Goal: Task Accomplishment & Management: Manage account settings

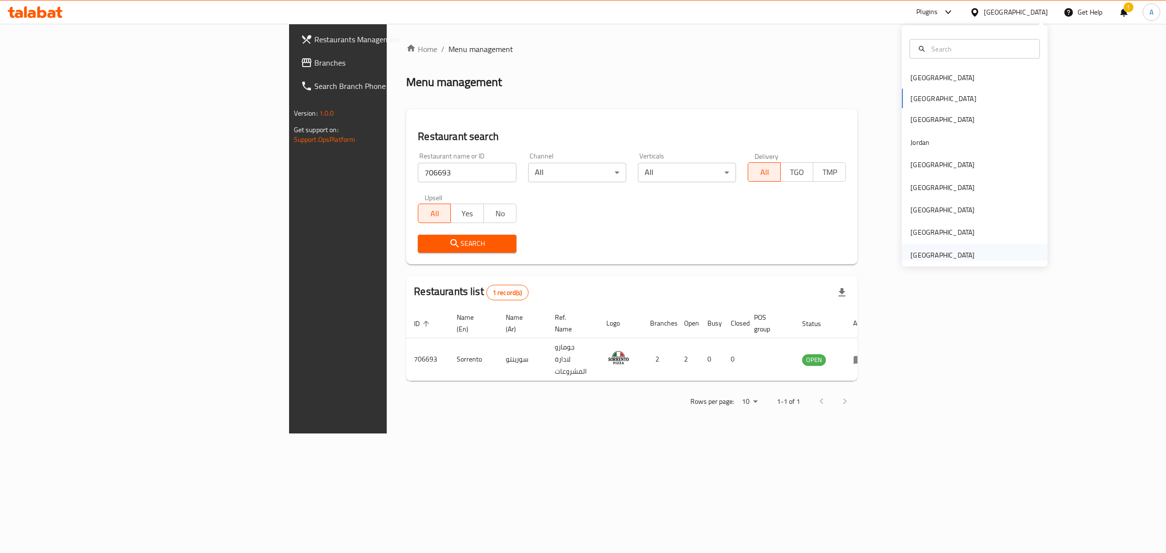
click at [940, 259] on div "[GEOGRAPHIC_DATA]" at bounding box center [943, 254] width 64 height 11
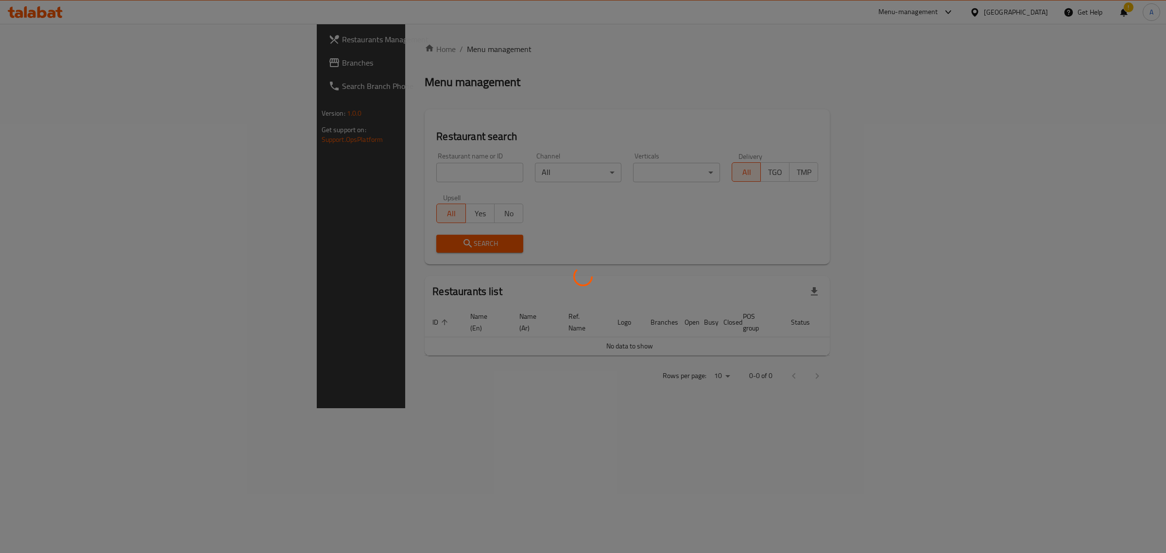
click at [424, 177] on div at bounding box center [583, 276] width 1166 height 553
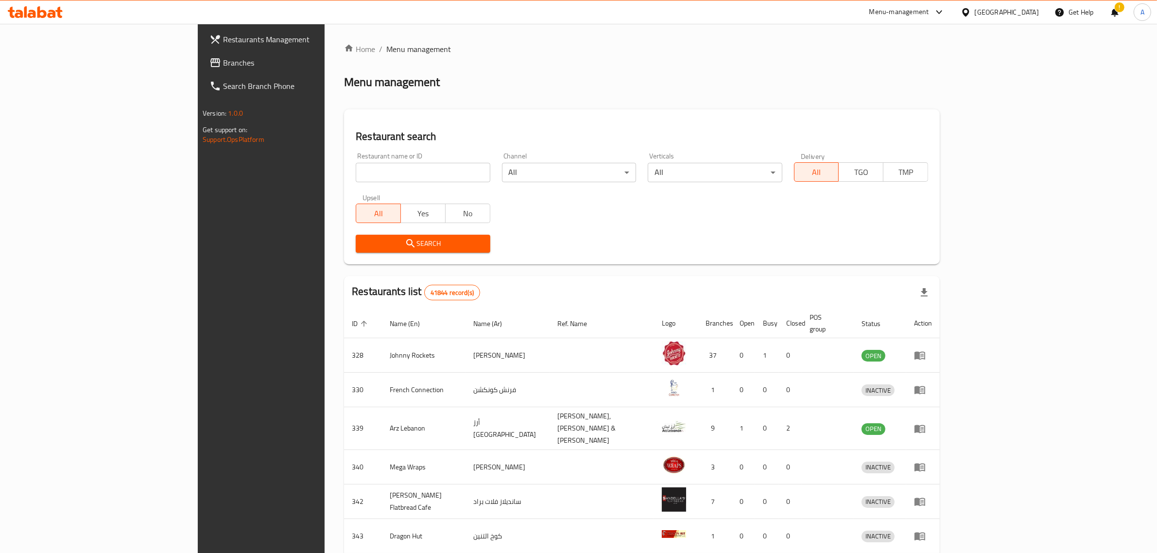
click at [417, 176] on input "search" at bounding box center [423, 172] width 134 height 19
paste input "Need Bkry"
type input "Need Bkry"
click button "Search" at bounding box center [423, 244] width 134 height 18
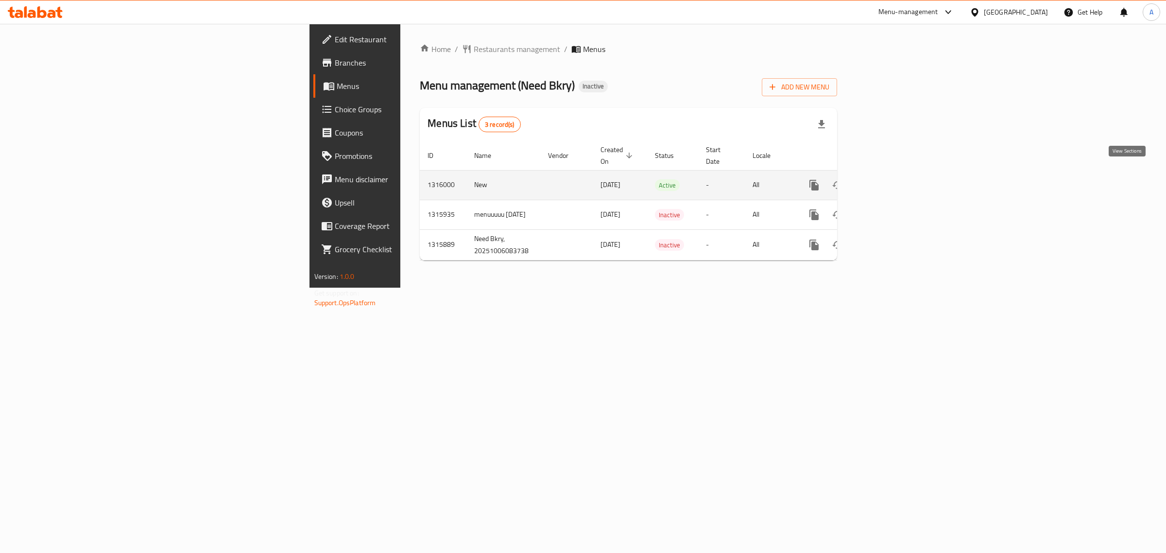
click at [896, 173] on link "enhanced table" at bounding box center [884, 184] width 23 height 23
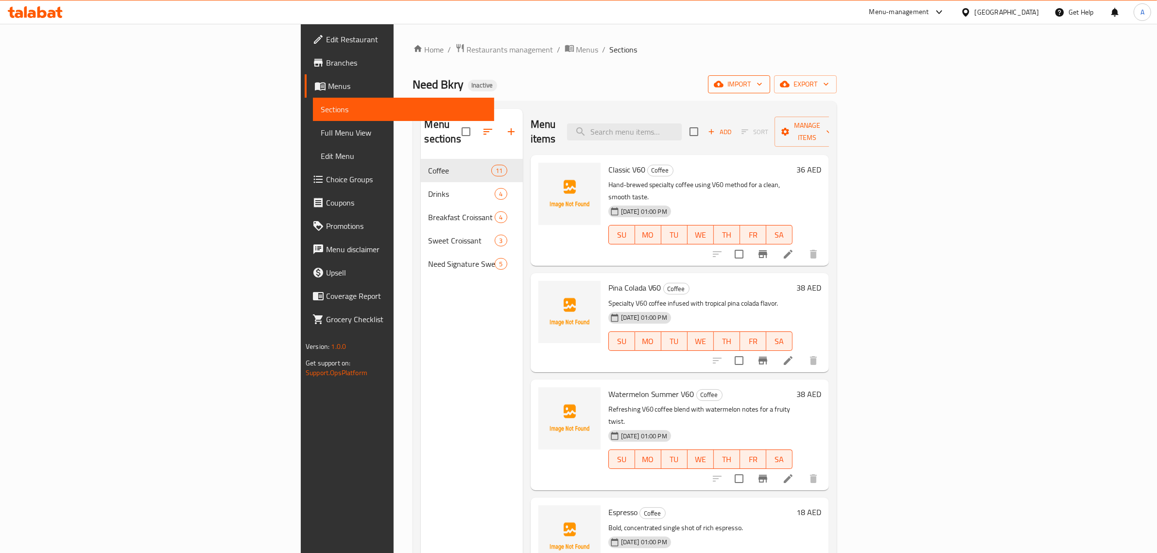
click at [770, 91] on button "import" at bounding box center [739, 84] width 62 height 18
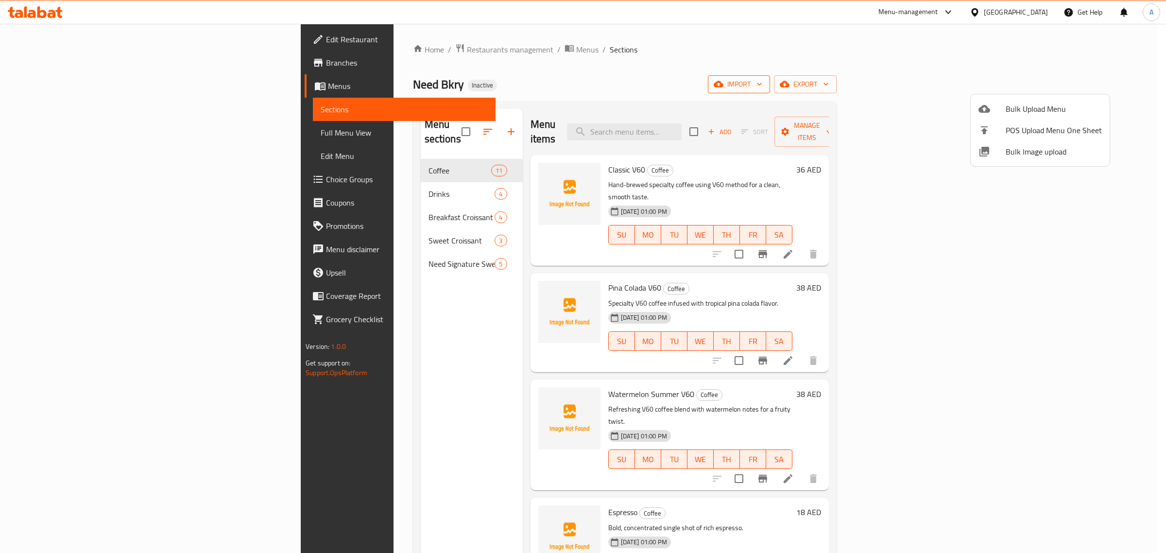
click at [1045, 87] on div at bounding box center [583, 276] width 1166 height 553
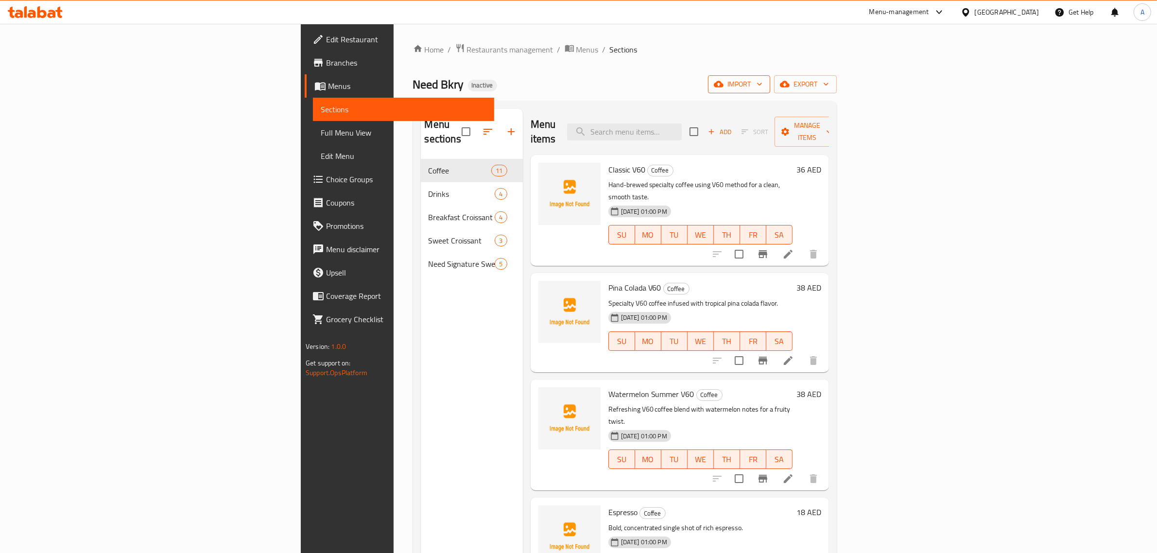
click at [762, 81] on span "import" at bounding box center [739, 84] width 47 height 12
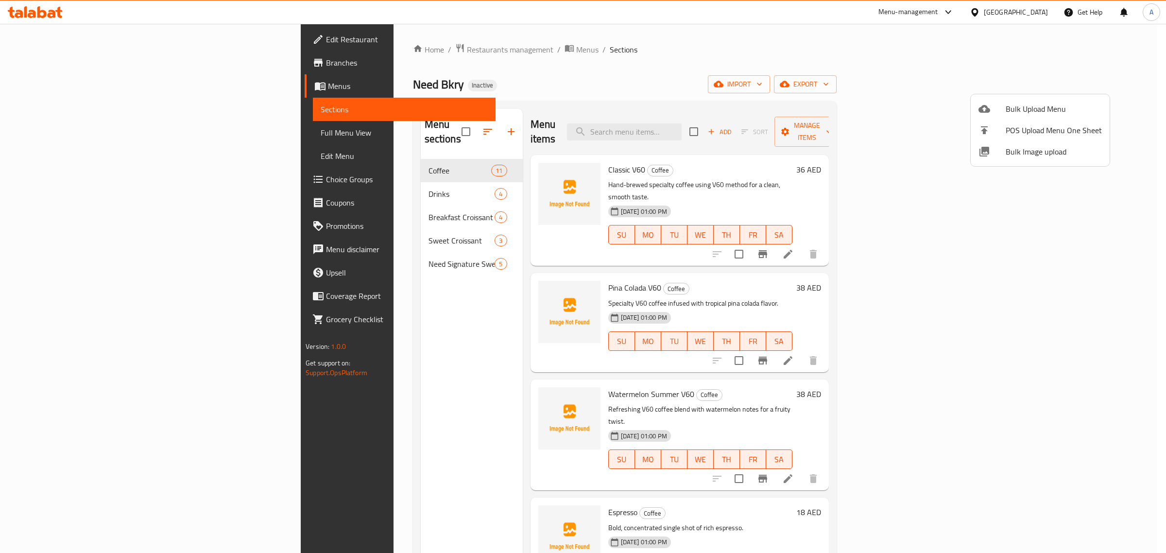
click at [1017, 149] on span "Bulk Image upload" at bounding box center [1054, 152] width 96 height 12
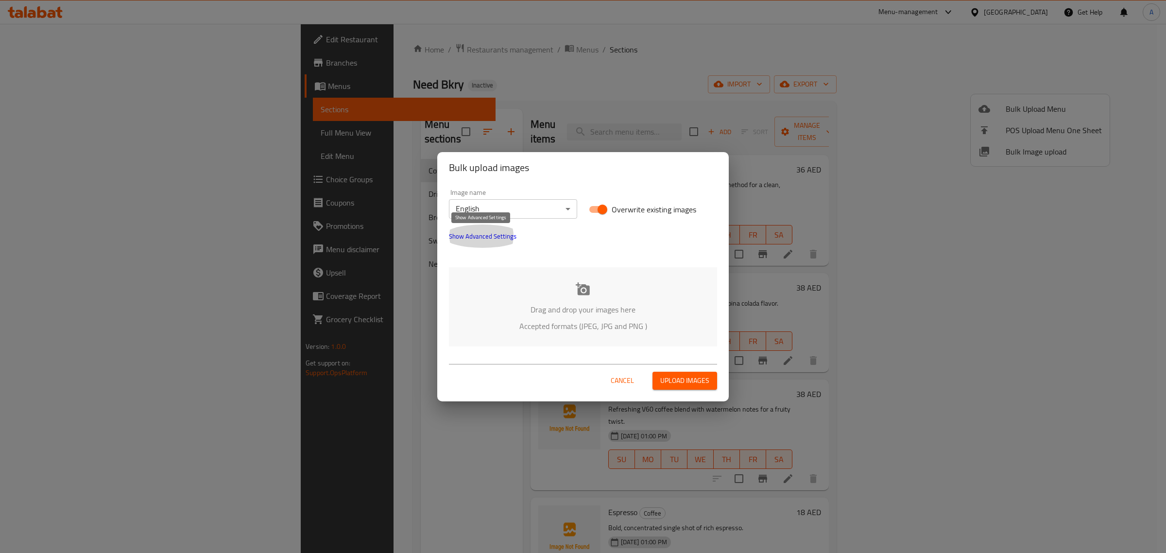
click at [455, 230] on span "Show Advanced Settings" at bounding box center [483, 236] width 68 height 12
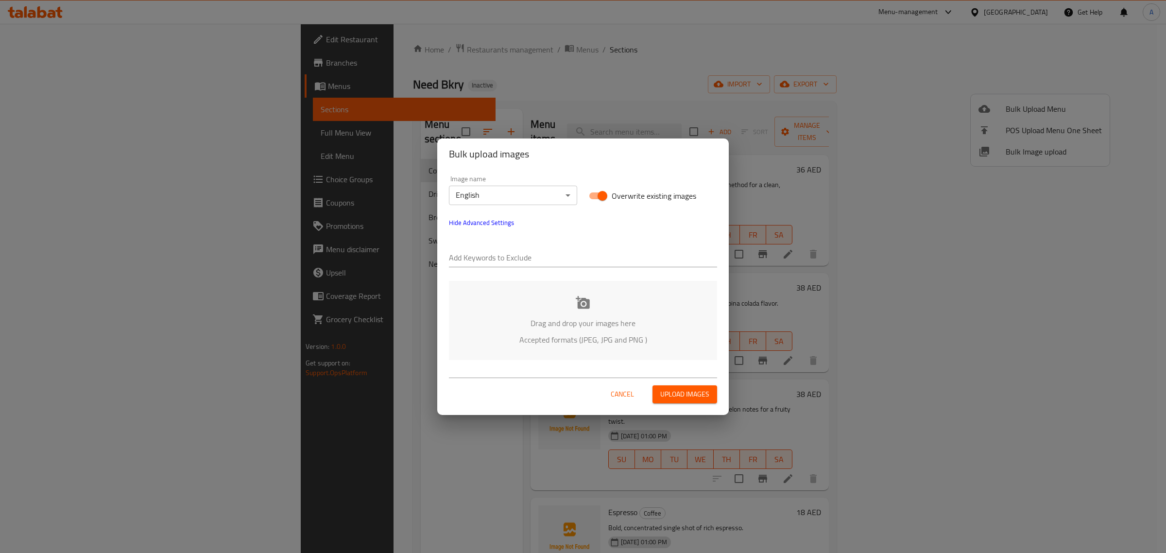
click at [483, 260] on input "text" at bounding box center [583, 259] width 268 height 16
paste input "2025-10-6_TALABAT_UAE_Need Bkry_International_"
type input "2025-10-6_TALABAT_UAE_Need Bkry_International_"
click at [654, 258] on input "text" at bounding box center [666, 259] width 104 height 16
paste input "FOODONFOCUS-DSC"
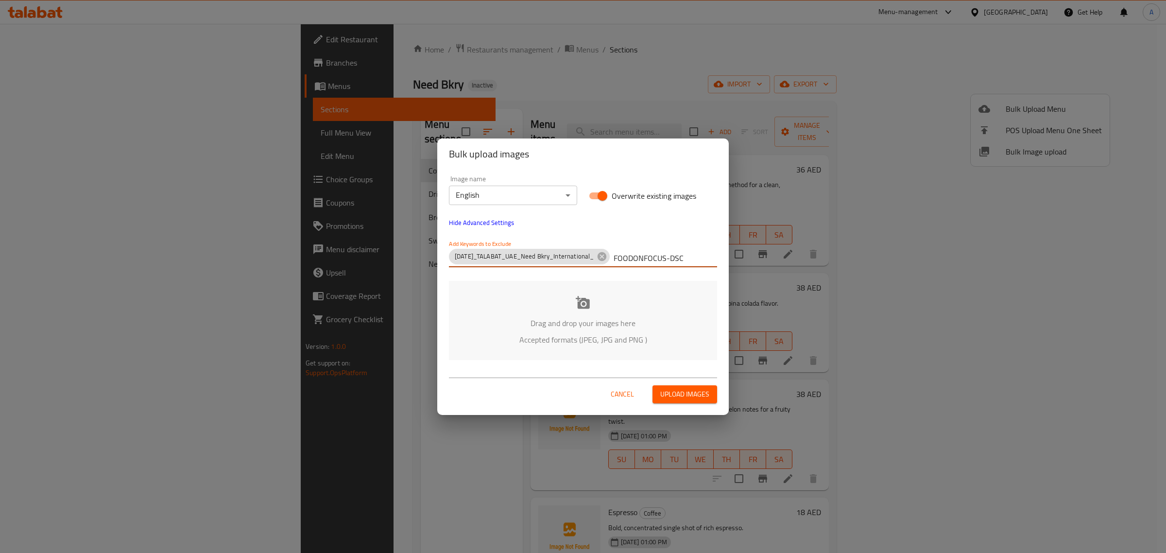
type input "FOODONFOCUS-DSC"
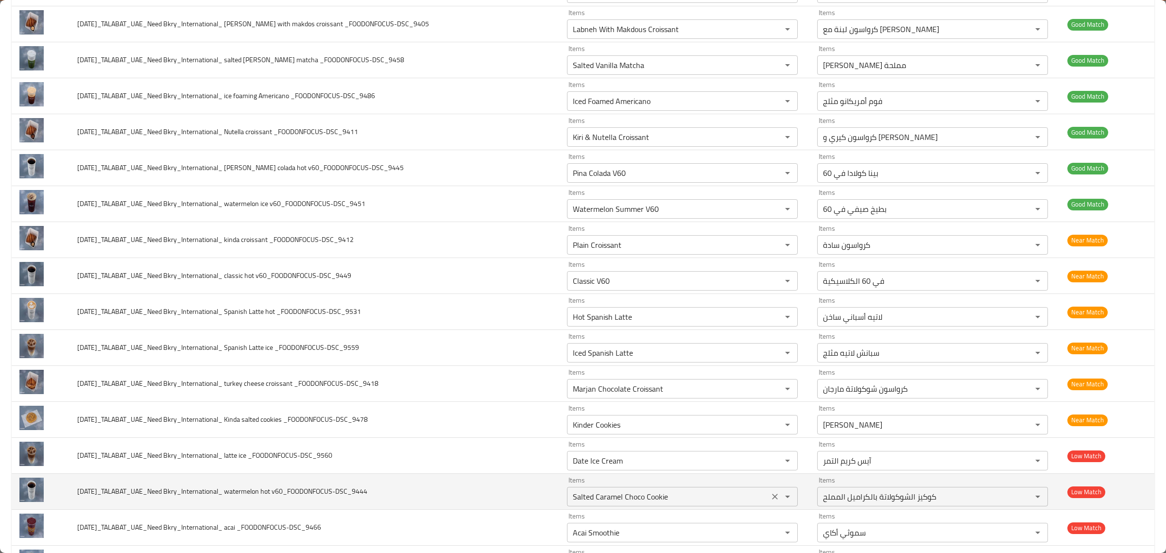
scroll to position [364, 0]
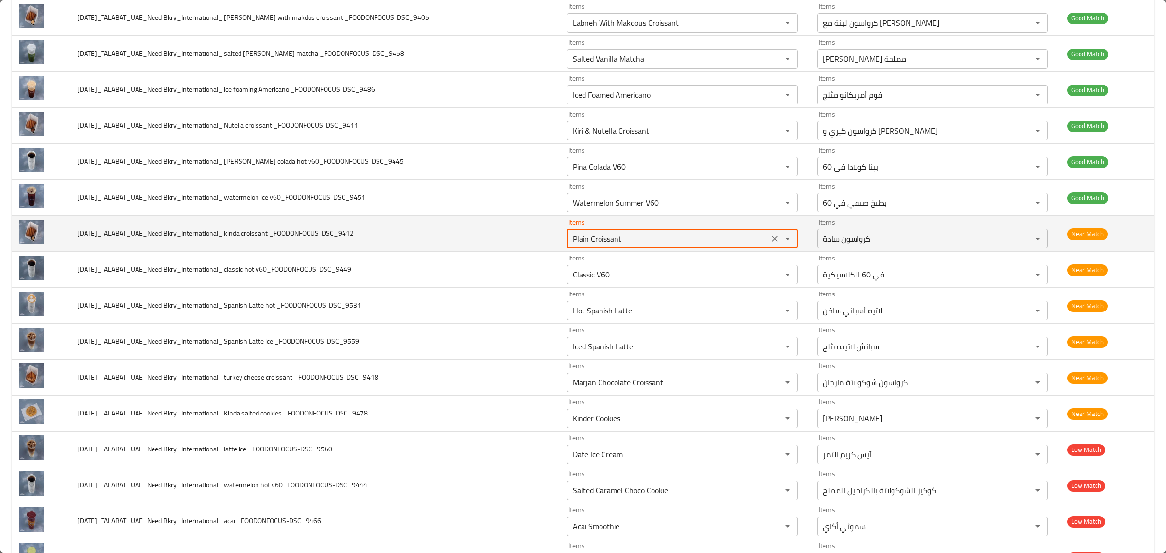
click at [648, 241] on _FOODONFOCUS-DSC_9412 "Plain Croissant" at bounding box center [668, 239] width 196 height 14
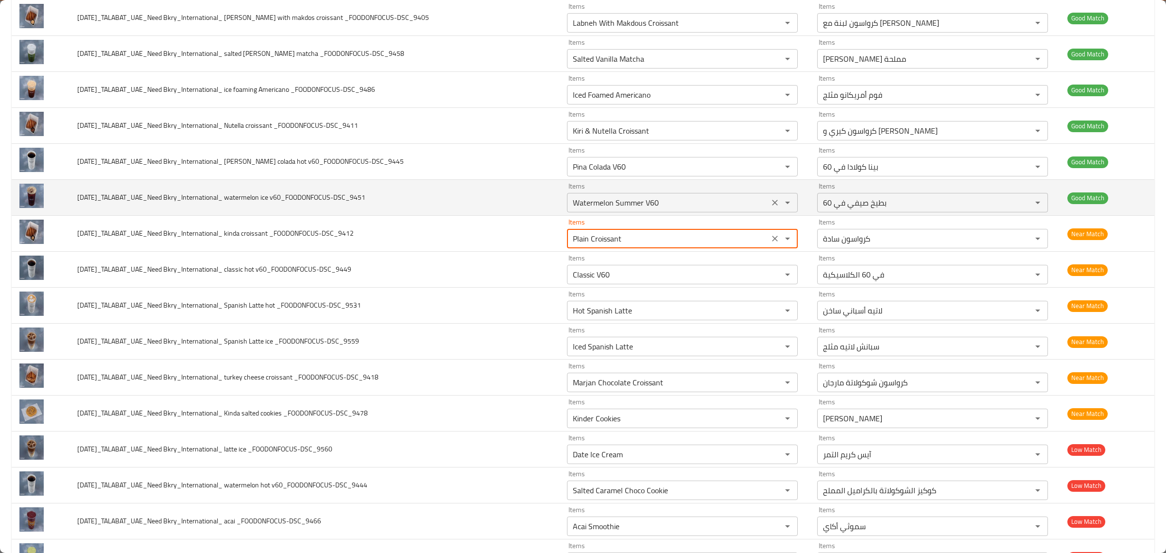
click at [665, 193] on div "Items Watermelon Summer V60 Items" at bounding box center [682, 198] width 231 height 30
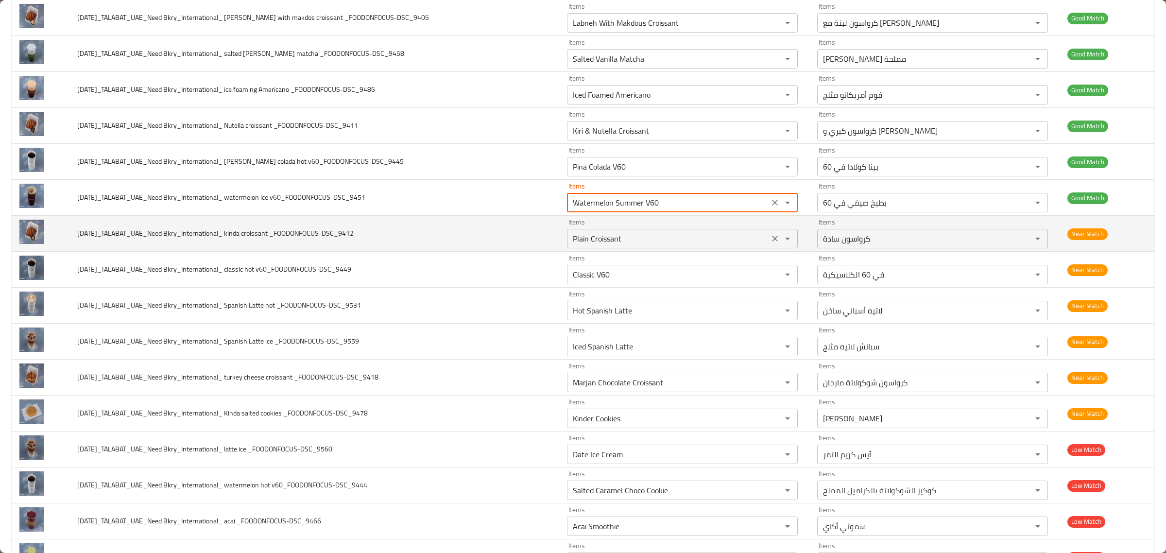
click at [630, 245] on _FOODONFOCUS-DSC_9412 "Plain Croissant" at bounding box center [668, 239] width 196 height 14
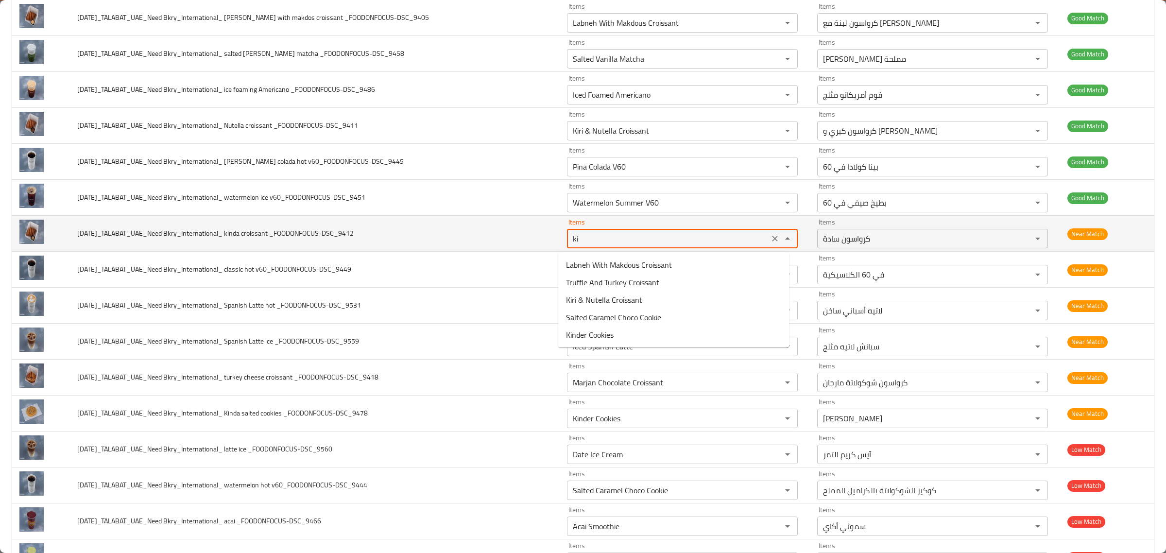
type _FOODONFOCUS-DSC_9412 "kin"
click at [771, 232] on div "kin Items" at bounding box center [682, 238] width 231 height 19
click at [771, 239] on icon "Clear" at bounding box center [775, 239] width 10 height 10
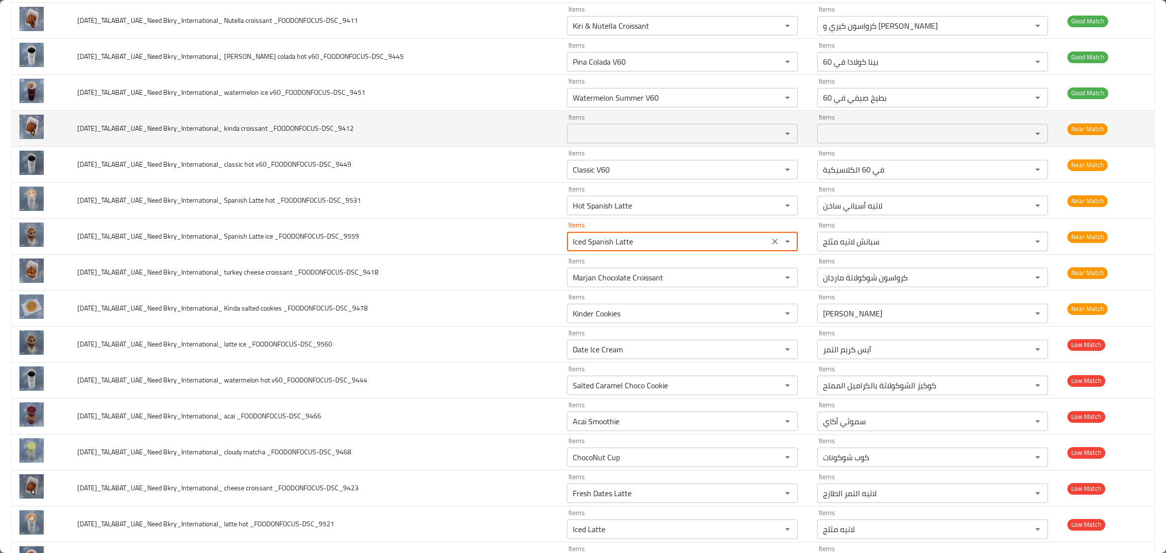
scroll to position [486, 0]
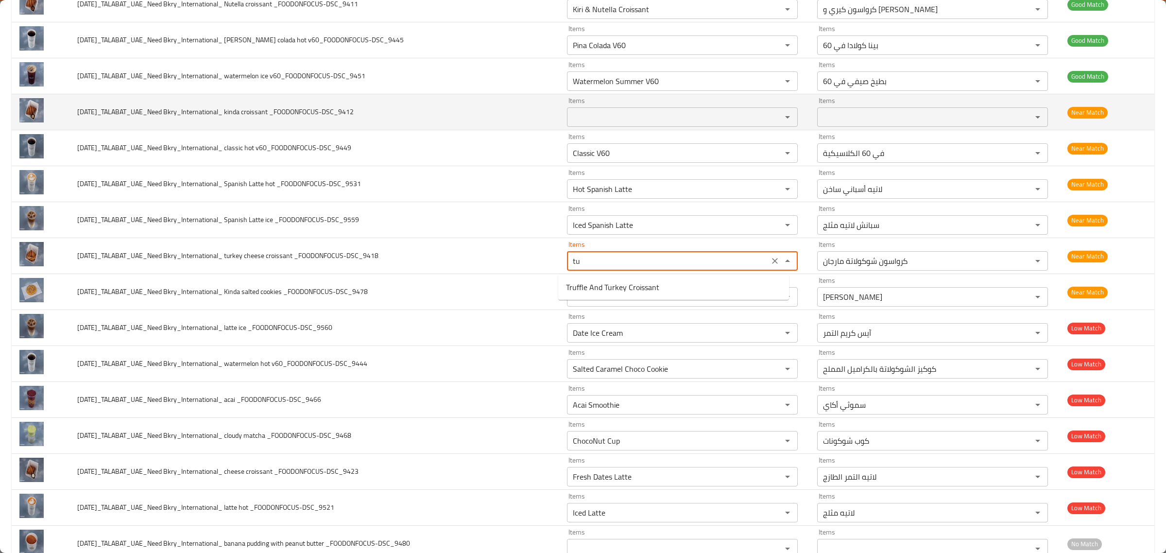
type _FOODONFOCUS-DSC_9418 "tur"
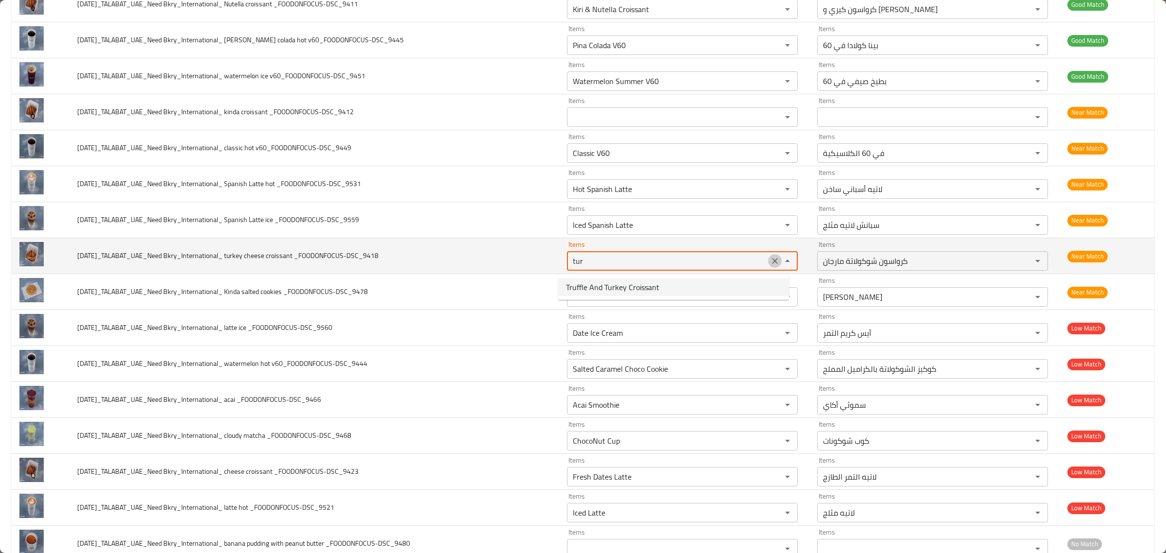
click at [772, 266] on button "Clear" at bounding box center [775, 261] width 14 height 14
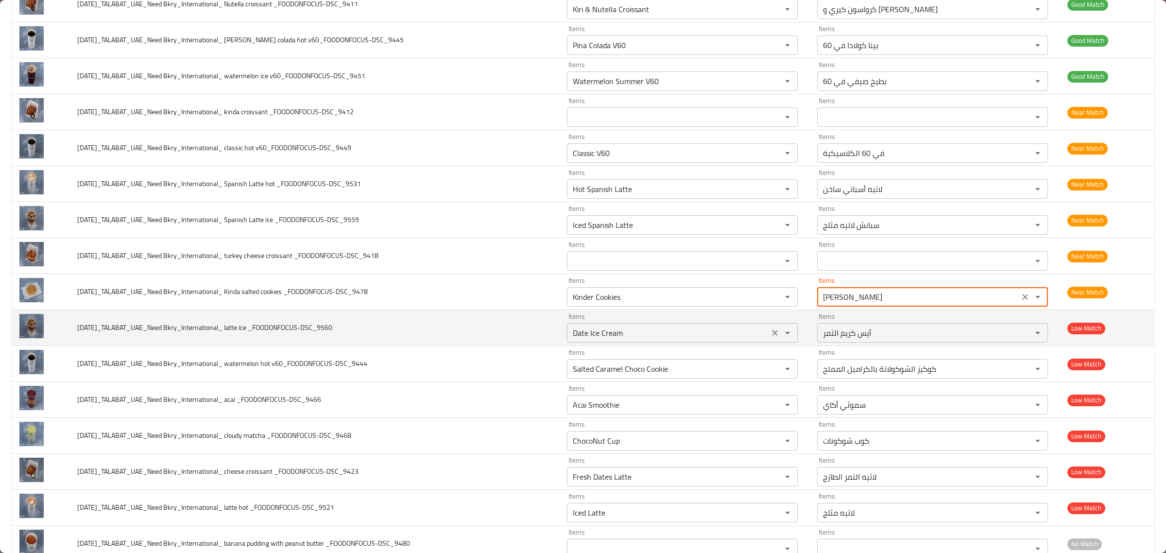
click at [633, 333] on _FOODONFOCUS-DSC_9560 "Date Ice Cream" at bounding box center [668, 333] width 196 height 14
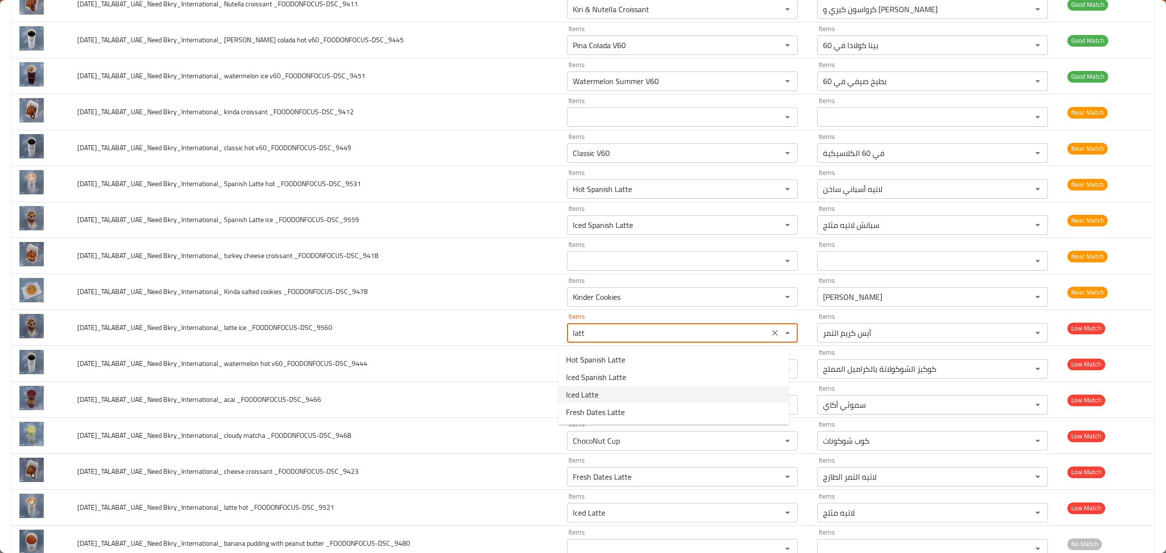
click at [615, 393] on _FOODONFOCUS-DSC_9560-option-2 "Iced Latte" at bounding box center [673, 394] width 231 height 17
type _FOODONFOCUS-DSC_9560 "Iced Latte"
type _FOODONFOCUS-DSC_9560-ar "لاتيه مثلج"
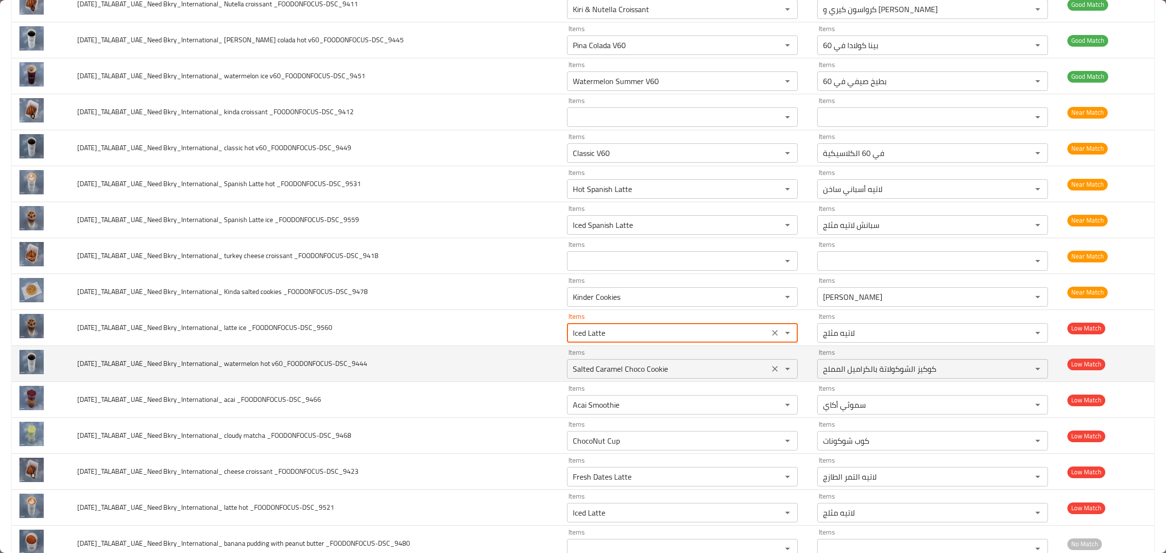
type _FOODONFOCUS-DSC_9560 "Iced Latte"
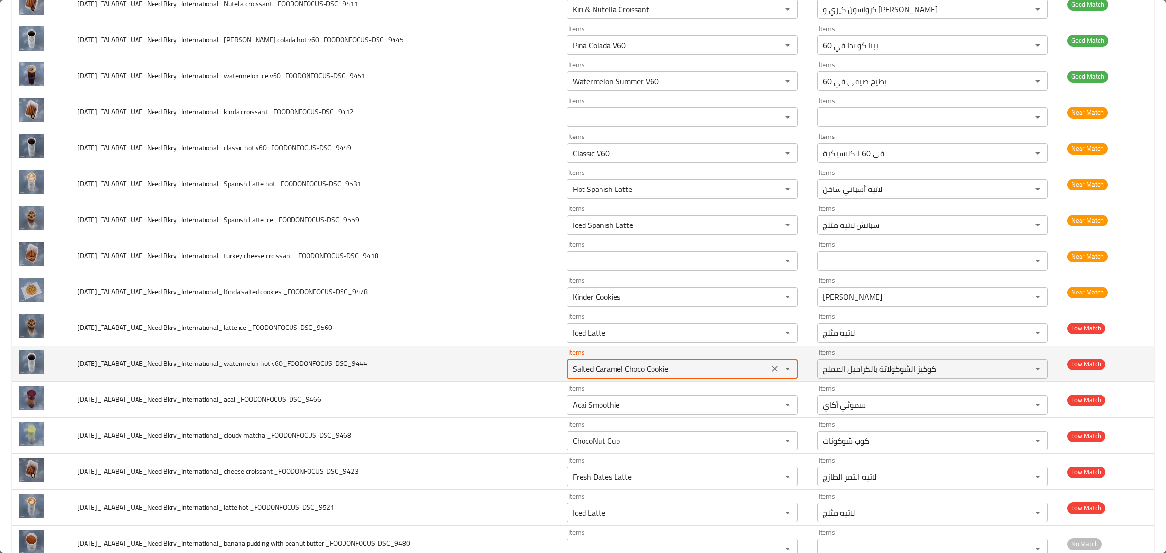
click at [633, 372] on v60_FOODONFOCUS-DSC_9444 "Salted Caramel Choco Cookie" at bounding box center [668, 369] width 196 height 14
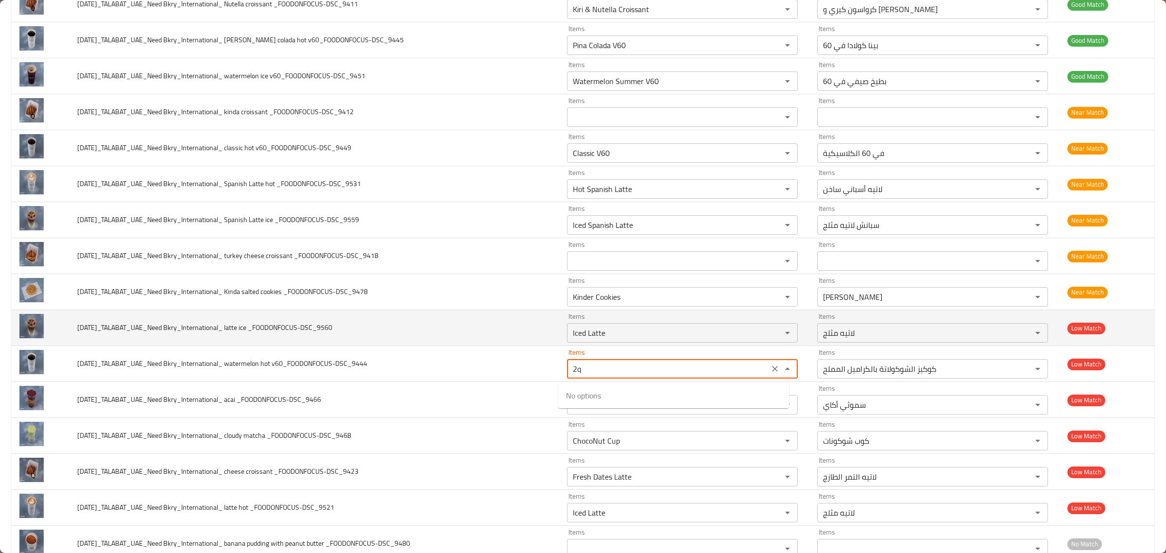
drag, startPoint x: 486, startPoint y: 352, endPoint x: 449, endPoint y: 346, distance: 37.4
click at [450, 347] on tbody "2025-10-6_TALABAT_UAE_Need Bkry_International_ almond croissant _FOODONFOCUS-DS…" at bounding box center [583, 400] width 1143 height 1474
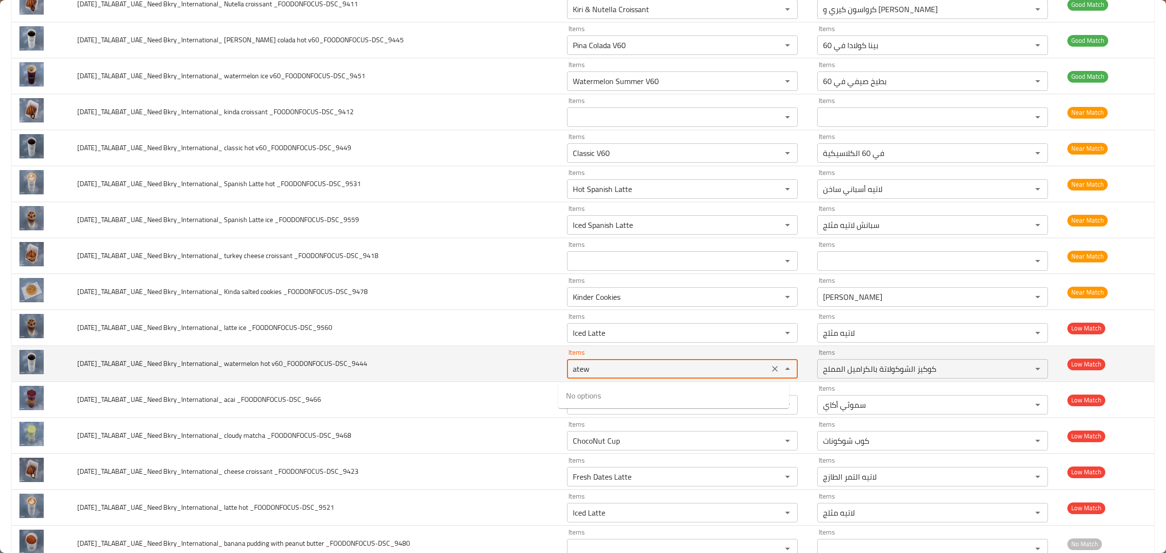
drag, startPoint x: 625, startPoint y: 370, endPoint x: 491, endPoint y: 365, distance: 133.7
click at [491, 364] on tr "2025-10-6_TALABAT_UAE_Need Bkry_International_ watermelon hot v60_FOODONFOCUS-D…" at bounding box center [583, 364] width 1143 height 36
type v60_FOODONFOCUS-DSC_9444 "wat"
click at [772, 371] on icon "Clear" at bounding box center [775, 369] width 6 height 6
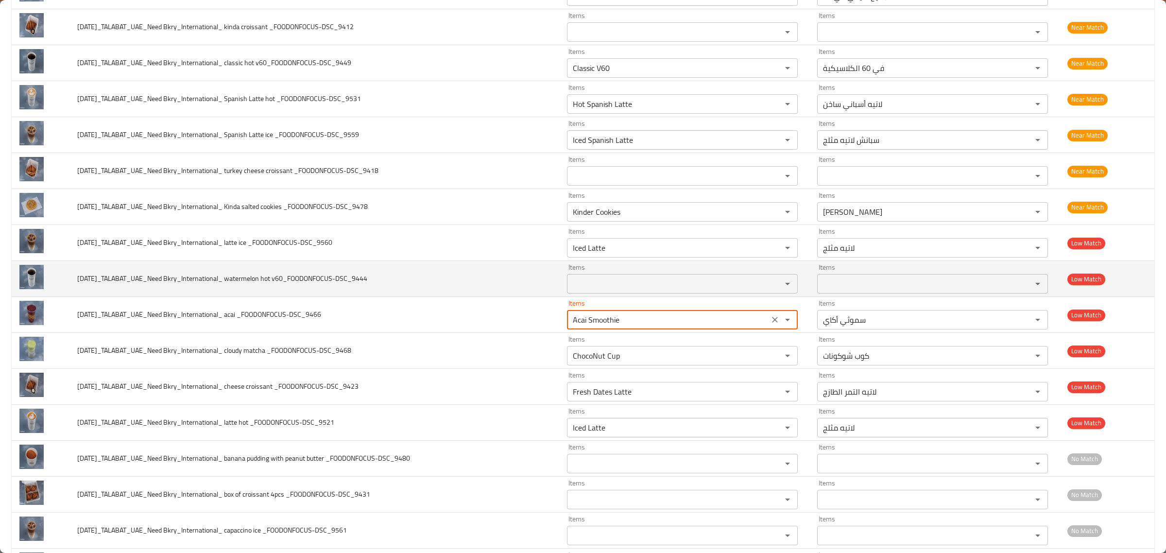
scroll to position [607, 0]
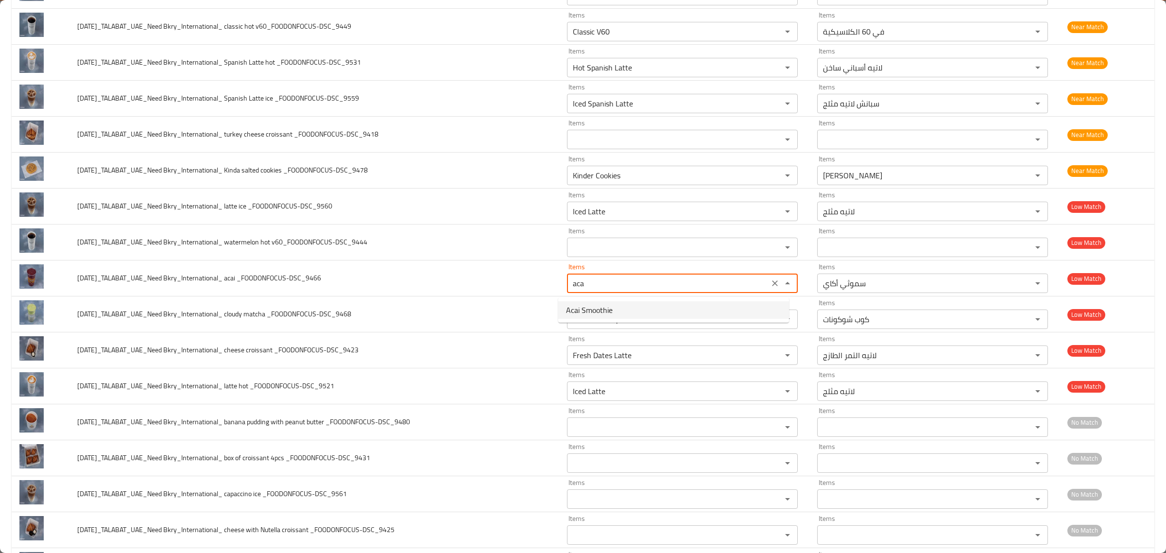
click at [661, 313] on _FOODONFOCUS-DSC_9466-option-0 "Acai Smoothie" at bounding box center [673, 309] width 231 height 17
type _FOODONFOCUS-DSC_9466 "Acai Smoothie"
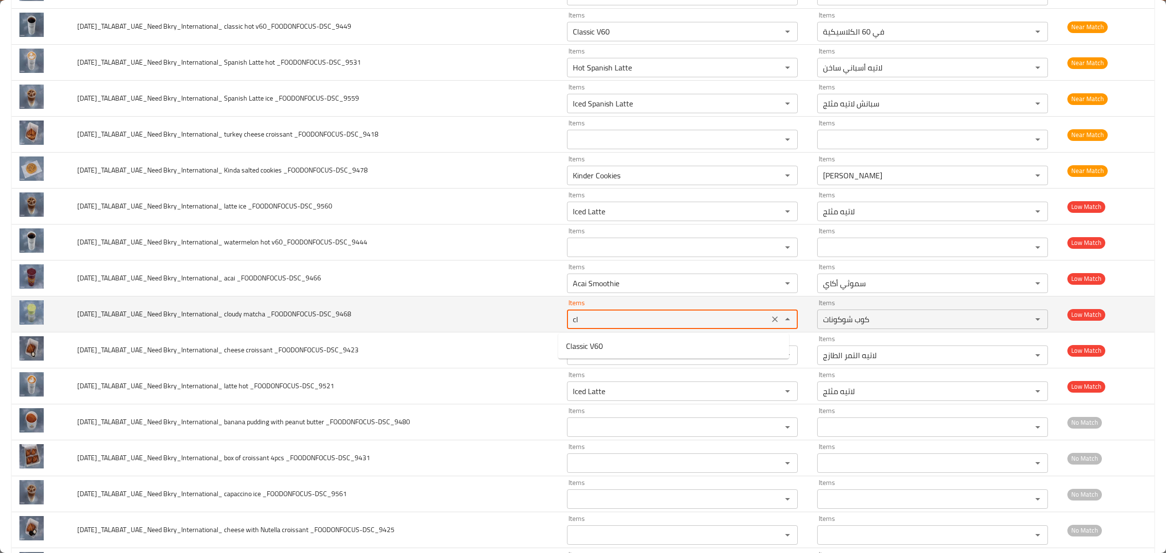
type _FOODONFOCUS-DSC_9468 "c"
type _FOODONFOCUS-DSC_9468 "m"
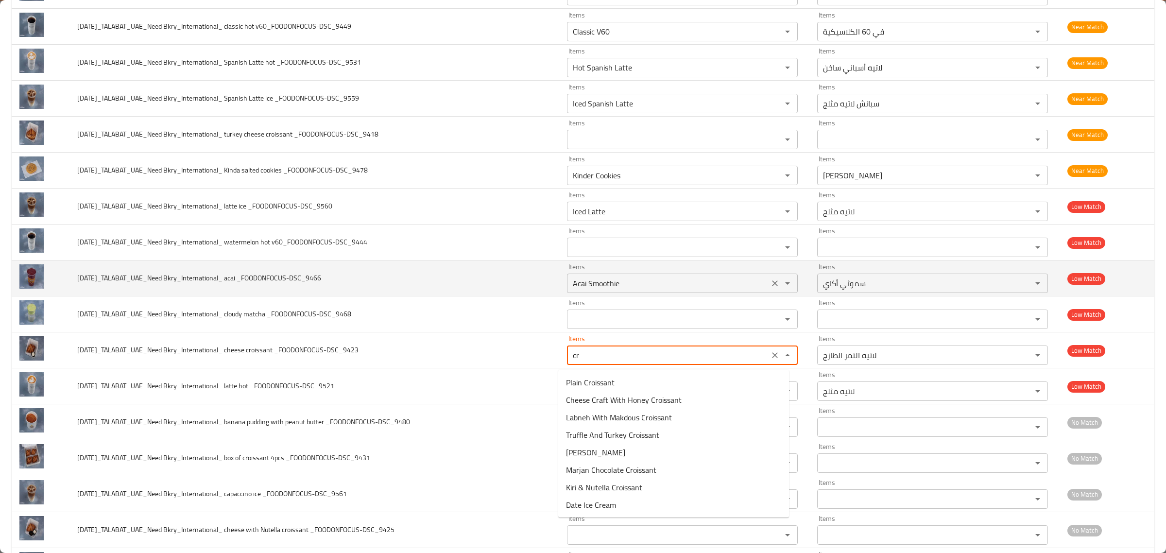
type _FOODONFOCUS-DSC_9423 "c"
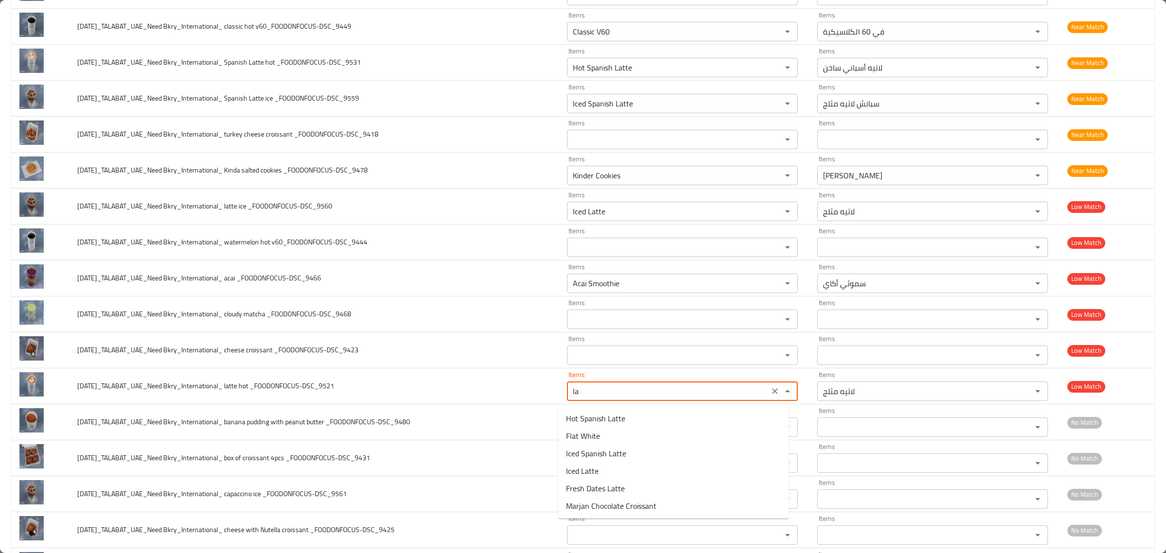
type _FOODONFOCUS-DSC_9521 "l"
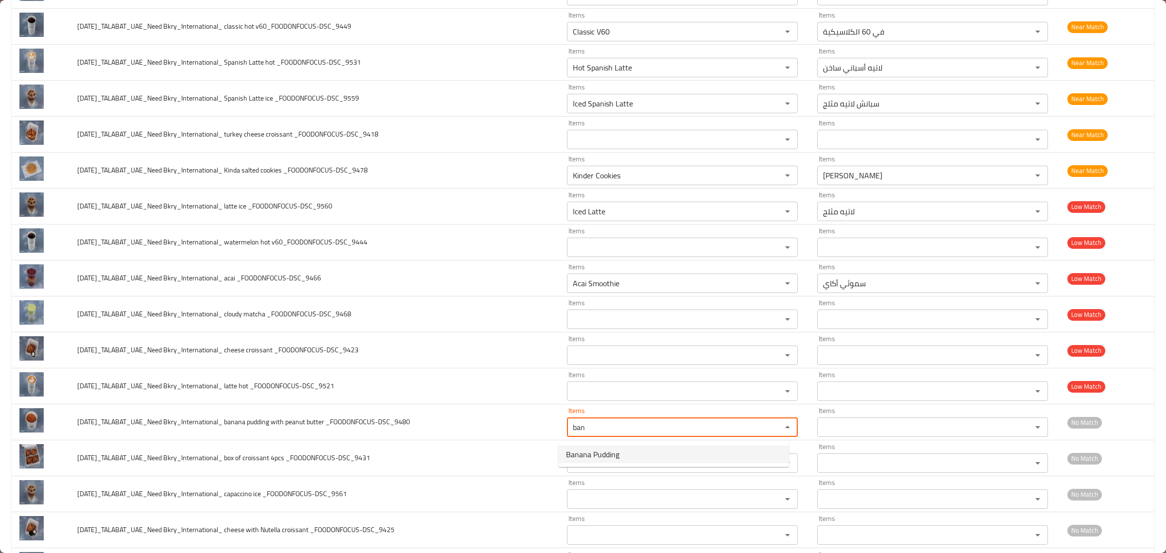
click at [670, 453] on _FOODONFOCUS-DSC_9480-option-0 "Banana Pudding" at bounding box center [673, 454] width 231 height 17
type _FOODONFOCUS-DSC_9480 "Banana Pudding"
type _FOODONFOCUS-DSC_9480-ar "بودينج الموز"
type _FOODONFOCUS-DSC_9480 "Banana Pudding"
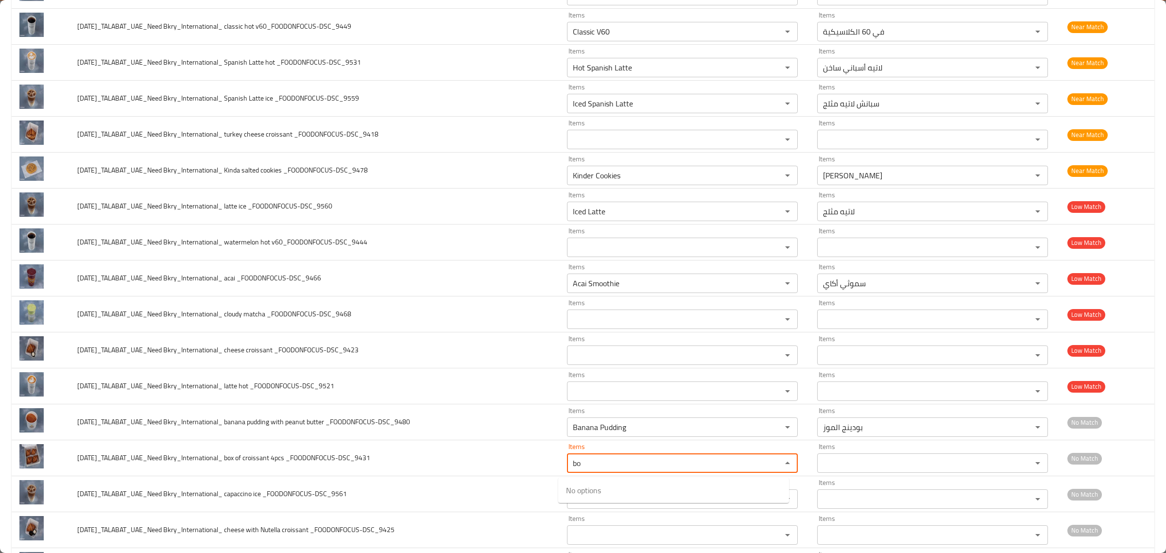
type _FOODONFOCUS-DSC_9431 "b"
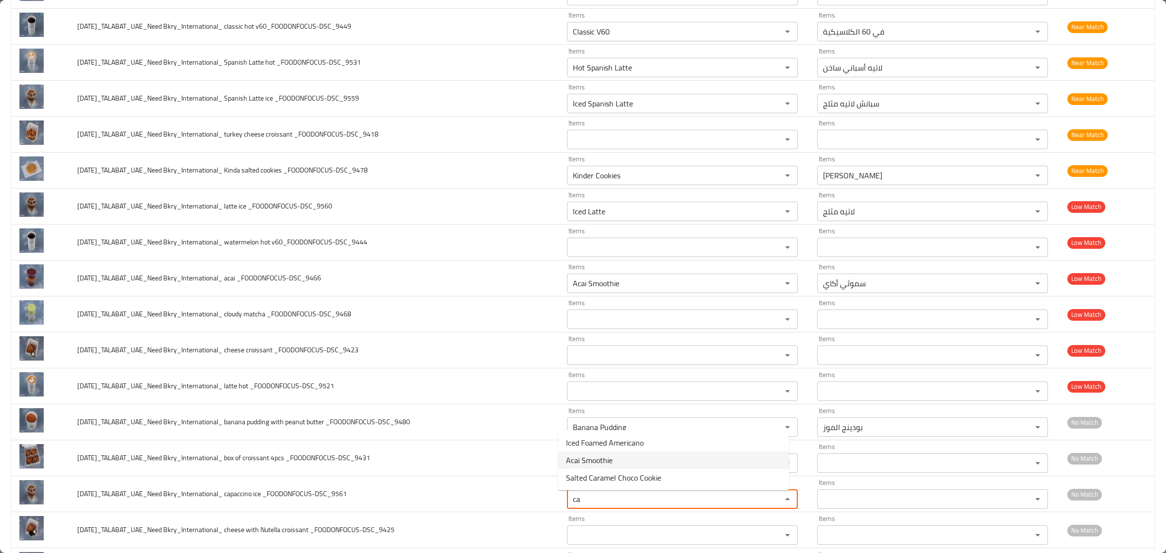
type _FOODONFOCUS-DSC_9561 "c"
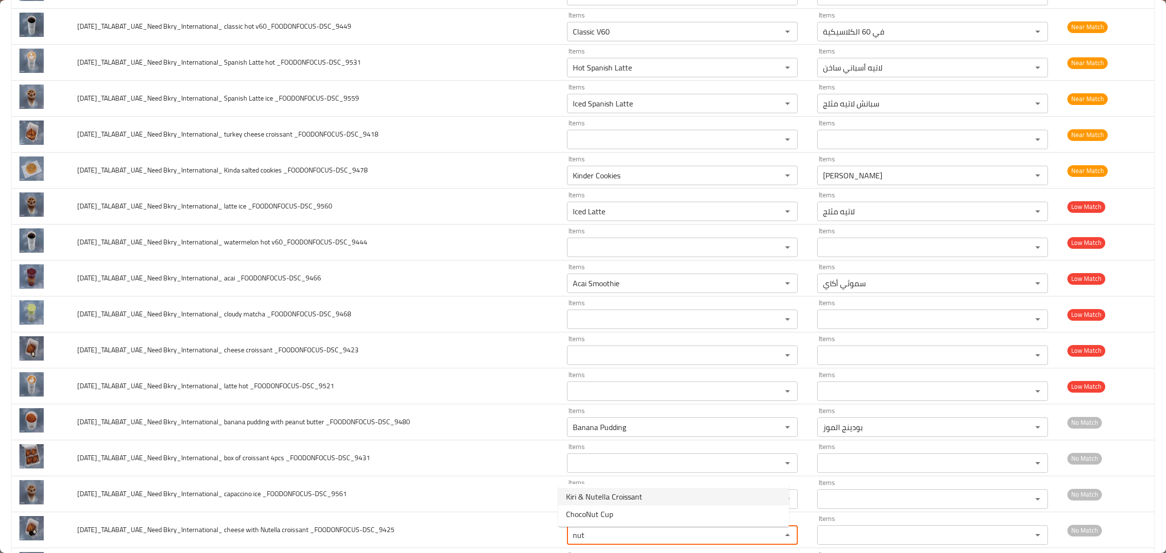
click at [658, 493] on _FOODONFOCUS-DSC_9425-option-0 "Kiri & Nutella Croissant" at bounding box center [673, 496] width 231 height 17
type _FOODONFOCUS-DSC_9425 "Kiri & Nutella Croissant"
type _FOODONFOCUS-DSC_9425-ar "كرواسون كيري و نوتيلا"
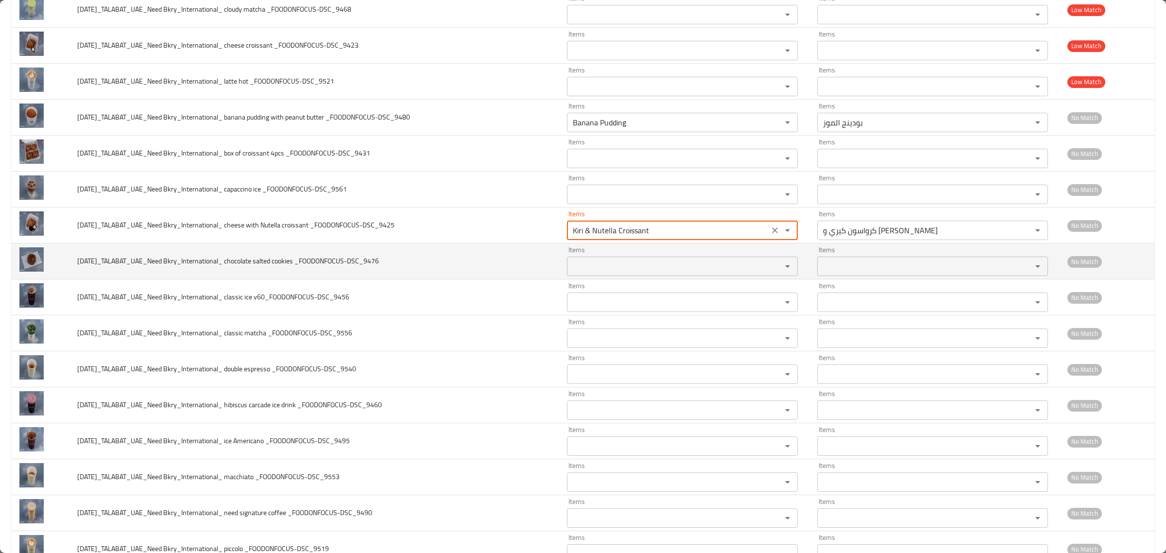
scroll to position [912, 0]
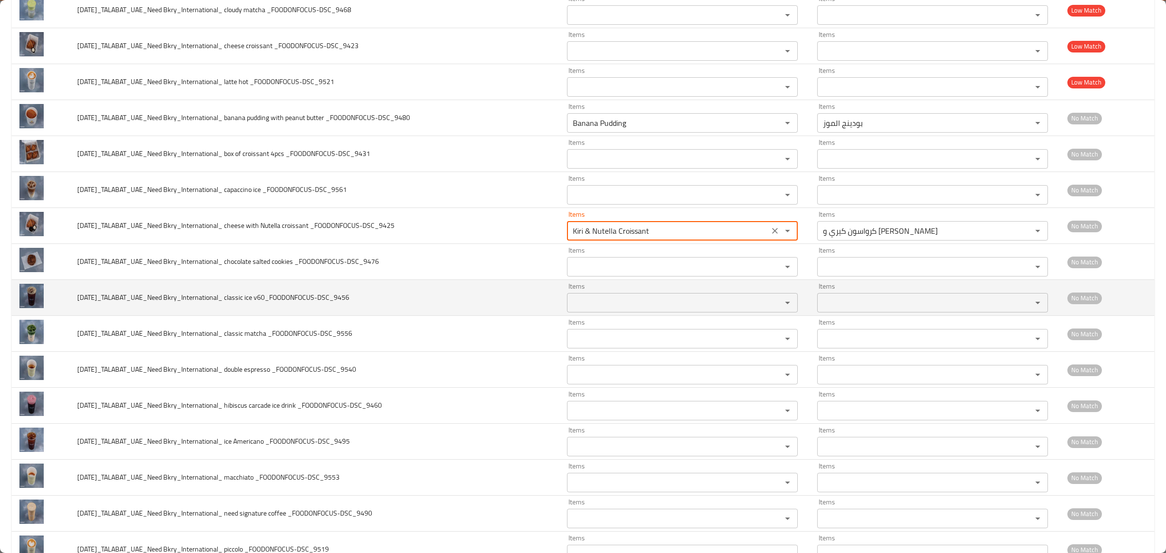
type _FOODONFOCUS-DSC_9425 "Kiri & Nutella Croissant"
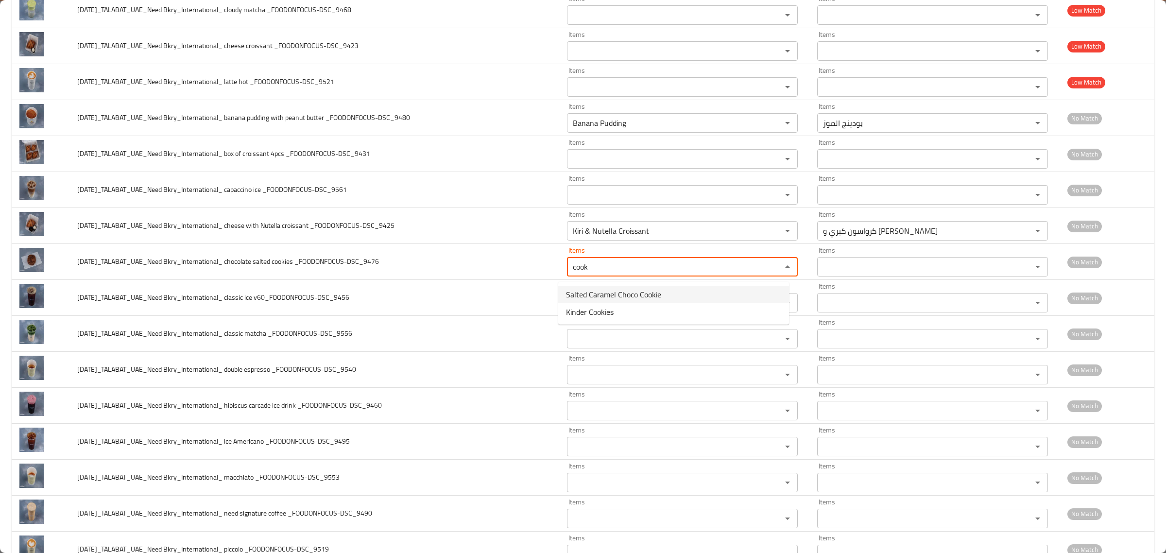
click at [685, 294] on _FOODONFOCUS-DSC_9476-option-0 "Salted Caramel Choco Cookie" at bounding box center [673, 294] width 231 height 17
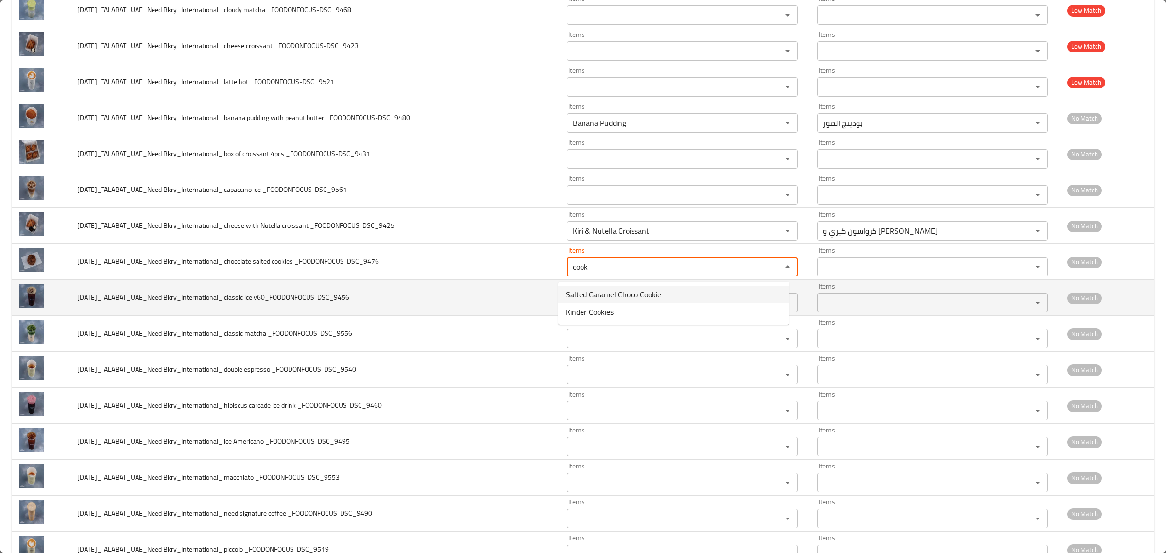
type _FOODONFOCUS-DSC_9476 "Salted Caramel Choco Cookie"
type _FOODONFOCUS-DSC_9476-ar "كوكيز الشوكولاتة بالكراميل المملح"
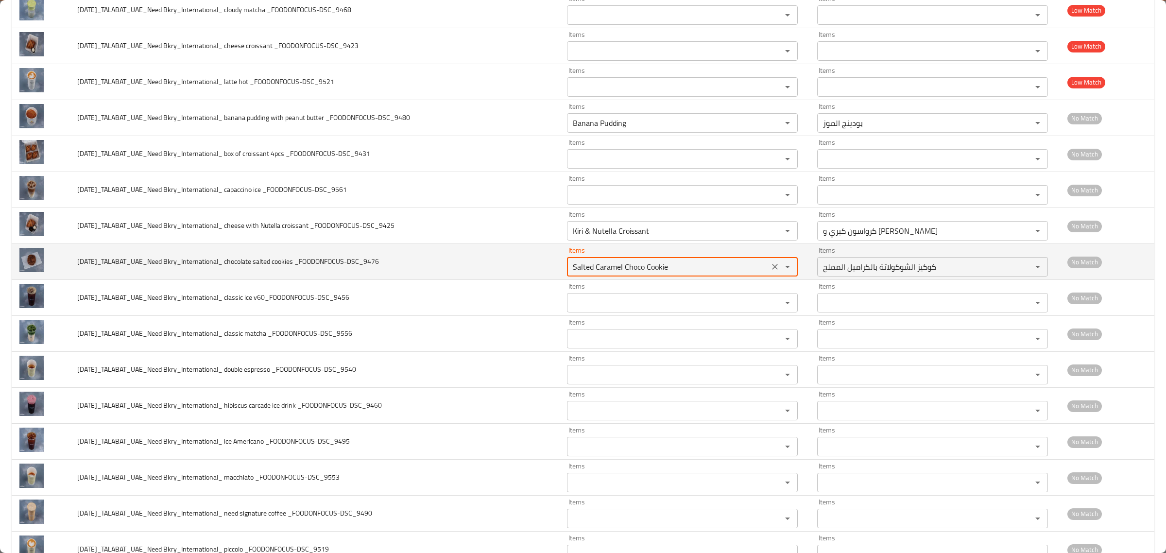
click at [673, 259] on div "Items Salted Caramel Choco Cookie Items" at bounding box center [682, 262] width 231 height 30
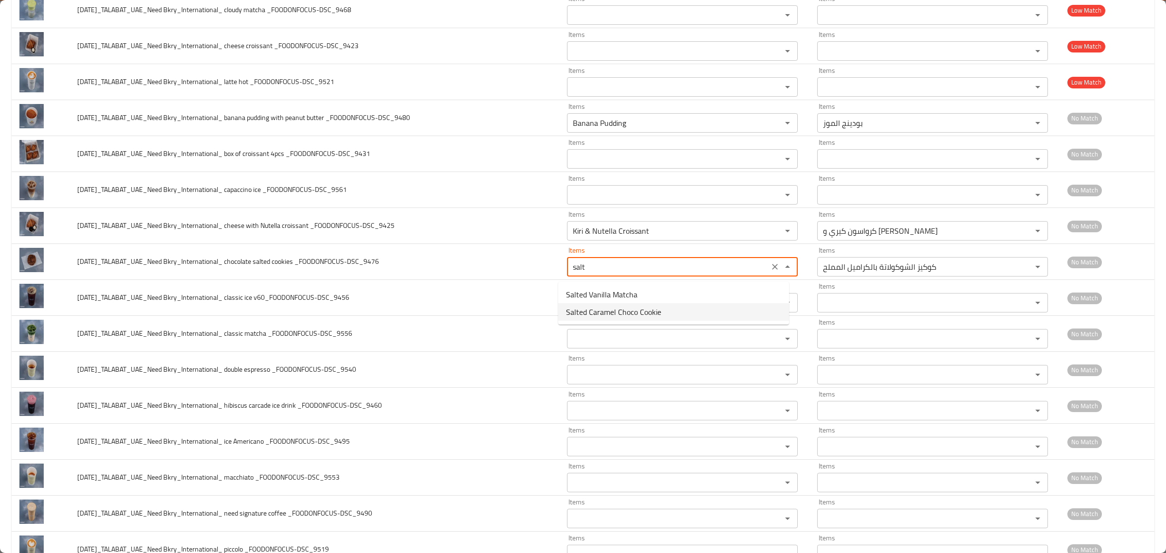
click at [713, 314] on _FOODONFOCUS-DSC_9476-option-1 "Salted Caramel Choco Cookie" at bounding box center [673, 311] width 231 height 17
type _FOODONFOCUS-DSC_9476 "Salted Caramel Choco Cookie"
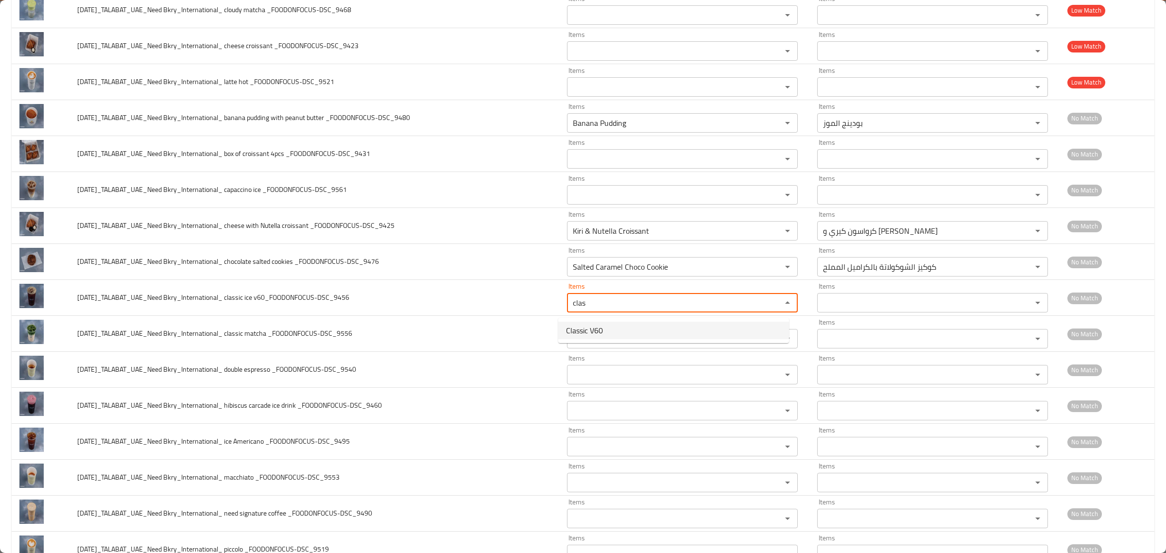
click at [708, 327] on v60_FOODONFOCUS-DSC_9456-option-0 "Classic V60" at bounding box center [673, 330] width 231 height 17
type v60_FOODONFOCUS-DSC_9456 "Classic V60"
type v60_FOODONFOCUS-DSC_9456-ar "في 60 الكلاسيكية"
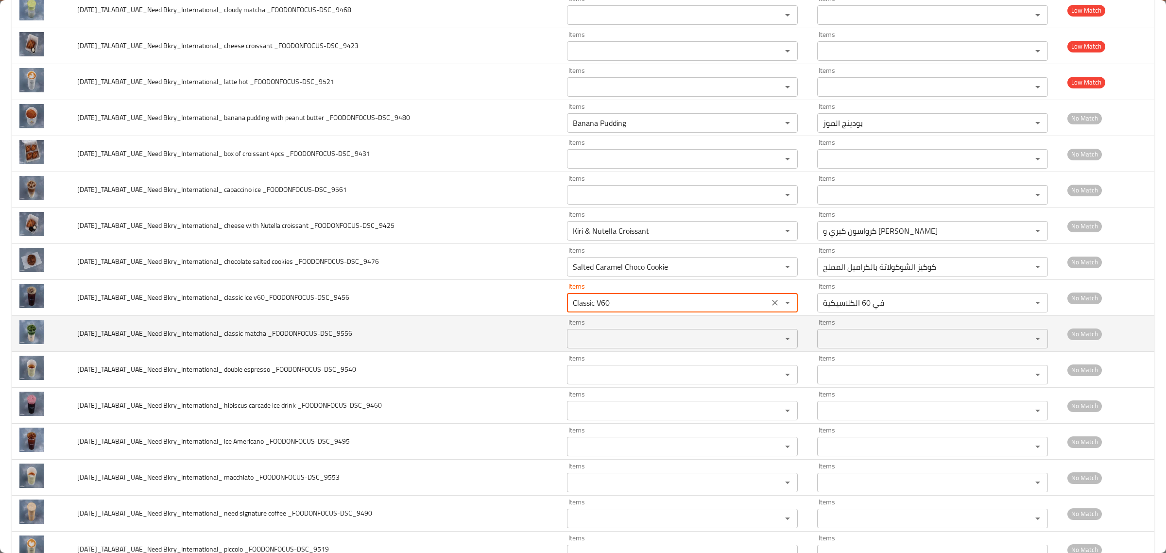
click at [706, 332] on div "Items" at bounding box center [682, 338] width 231 height 19
type v60_FOODONFOCUS-DSC_9456 "Classic V60"
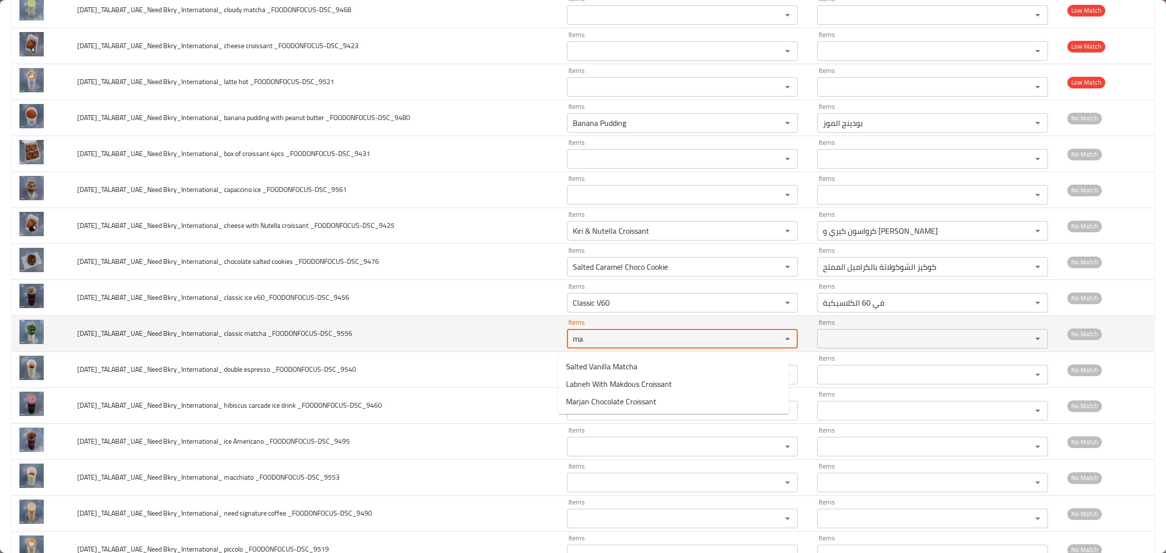
type _FOODONFOCUS-DSC_9556 "m"
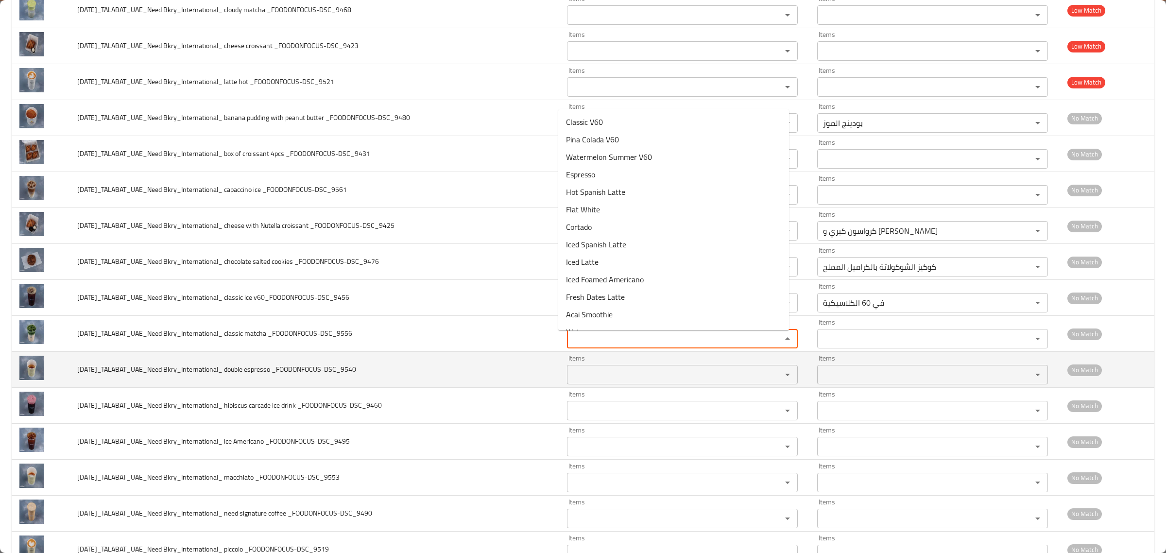
click at [596, 373] on _FOODONFOCUS-DSC_9540 "Items" at bounding box center [668, 375] width 196 height 14
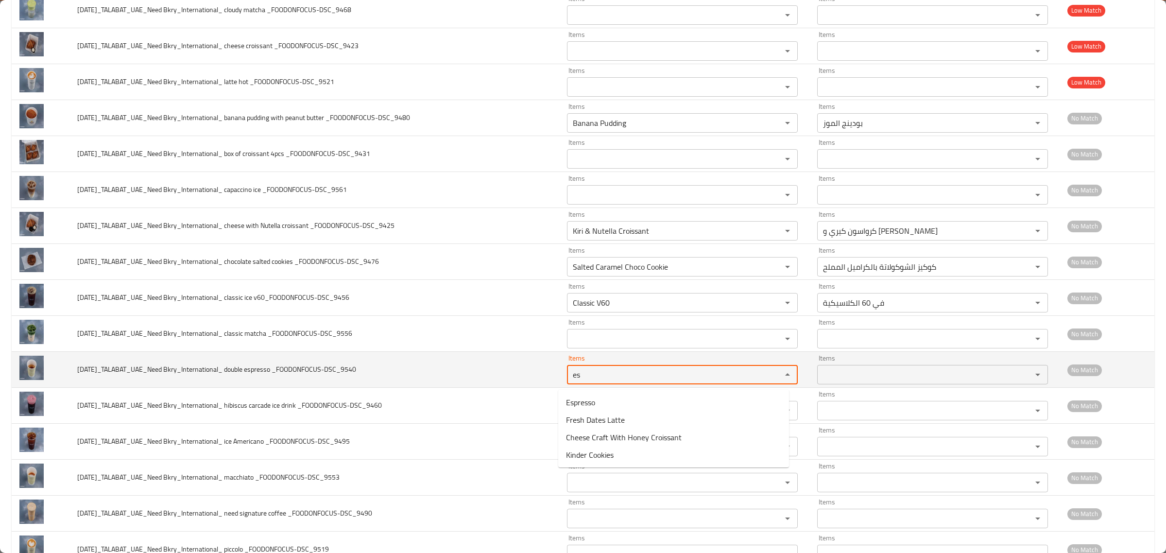
type _FOODONFOCUS-DSC_9540 "e"
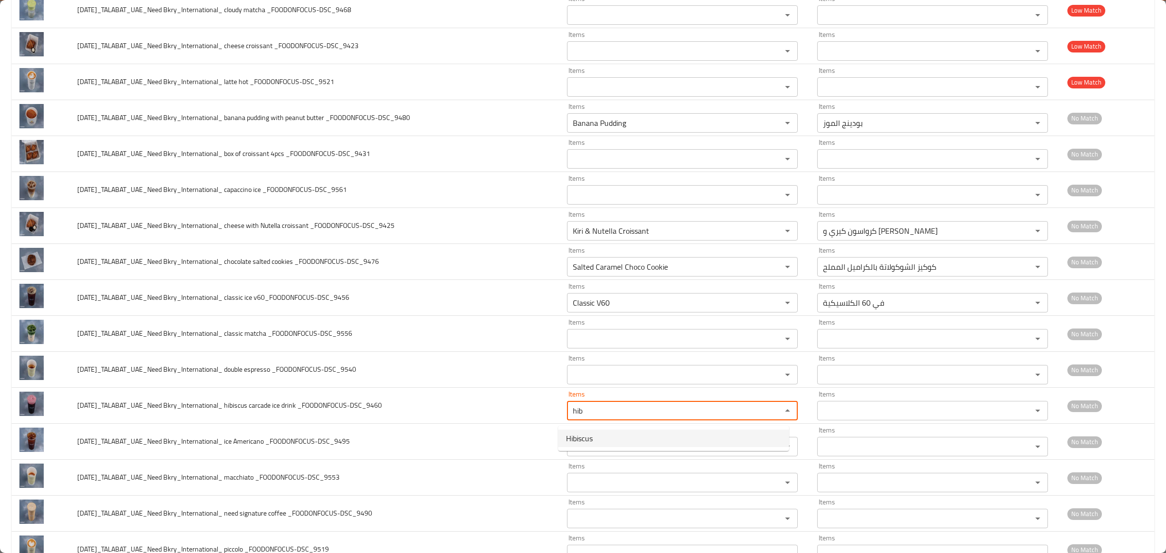
click at [601, 441] on _FOODONFOCUS-DSC_9460-option-0 "Hibiscus" at bounding box center [673, 438] width 231 height 17
type _FOODONFOCUS-DSC_9460 "Hibiscus"
type _FOODONFOCUS-DSC_9460-ar "الكركديه"
type _FOODONFOCUS-DSC_9460 "Hibiscus"
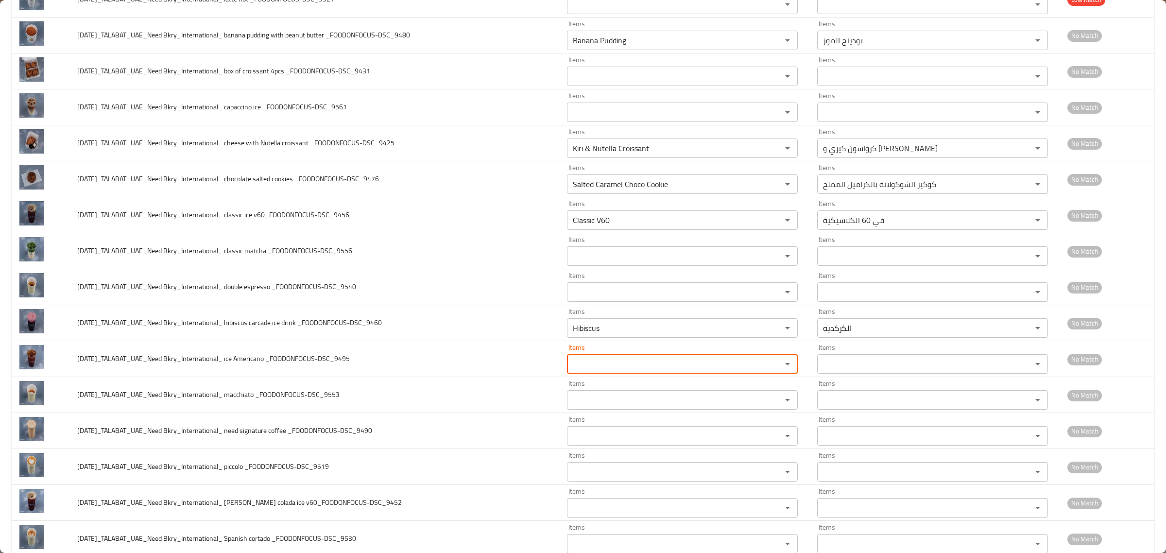
scroll to position [995, 0]
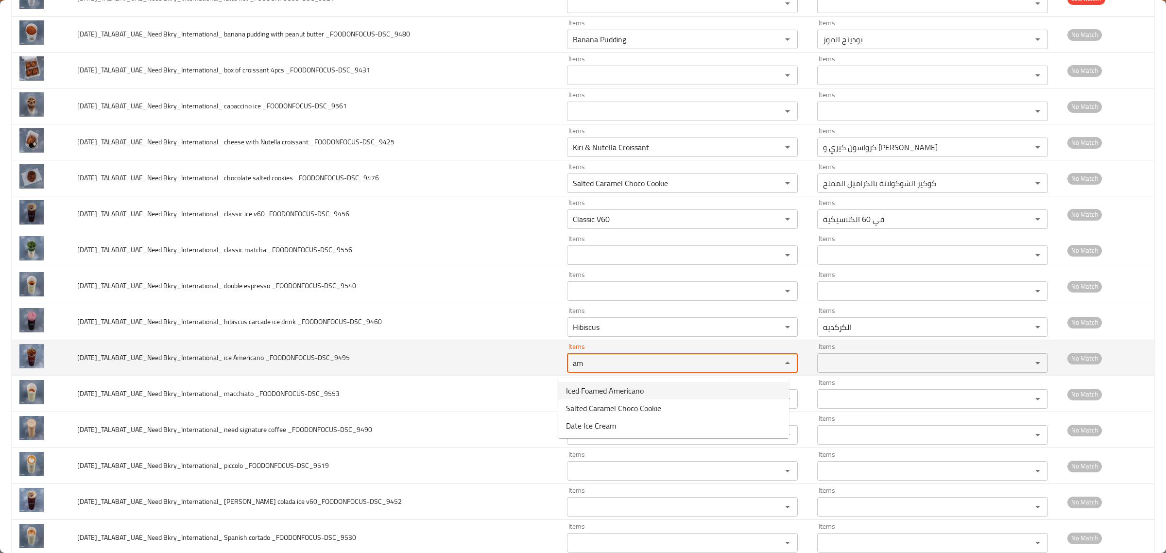
type _FOODONFOCUS-DSC_9495 "a"
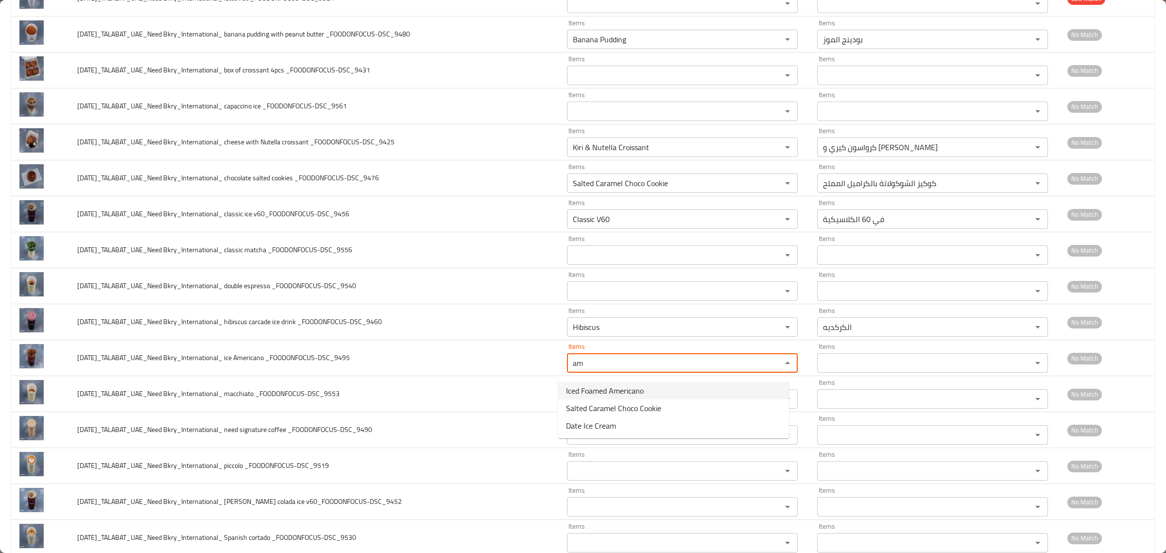
click at [667, 395] on _FOODONFOCUS-DSC_9495-option-0 "Iced Foamed Americano" at bounding box center [673, 390] width 231 height 17
type _FOODONFOCUS-DSC_9495 "Iced Foamed Americano"
type _FOODONFOCUS-DSC_9495-ar "فوم أمريكانو مثلج"
type _FOODONFOCUS-DSC_9495 "Iced Foamed Americano"
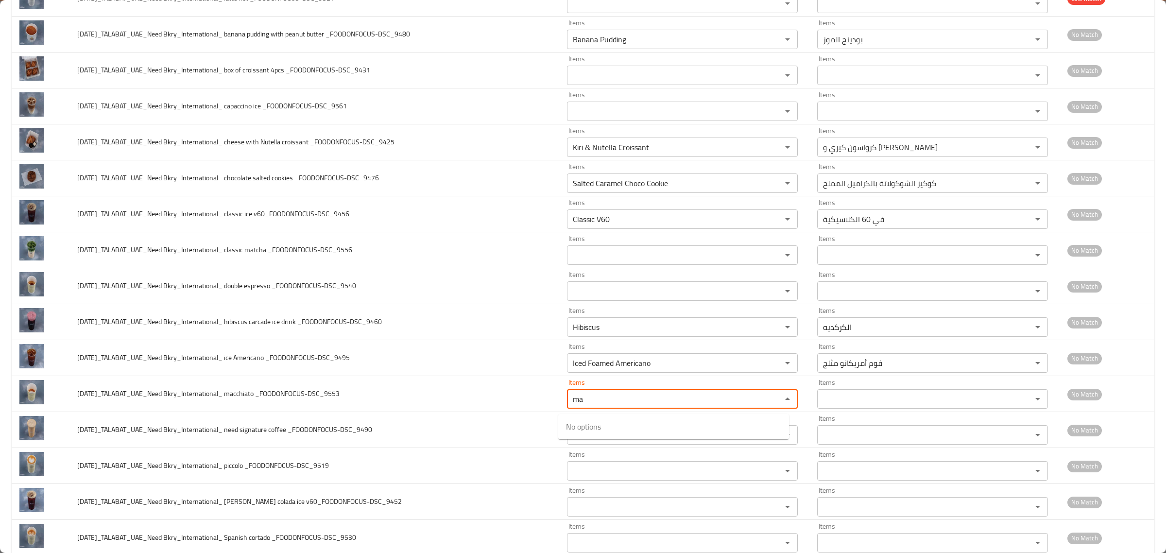
type _FOODONFOCUS-DSC_9553 "m"
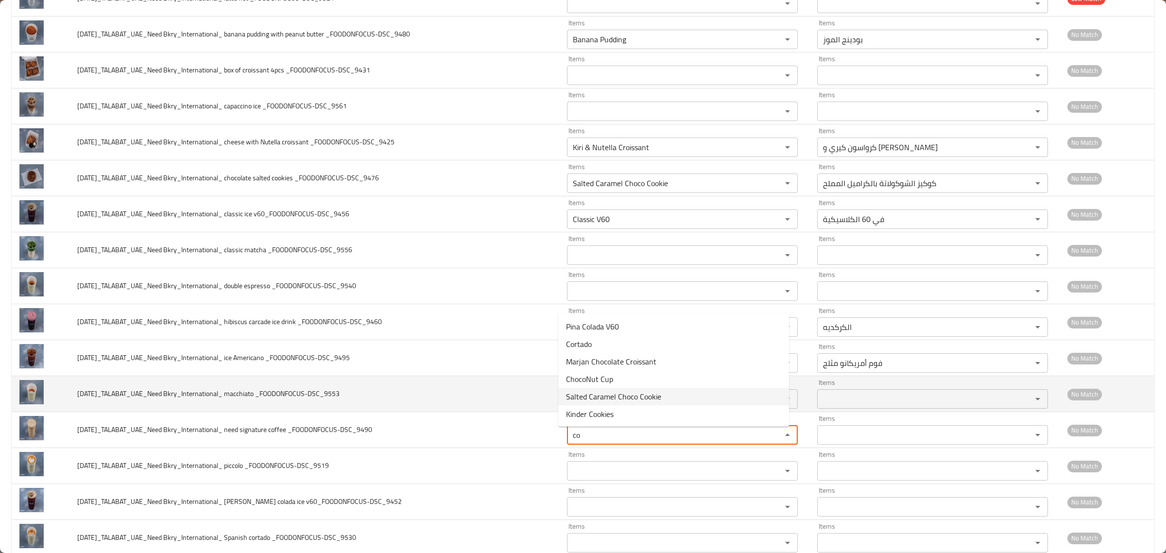
type _FOODONFOCUS-DSC_9490 "c"
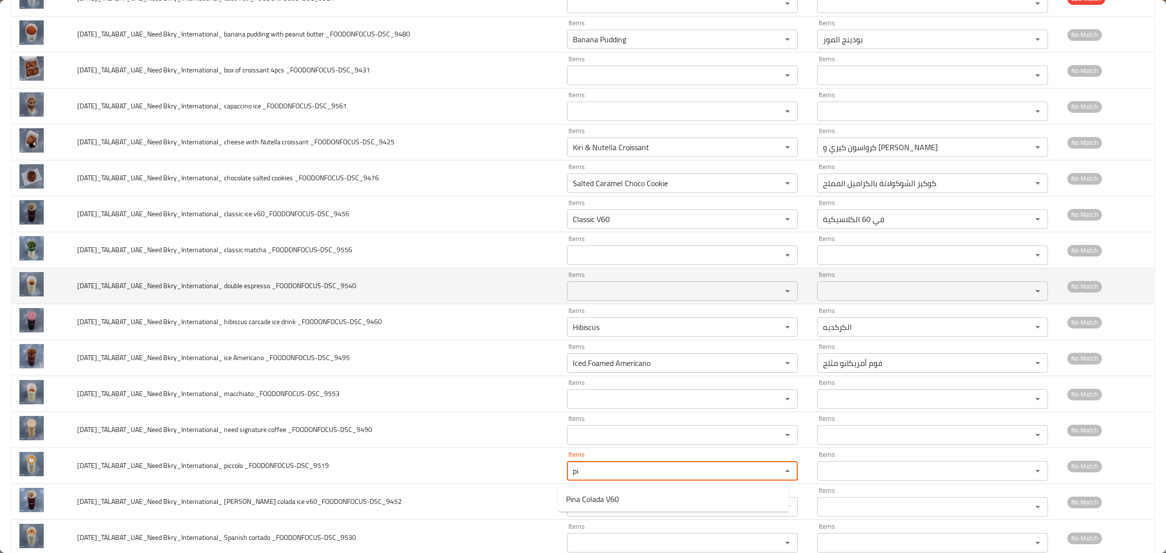
type _FOODONFOCUS-DSC_9519 "p"
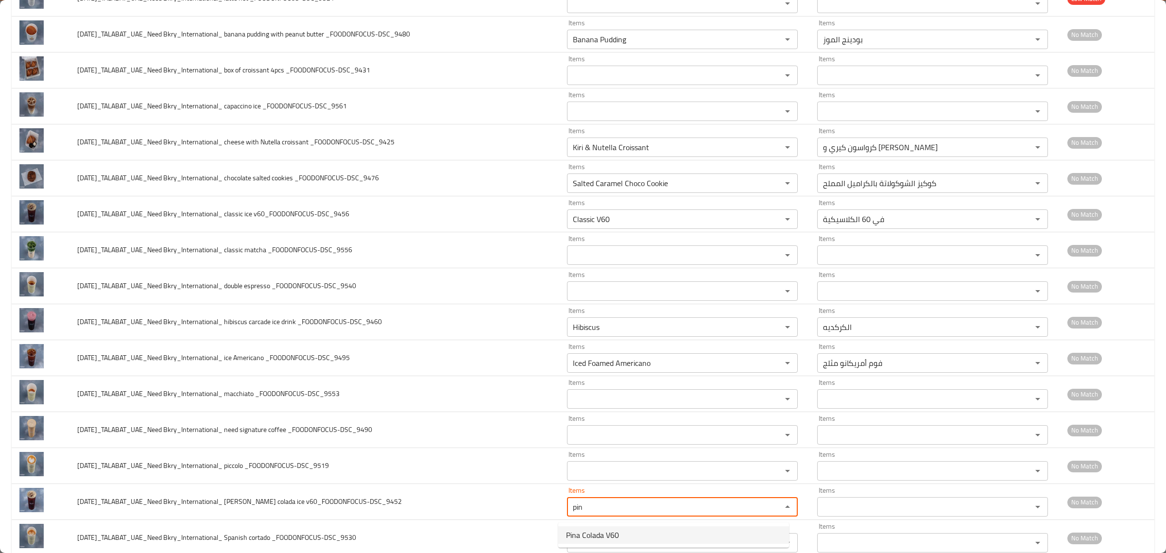
click at [651, 531] on v60_FOODONFOCUS-DSC_9452-option-0 "Pina Colada V60" at bounding box center [673, 534] width 231 height 17
type v60_FOODONFOCUS-DSC_9452 "Pina Colada V60"
type v60_FOODONFOCUS-DSC_9452-ar "بينا كولادا في 60"
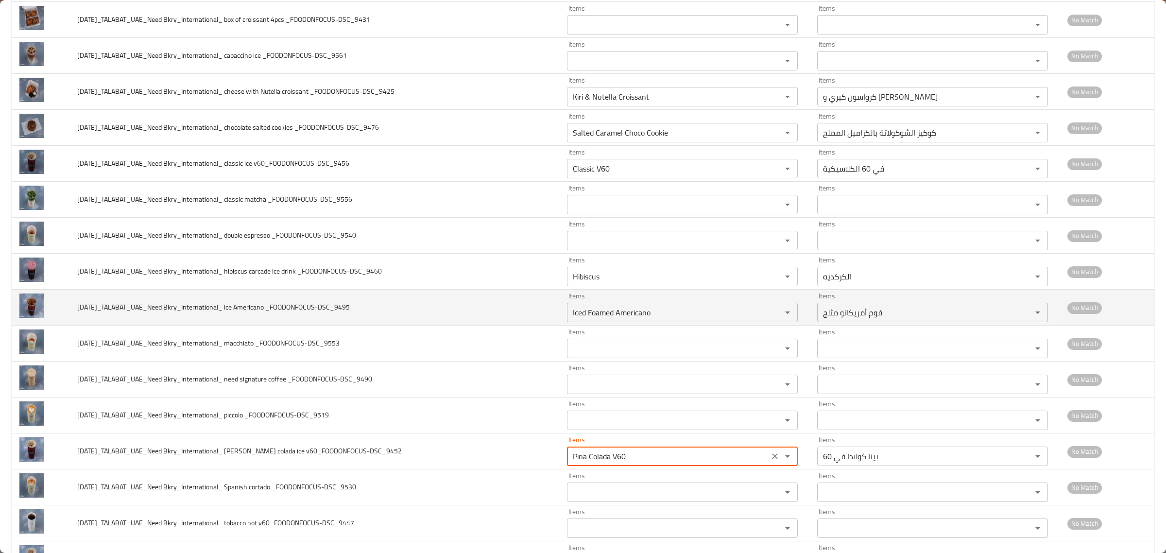
scroll to position [1094, 0]
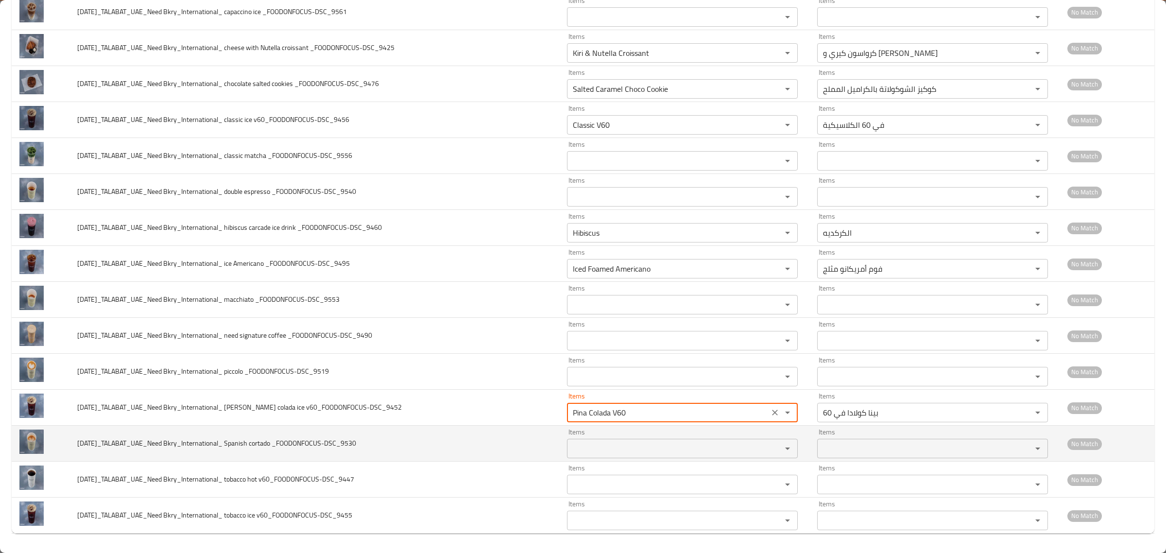
type v60_FOODONFOCUS-DSC_9452 "Pina Colada V60"
click at [642, 452] on _FOODONFOCUS-DSC_9530 "Items" at bounding box center [668, 449] width 196 height 14
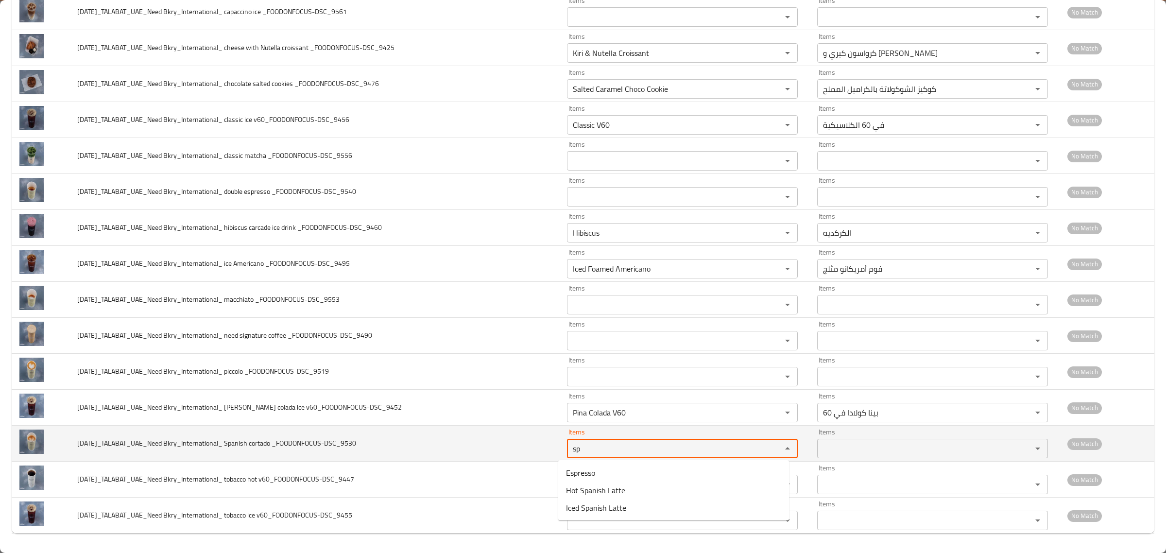
type _FOODONFOCUS-DSC_9530 "s"
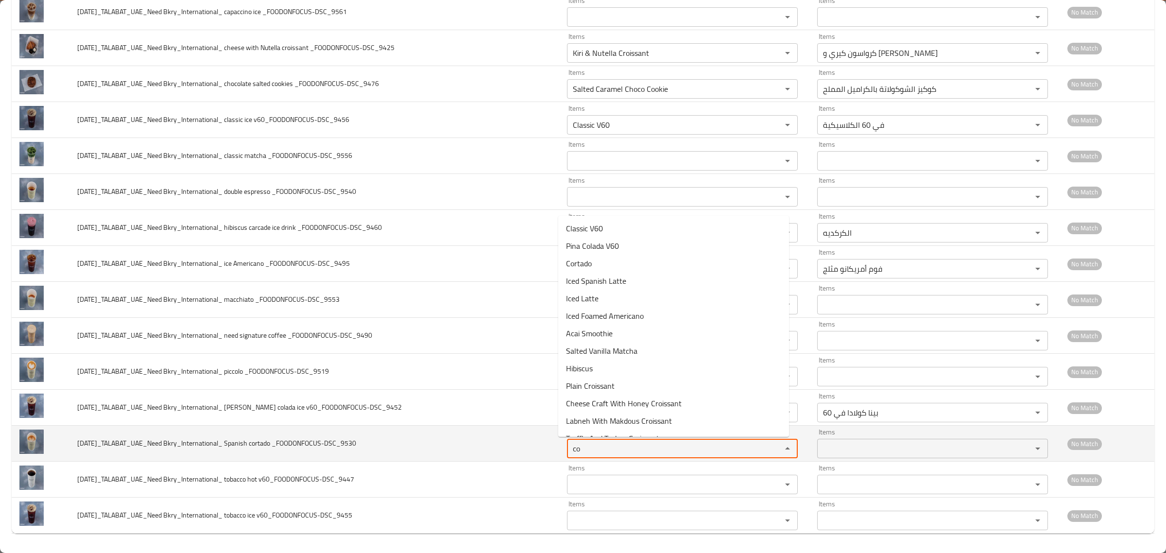
type _FOODONFOCUS-DSC_9530 "c"
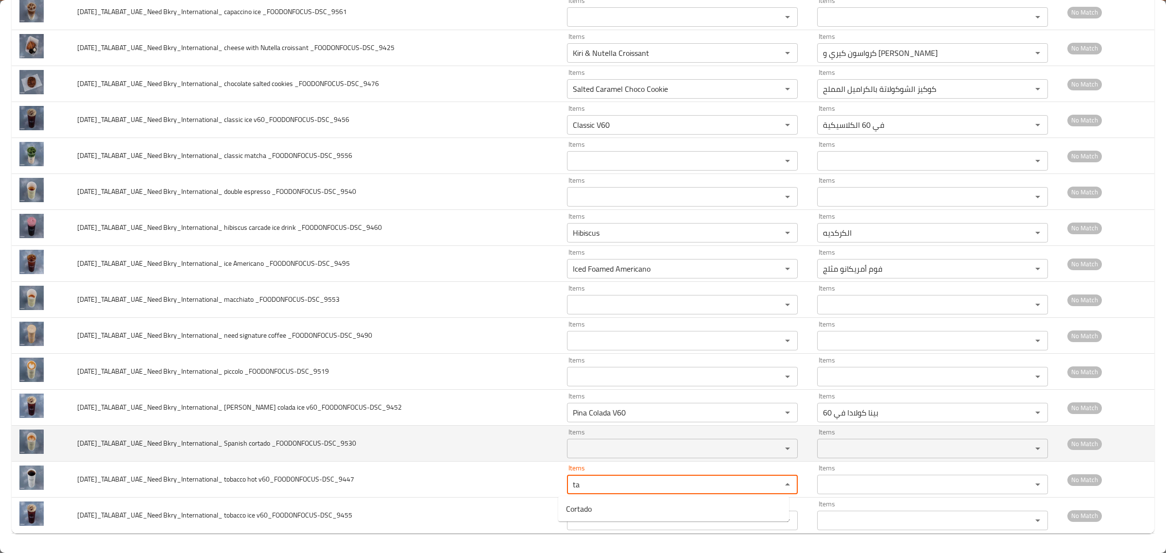
type v60_FOODONFOCUS-DSC_9447 "t"
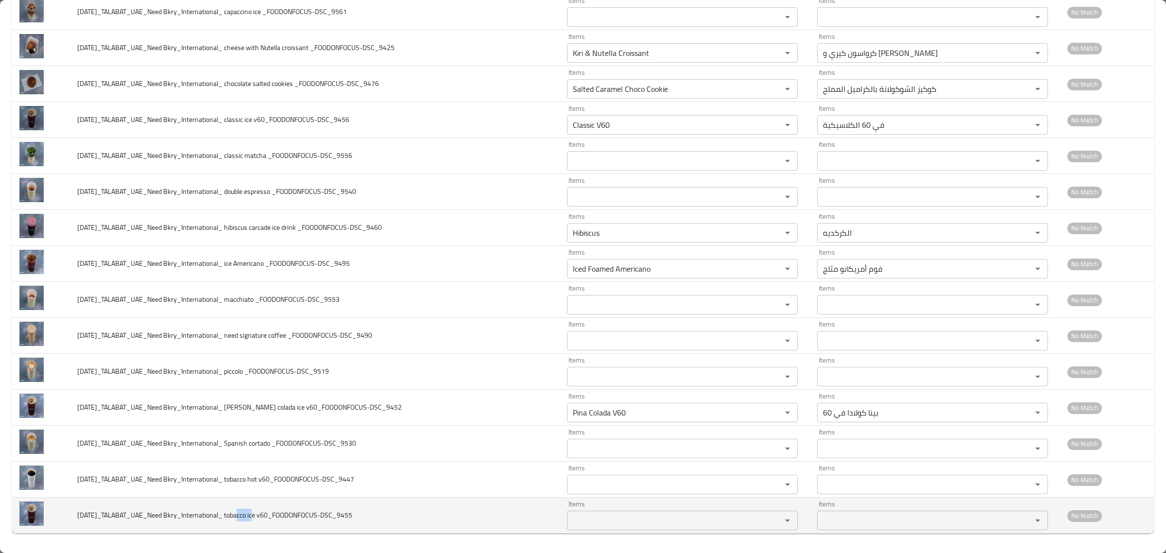
drag, startPoint x: 238, startPoint y: 516, endPoint x: 258, endPoint y: 515, distance: 19.9
click at [259, 516] on span "2025-10-6_TALABAT_UAE_Need Bkry_International_ tobacco ice v60_FOODONFOCUS-DSC_…" at bounding box center [214, 515] width 275 height 13
click at [239, 514] on span "2025-10-6_TALABAT_UAE_Need Bkry_International_ tobacco ice v60_FOODONFOCUS-DSC_…" at bounding box center [214, 515] width 275 height 13
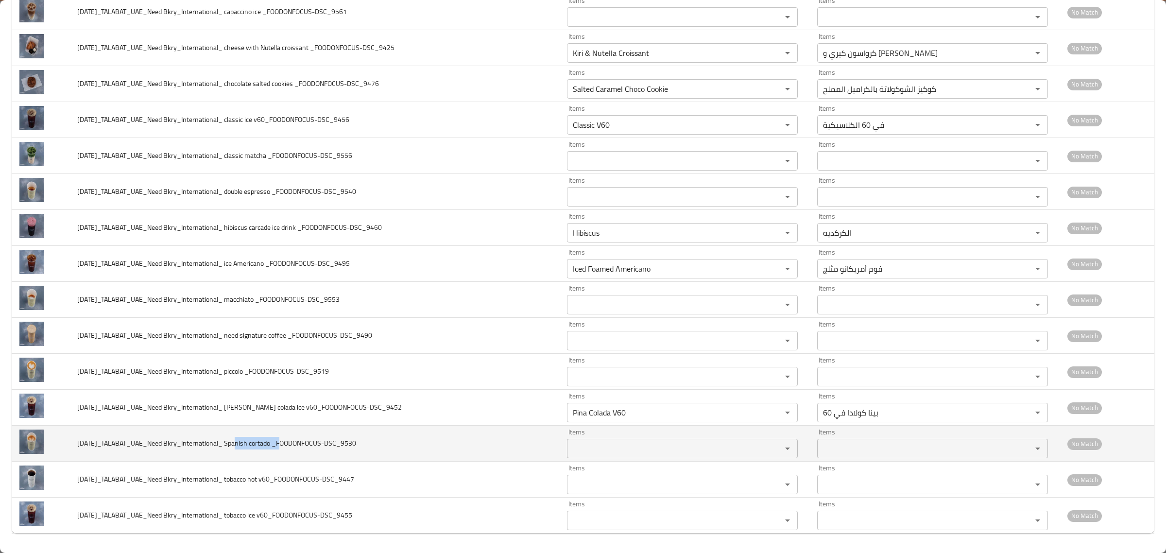
drag, startPoint x: 237, startPoint y: 443, endPoint x: 283, endPoint y: 442, distance: 45.7
click at [283, 442] on span "2025-10-6_TALABAT_UAE_Need Bkry_International_ Spanish cortado _FOODONFOCUS-DSC…" at bounding box center [216, 443] width 279 height 13
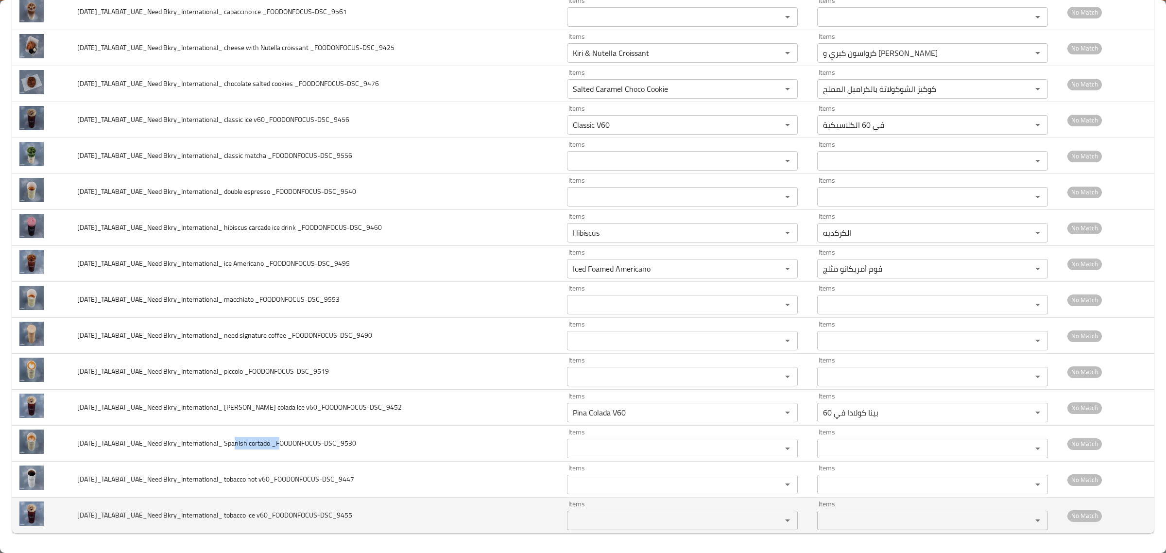
copy span "Spanish cortado"
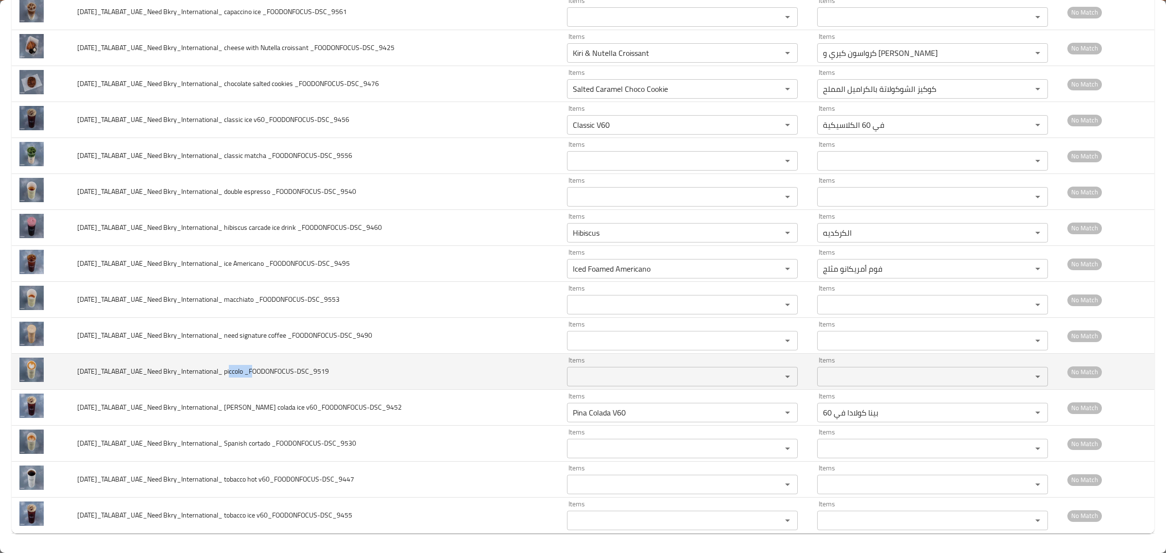
drag, startPoint x: 236, startPoint y: 372, endPoint x: 256, endPoint y: 376, distance: 20.2
click at [256, 376] on span "2025-10-6_TALABAT_UAE_Need Bkry_International_ piccolo _FOODONFOCUS-DSC_9519" at bounding box center [203, 371] width 252 height 13
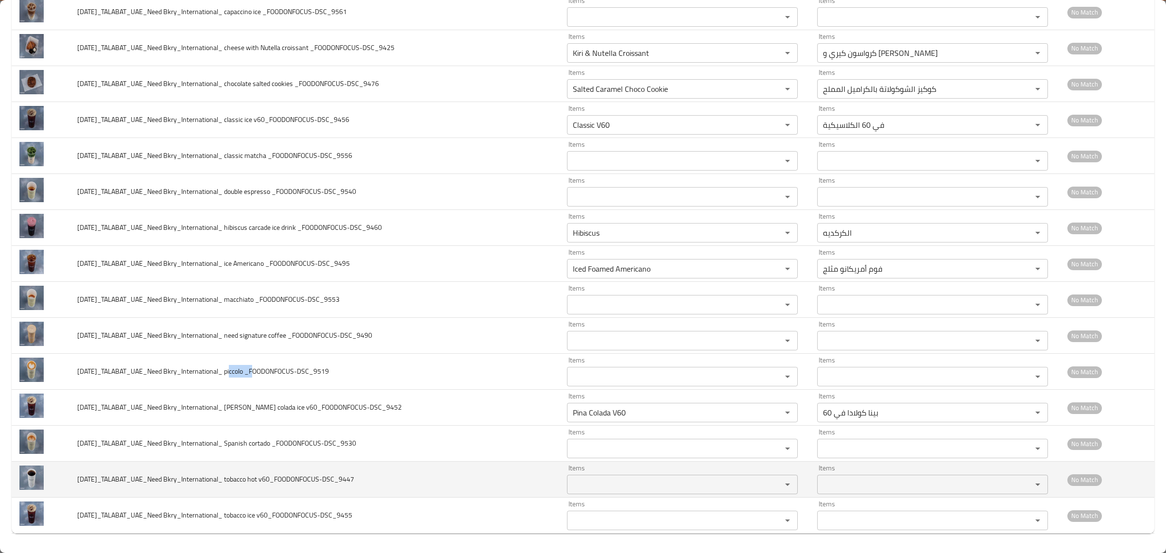
copy span "piccolo"
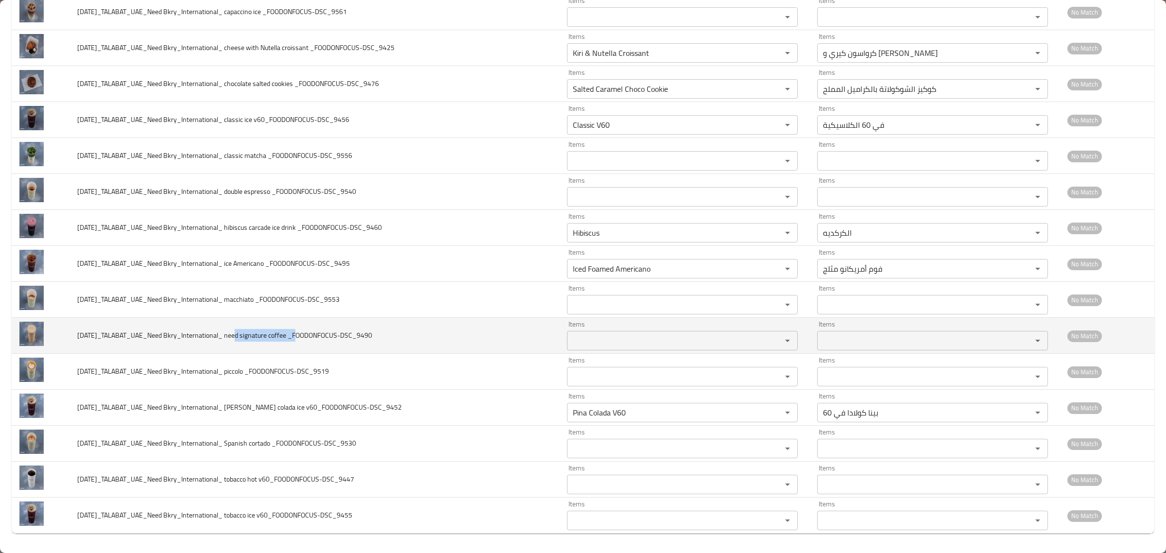
drag, startPoint x: 237, startPoint y: 330, endPoint x: 299, endPoint y: 343, distance: 63.4
click at [299, 343] on td "2025-10-6_TALABAT_UAE_Need Bkry_International_ need signature coffee _FOODONFOC…" at bounding box center [314, 336] width 490 height 36
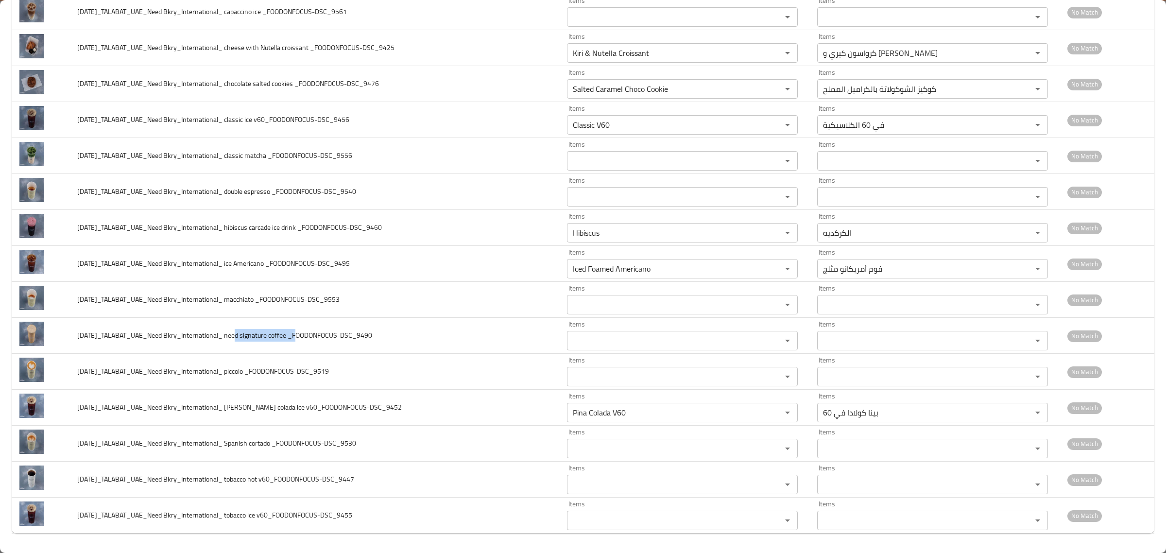
copy span "need signature coffee"
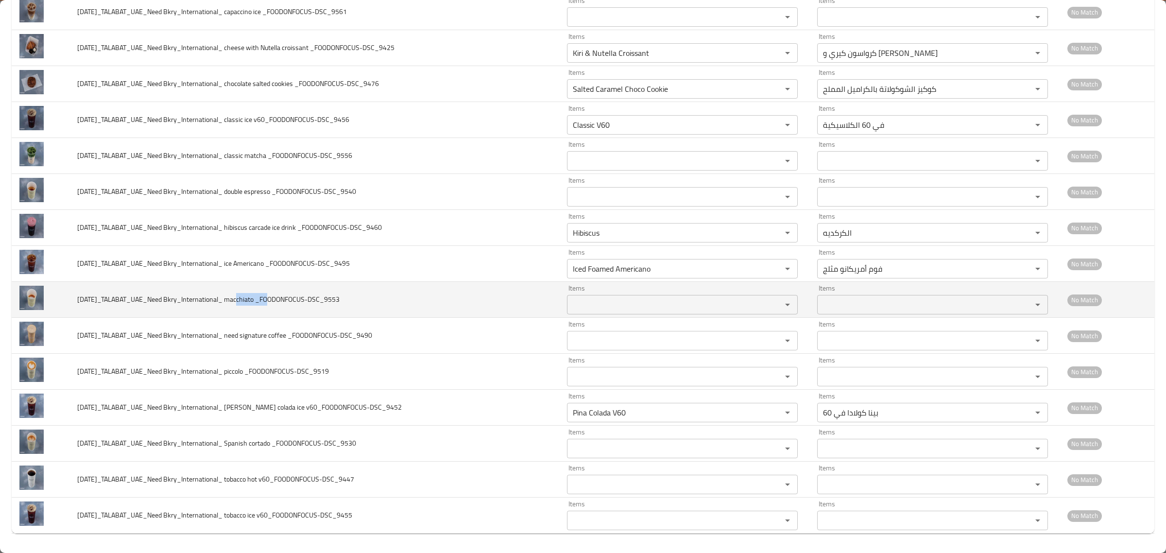
drag, startPoint x: 237, startPoint y: 297, endPoint x: 268, endPoint y: 297, distance: 31.6
click at [268, 297] on span "2025-10-6_TALABAT_UAE_Need Bkry_International_ macchiato _FOODONFOCUS-DSC_9553" at bounding box center [208, 299] width 262 height 13
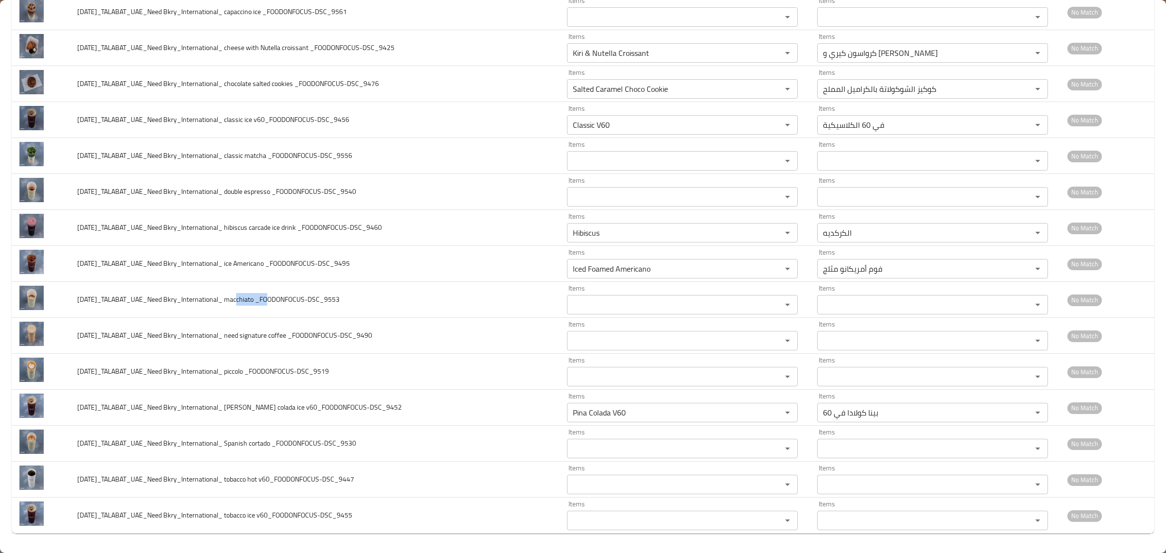
copy span "macchiato"
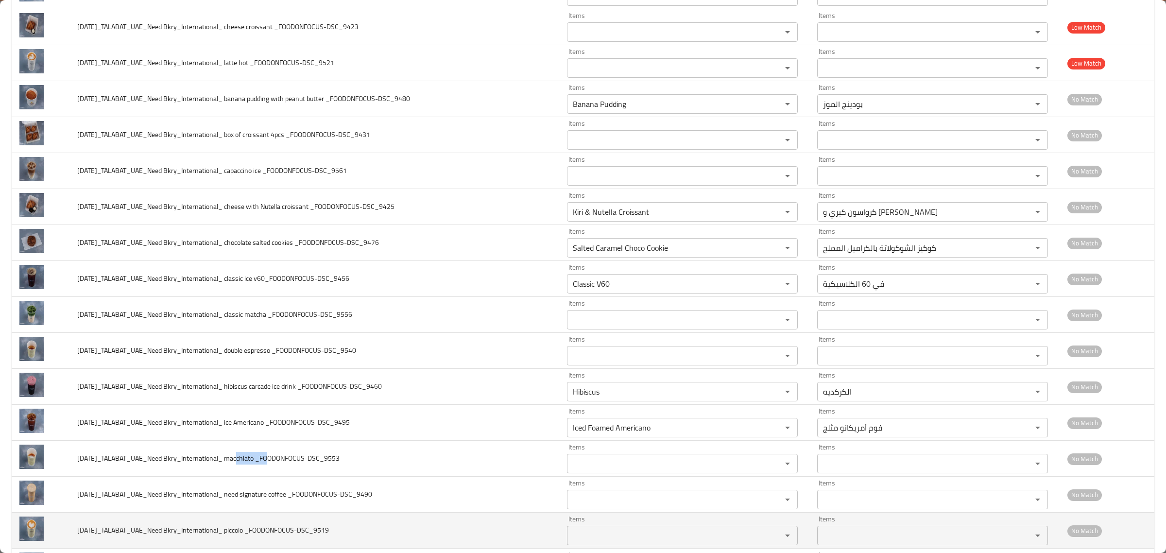
scroll to position [912, 0]
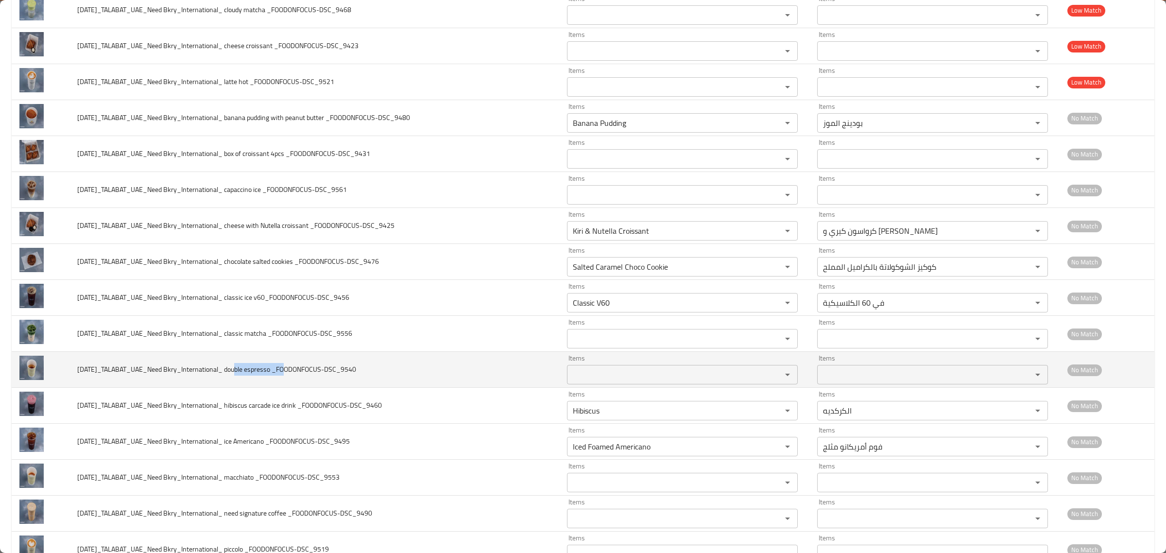
drag, startPoint x: 237, startPoint y: 373, endPoint x: 500, endPoint y: 475, distance: 281.5
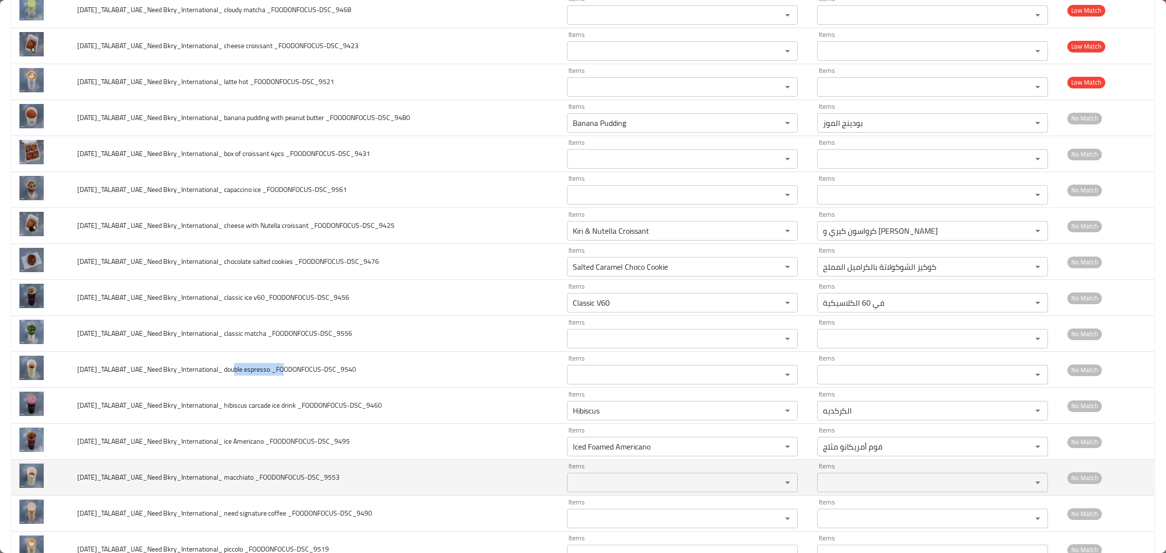
click at [285, 372] on span "2025-10-6_TALABAT_UAE_Need Bkry_International_ double espresso _FOODONFOCUS-DSC…" at bounding box center [216, 369] width 279 height 13
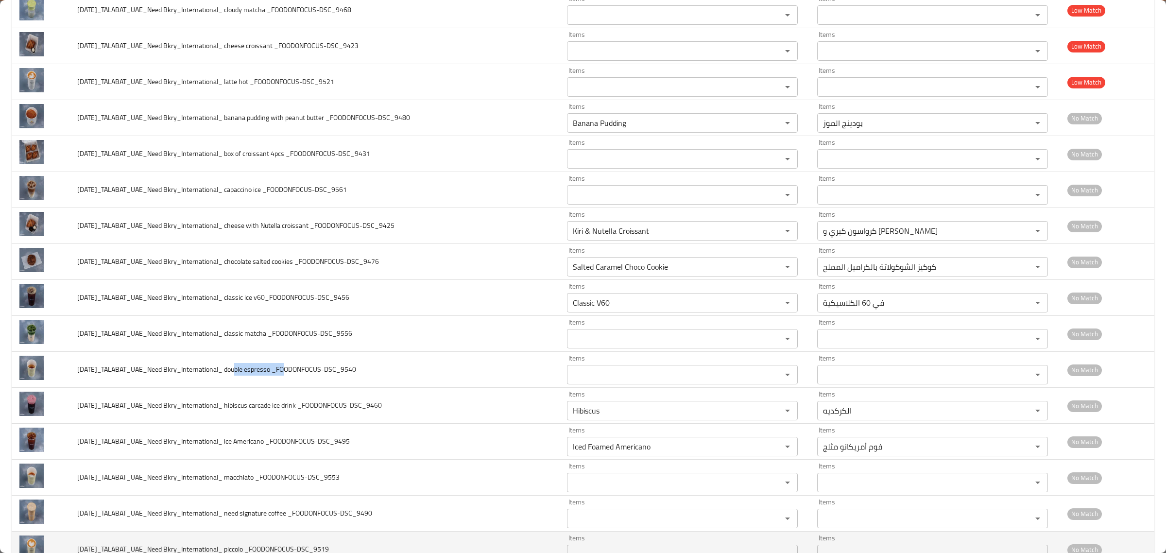
copy span "double espresso"
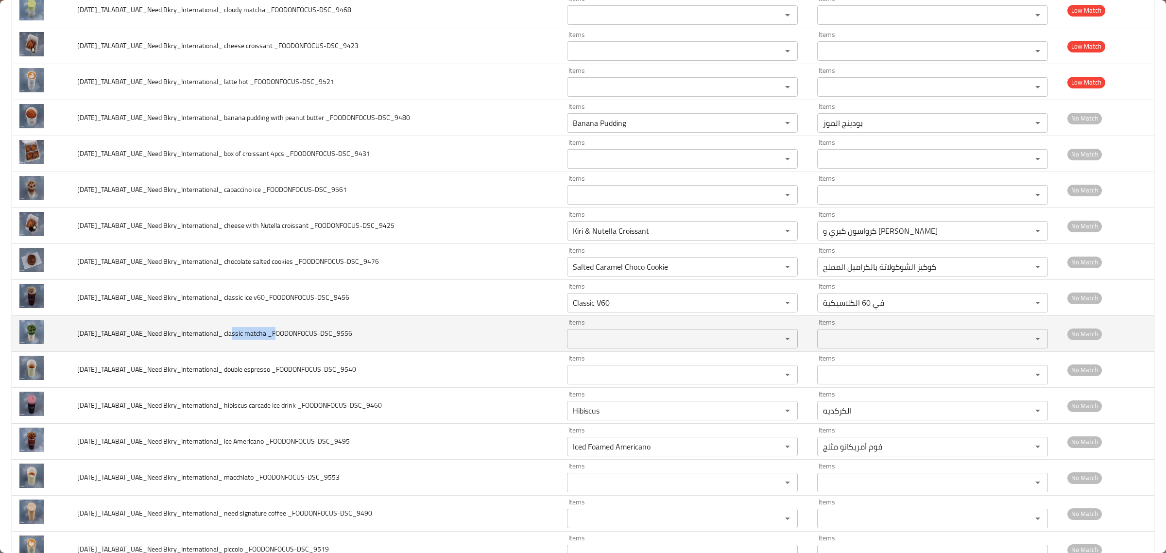
drag, startPoint x: 237, startPoint y: 333, endPoint x: 277, endPoint y: 338, distance: 40.6
click at [277, 338] on span "2025-10-6_TALABAT_UAE_Need Bkry_International_ classic matcha _FOODONFOCUS-DSC_…" at bounding box center [214, 333] width 275 height 13
click at [651, 348] on div "Items" at bounding box center [682, 338] width 231 height 19
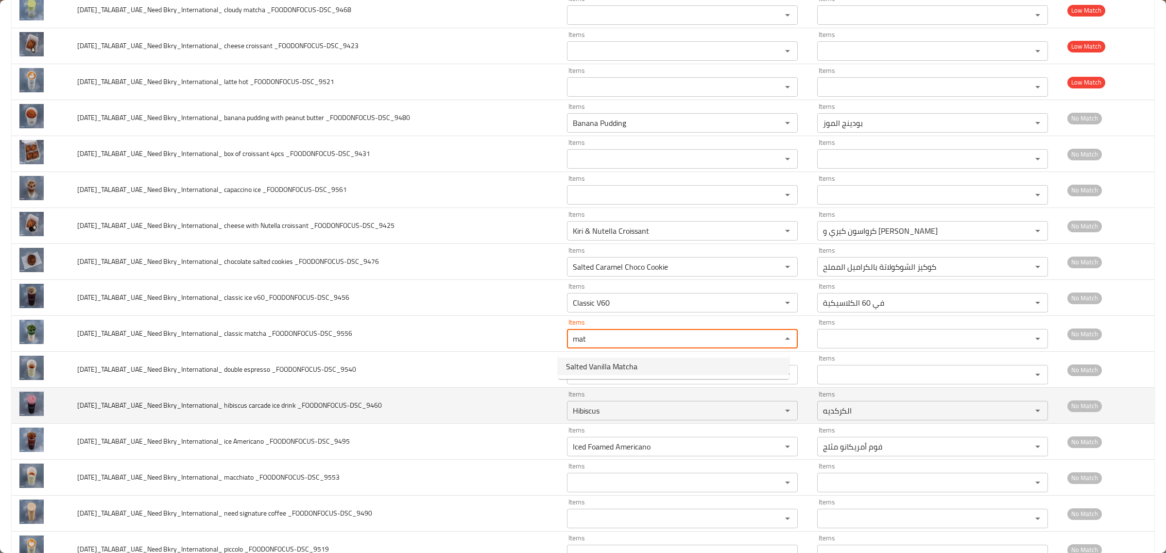
type _FOODONFOCUS-DSC_9556 "mat"
click at [488, 393] on td "2025-10-6_TALABAT_UAE_Need Bkry_International_ hibiscus carcade ice drink _FOOD…" at bounding box center [314, 406] width 490 height 36
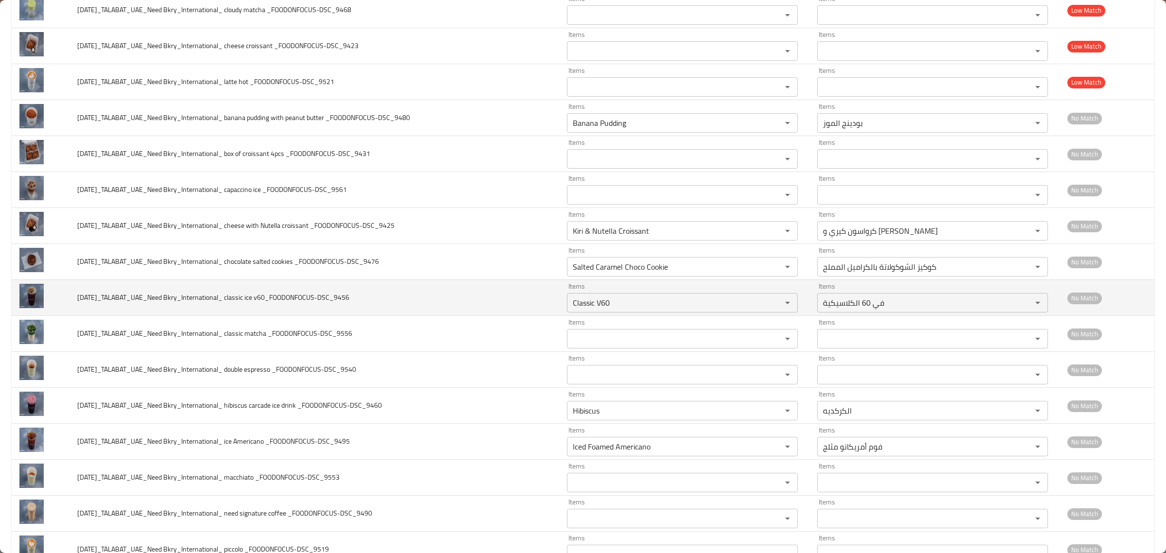
click at [248, 302] on span "2025-10-6_TALABAT_UAE_Need Bkry_International_ classic ice v60_FOODONFOCUS-DSC_…" at bounding box center [213, 297] width 272 height 13
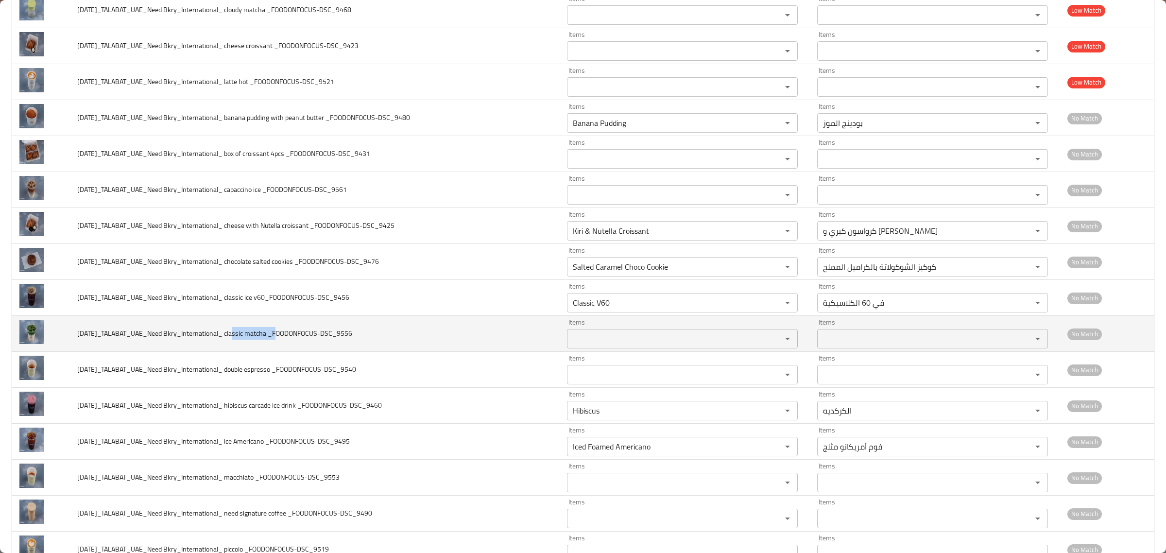
drag, startPoint x: 237, startPoint y: 338, endPoint x: 277, endPoint y: 340, distance: 40.4
click at [277, 340] on span "2025-10-6_TALABAT_UAE_Need Bkry_International_ classic matcha _FOODONFOCUS-DSC_…" at bounding box center [214, 333] width 275 height 13
copy span "classic matcha"
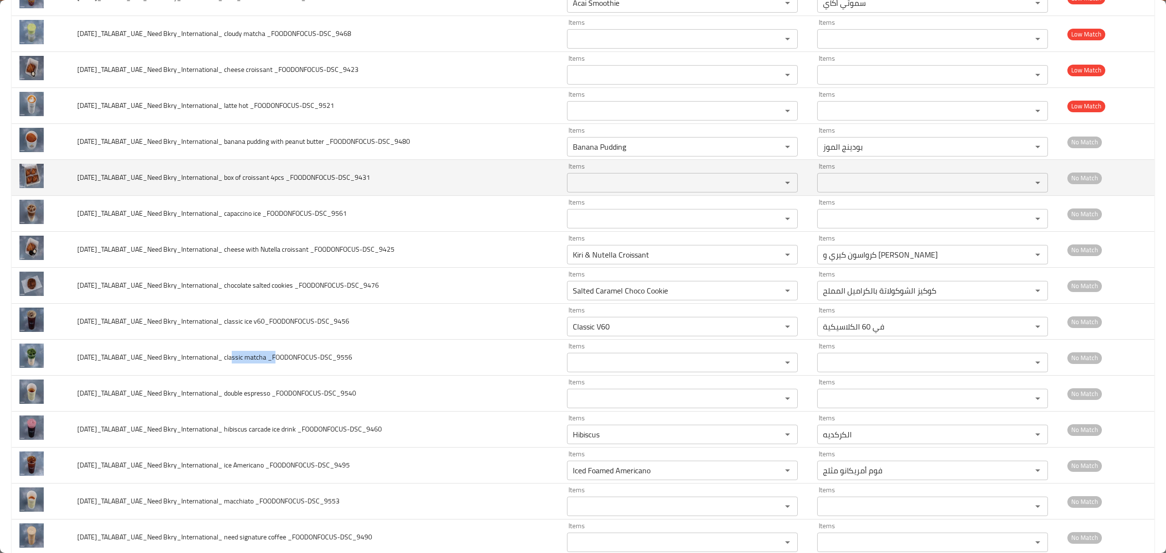
scroll to position [851, 0]
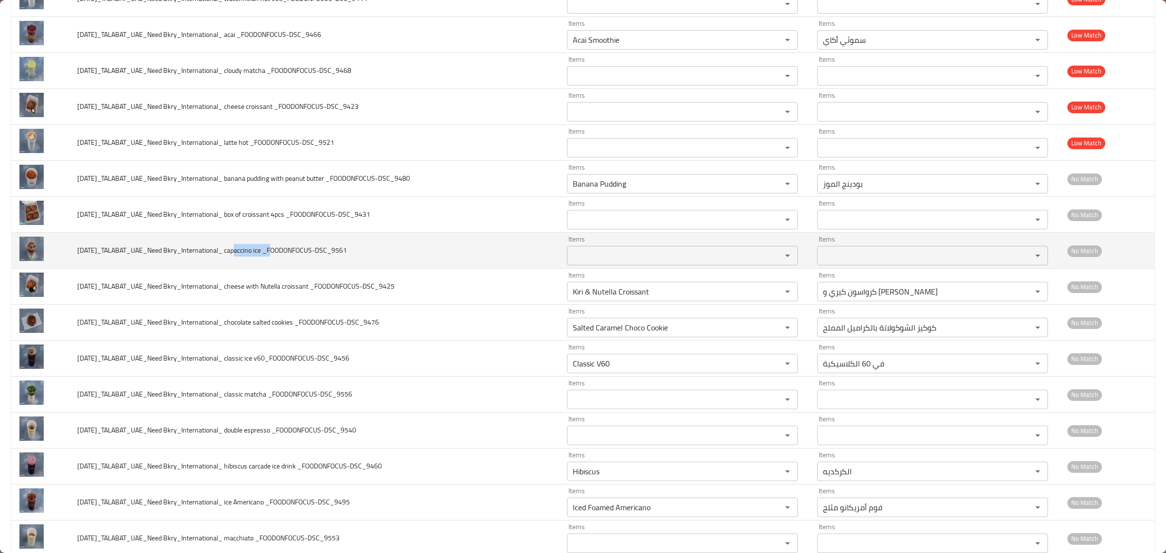
drag, startPoint x: 236, startPoint y: 254, endPoint x: 273, endPoint y: 255, distance: 36.9
click at [273, 255] on span "2025-10-6_TALABAT_UAE_Need Bkry_International_ capaccino ice _FOODONFOCUS-DSC_9…" at bounding box center [212, 250] width 270 height 13
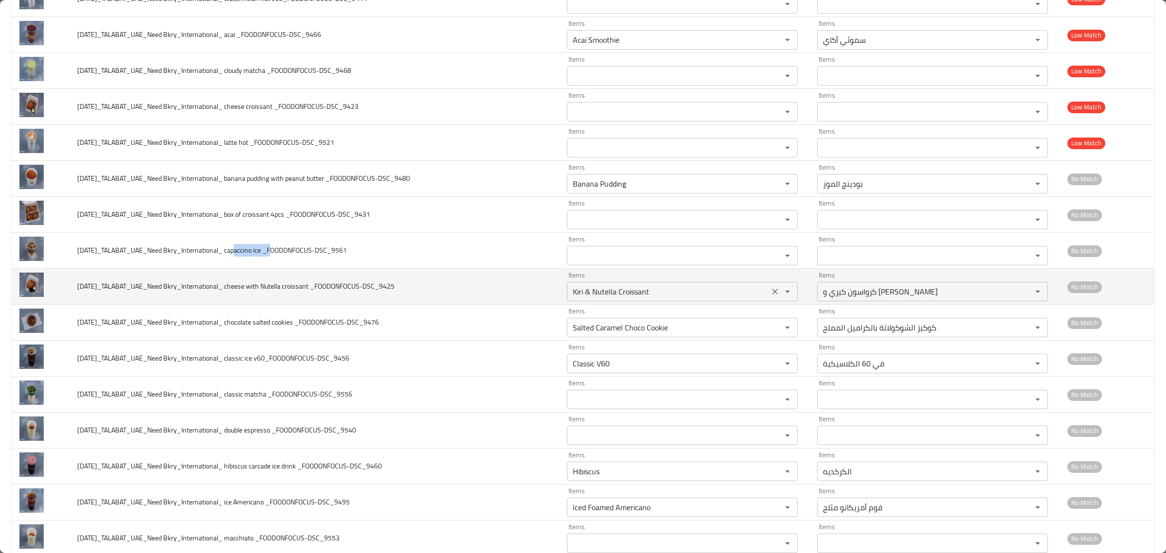
copy span "capaccino ice"
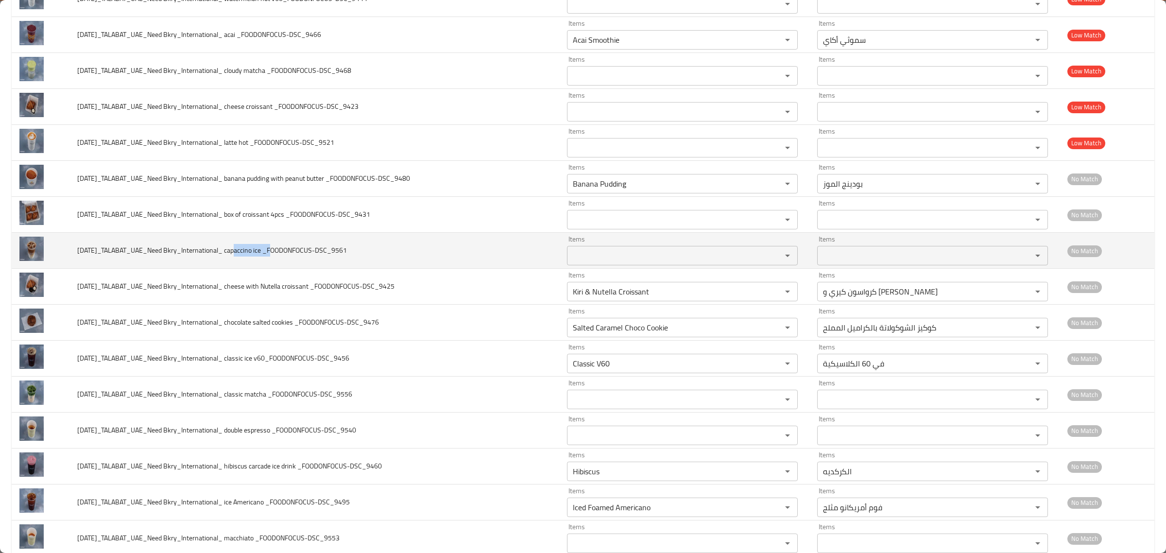
click at [673, 265] on div "Items" at bounding box center [682, 255] width 231 height 19
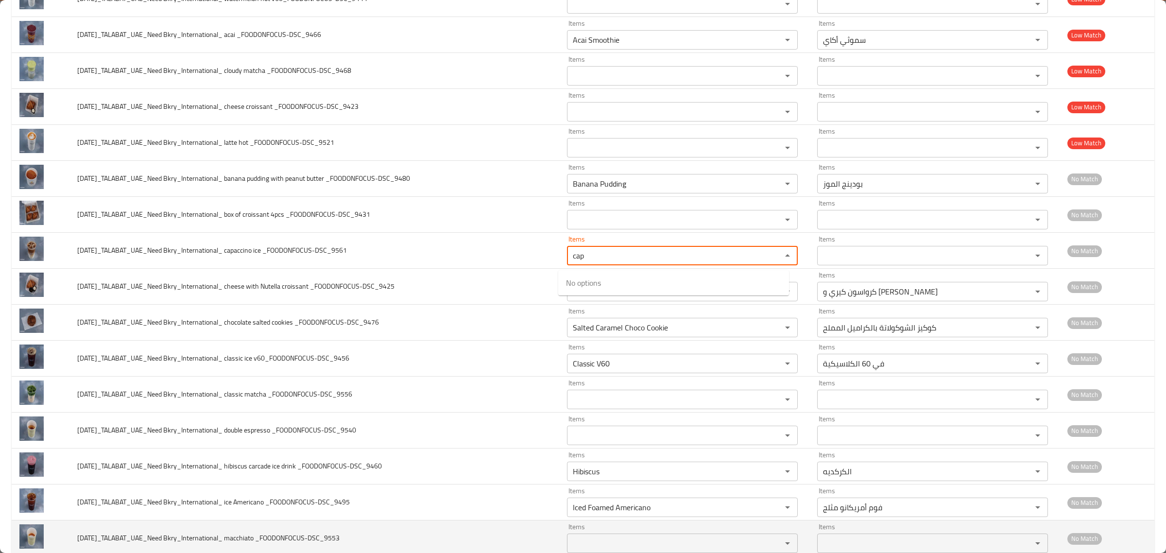
type _FOODONFOCUS-DSC_9561 "cap"
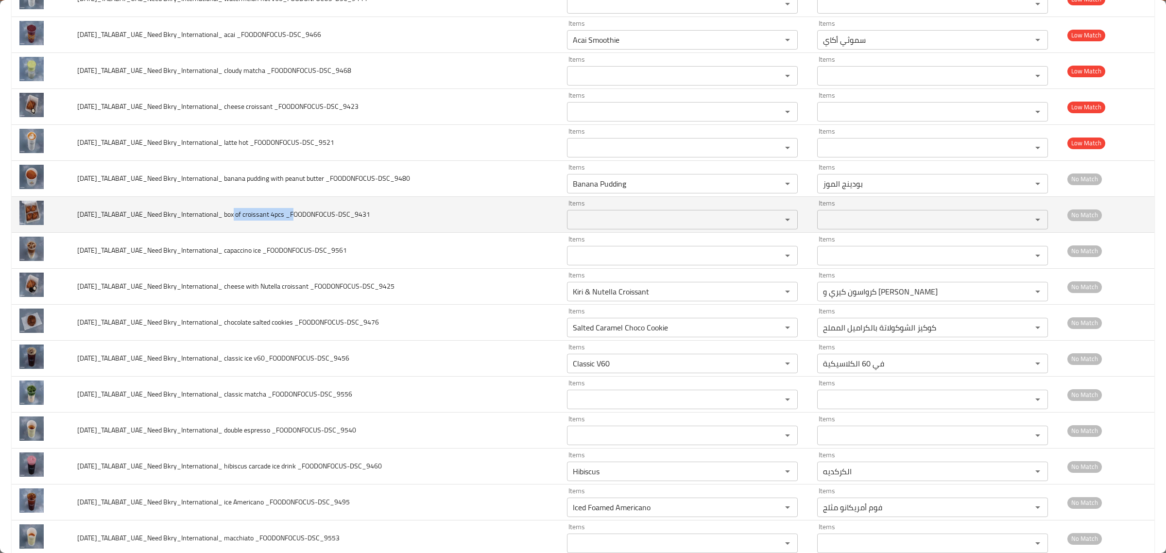
drag, startPoint x: 237, startPoint y: 219, endPoint x: 295, endPoint y: 216, distance: 58.8
click at [295, 216] on span "2025-10-6_TALABAT_UAE_Need Bkry_International_ box of croissant 4pcs _FOODONFOC…" at bounding box center [223, 214] width 293 height 13
copy span "box of croissant 4pcs"
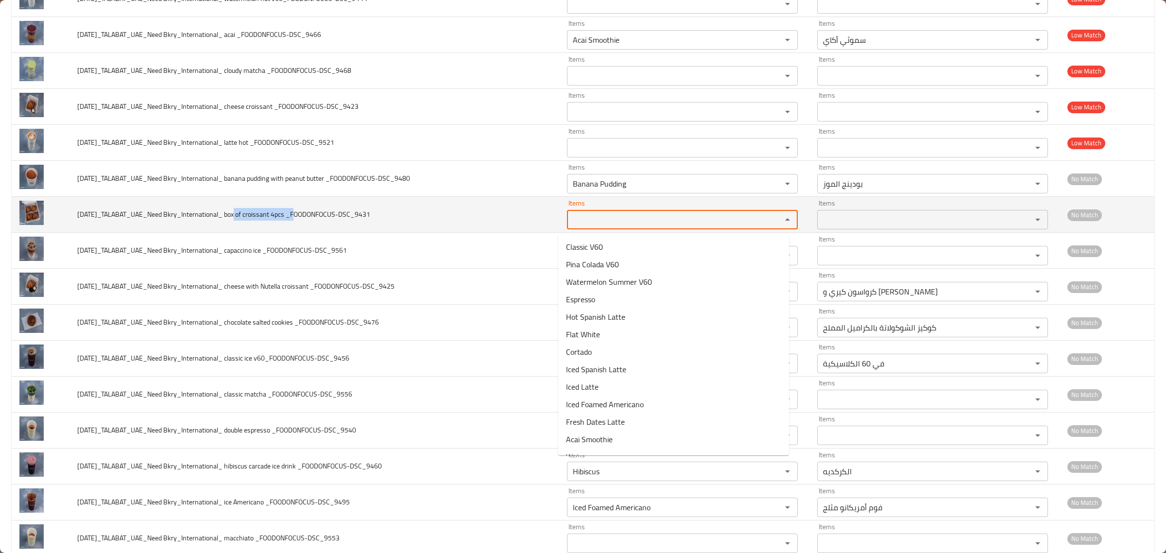
click at [575, 224] on _FOODONFOCUS-DSC_9431 "Items" at bounding box center [668, 220] width 196 height 14
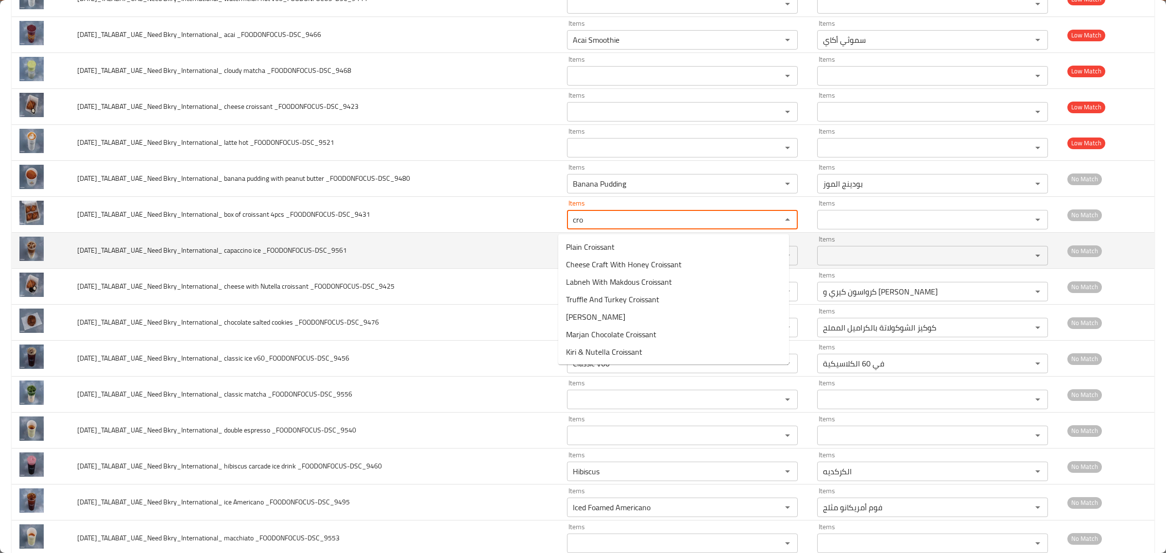
type _FOODONFOCUS-DSC_9431 "cro"
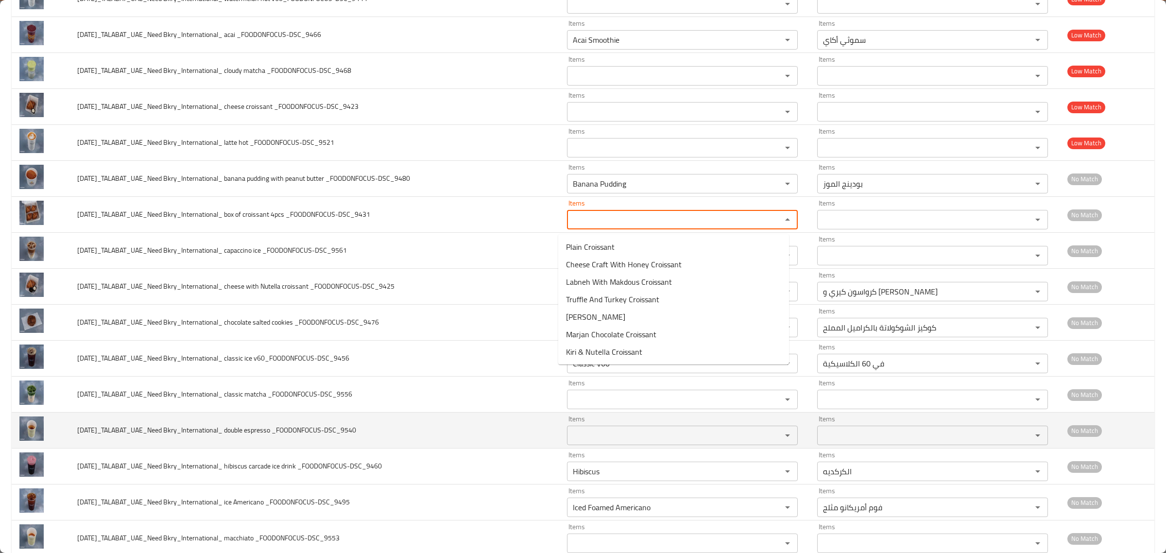
drag, startPoint x: 454, startPoint y: 268, endPoint x: 656, endPoint y: 433, distance: 261.1
click at [454, 269] on td "2025-10-6_TALABAT_UAE_Need Bkry_International_ capaccino ice _FOODONFOCUS-DSC_9…" at bounding box center [314, 251] width 490 height 36
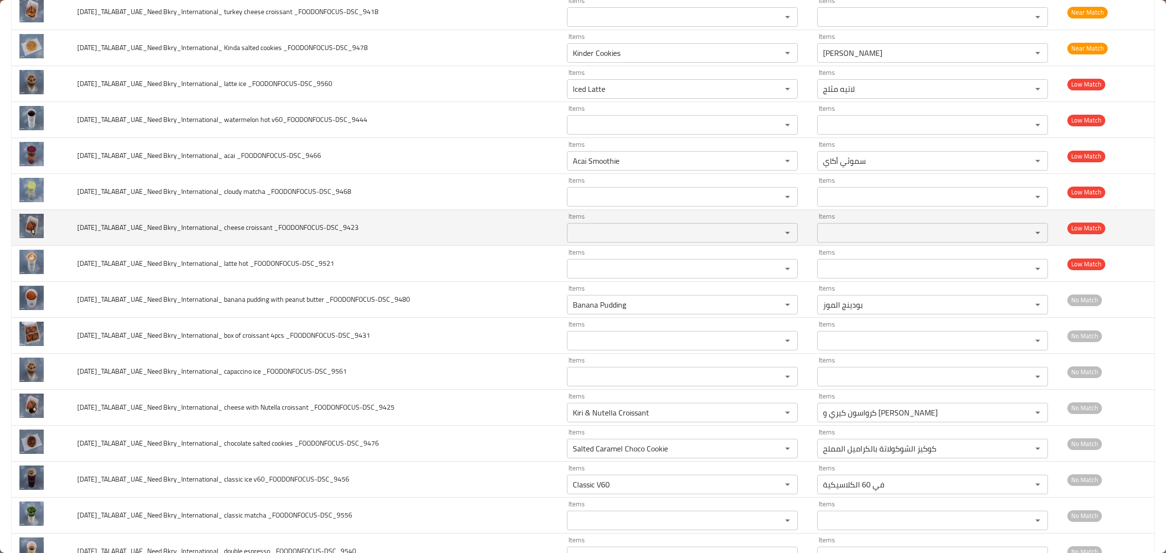
scroll to position [729, 0]
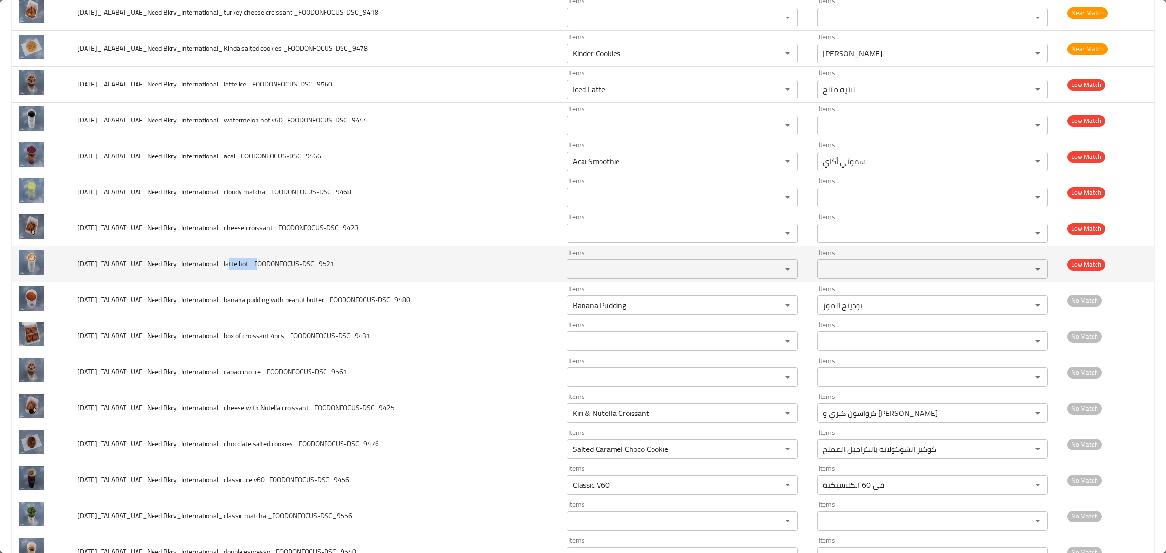
drag, startPoint x: 236, startPoint y: 266, endPoint x: 260, endPoint y: 265, distance: 24.8
click at [260, 265] on span "2025-10-6_TALABAT_UAE_Need Bkry_International_ latte hot _FOODONFOCUS-DSC_9521" at bounding box center [205, 264] width 257 height 13
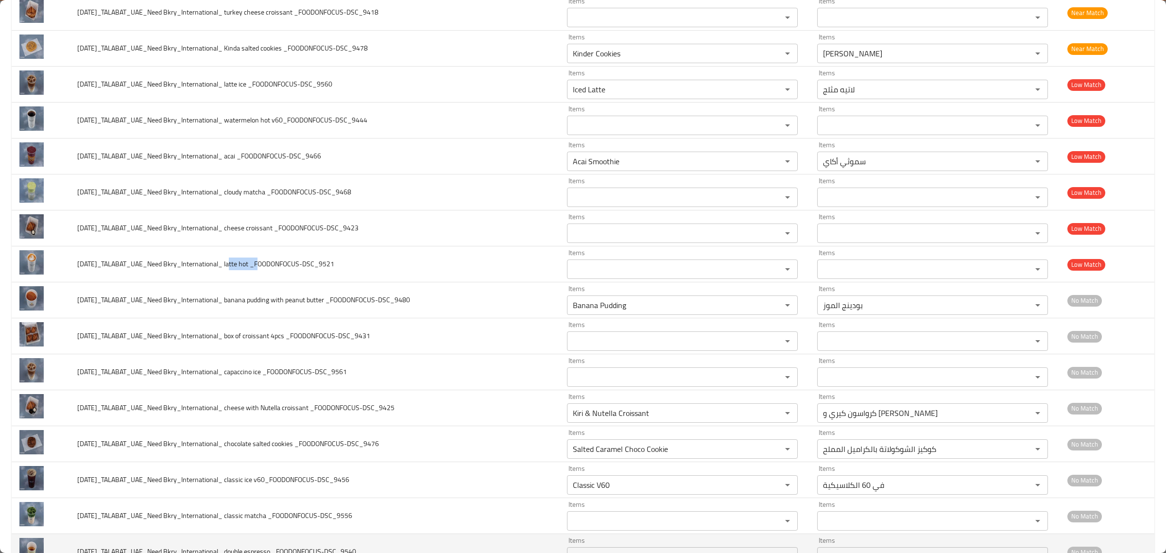
copy span "latte hot"
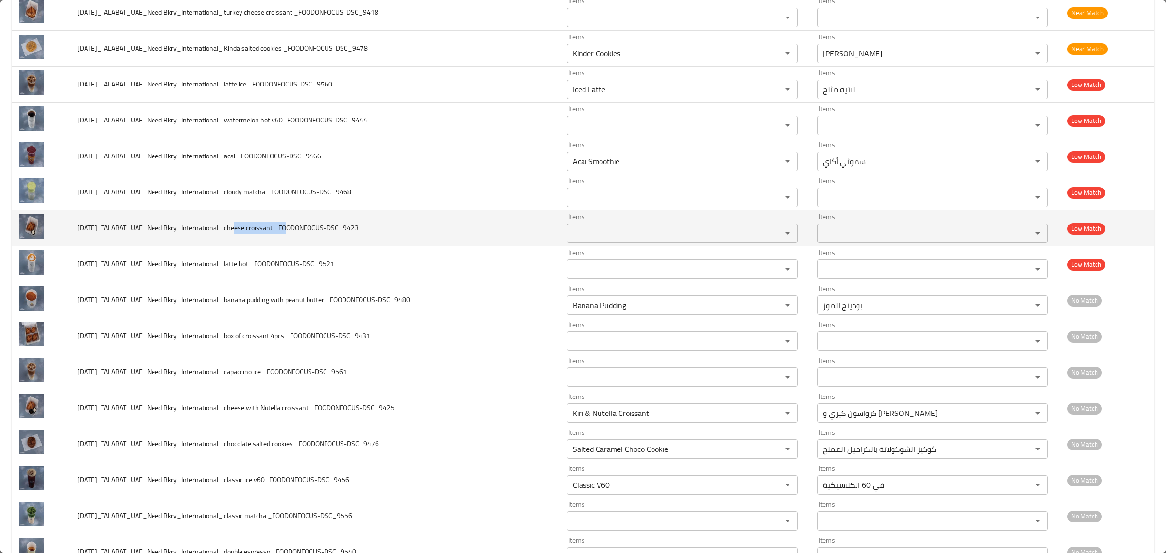
drag, startPoint x: 237, startPoint y: 234, endPoint x: 285, endPoint y: 232, distance: 48.2
click at [285, 232] on span "2025-10-6_TALABAT_UAE_Need Bkry_International_ cheese croissant _FOODONFOCUS-DS…" at bounding box center [217, 228] width 281 height 13
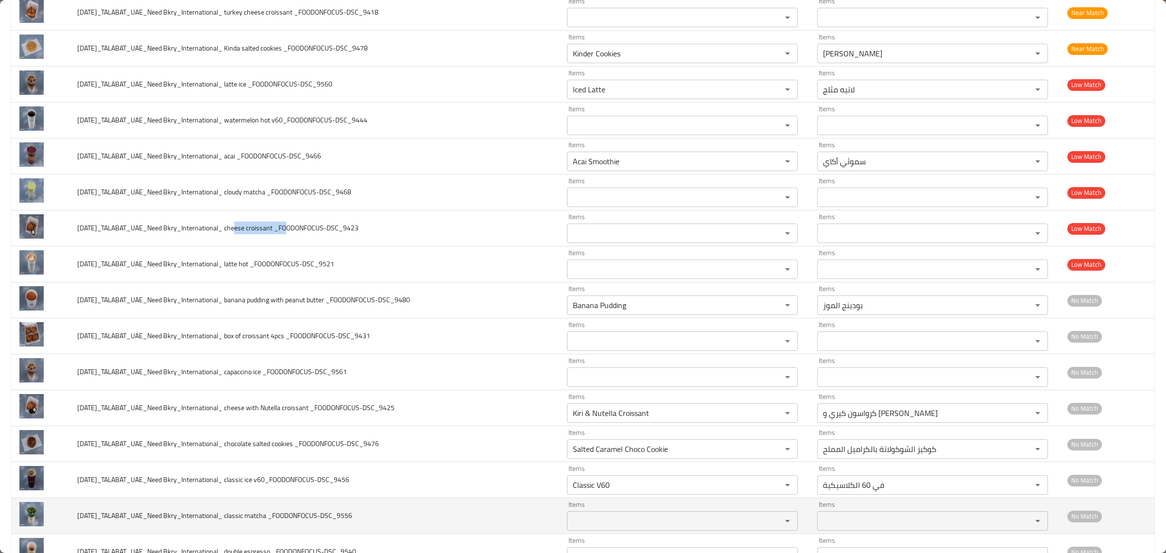
copy span "cheese croissant"
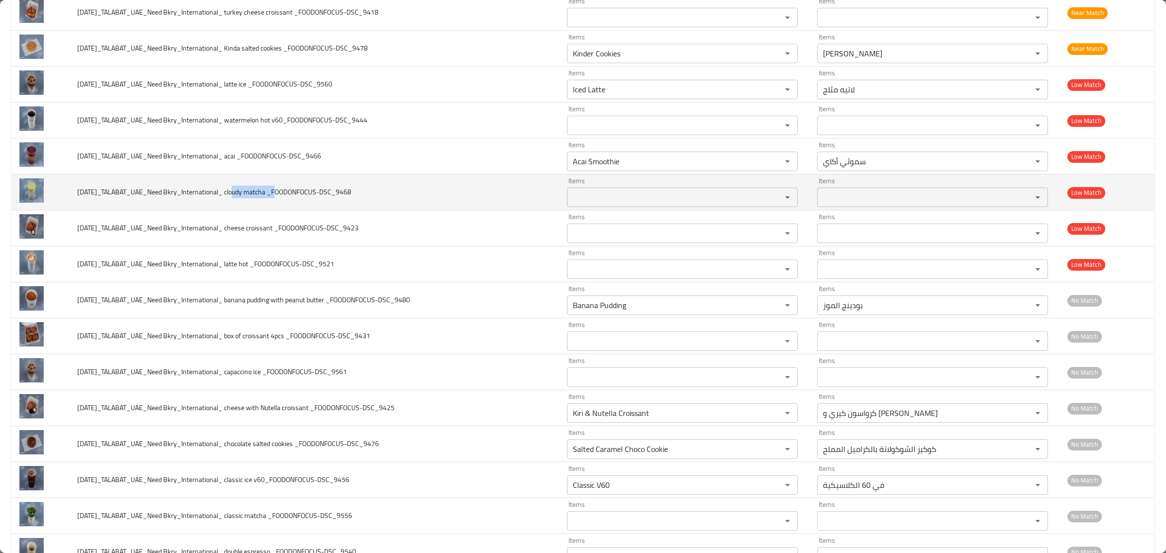
drag, startPoint x: 237, startPoint y: 195, endPoint x: 278, endPoint y: 196, distance: 41.8
click at [278, 196] on span "2025-10-6_TALABAT_UAE_Need Bkry_International_ cloudy matcha _FOODONFOCUS-DSC_9…" at bounding box center [214, 192] width 274 height 13
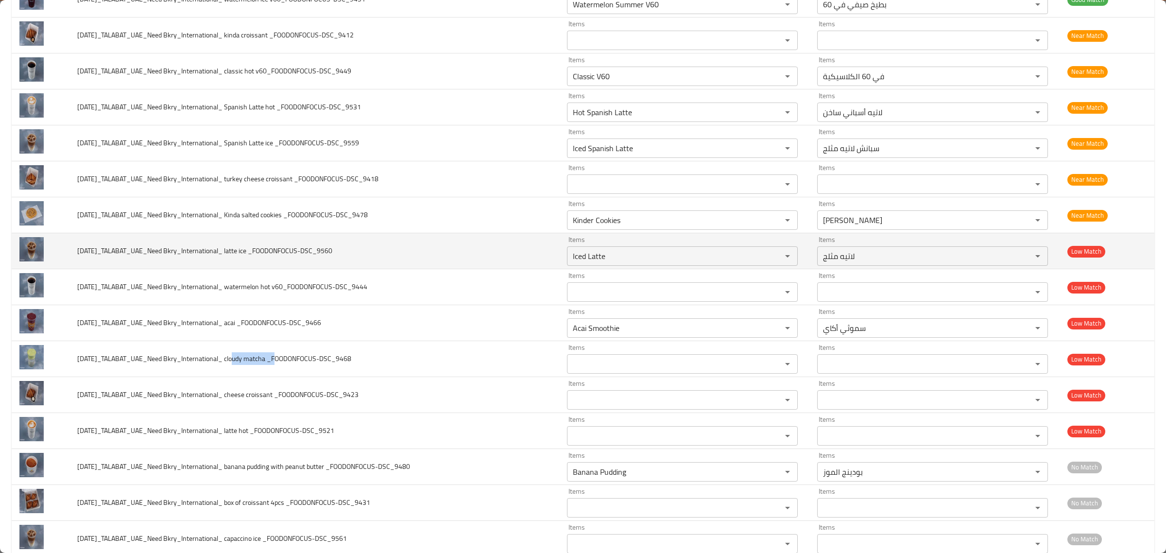
scroll to position [547, 0]
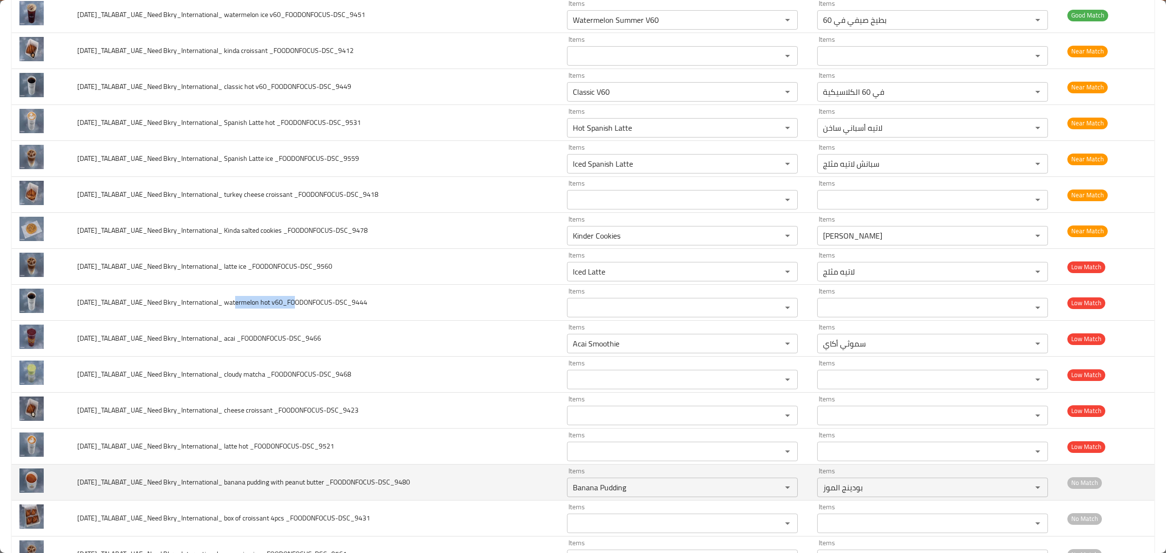
drag, startPoint x: 237, startPoint y: 304, endPoint x: 525, endPoint y: 468, distance: 331.7
click at [295, 303] on span "2025-10-6_TALABAT_UAE_Need Bkry_International_ watermelon hot v60_FOODONFOCUS-D…" at bounding box center [222, 302] width 290 height 13
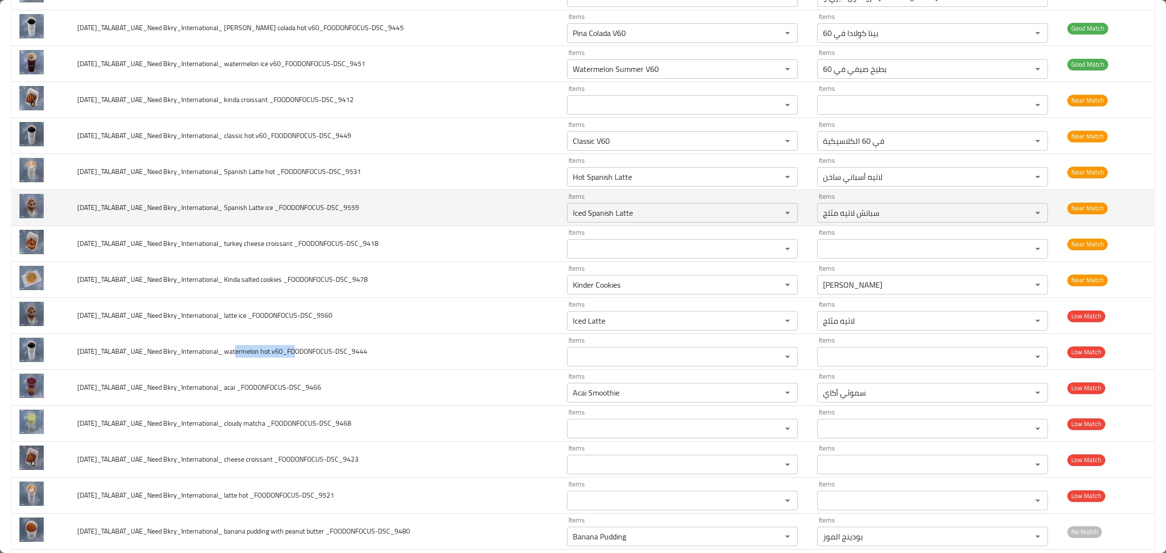
scroll to position [426, 0]
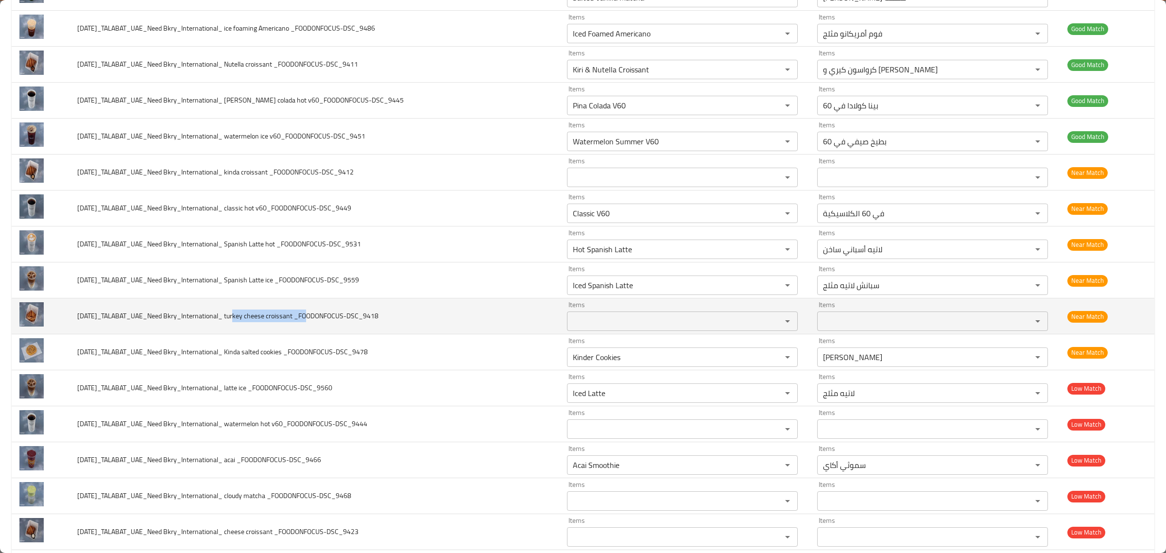
drag, startPoint x: 237, startPoint y: 315, endPoint x: 306, endPoint y: 318, distance: 69.1
click at [306, 318] on span "2025-10-6_TALABAT_UAE_Need Bkry_International_ turkey cheese croissant _FOODONF…" at bounding box center [227, 316] width 301 height 13
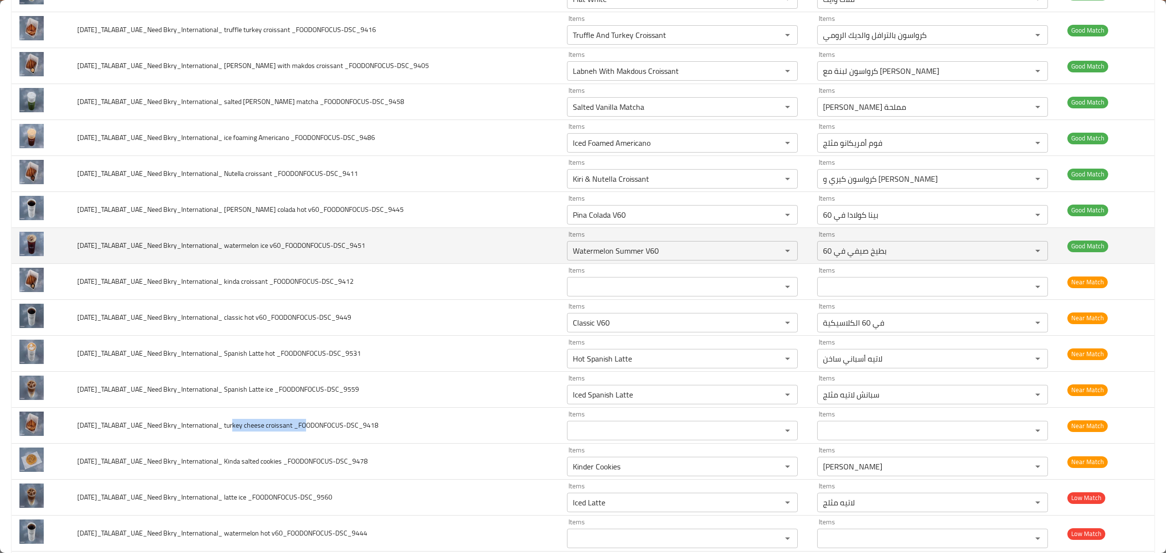
scroll to position [304, 0]
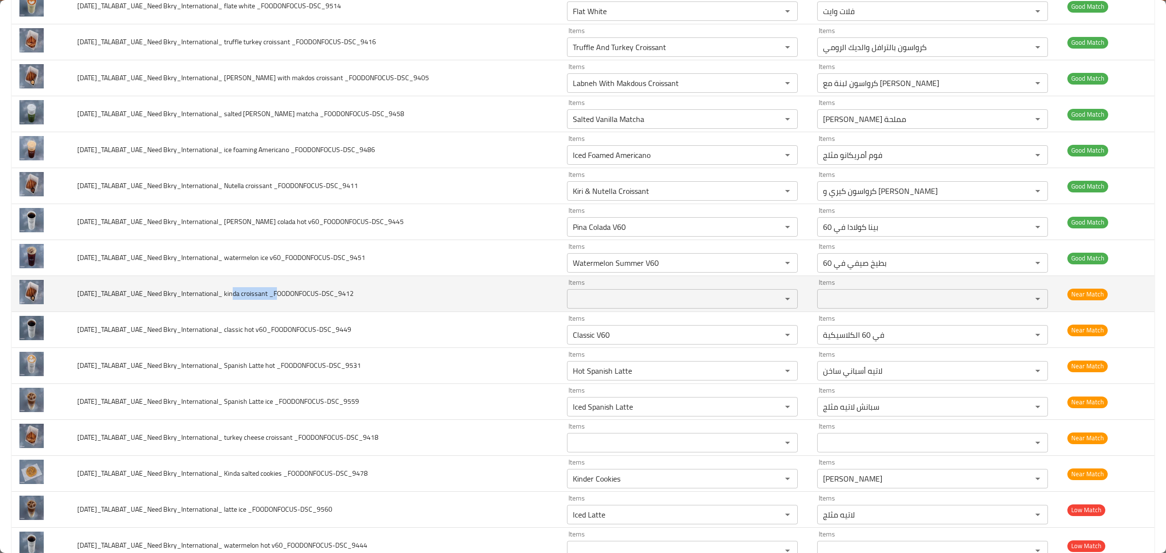
drag, startPoint x: 237, startPoint y: 297, endPoint x: 278, endPoint y: 295, distance: 41.3
click at [278, 295] on span "2025-10-6_TALABAT_UAE_Need Bkry_International_ kinda croissant _FOODONFOCUS-DSC…" at bounding box center [215, 293] width 276 height 13
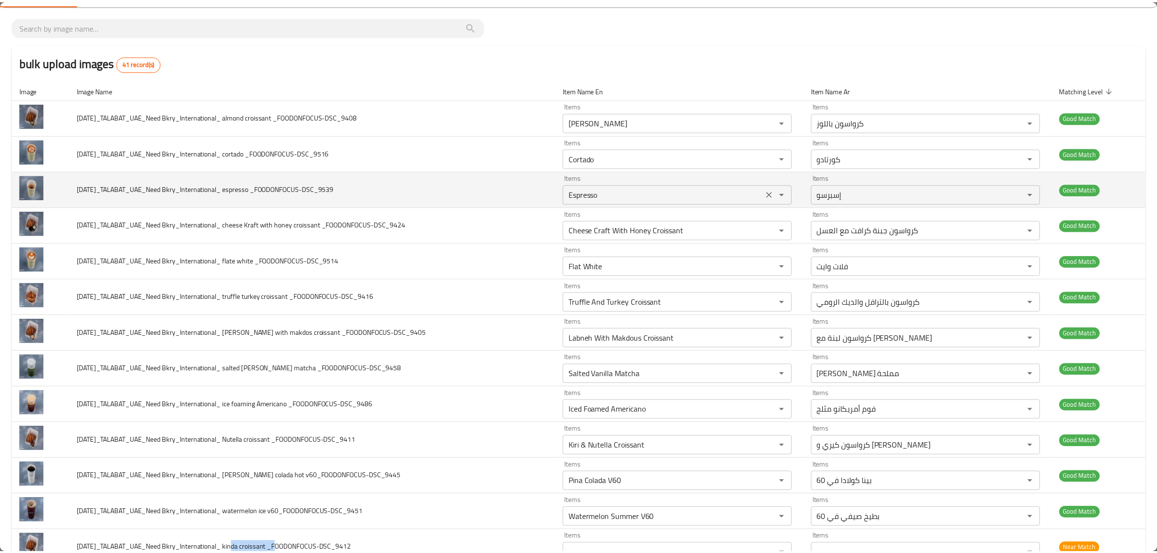
scroll to position [0, 0]
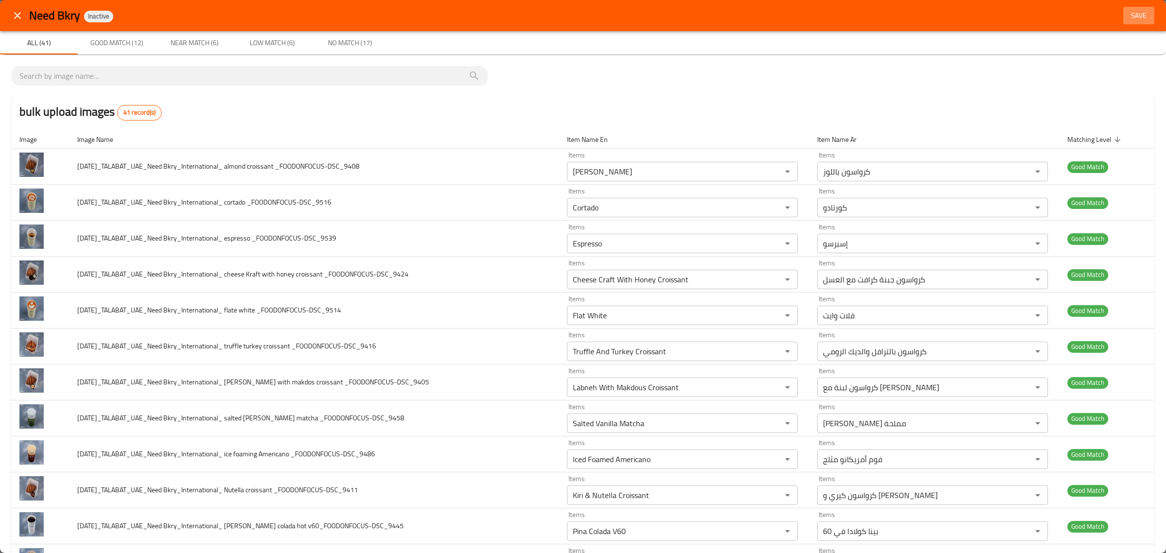
click at [1127, 17] on span "Save" at bounding box center [1138, 16] width 23 height 12
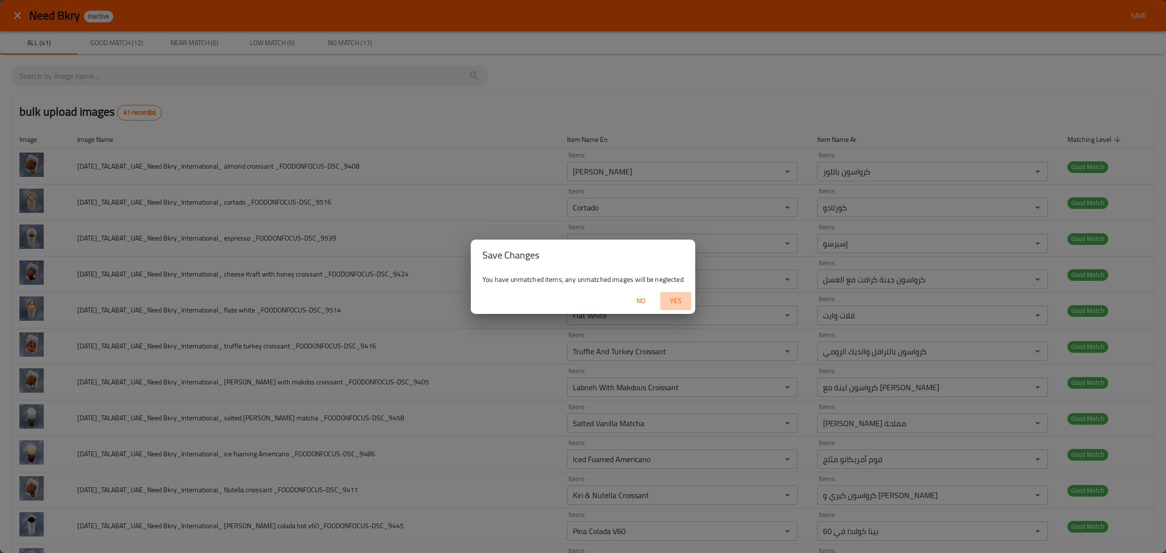
click at [676, 304] on span "Yes" at bounding box center [675, 301] width 23 height 12
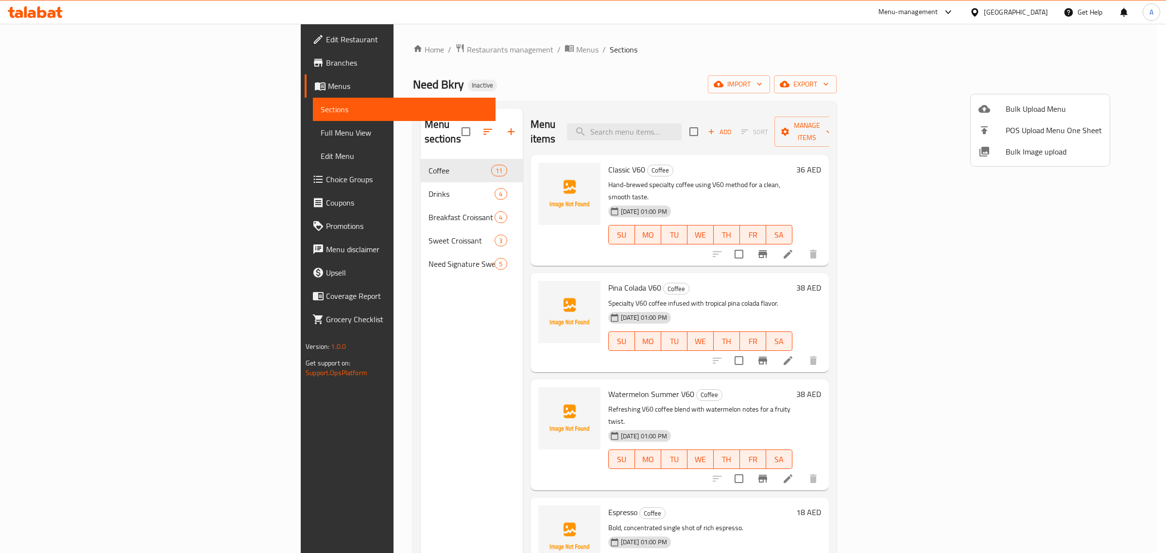
click at [260, 169] on div at bounding box center [583, 276] width 1166 height 553
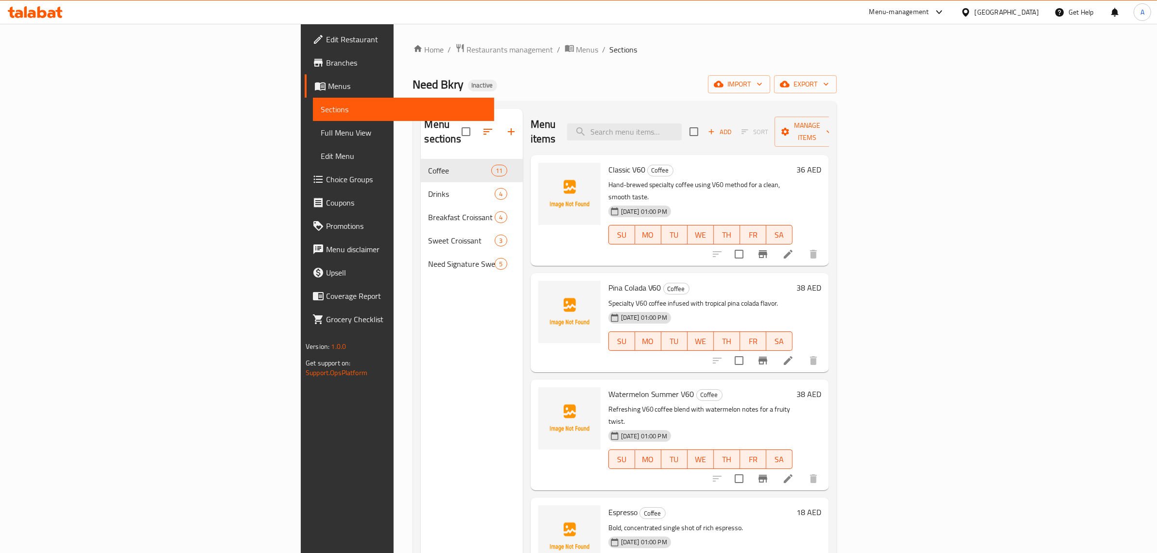
click at [429, 188] on span "Drinks" at bounding box center [462, 194] width 67 height 12
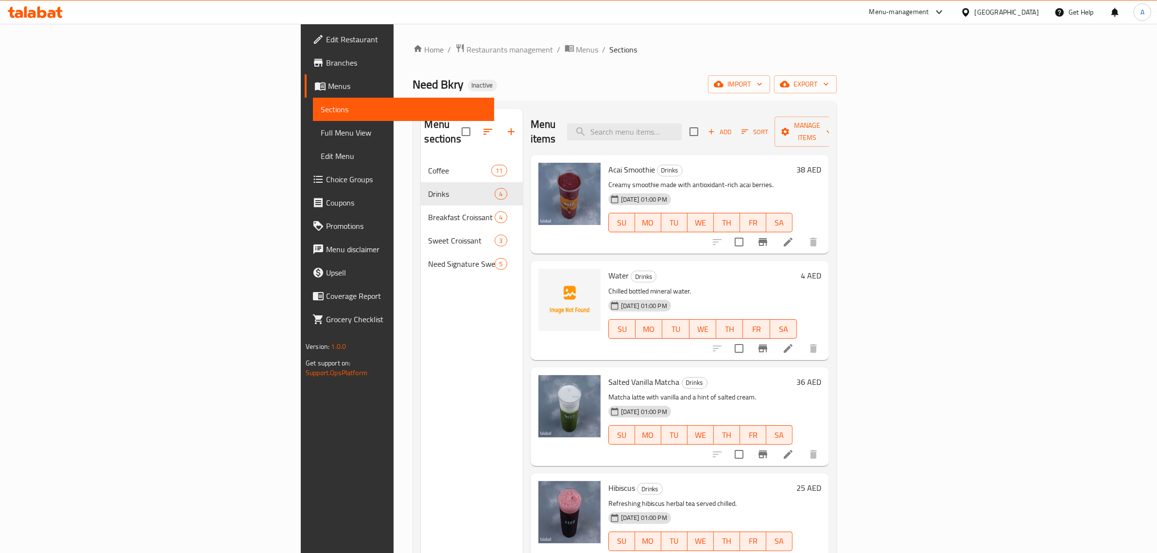
click at [693, 285] on p "Chilled bottled mineral water." at bounding box center [702, 291] width 189 height 12
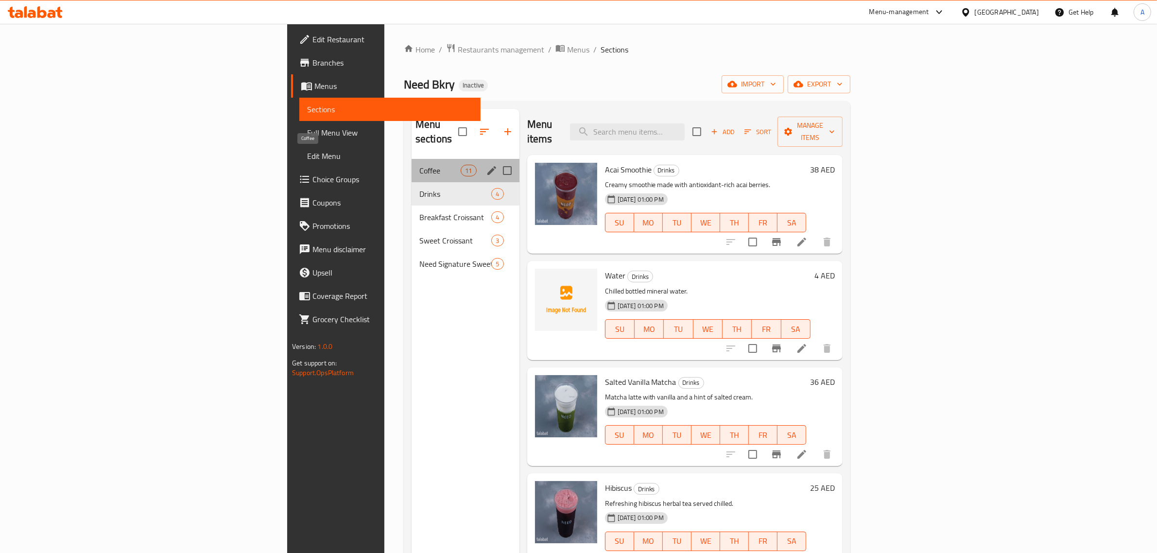
click at [419, 165] on span "Coffee" at bounding box center [439, 171] width 41 height 12
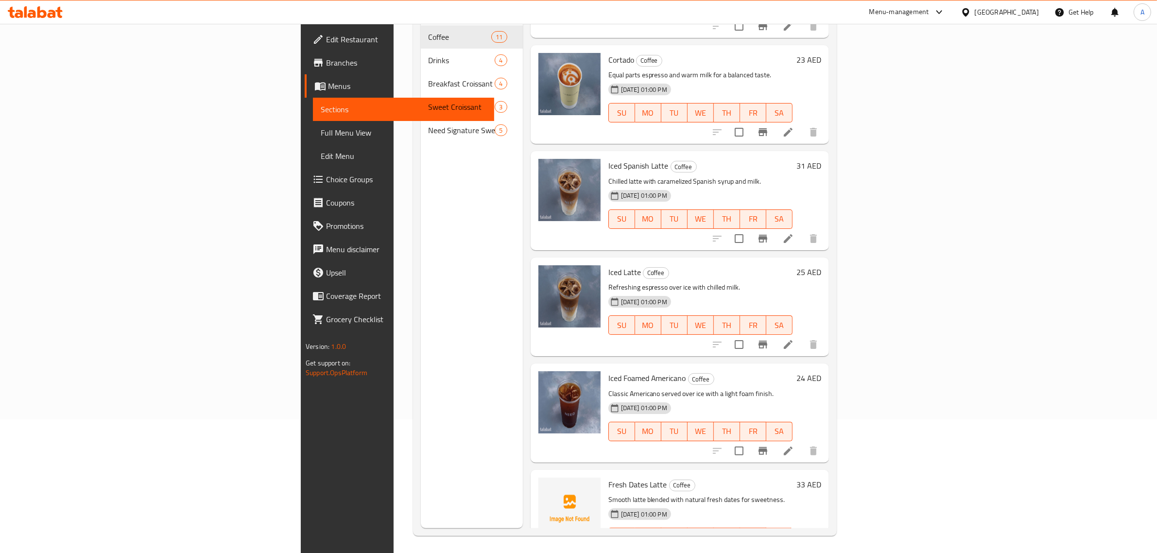
scroll to position [137, 0]
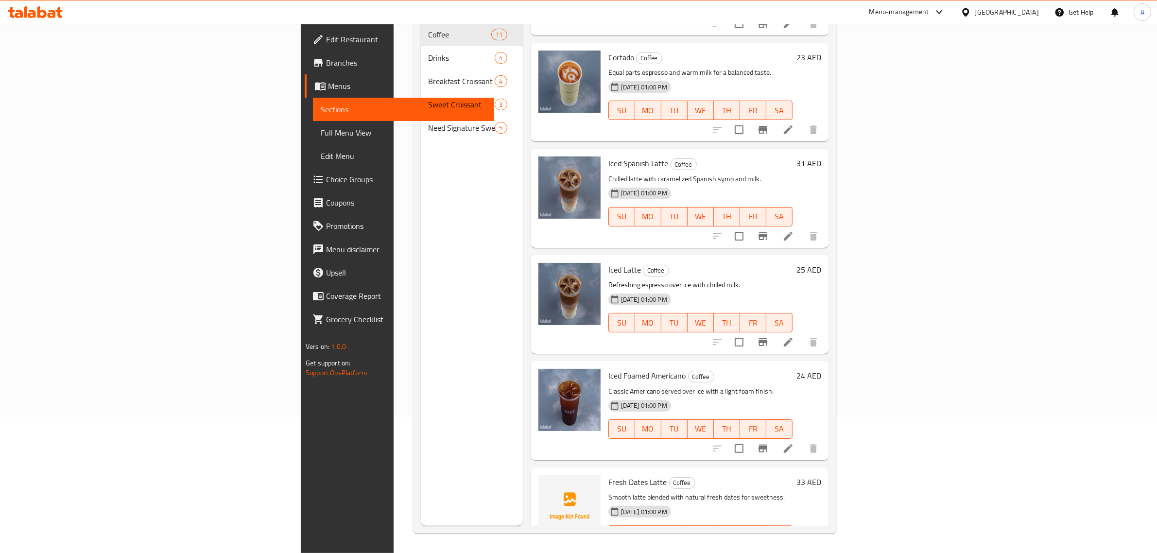
click at [734, 396] on div "06-10-2025 01:00 PM SU MO TU WE TH FR SA" at bounding box center [700, 422] width 192 height 52
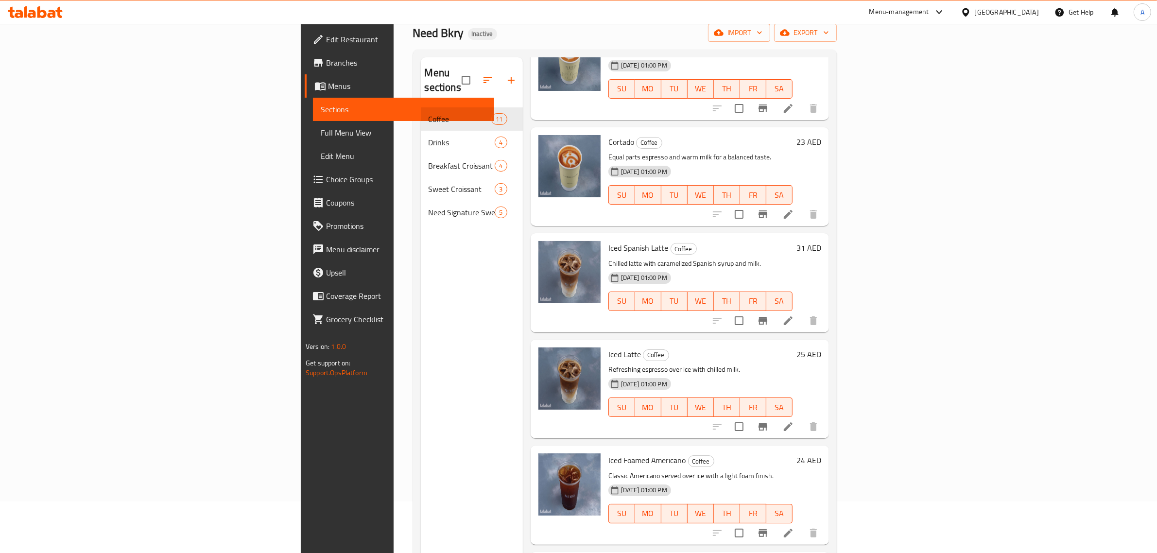
scroll to position [15, 0]
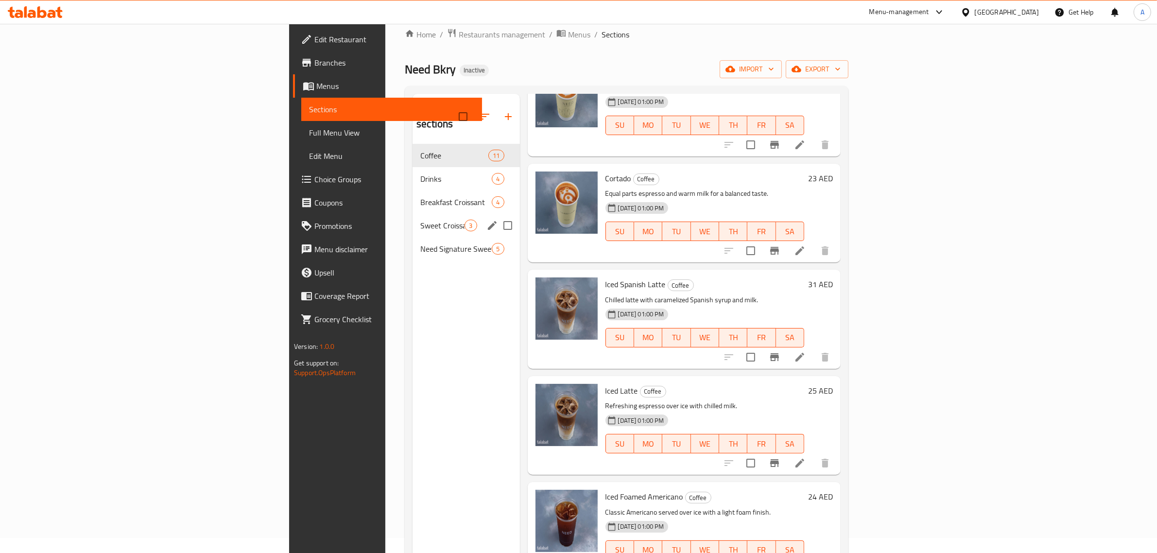
click at [420, 220] on span "Sweet Croissant" at bounding box center [442, 226] width 44 height 12
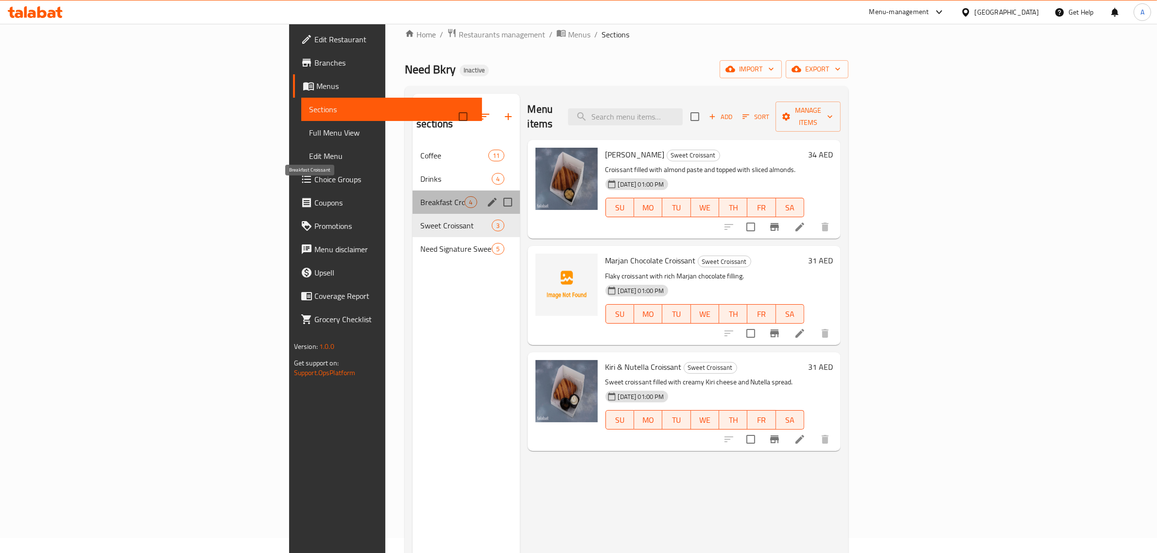
click at [420, 196] on span "Breakfast Croissant" at bounding box center [442, 202] width 44 height 12
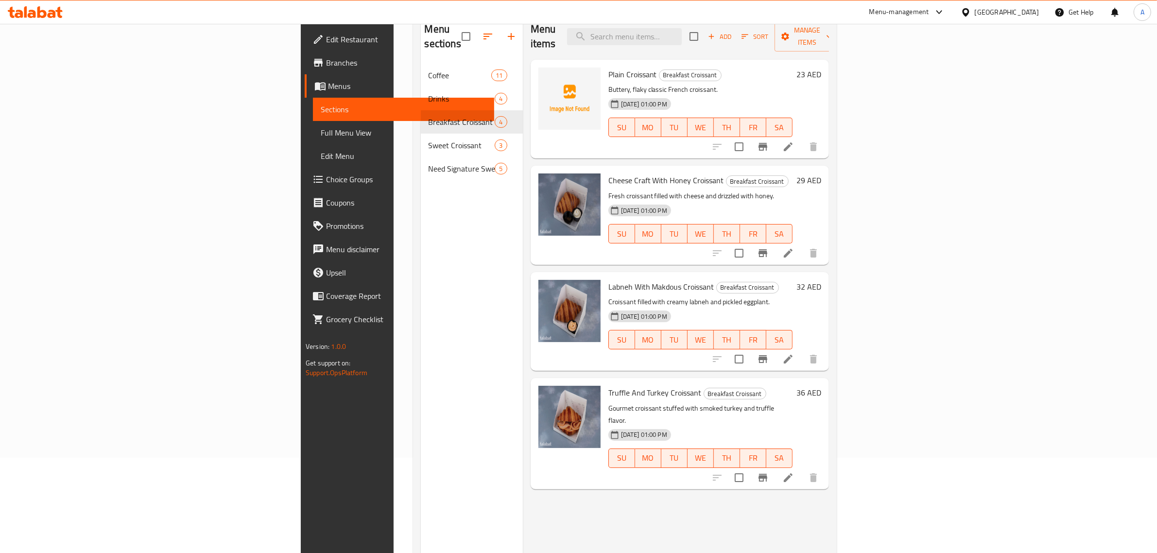
scroll to position [137, 0]
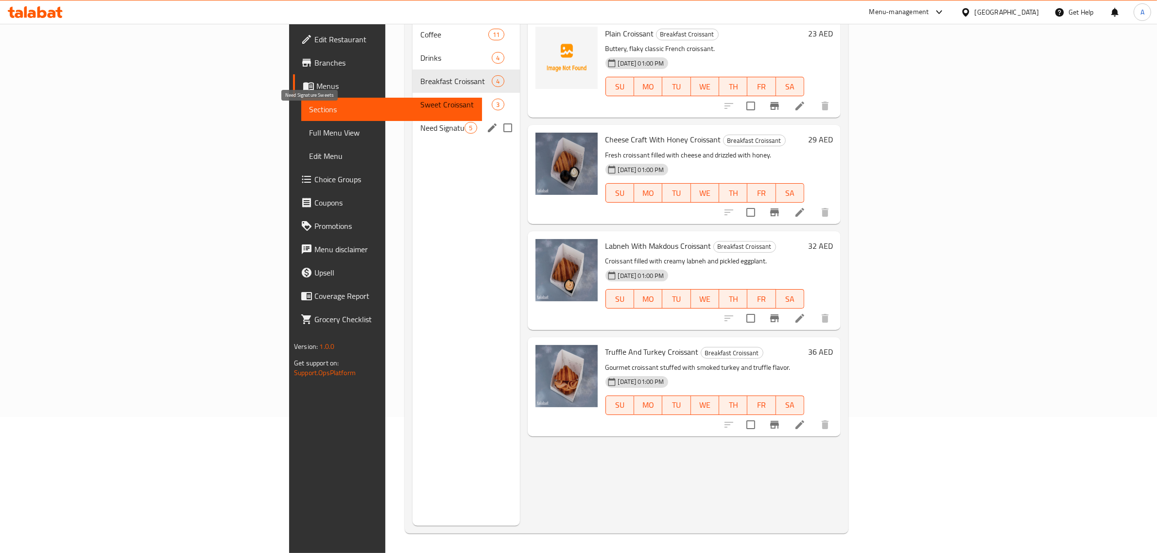
click at [420, 122] on span "Need Signature Sweets" at bounding box center [442, 128] width 44 height 12
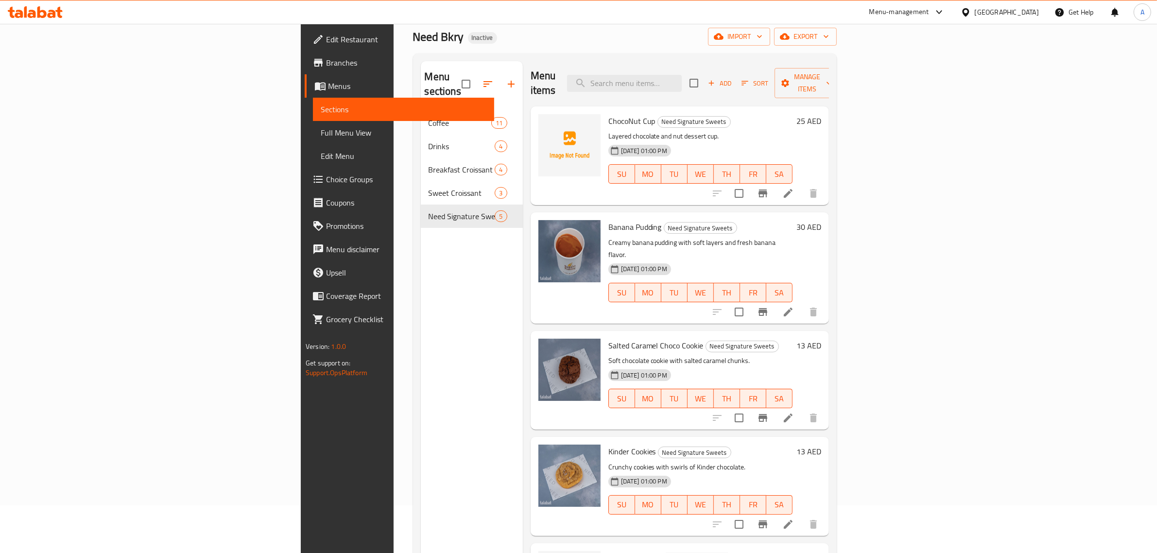
scroll to position [121, 0]
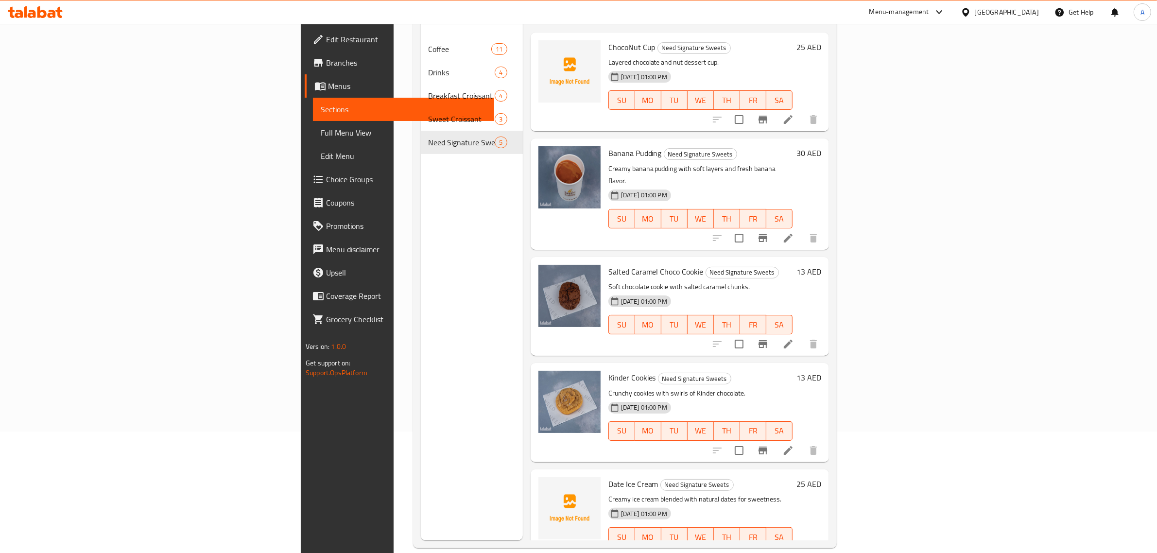
click at [321, 132] on span "Full Menu View" at bounding box center [404, 133] width 166 height 12
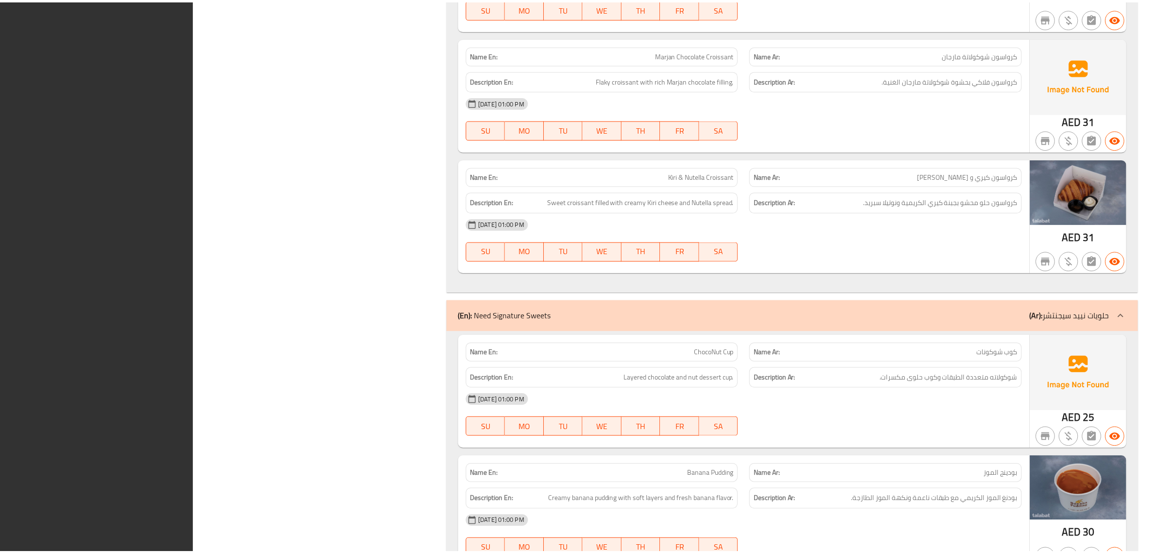
scroll to position [3158, 0]
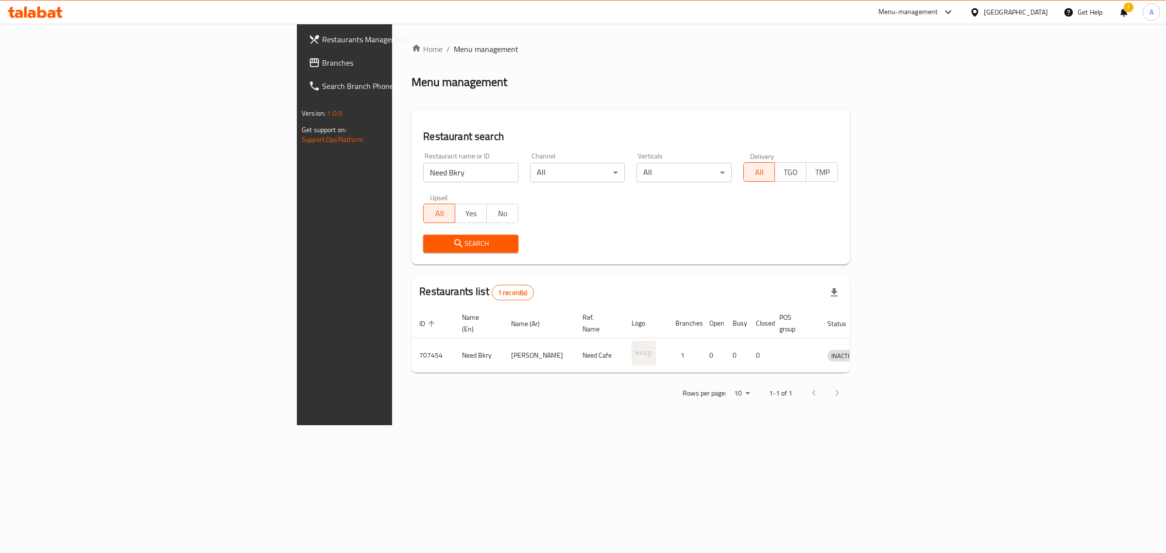
click at [1013, 15] on div "[GEOGRAPHIC_DATA]" at bounding box center [1016, 12] width 64 height 11
click at [939, 189] on div "Oman" at bounding box center [975, 190] width 146 height 22
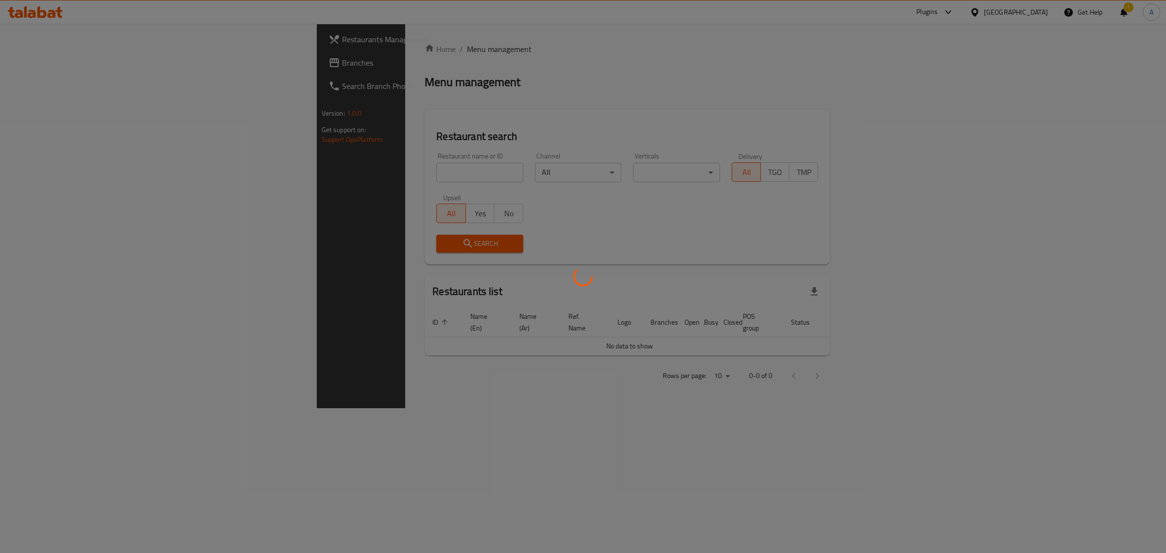
click at [424, 166] on div at bounding box center [583, 276] width 1166 height 553
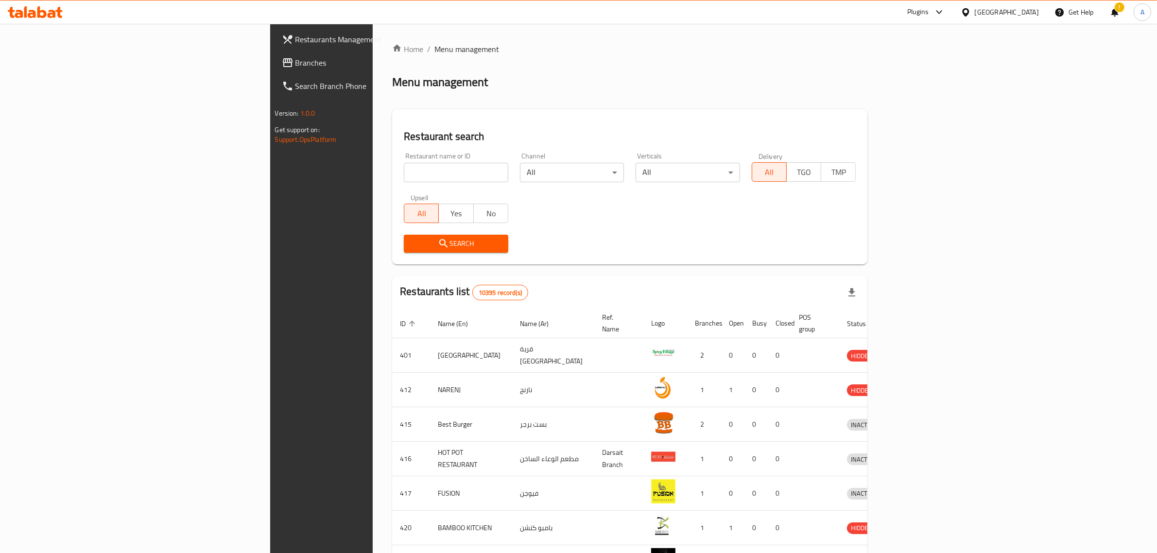
click at [424, 173] on input "search" at bounding box center [456, 172] width 104 height 19
paste input "Second wife"
type input "Second wife"
click button "Search" at bounding box center [456, 244] width 104 height 18
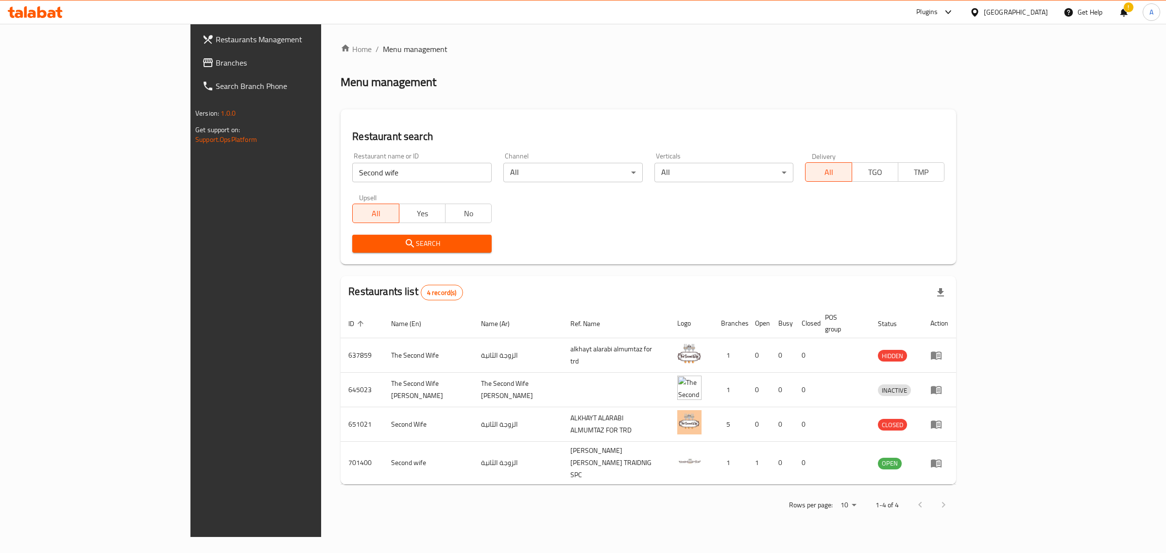
click at [1036, 11] on div "Oman" at bounding box center [1016, 12] width 64 height 11
click at [923, 251] on div "[GEOGRAPHIC_DATA]" at bounding box center [943, 254] width 64 height 11
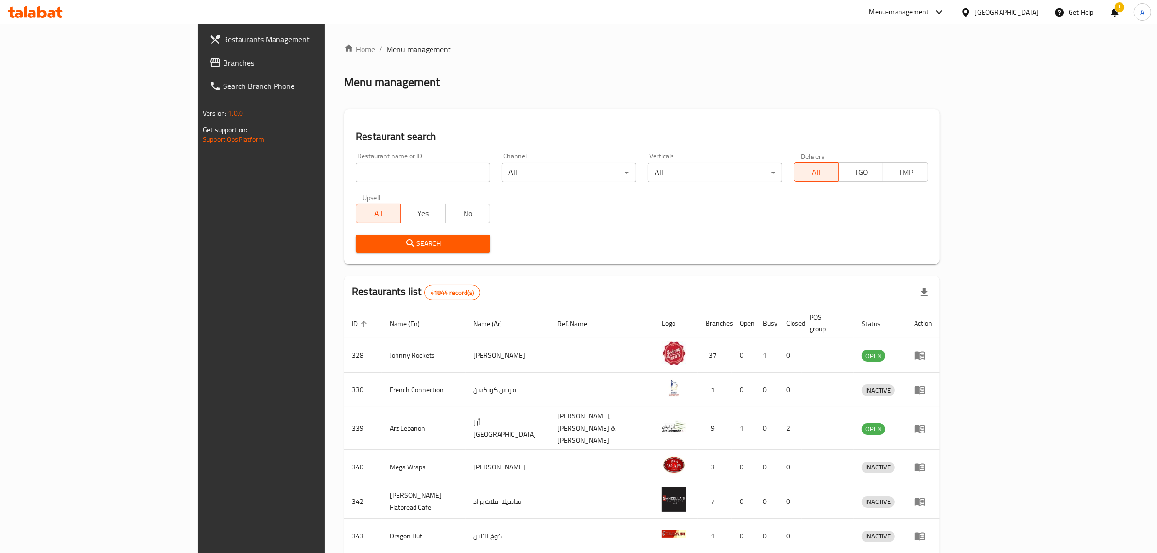
click at [356, 167] on input "search" at bounding box center [423, 172] width 134 height 19
paste input "Chinese Star"
click button "Search" at bounding box center [423, 244] width 134 height 18
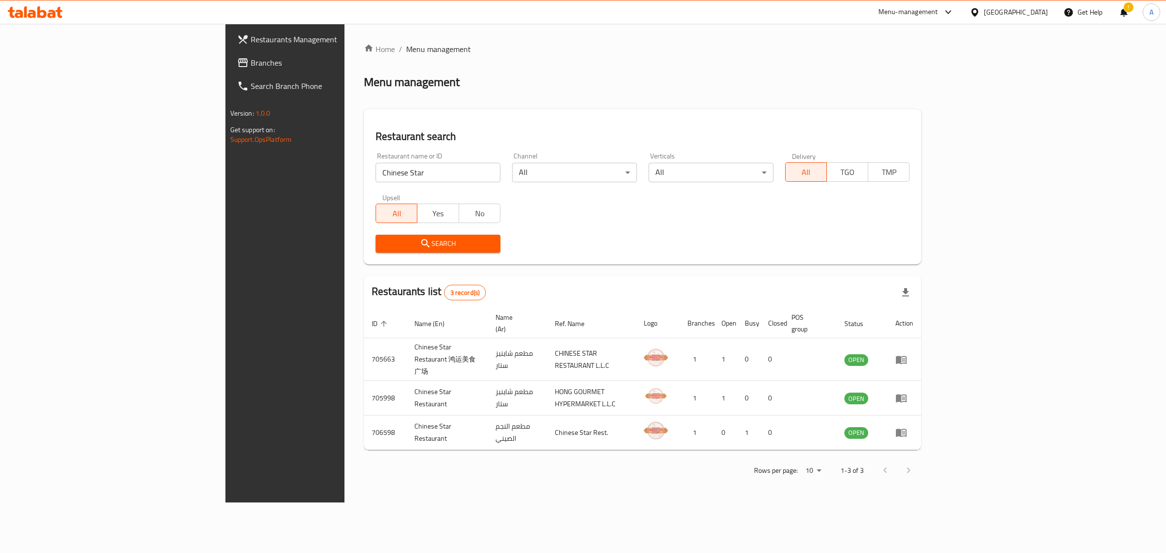
click at [379, 190] on div "Upsell All Yes No" at bounding box center [438, 208] width 137 height 41
click at [379, 179] on input "Chinese Star" at bounding box center [438, 172] width 125 height 19
paste input "Tandoori Feast"
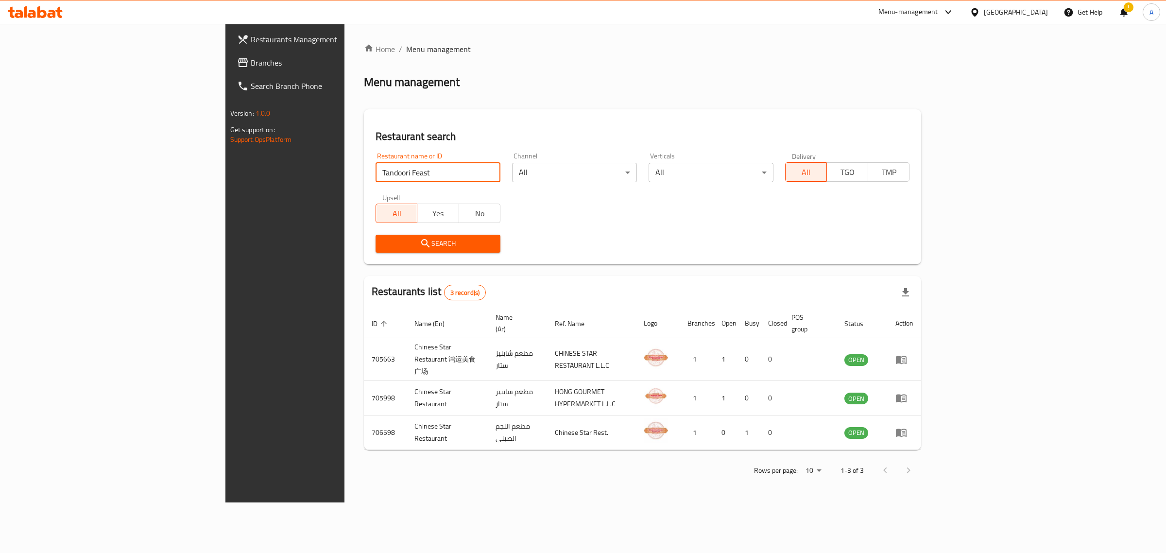
click button "Search" at bounding box center [438, 244] width 125 height 18
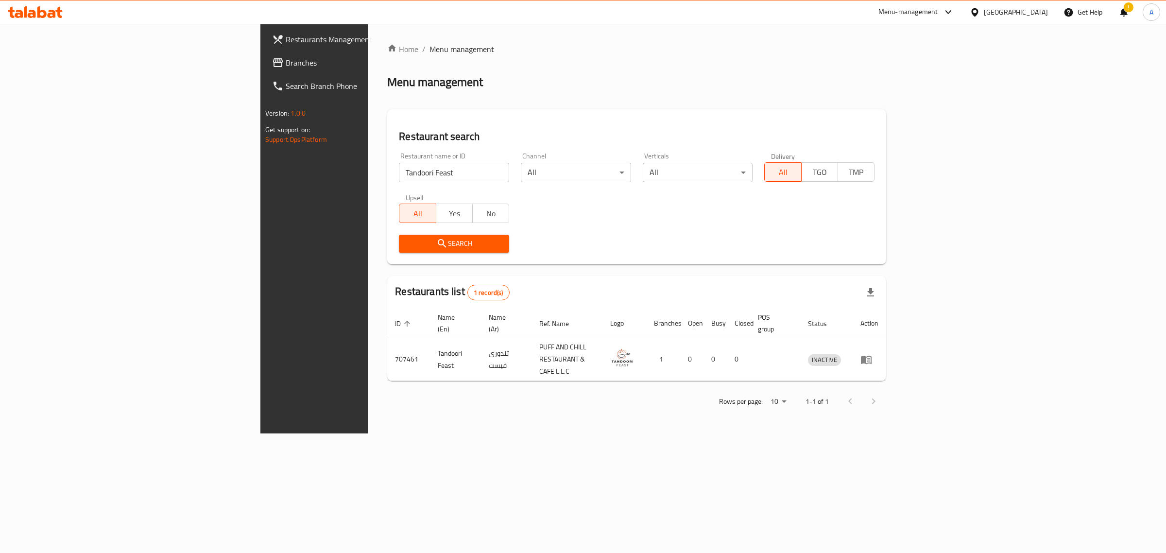
drag, startPoint x: 311, startPoint y: 190, endPoint x: 316, endPoint y: 167, distance: 23.9
click at [393, 189] on div "Upsell All Yes No" at bounding box center [454, 208] width 122 height 41
click at [399, 167] on input "Tandoori Feast" at bounding box center [454, 172] width 110 height 19
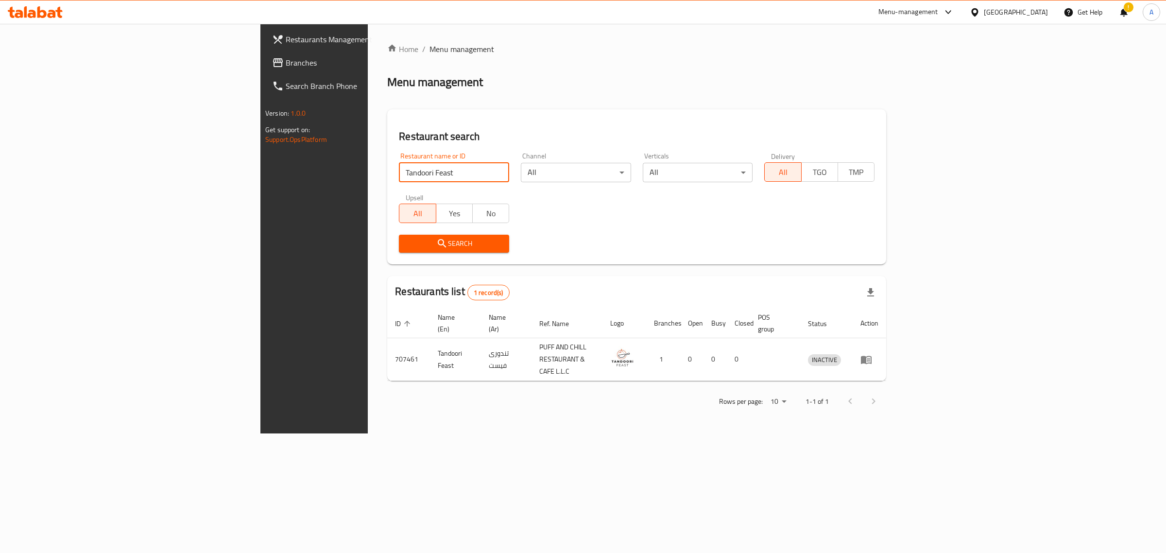
paste input "Croissantee"
click button "Search" at bounding box center [454, 244] width 110 height 18
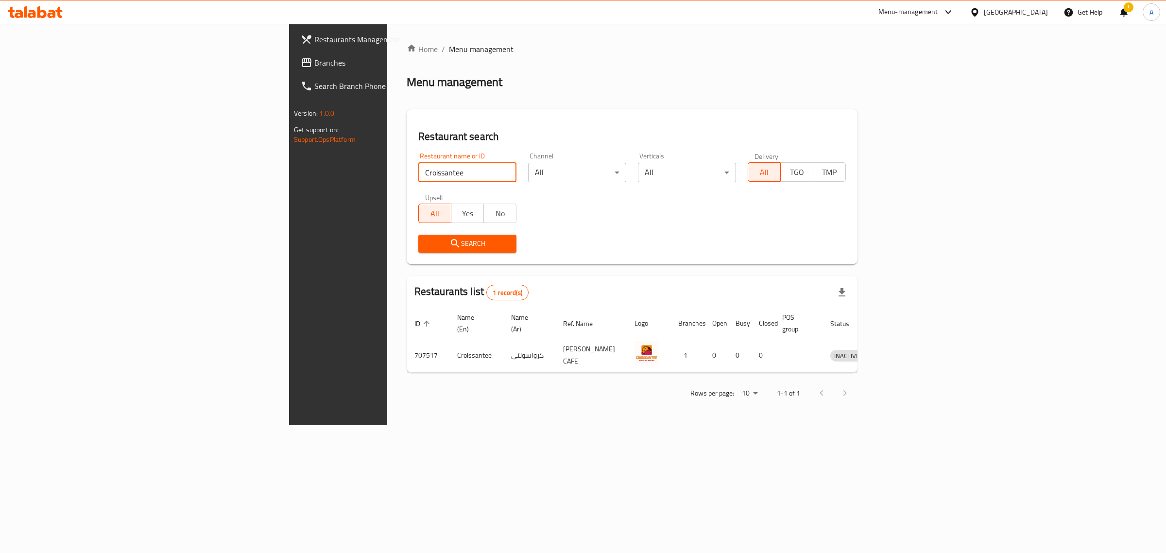
click at [418, 163] on input "Croissantee" at bounding box center [467, 172] width 98 height 19
paste input "The Kolkata Junction"
type input "The Kolkata Junction"
click button "Search" at bounding box center [467, 244] width 98 height 18
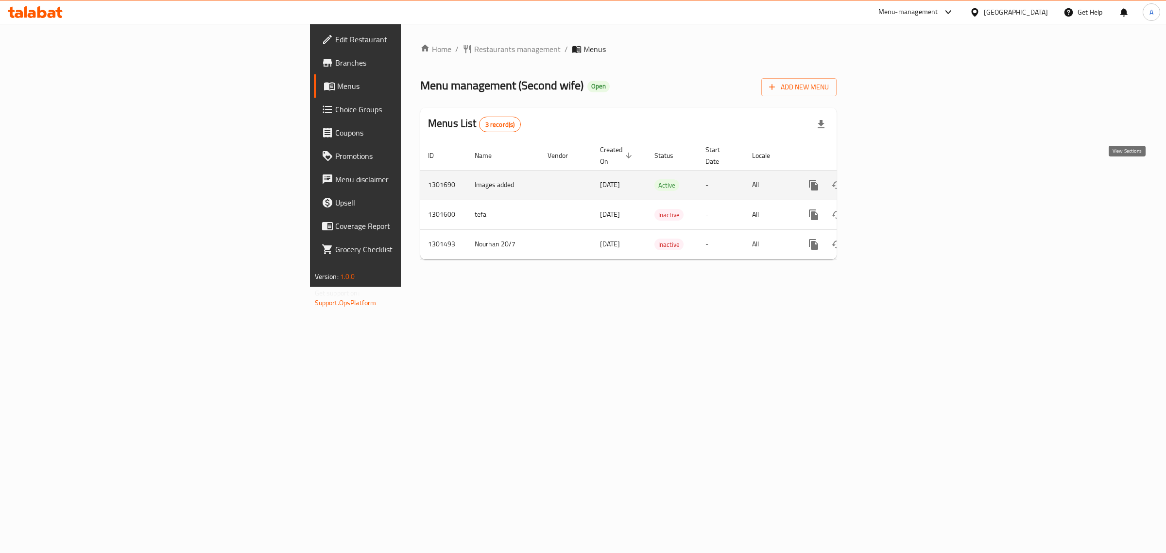
click at [896, 173] on link "enhanced table" at bounding box center [883, 184] width 23 height 23
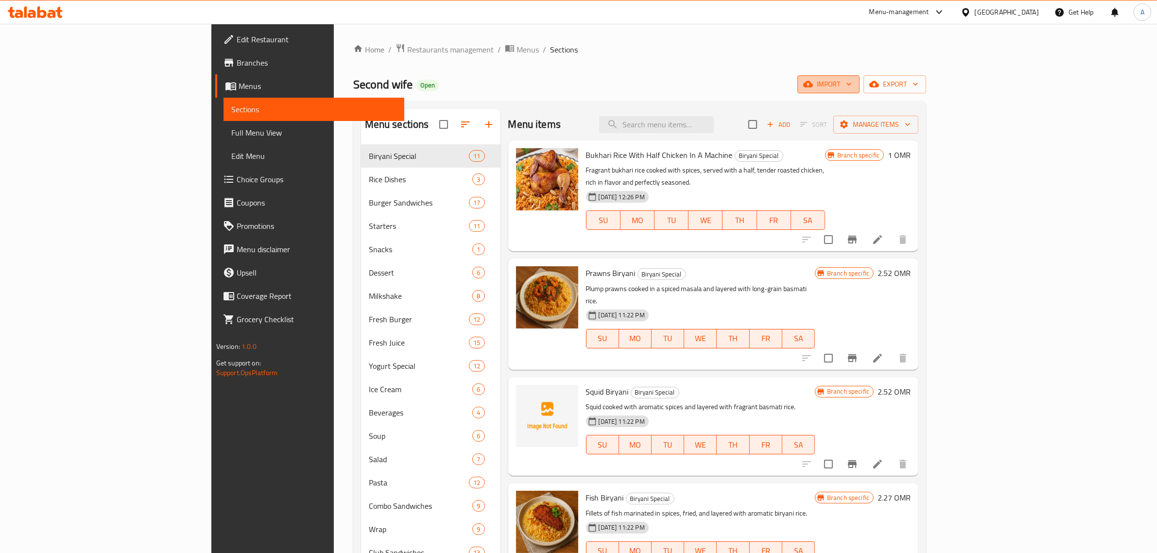
click at [860, 75] on button "import" at bounding box center [828, 84] width 62 height 18
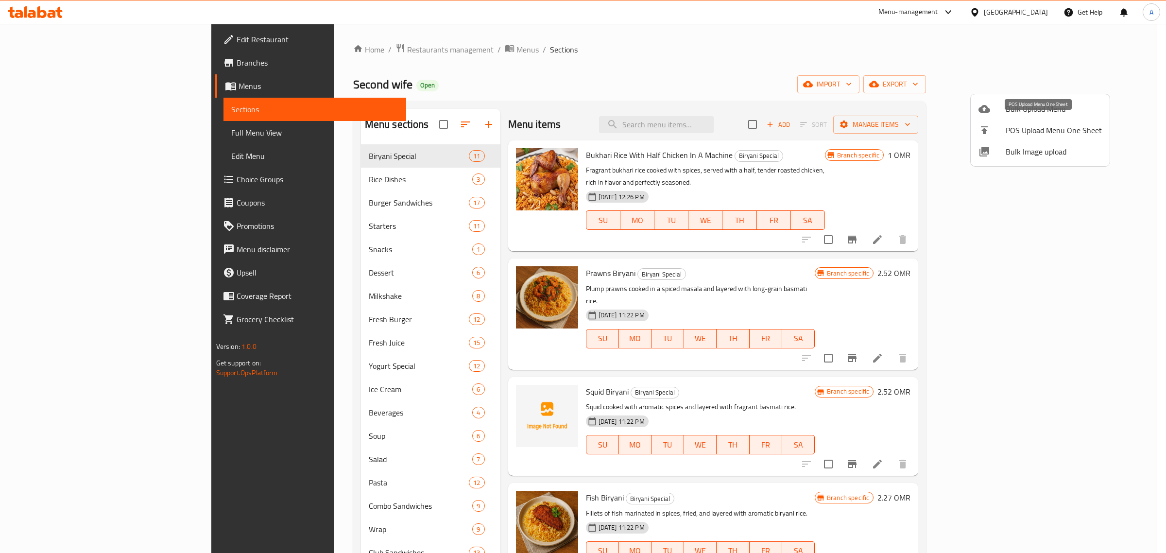
click at [1031, 146] on span "Bulk Image upload" at bounding box center [1054, 152] width 96 height 12
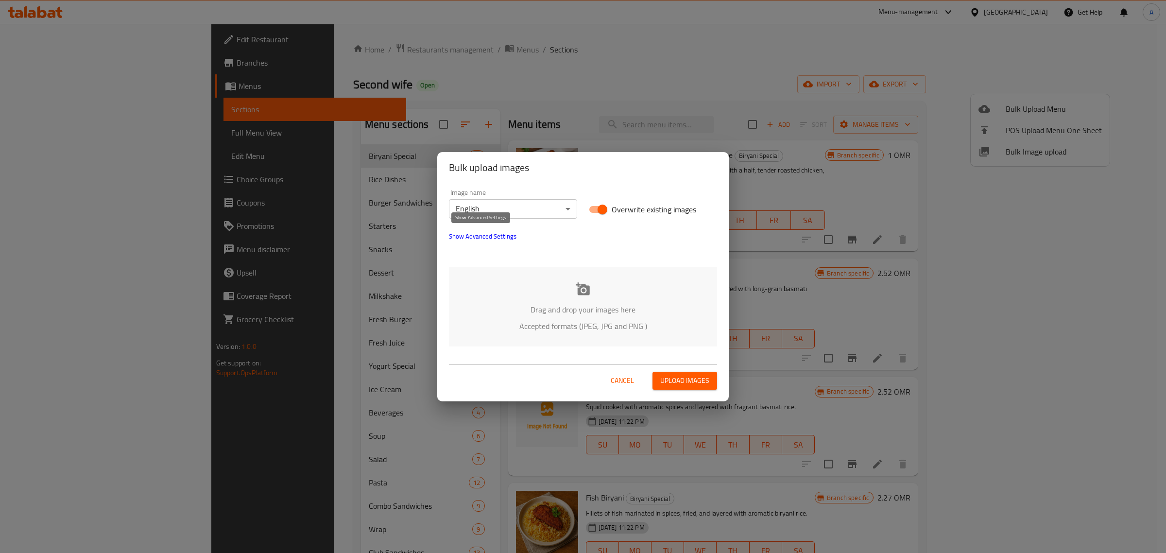
click at [466, 237] on span "Show Advanced Settings" at bounding box center [483, 236] width 68 height 12
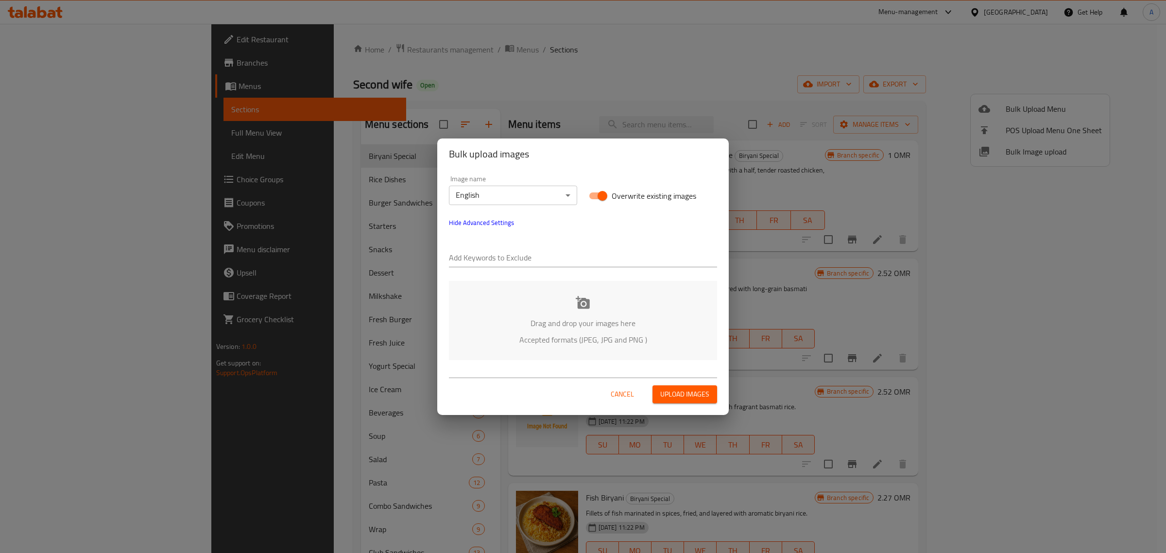
click at [480, 264] on input "text" at bounding box center [583, 259] width 268 height 16
paste input "oman_SecondWife_arabicfood_"
type input "oman_SecondWife_arabicfood_"
click at [682, 268] on div "Add Keywords to Exclude oman_SecondWife_arabicfood_" at bounding box center [583, 253] width 280 height 39
click at [674, 261] on input "text" at bounding box center [642, 259] width 152 height 16
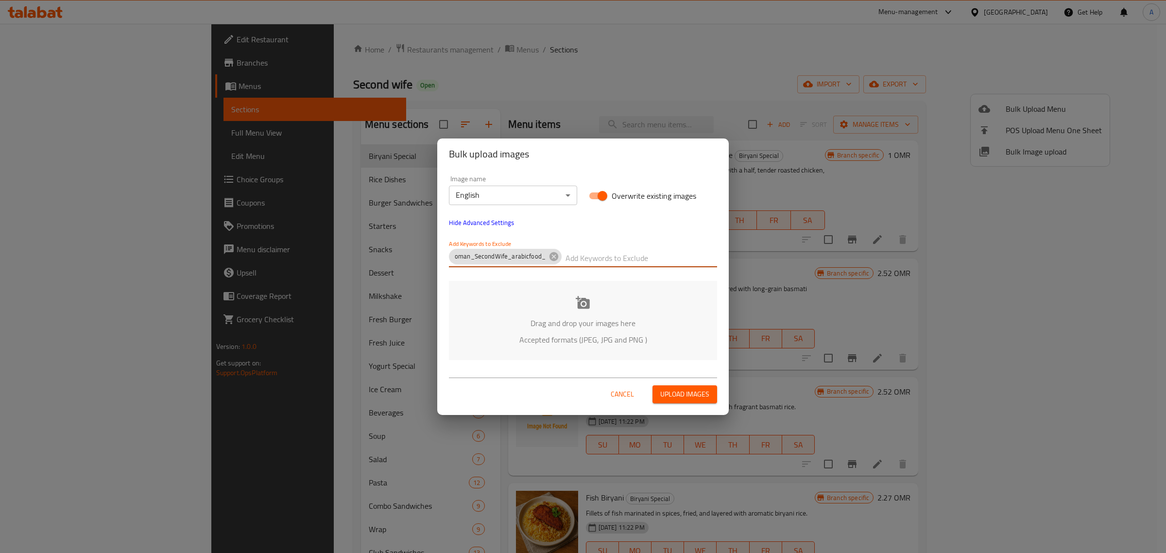
paste input "khamis"
type input "khamis"
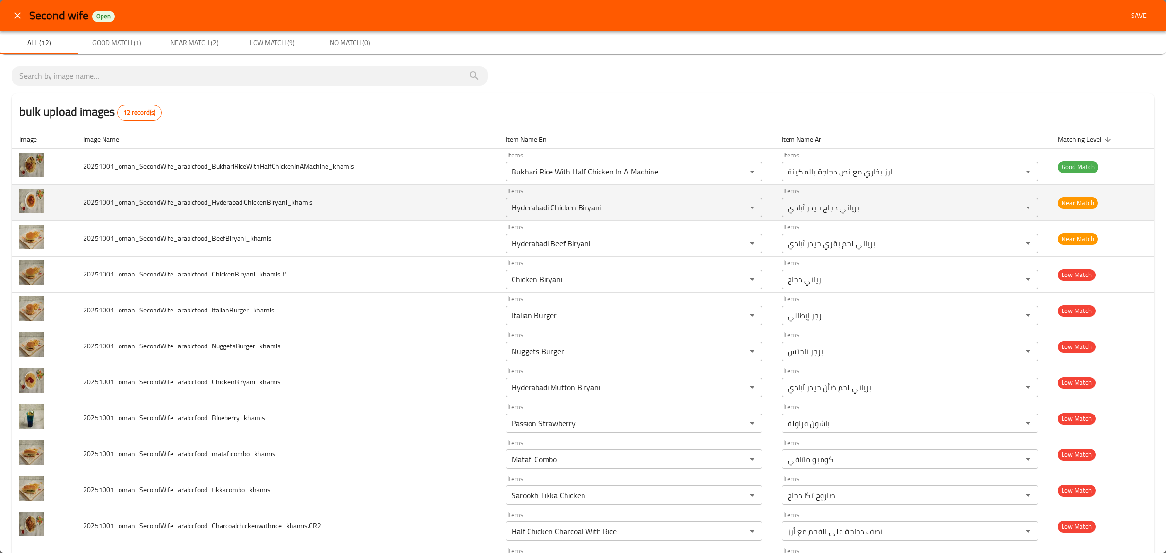
click at [654, 219] on td "Items Hyderabadi Chicken Biryani Items" at bounding box center [636, 203] width 276 height 36
click at [652, 212] on input "Hyderabadi Chicken Biryani" at bounding box center [620, 208] width 222 height 14
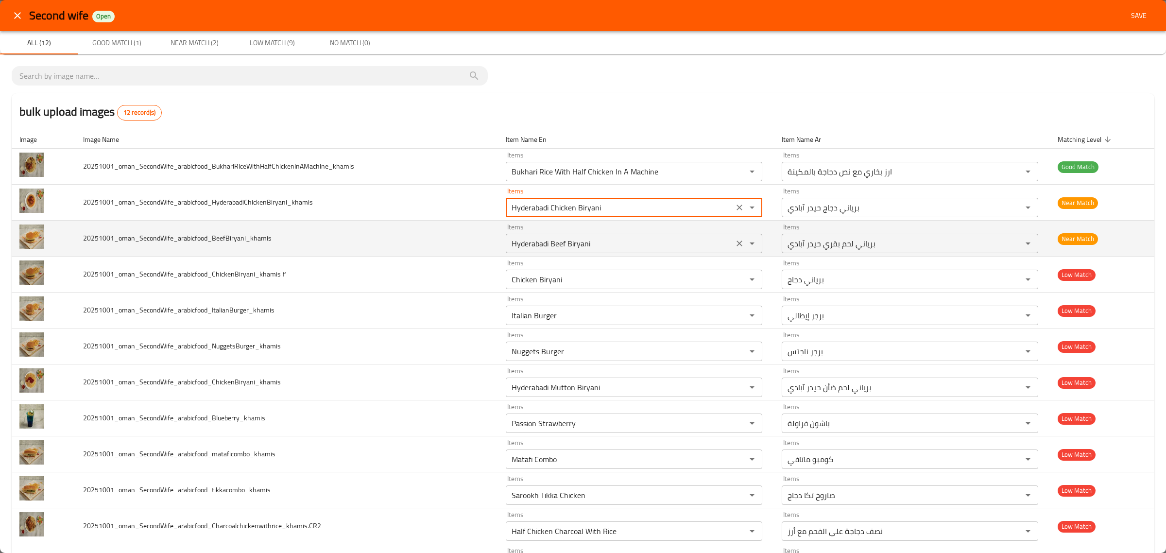
click at [660, 236] on div "Hyderabadi Beef Biryani Items" at bounding box center [634, 243] width 257 height 19
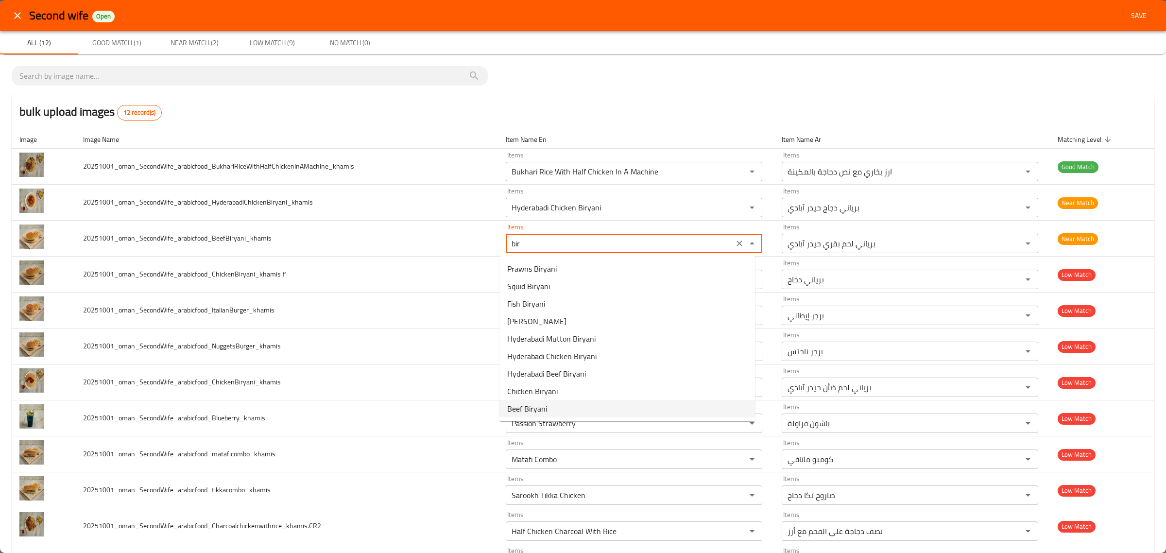
click at [540, 407] on span "Beef Biryani" at bounding box center [527, 409] width 40 height 12
type input "Beef Biryani"
type input "برياني لحم بقري"
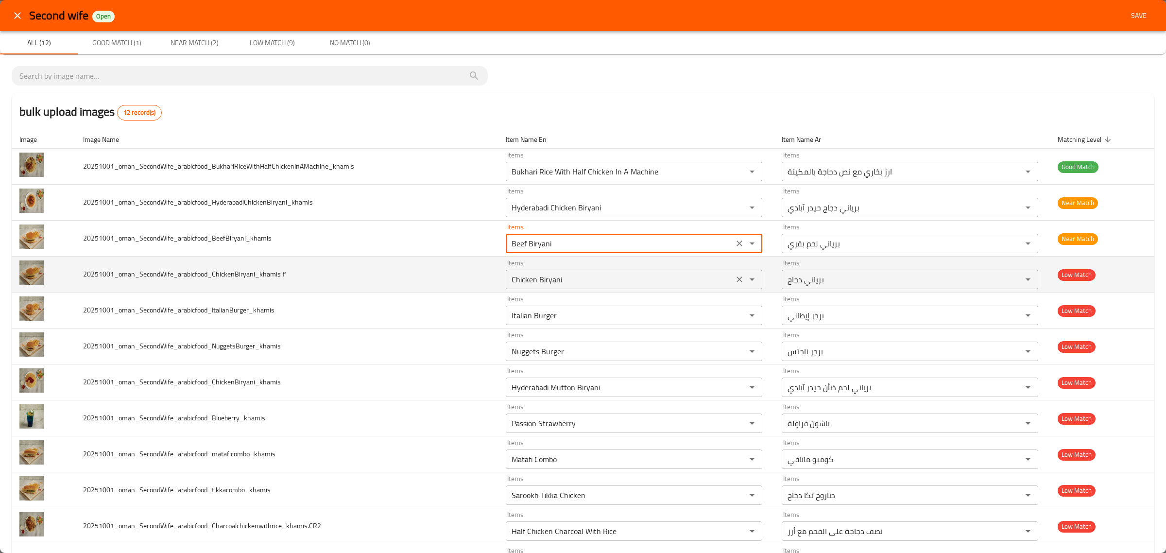
type input "Beef Biryani"
click at [606, 274] on ٢ "Chicken Biryani" at bounding box center [620, 280] width 222 height 14
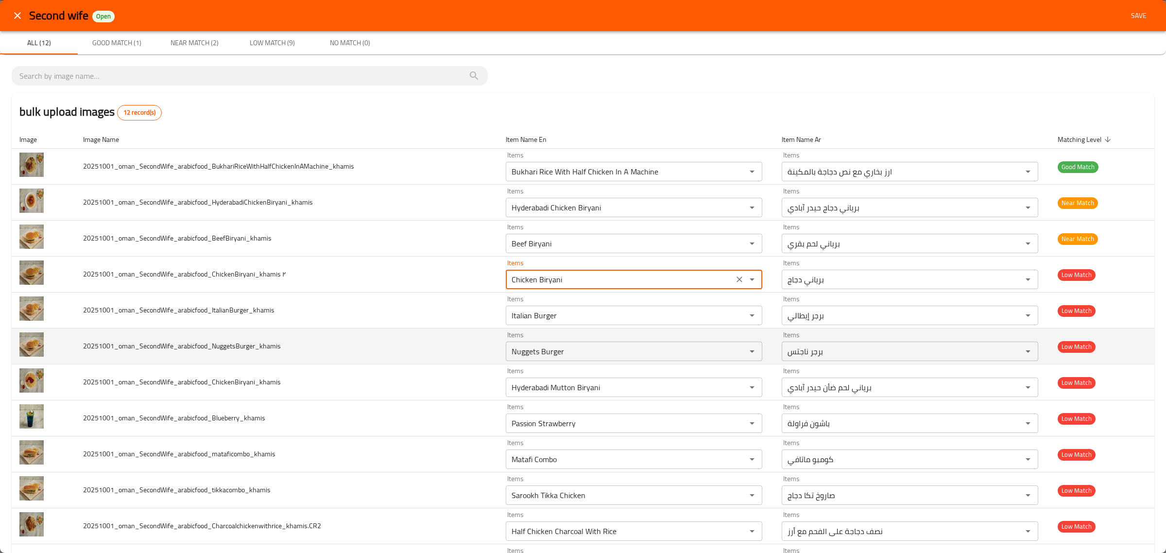
click at [607, 330] on td "Items Nuggets Burger Items" at bounding box center [636, 346] width 276 height 36
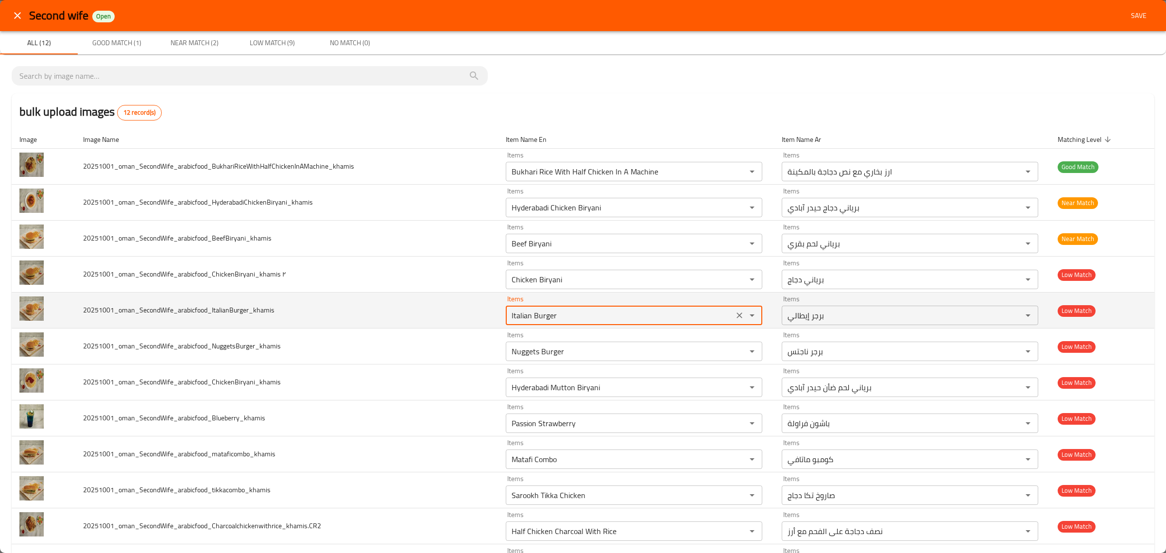
click at [608, 317] on input "Italian Burger" at bounding box center [620, 316] width 222 height 14
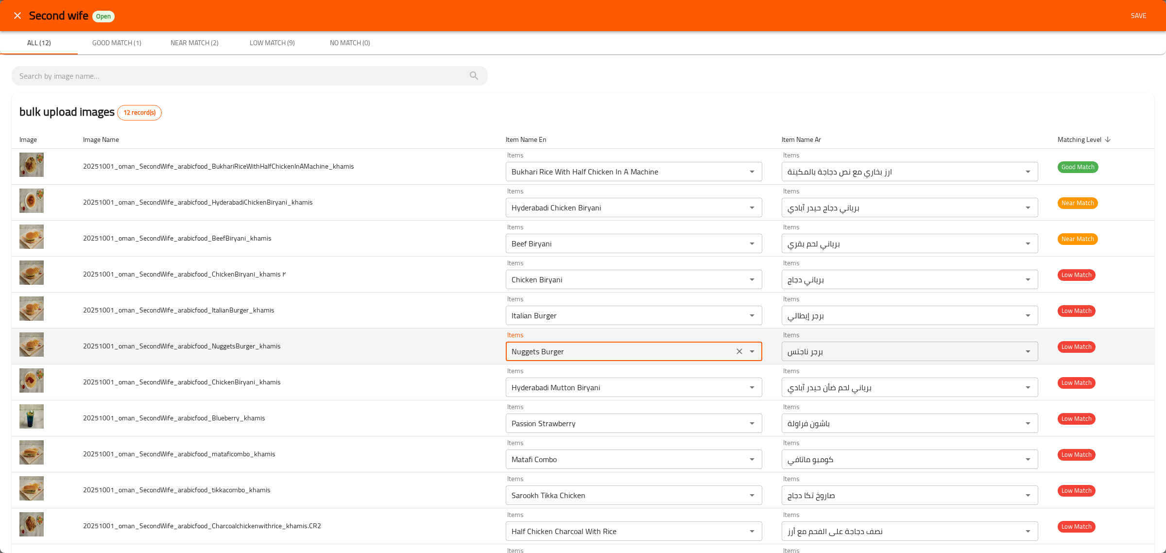
click at [610, 346] on input "Nuggets Burger" at bounding box center [620, 352] width 222 height 14
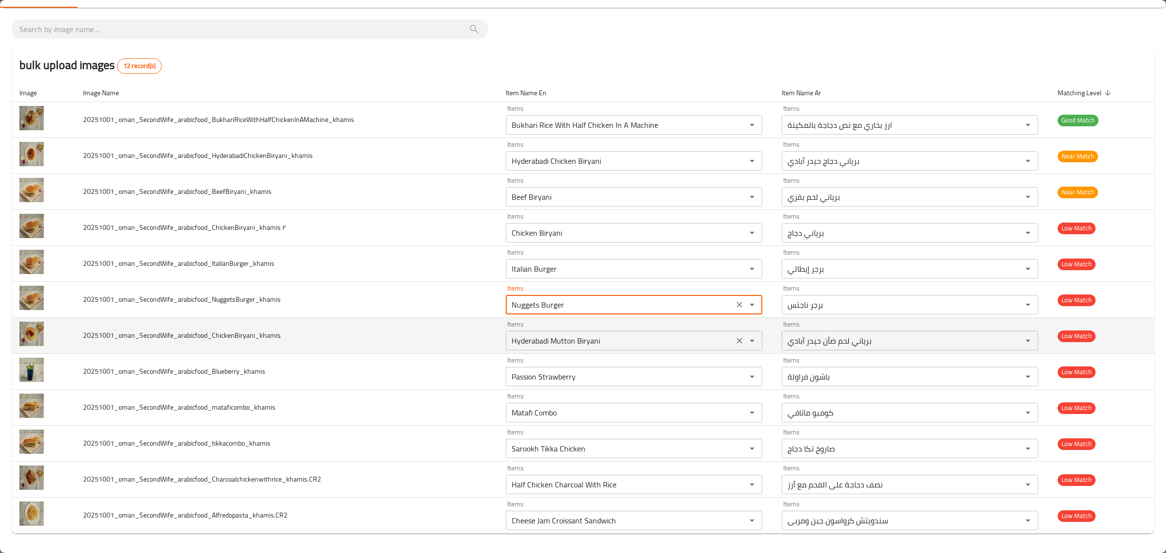
click at [610, 339] on input "Hyderabadi Mutton Biryani" at bounding box center [620, 341] width 222 height 14
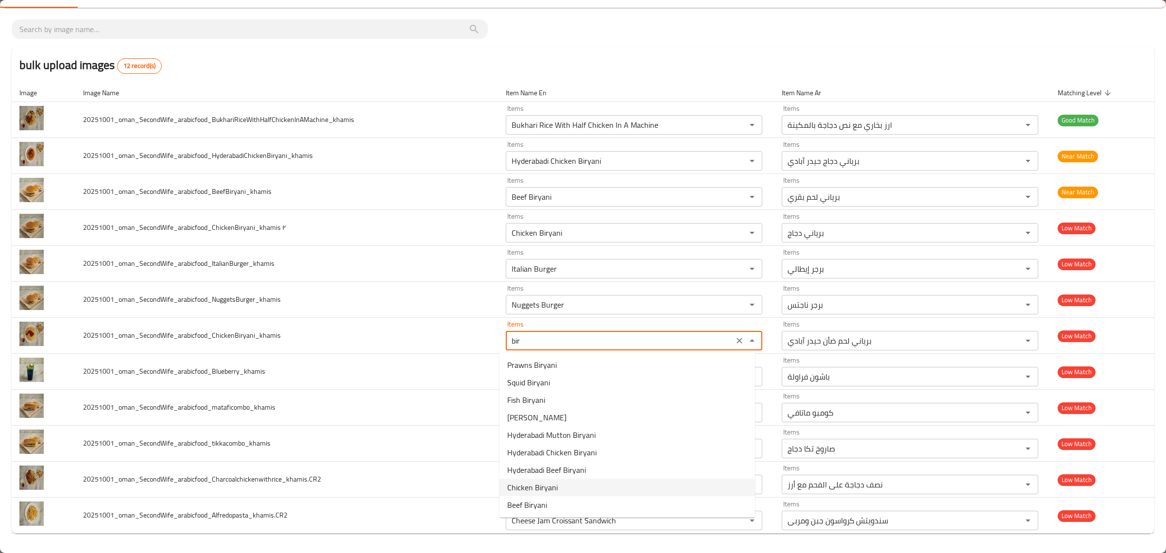
click at [559, 482] on li "Chicken Biryani" at bounding box center [628, 487] width 256 height 17
type input "Chicken Biryani"
type input "برياني دجاج"
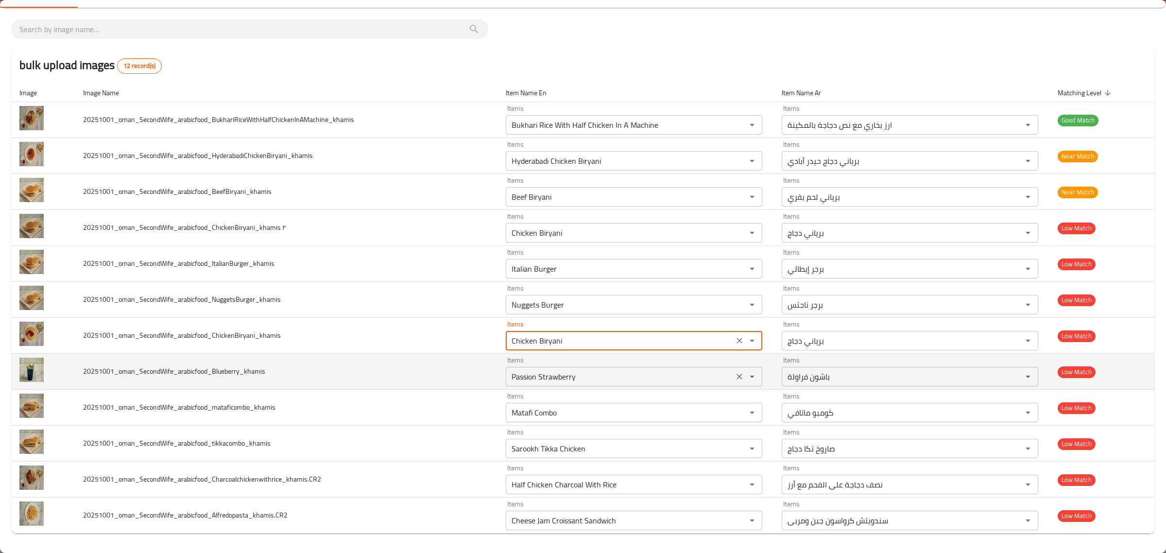
type input "Chicken Biryani"
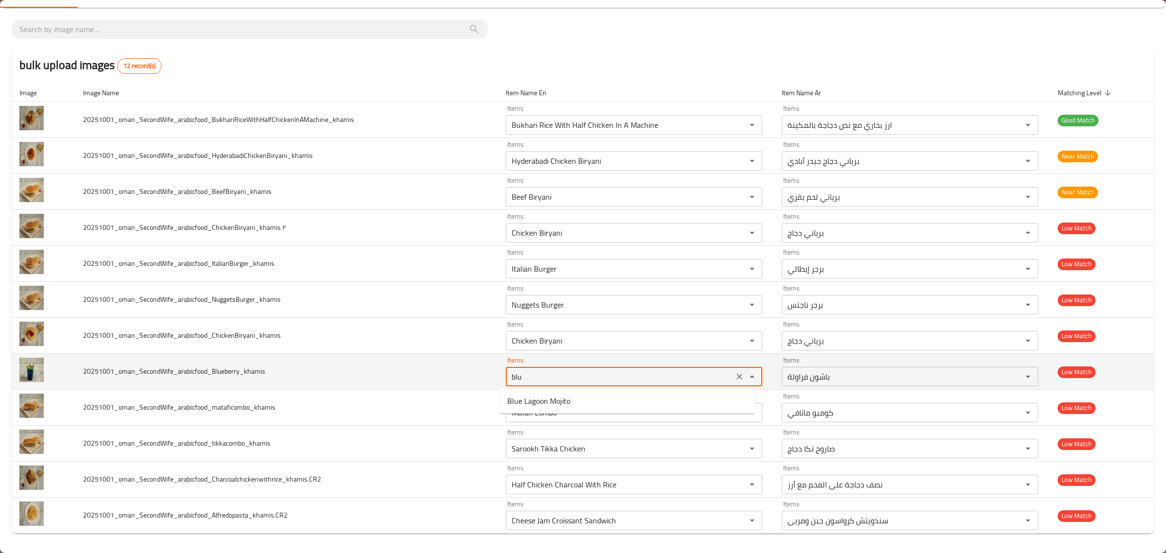
type input "blue"
click at [735, 377] on icon "Clear" at bounding box center [740, 377] width 10 height 10
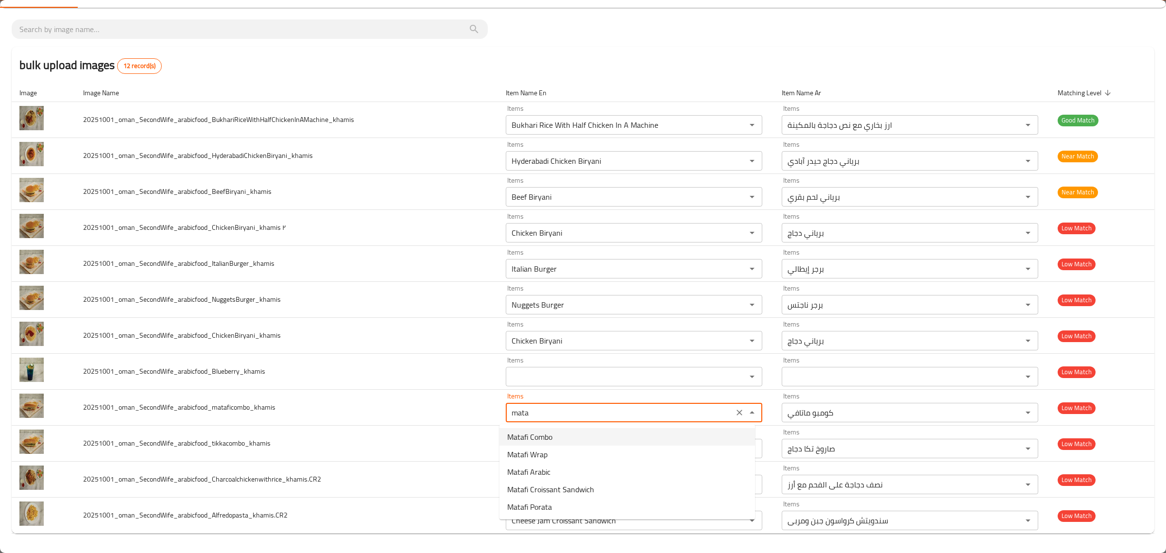
click at [597, 433] on li "Matafi Combo" at bounding box center [628, 436] width 256 height 17
type input "Matafi Combo"
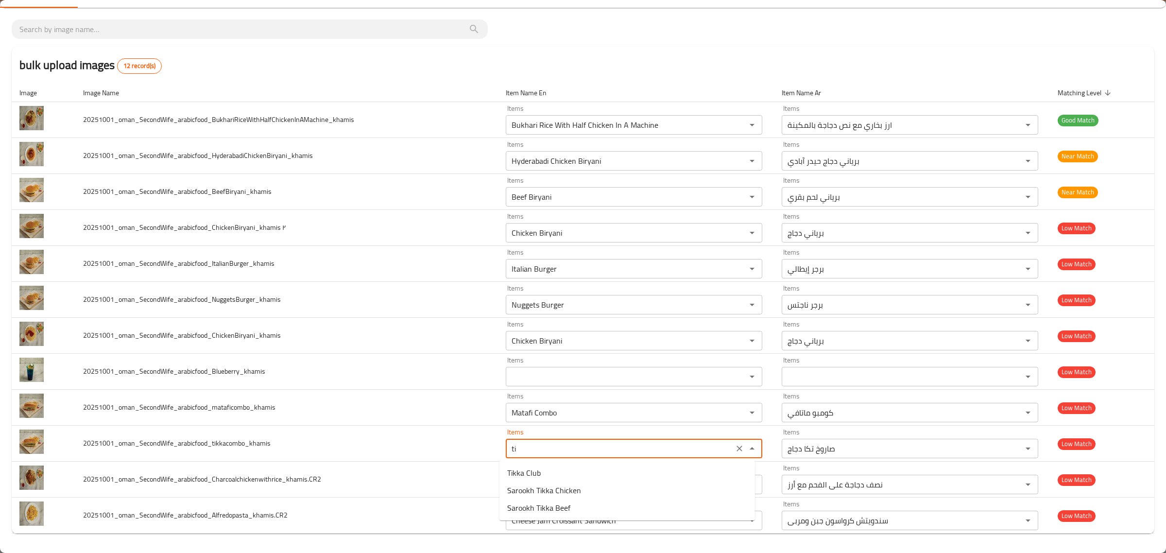
type input "t"
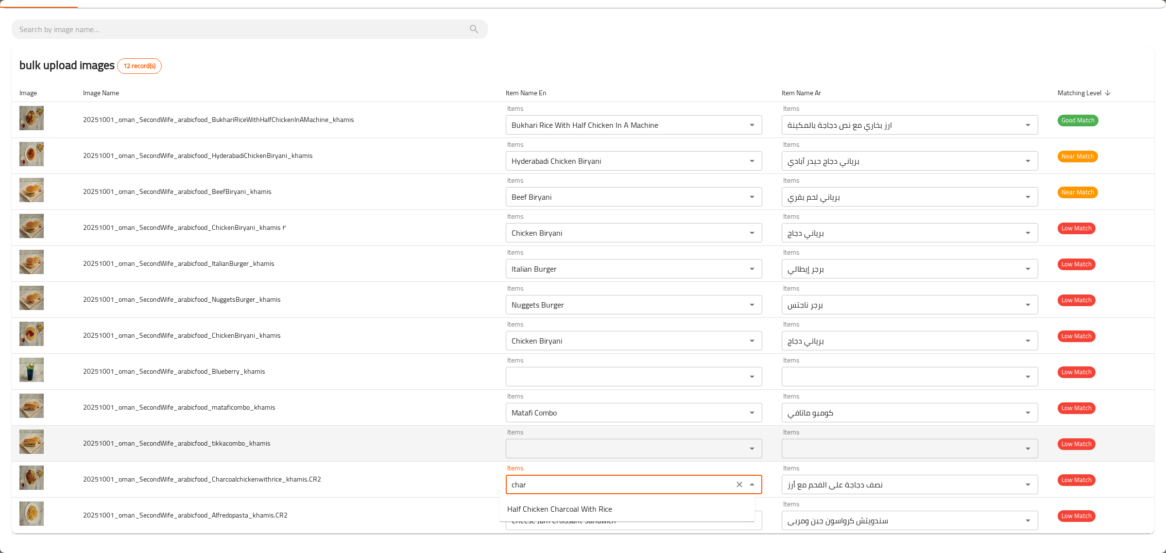
type input "Half Chicken Charcoal With Rice"
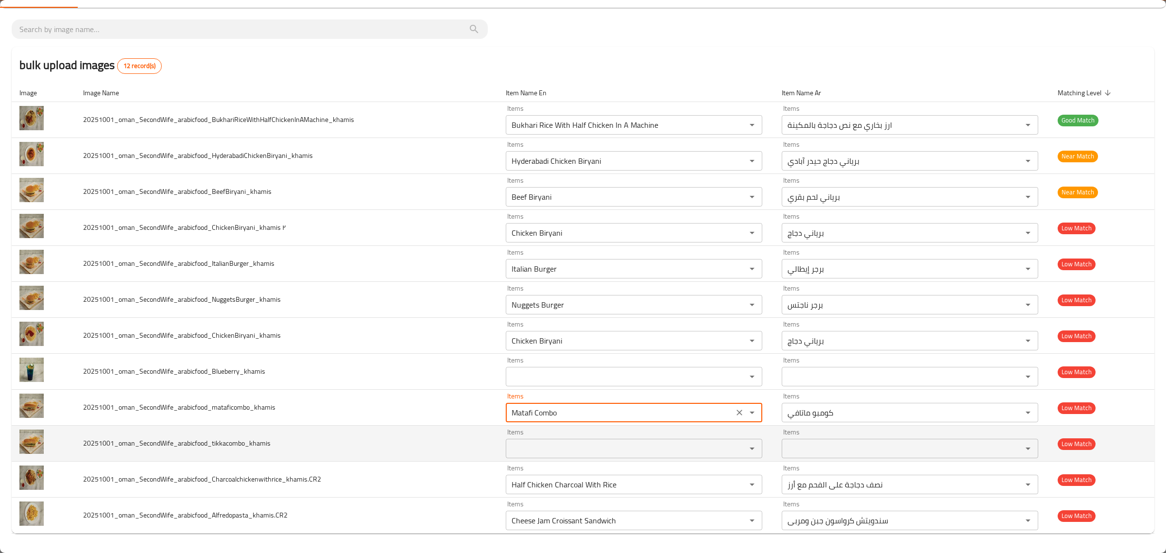
drag, startPoint x: 477, startPoint y: 426, endPoint x: 469, endPoint y: 429, distance: 8.3
click at [469, 429] on tbody "20251001_oman_SecondWife_arabicfood_BukhariRiceWithHalfChickenInAMachine_khamis…" at bounding box center [583, 317] width 1143 height 431
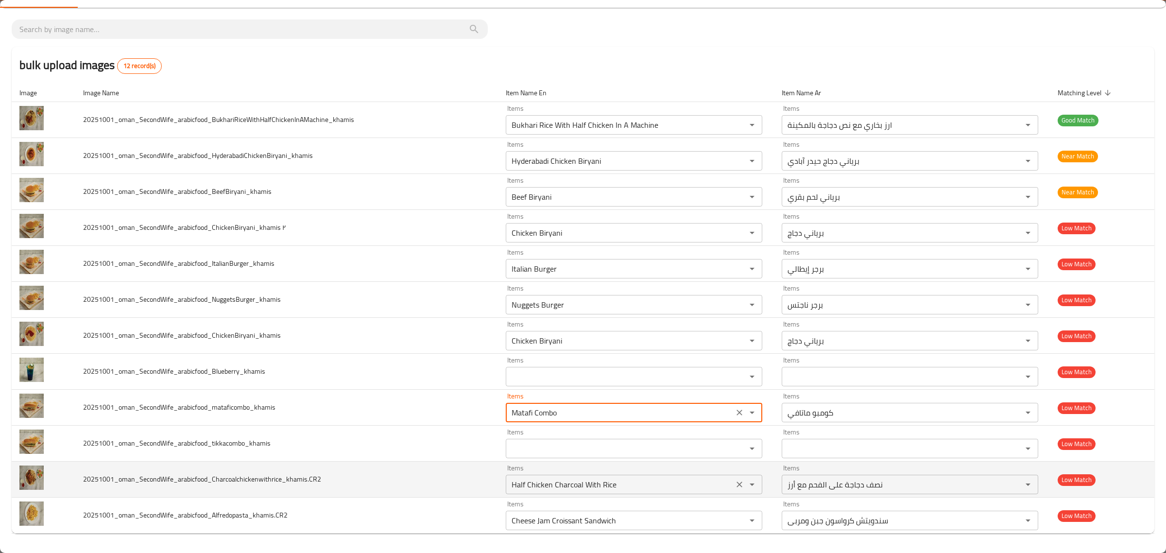
click at [735, 484] on icon "Clear" at bounding box center [740, 485] width 10 height 10
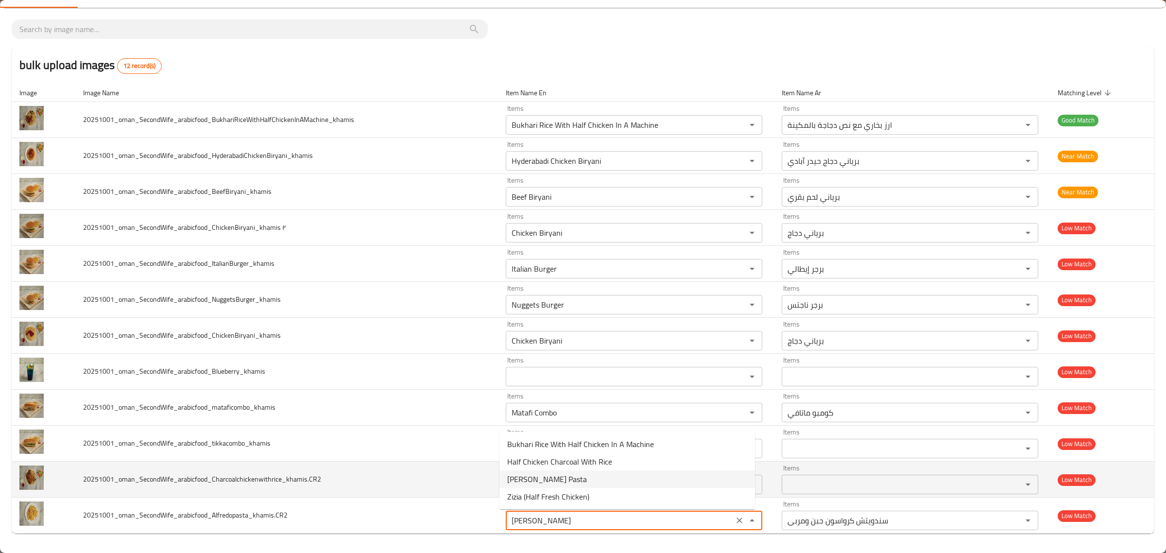
click at [682, 483] on li "Alferdo Pasta" at bounding box center [628, 478] width 256 height 17
type input "Alferdo Pasta"
type input "باستا ألفريدو"
type input "Alferdo Pasta"
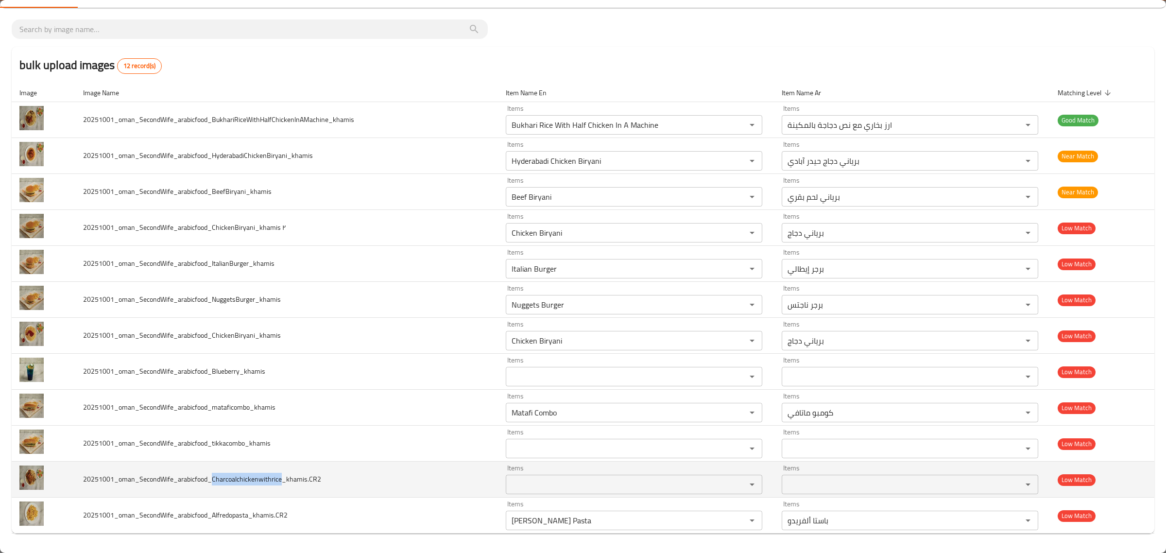
drag, startPoint x: 210, startPoint y: 476, endPoint x: 281, endPoint y: 475, distance: 70.5
click at [281, 475] on span "20251001_oman_SecondWife_arabicfood_Charcoalchickenwithrice_khamis.CR2" at bounding box center [202, 479] width 238 height 13
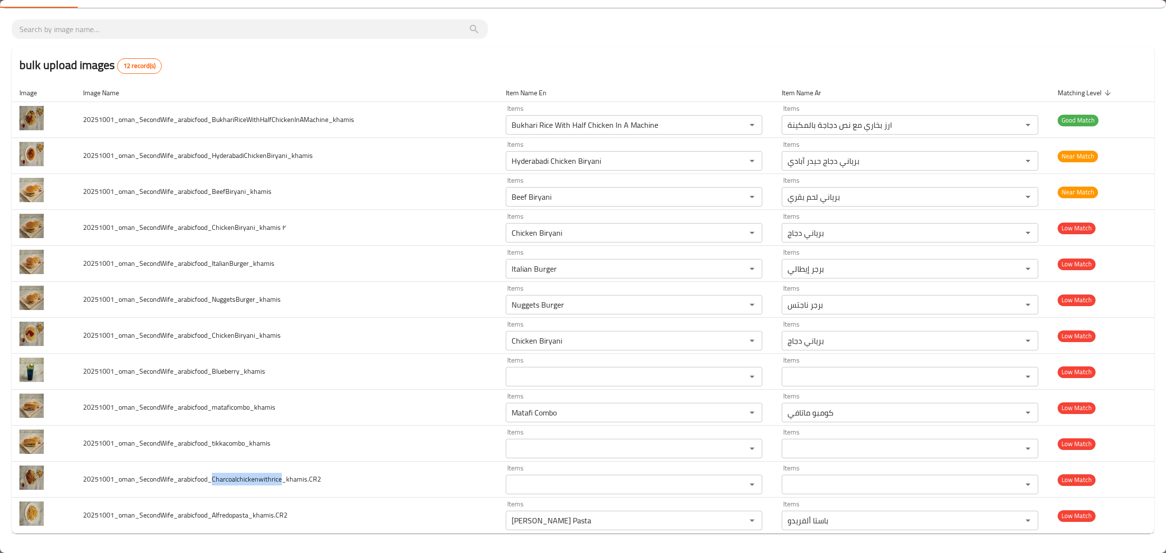
copy span "Charcoalchickenwithrice"
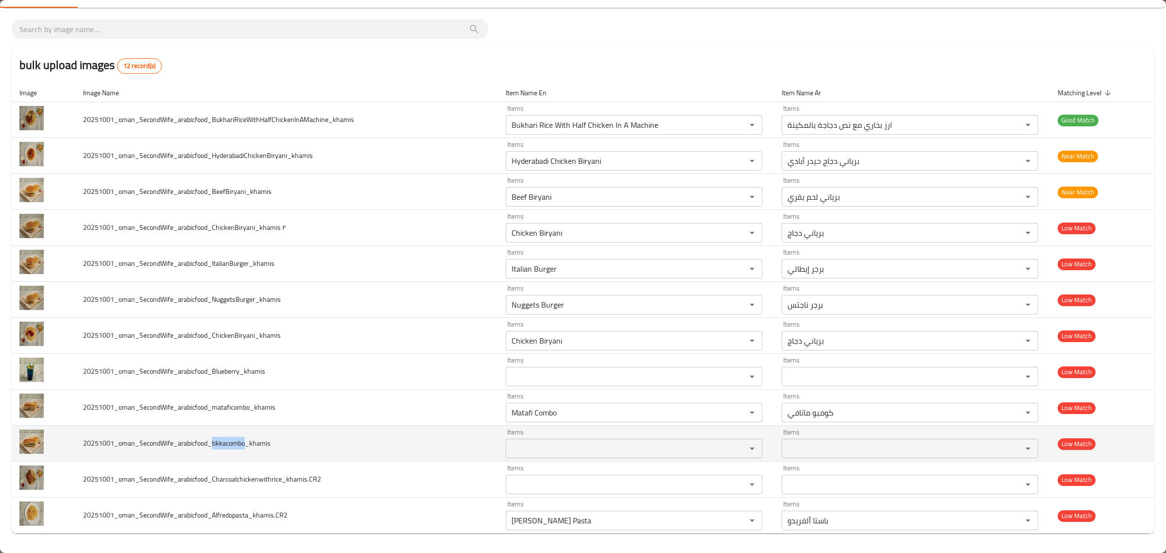
drag, startPoint x: 211, startPoint y: 446, endPoint x: 243, endPoint y: 443, distance: 31.8
click at [243, 443] on span "20251001_oman_SecondWife_arabicfood_tikkacombo_khamis" at bounding box center [177, 443] width 188 height 13
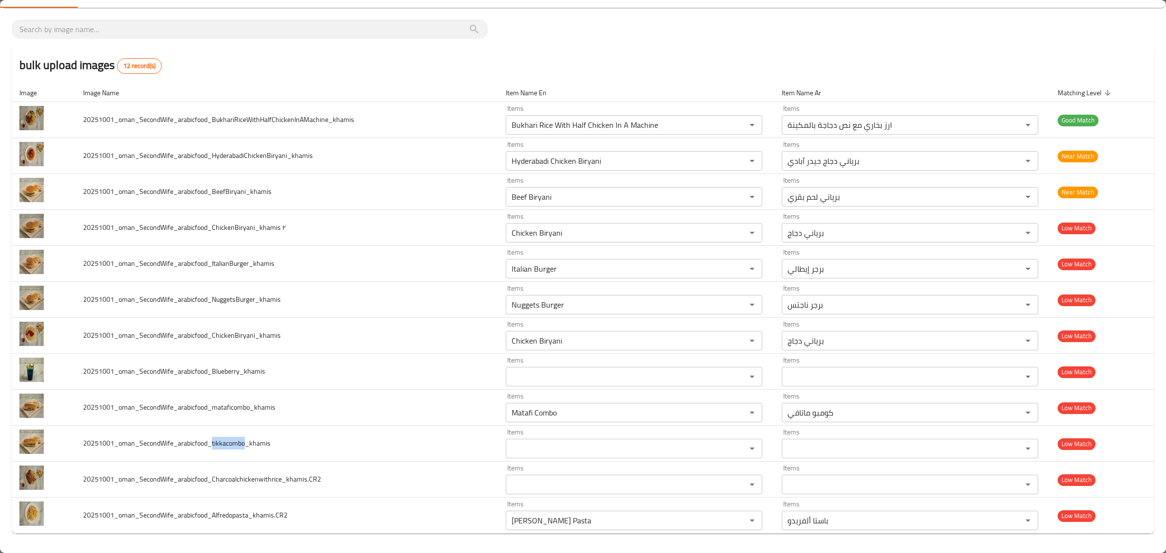
copy span "tikkacombo"
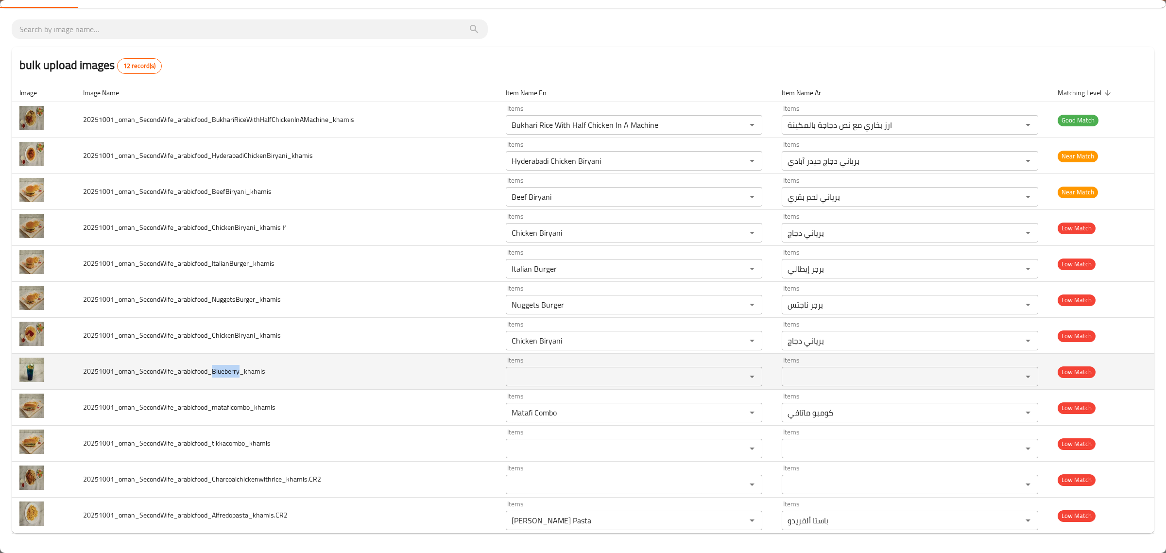
copy span "Blueberry"
drag, startPoint x: 210, startPoint y: 373, endPoint x: 239, endPoint y: 377, distance: 29.4
click at [239, 377] on span "20251001_oman_SecondWife_arabicfood_Blueberry_khamis" at bounding box center [174, 371] width 182 height 13
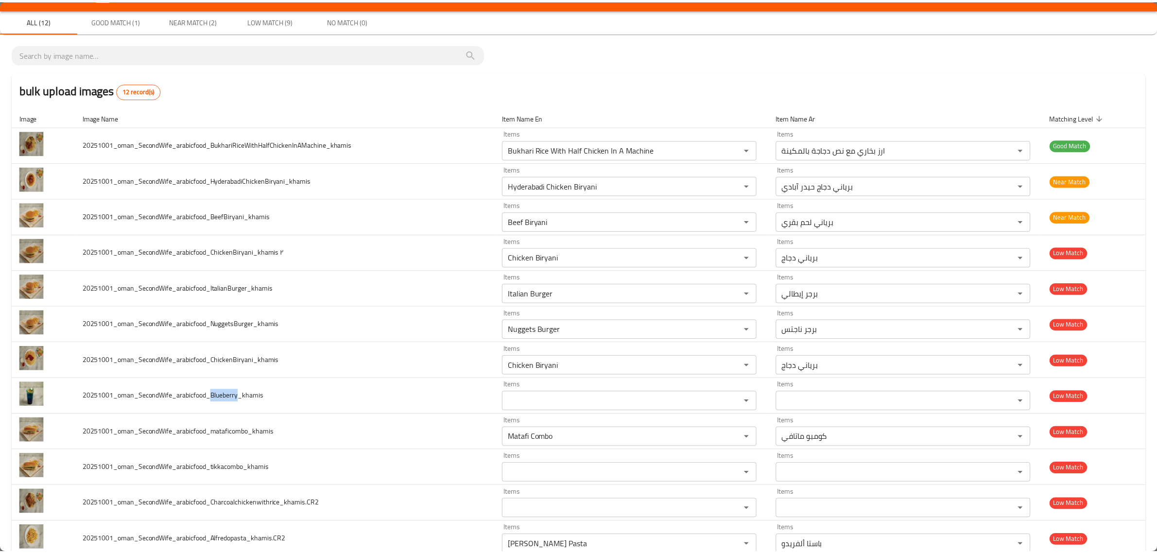
scroll to position [0, 0]
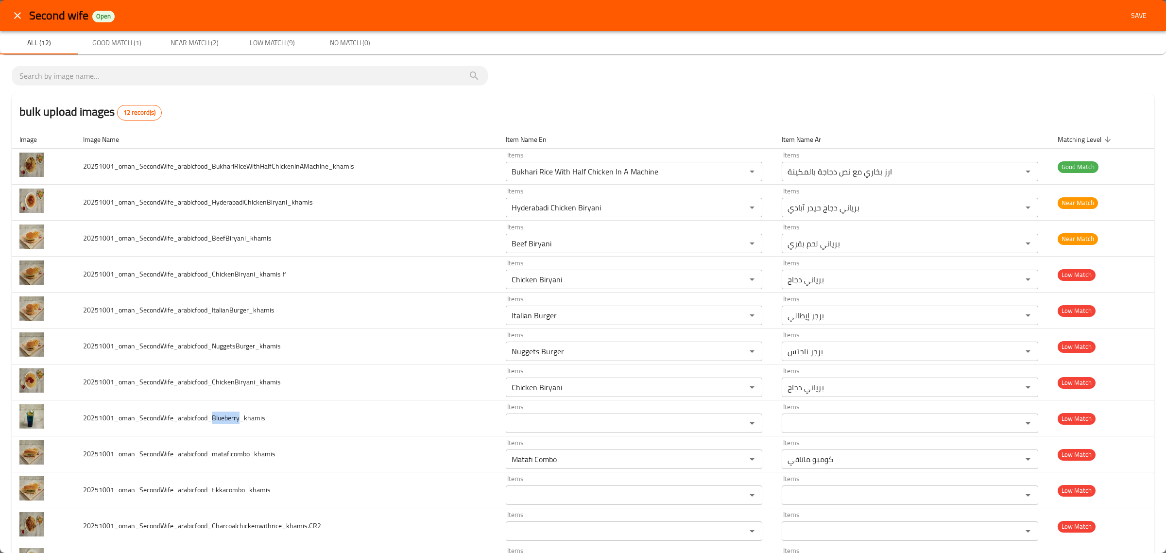
click at [1143, 10] on button "Save" at bounding box center [1138, 16] width 31 height 18
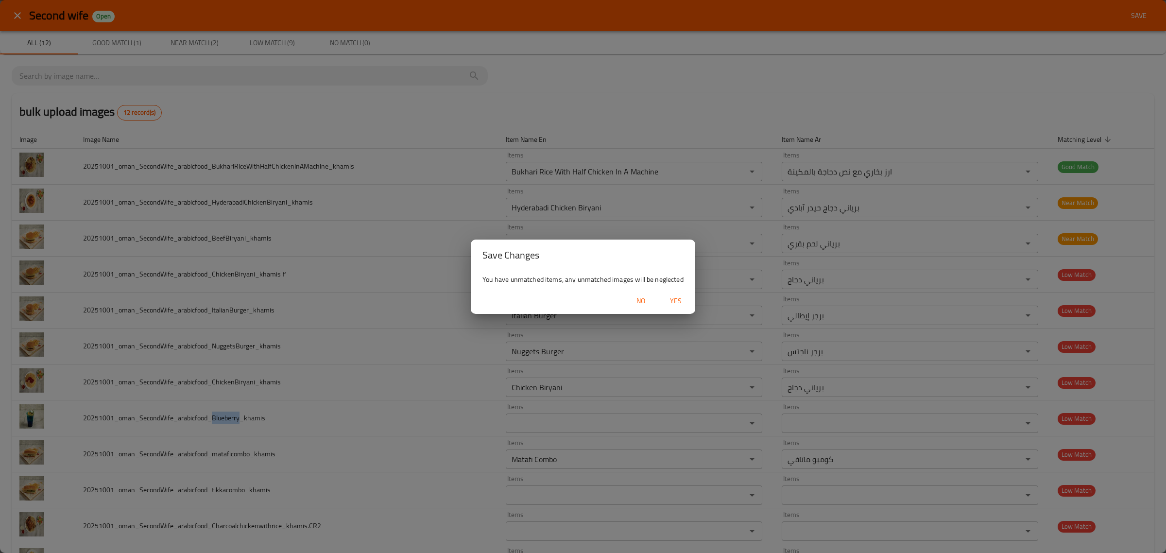
click at [674, 302] on span "Yes" at bounding box center [675, 301] width 23 height 12
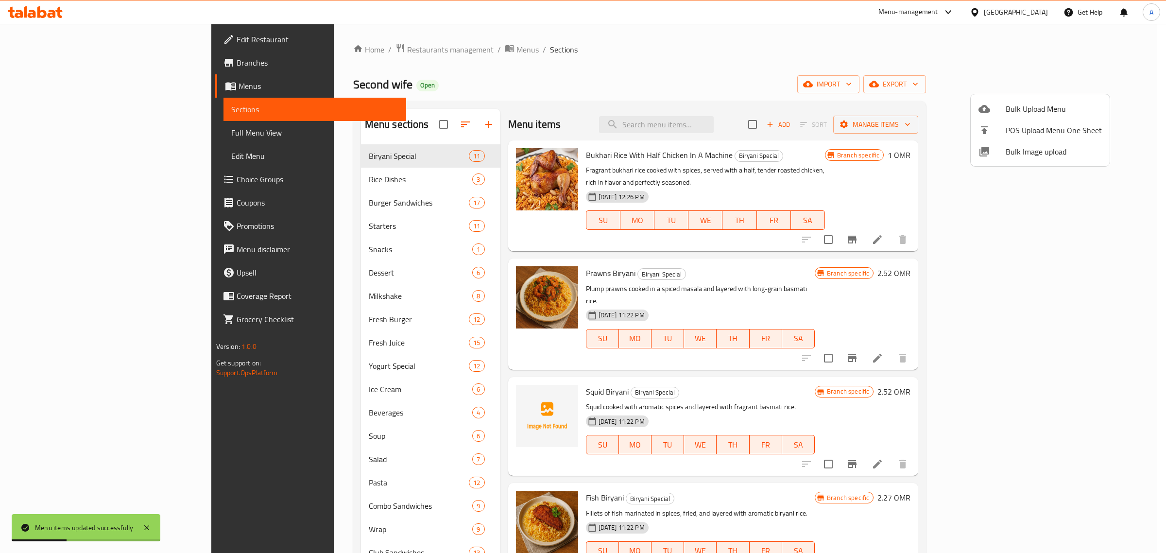
click at [739, 78] on div at bounding box center [583, 276] width 1166 height 553
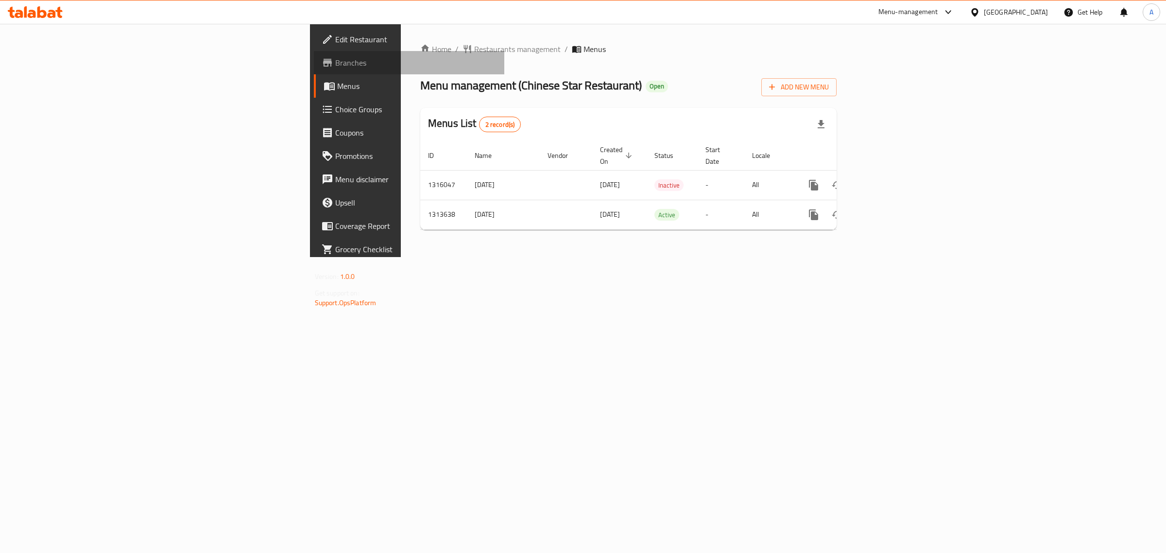
click at [335, 57] on span "Branches" at bounding box center [416, 63] width 162 height 12
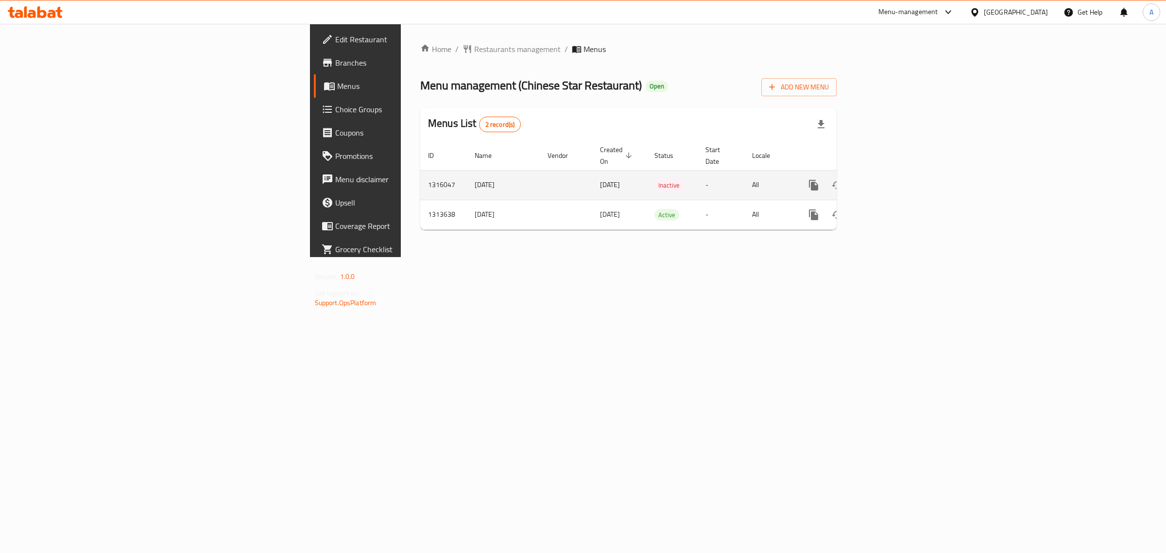
click at [888, 181] on icon "enhanced table" at bounding box center [884, 185] width 9 height 9
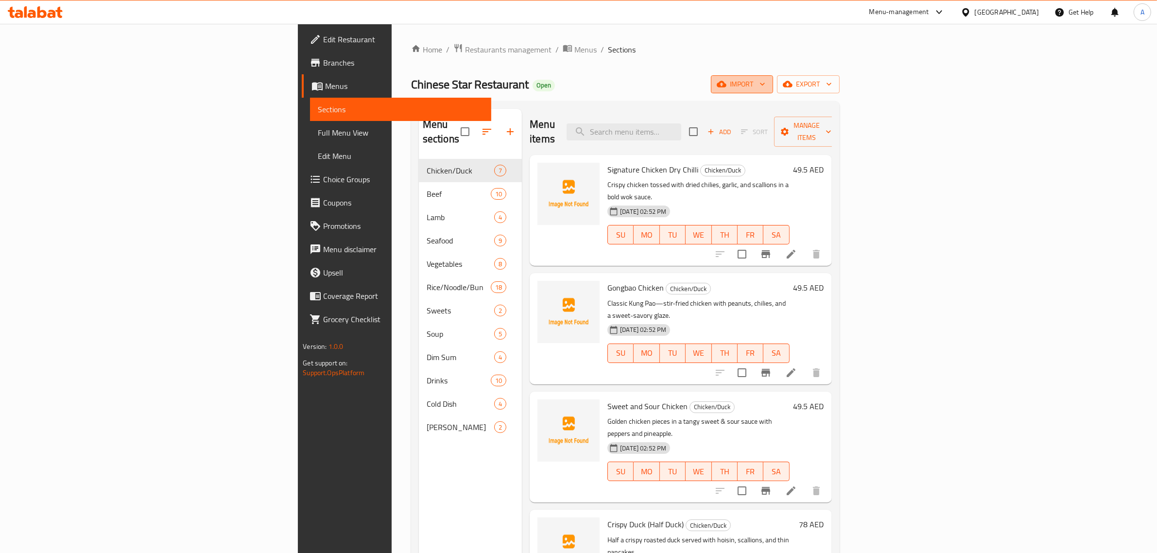
click at [765, 80] on span "import" at bounding box center [742, 84] width 47 height 12
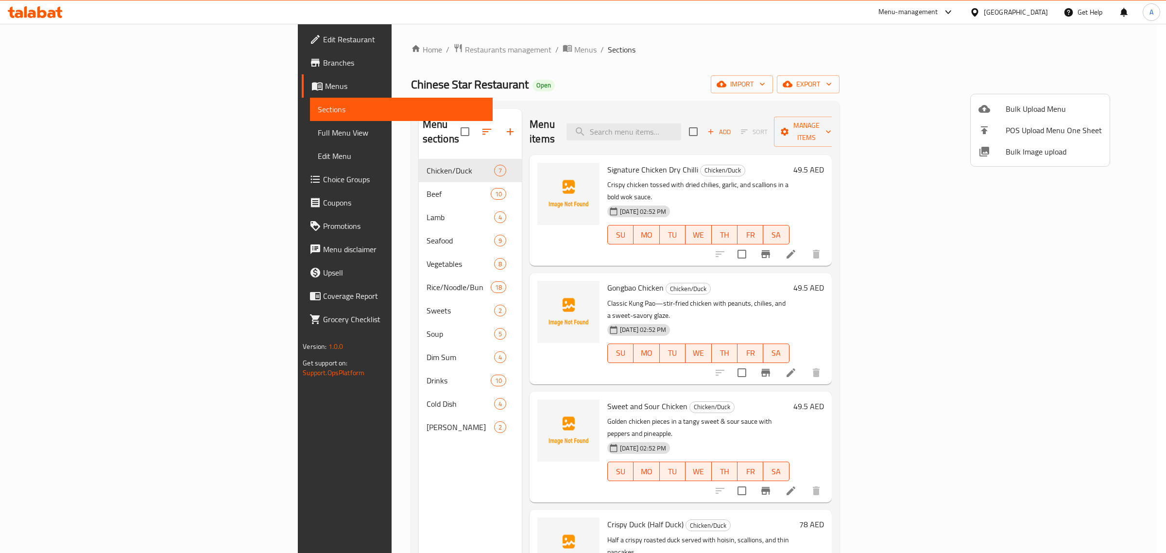
click at [1018, 159] on li "Bulk Image upload" at bounding box center [1040, 151] width 139 height 21
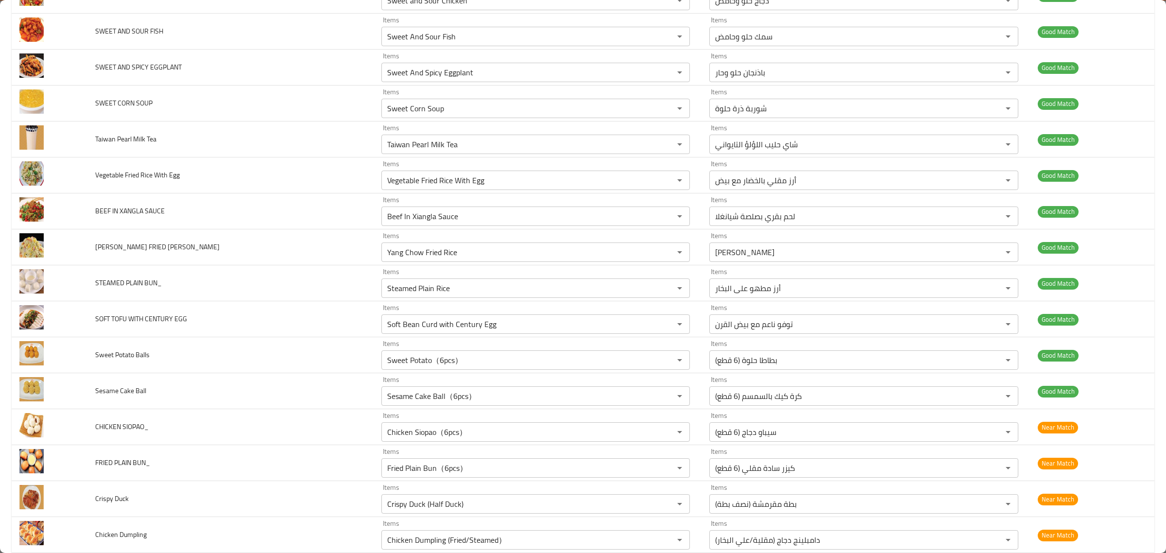
scroll to position [2608, 0]
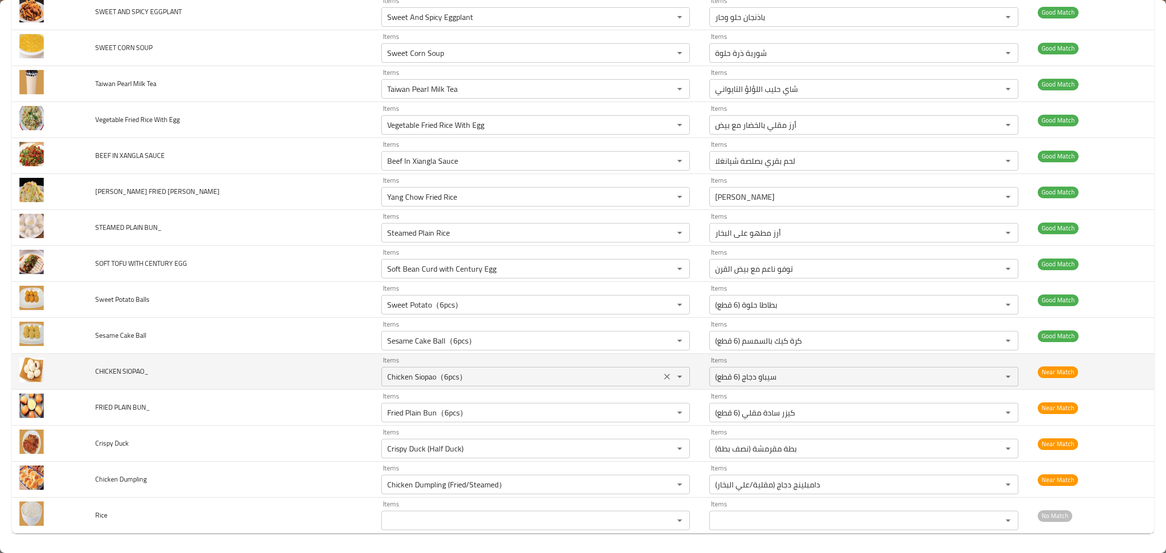
click at [503, 385] on div "Chicken Siopao（6pcs） Items" at bounding box center [535, 376] width 309 height 19
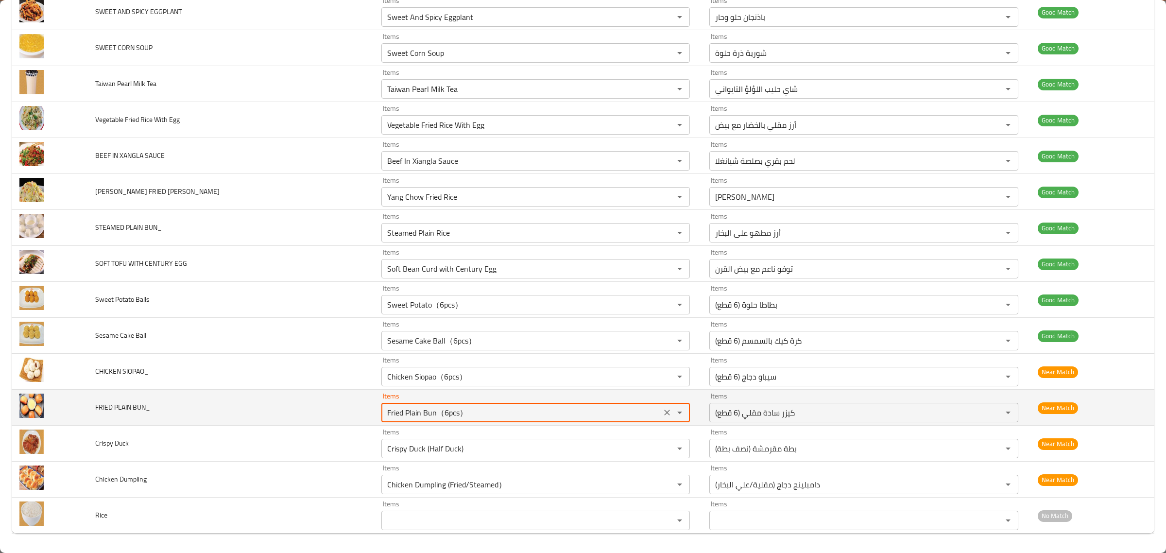
click at [493, 407] on BUN_ "Fried Plain Bun（6pcs）" at bounding box center [521, 413] width 274 height 14
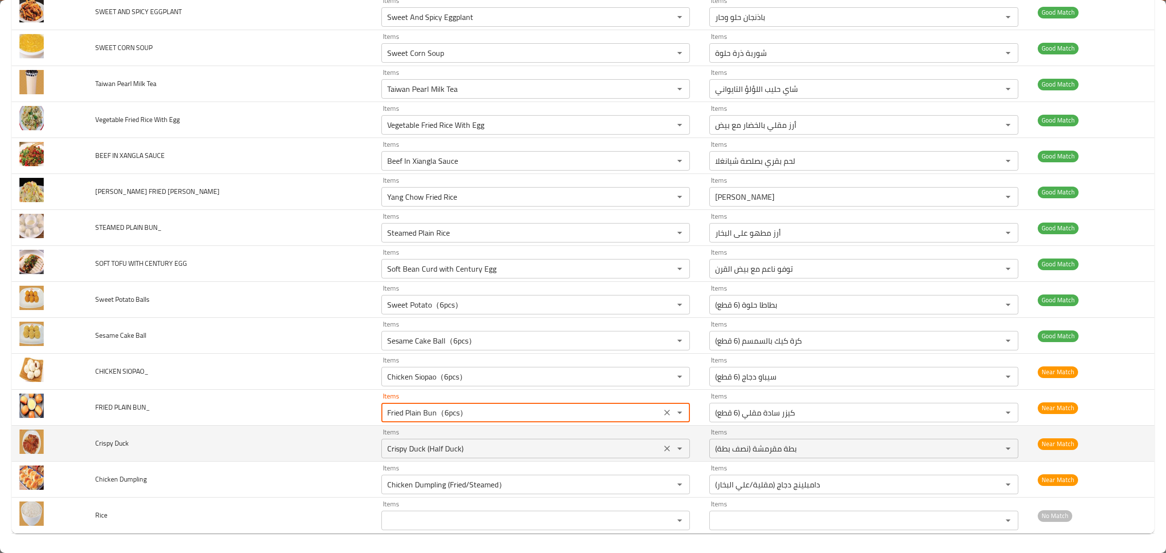
click at [494, 448] on Duck "Crispy Duck (Half Duck)" at bounding box center [521, 449] width 274 height 14
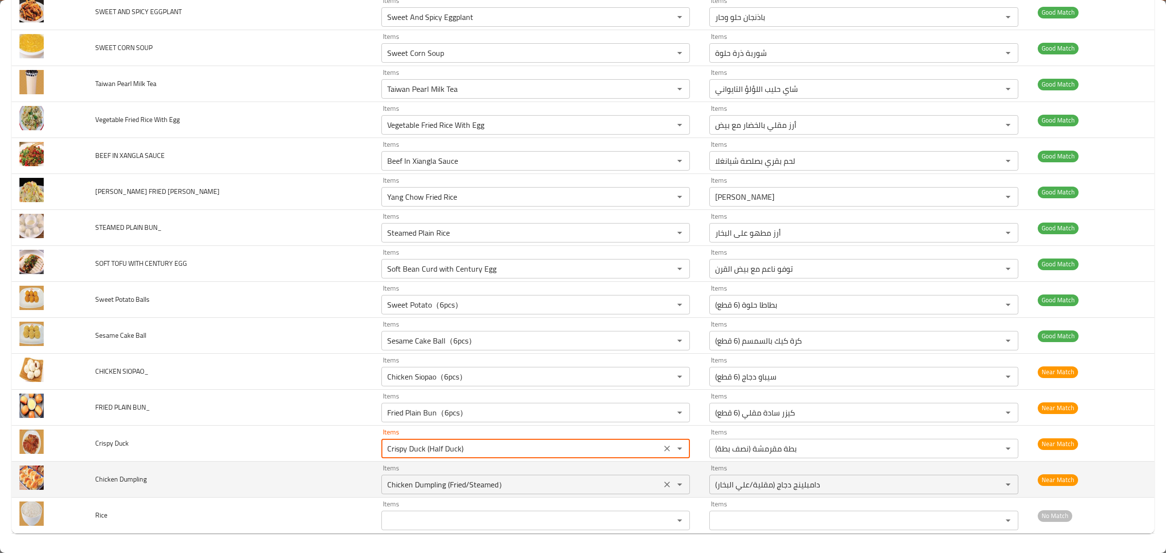
click at [517, 473] on div "Items Chicken Dumpling (Fried/Steamed） Items" at bounding box center [535, 480] width 309 height 30
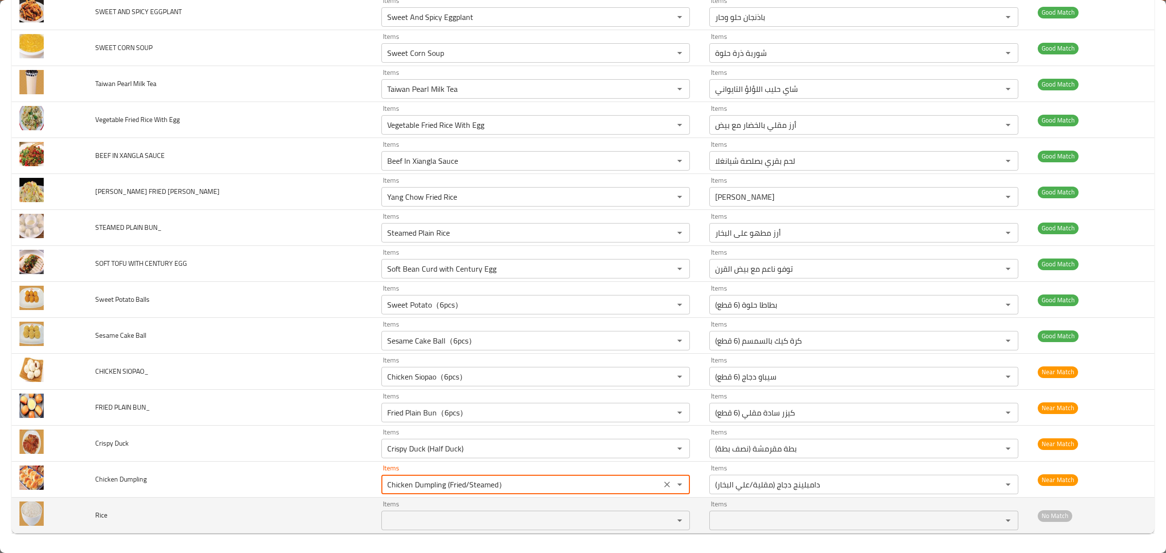
click at [480, 502] on div "Items Items" at bounding box center [535, 515] width 309 height 30
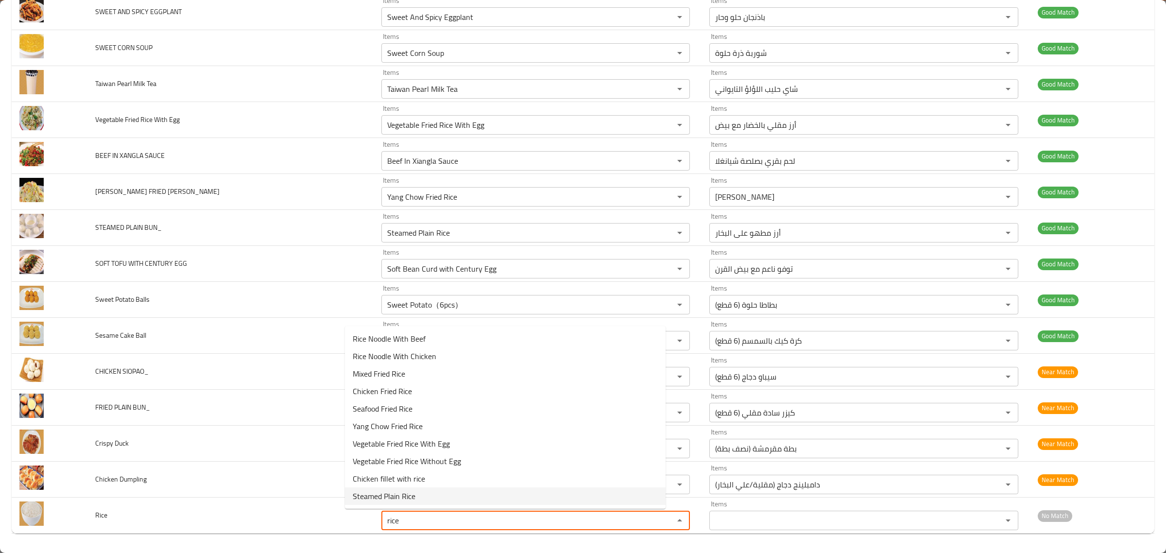
click at [399, 500] on span "Steamed Plain Rice" at bounding box center [384, 496] width 63 height 12
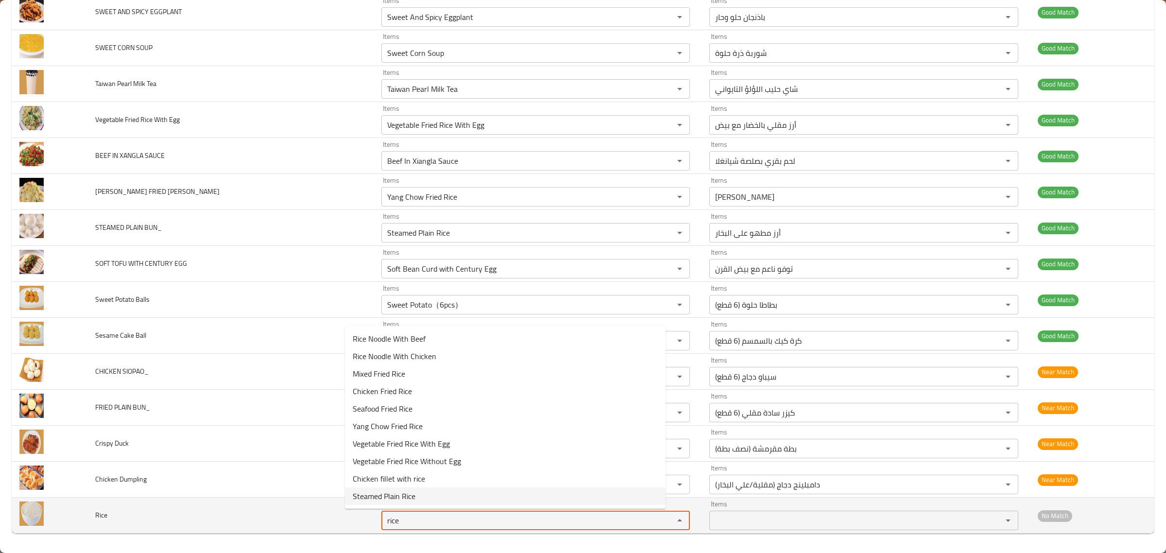
type input "Steamed Plain Rice"
type input "أرز مطهو على البخار"
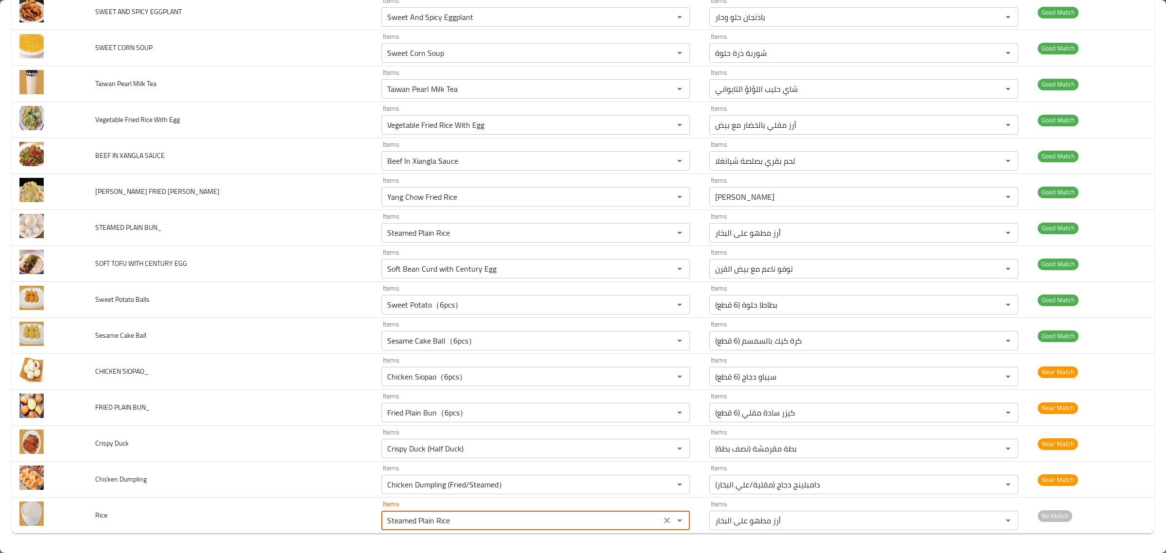
type input "Steamed Plain Rice"
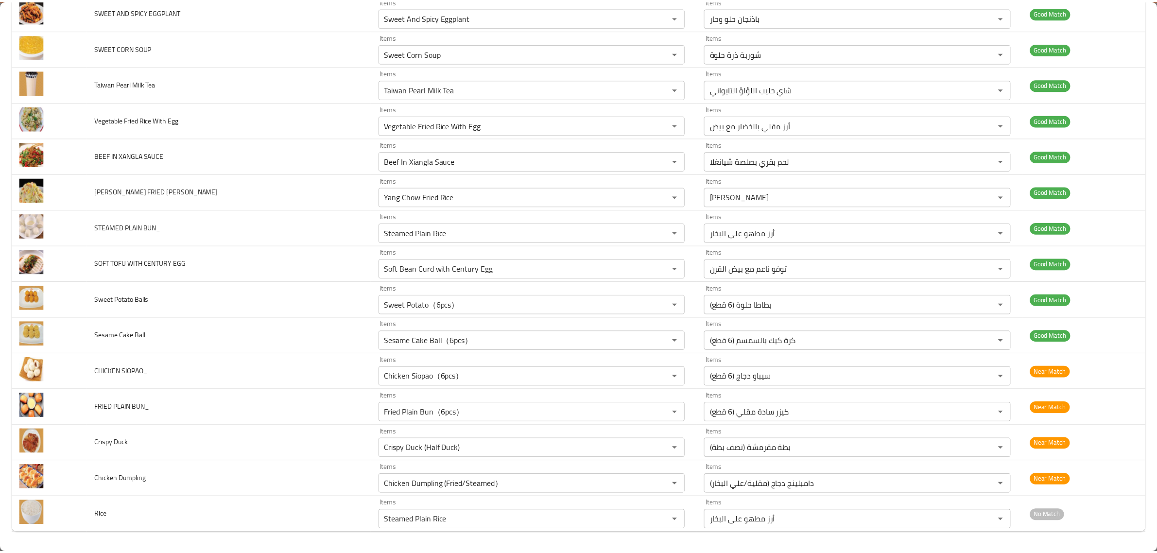
scroll to position [0, 0]
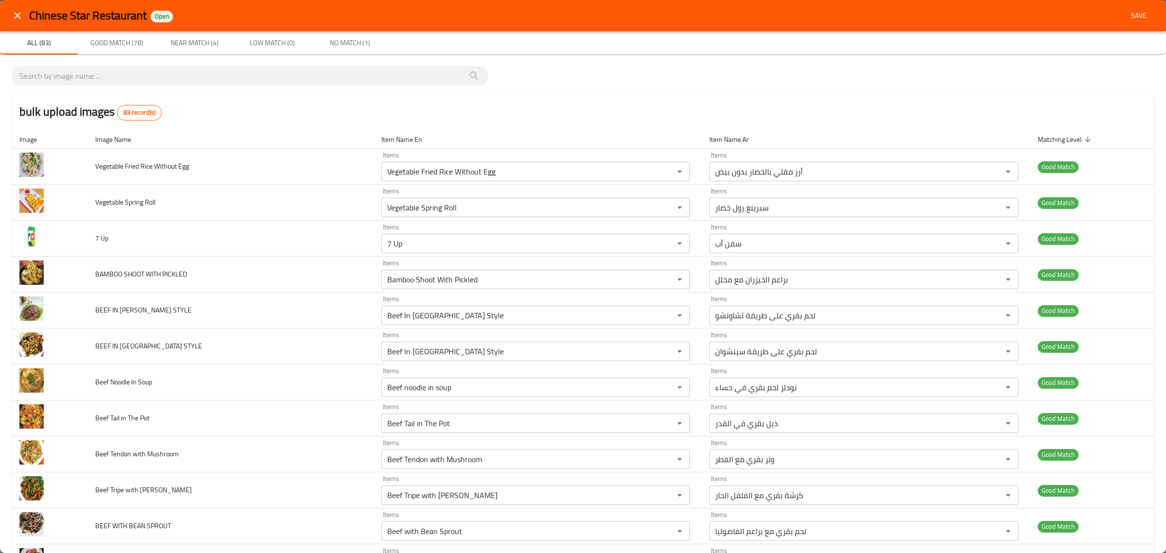
click at [1126, 7] on button "Save" at bounding box center [1138, 16] width 31 height 18
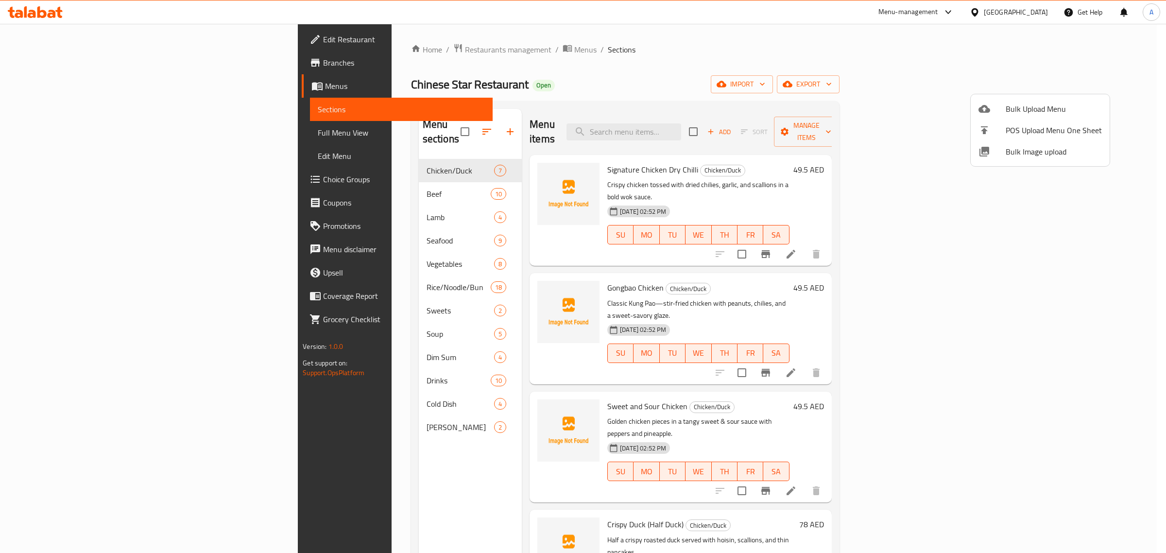
click at [316, 185] on div at bounding box center [583, 276] width 1166 height 553
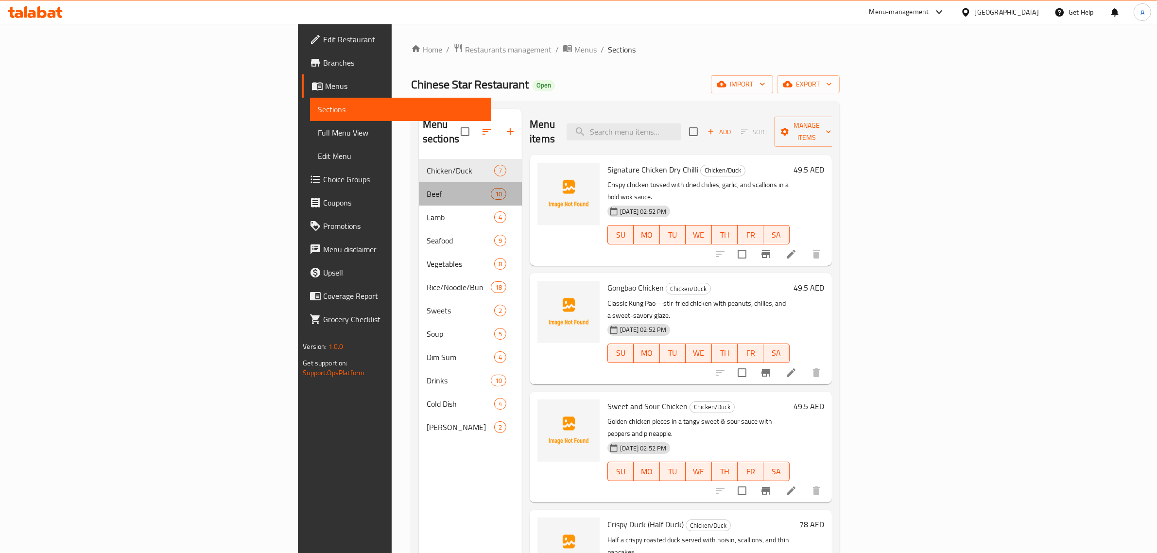
click at [427, 188] on span "Beef" at bounding box center [459, 194] width 64 height 12
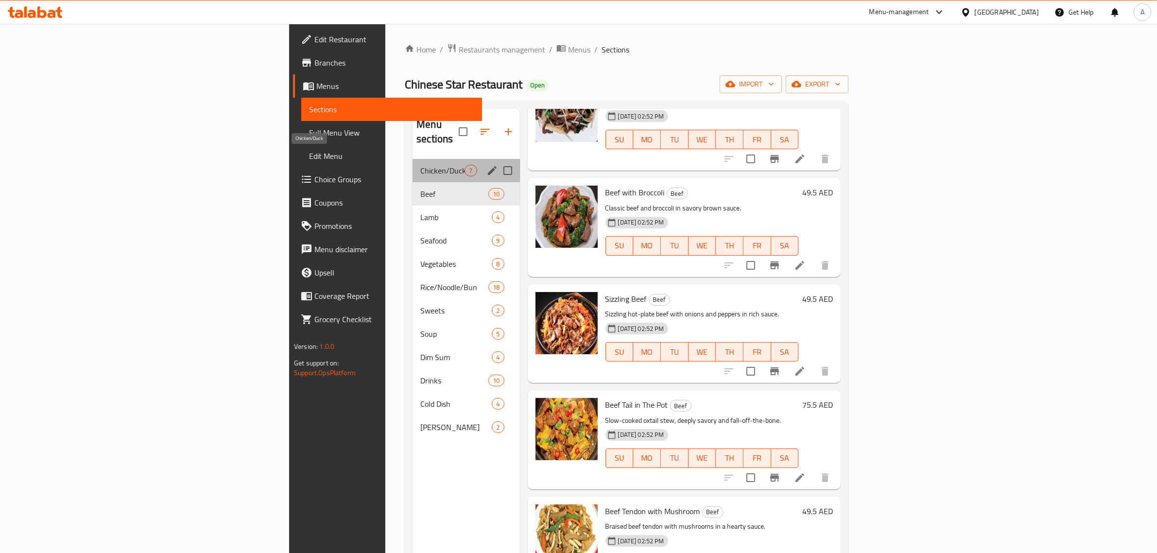
click at [420, 165] on span "Chicken/Duck" at bounding box center [442, 171] width 44 height 12
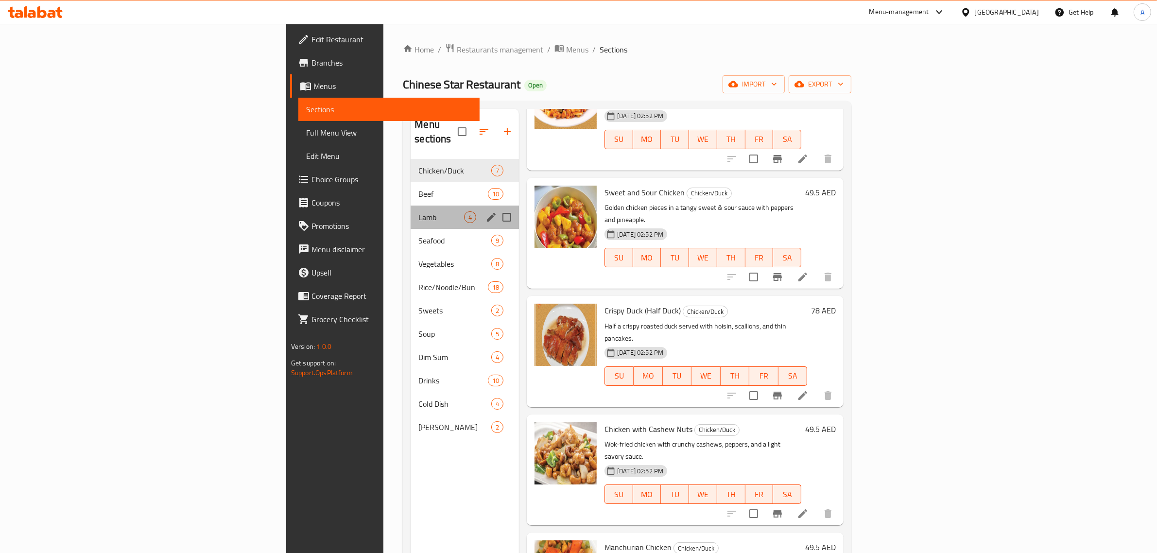
click at [411, 213] on div "Lamb 4" at bounding box center [465, 217] width 108 height 23
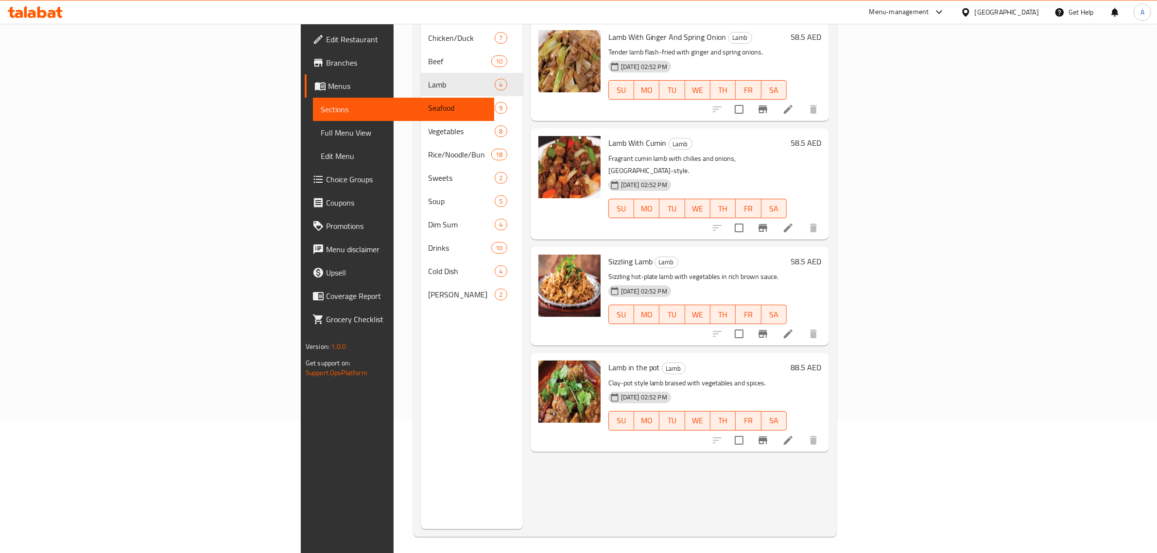
scroll to position [137, 0]
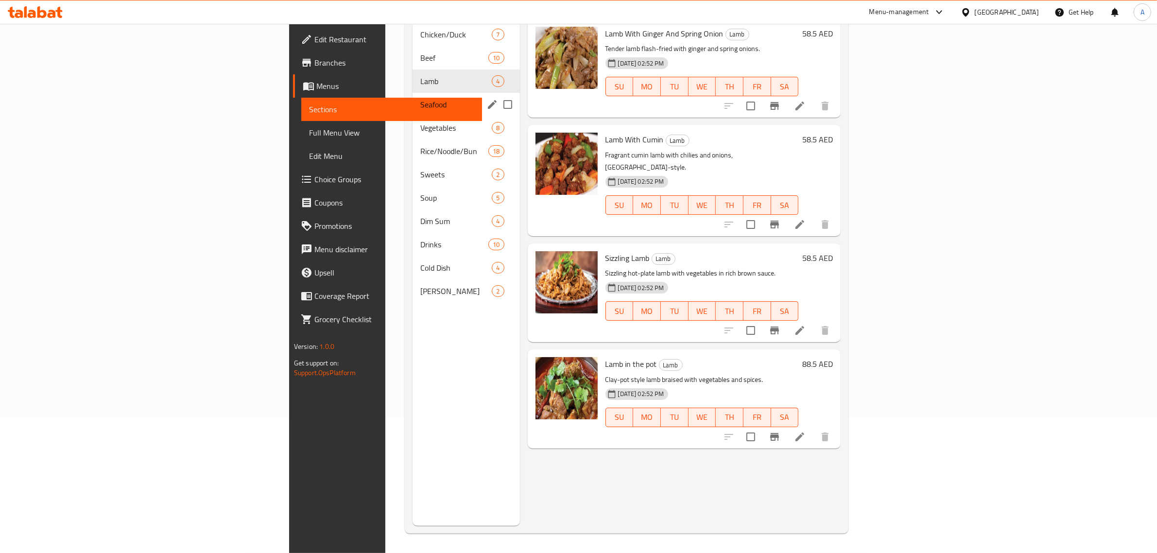
click at [413, 99] on div "Seafood 9" at bounding box center [466, 104] width 107 height 23
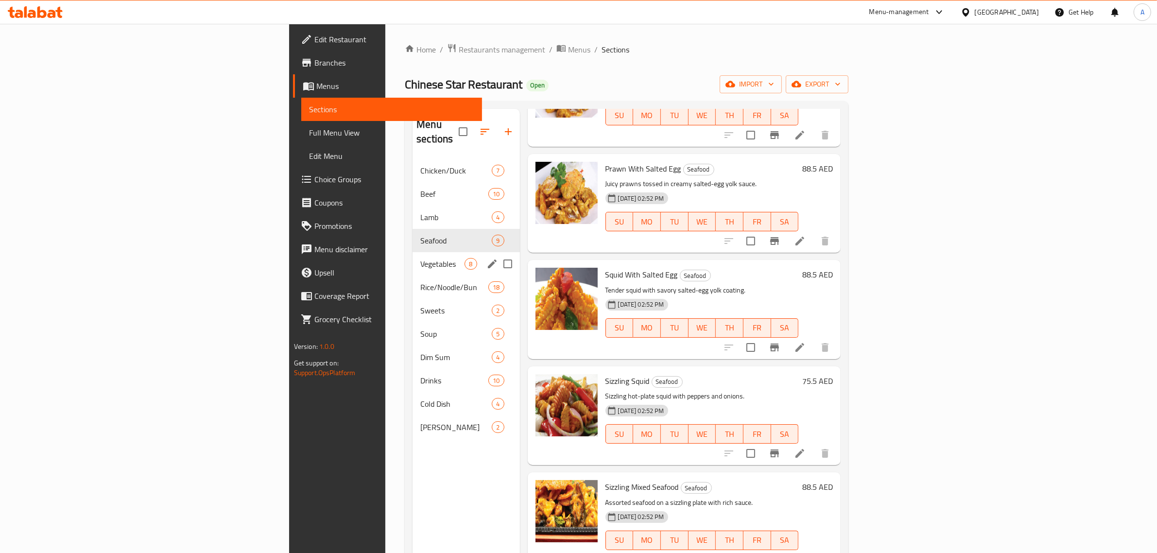
click at [420, 258] on span "Vegetables" at bounding box center [442, 264] width 44 height 12
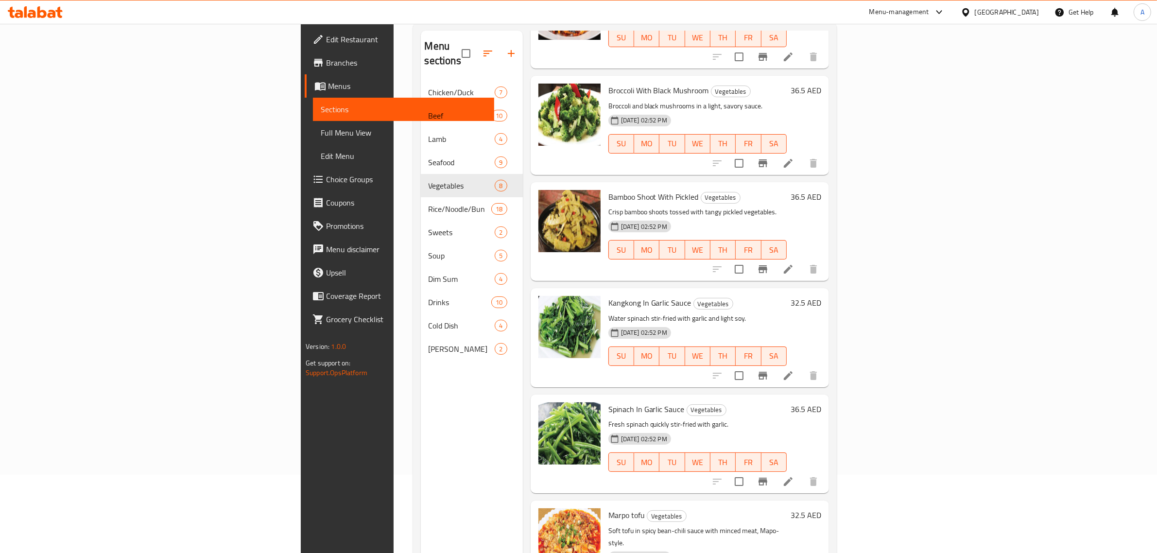
scroll to position [137, 0]
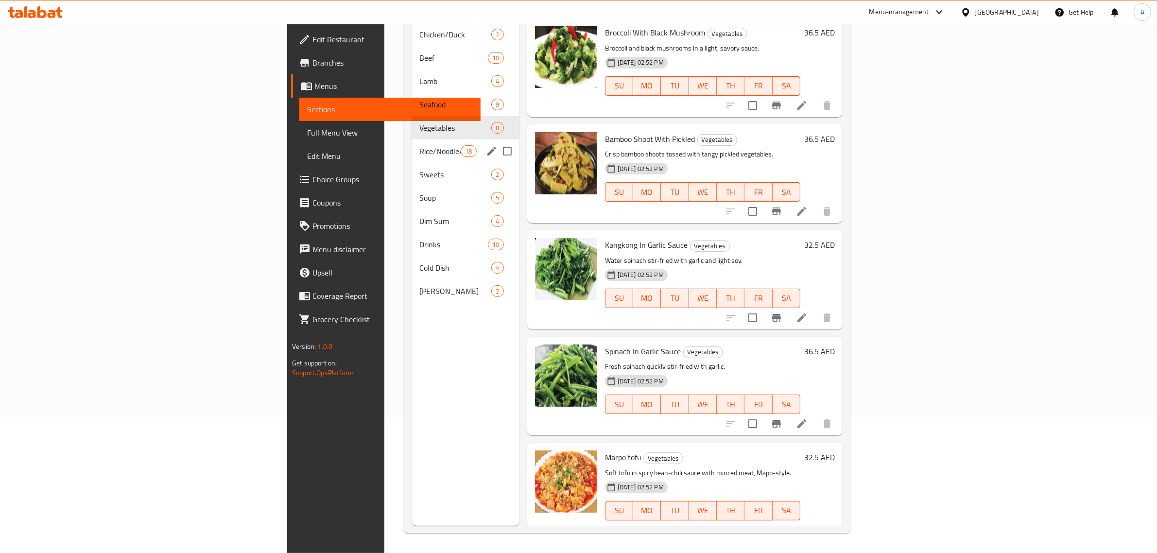
click at [412, 163] on div "Sweets 2" at bounding box center [466, 174] width 108 height 23
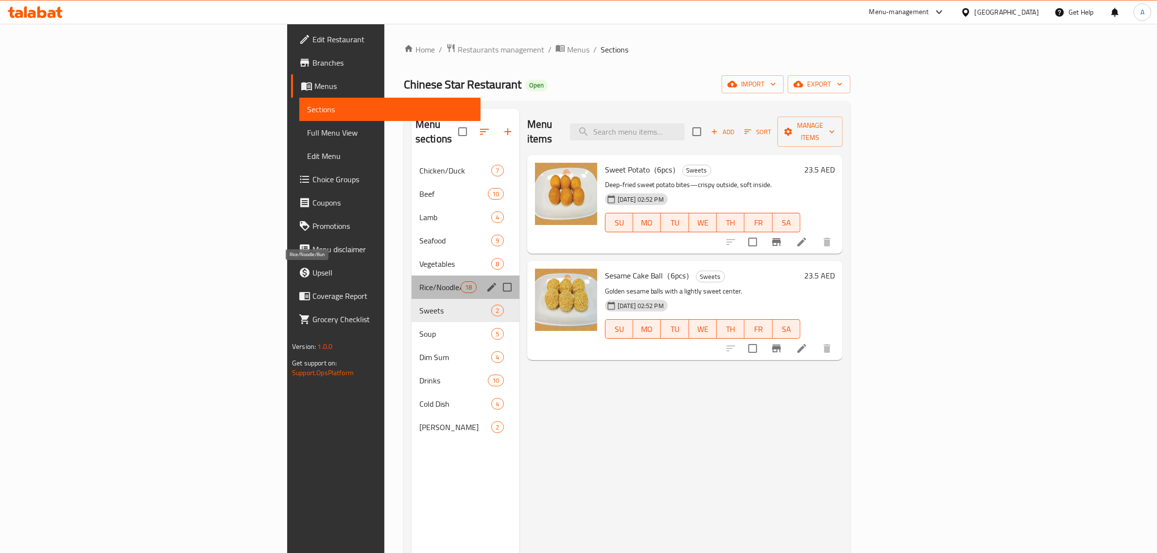
click at [419, 281] on span "Rice/Noodle/Bun" at bounding box center [439, 287] width 41 height 12
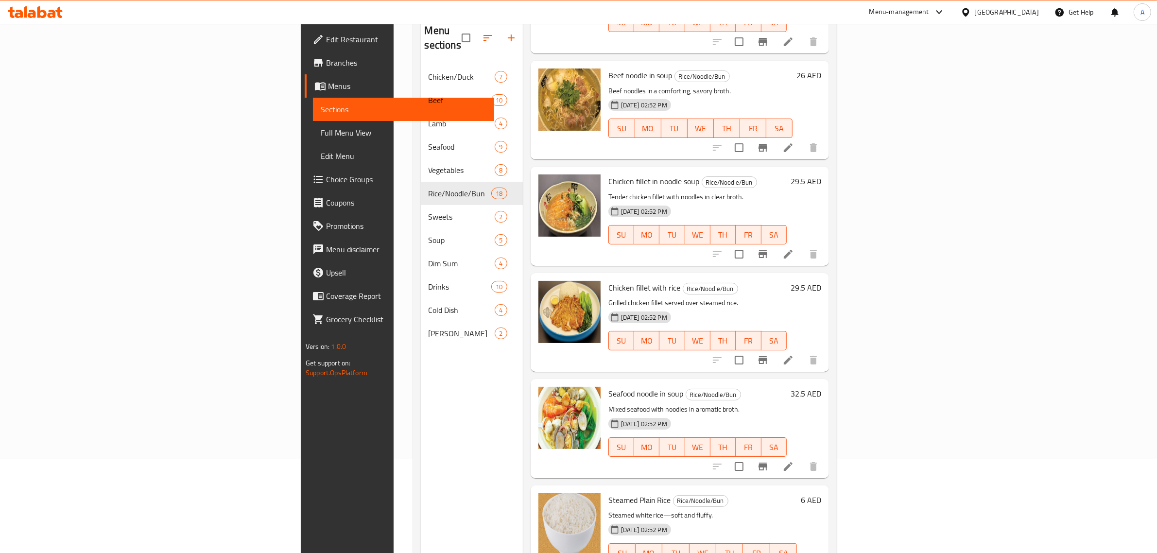
scroll to position [137, 0]
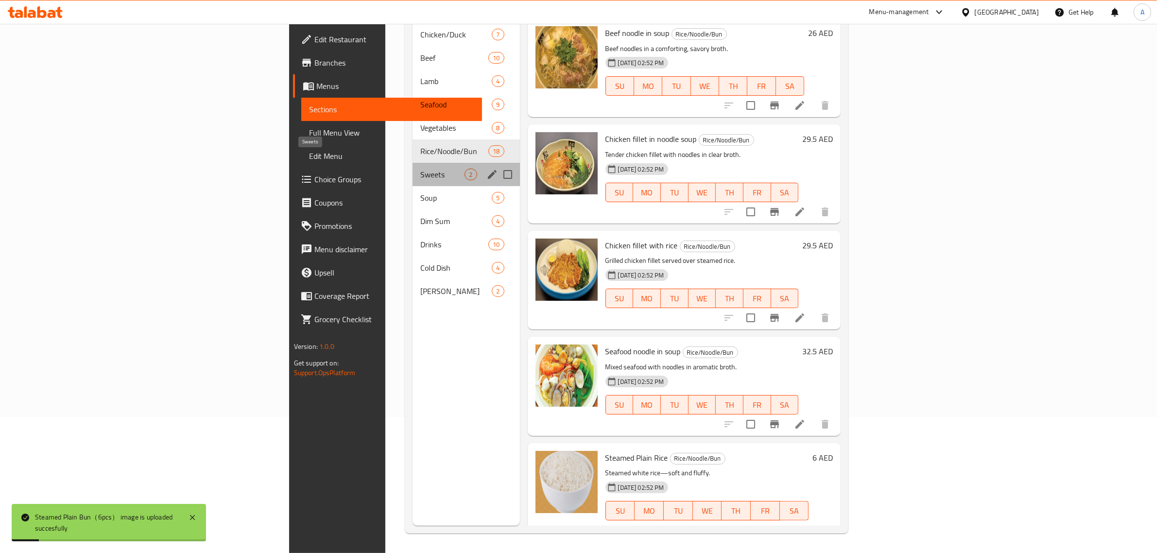
click at [420, 169] on span "Sweets" at bounding box center [442, 175] width 44 height 12
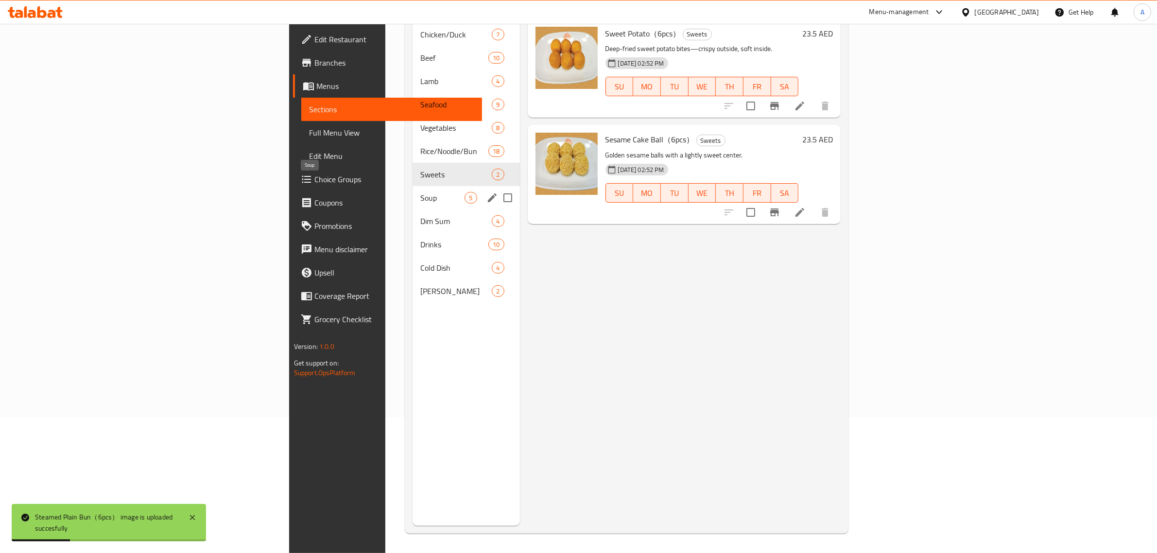
click at [420, 192] on span "Soup" at bounding box center [442, 198] width 44 height 12
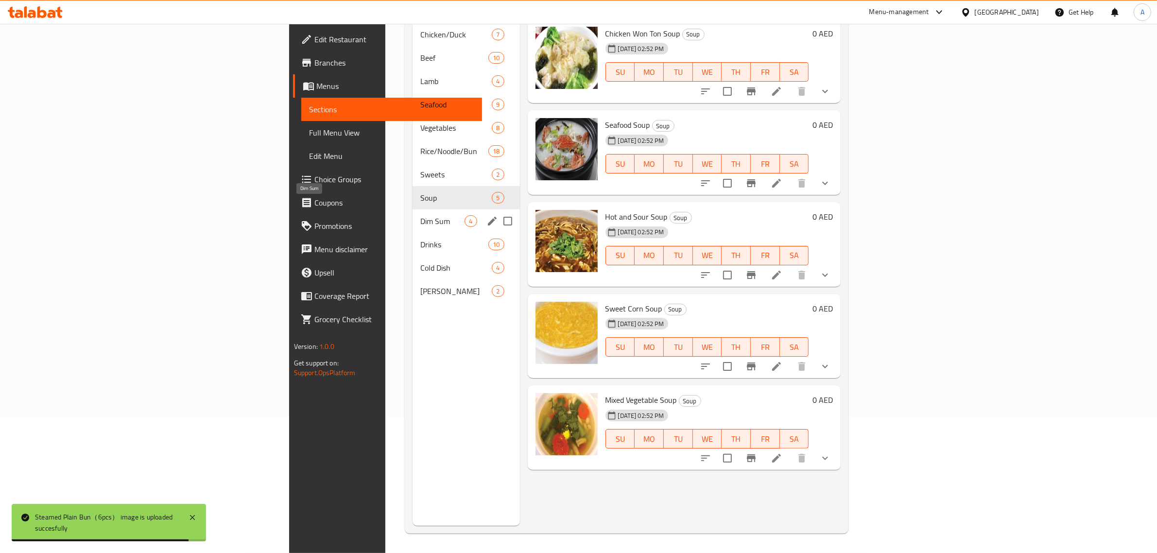
click at [420, 215] on span "Dim Sum" at bounding box center [442, 221] width 44 height 12
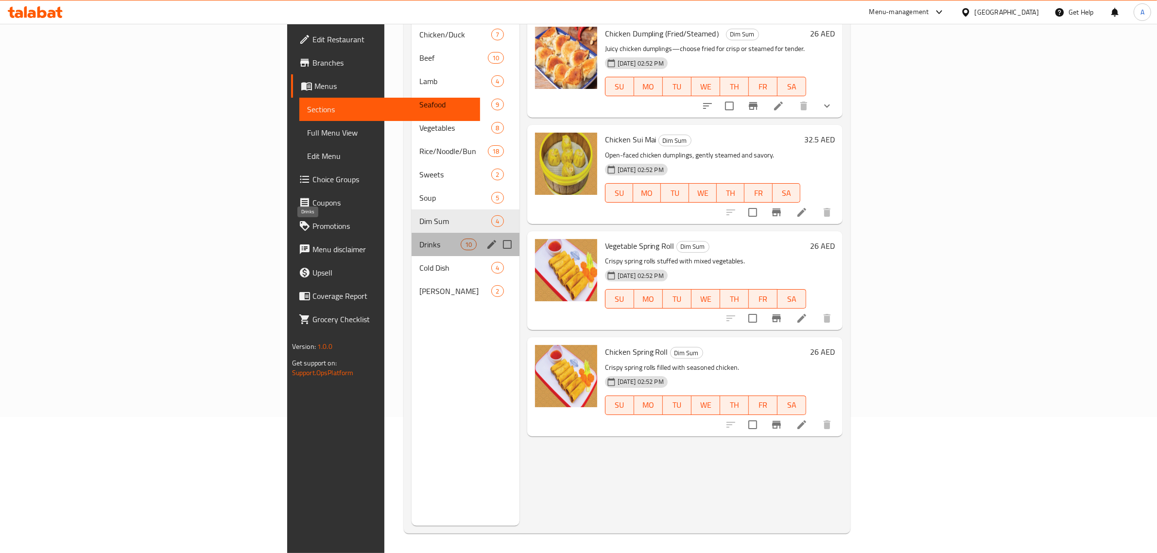
click at [419, 239] on span "Drinks" at bounding box center [439, 245] width 41 height 12
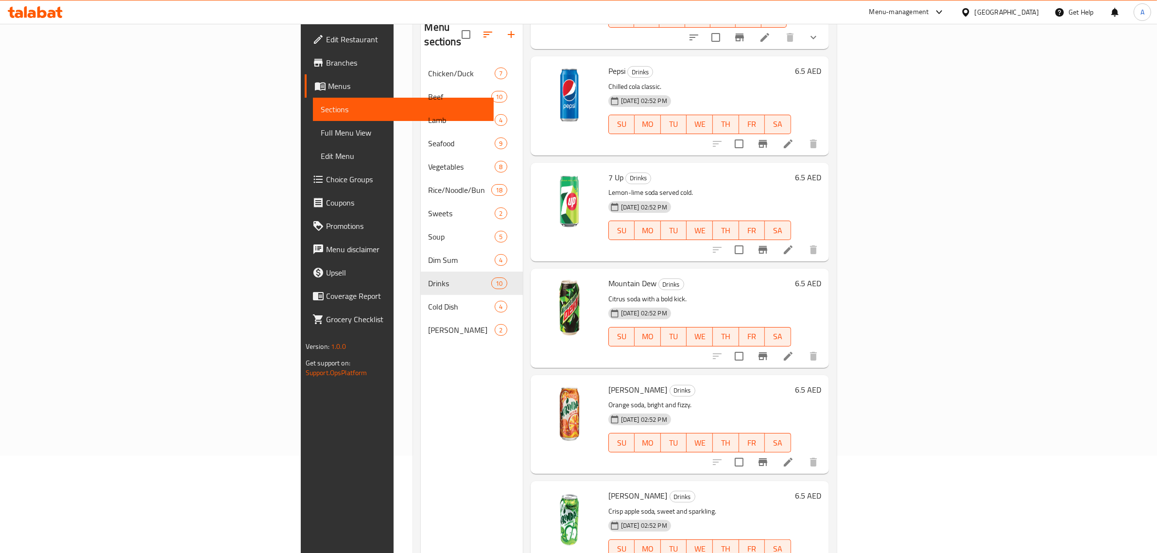
scroll to position [137, 0]
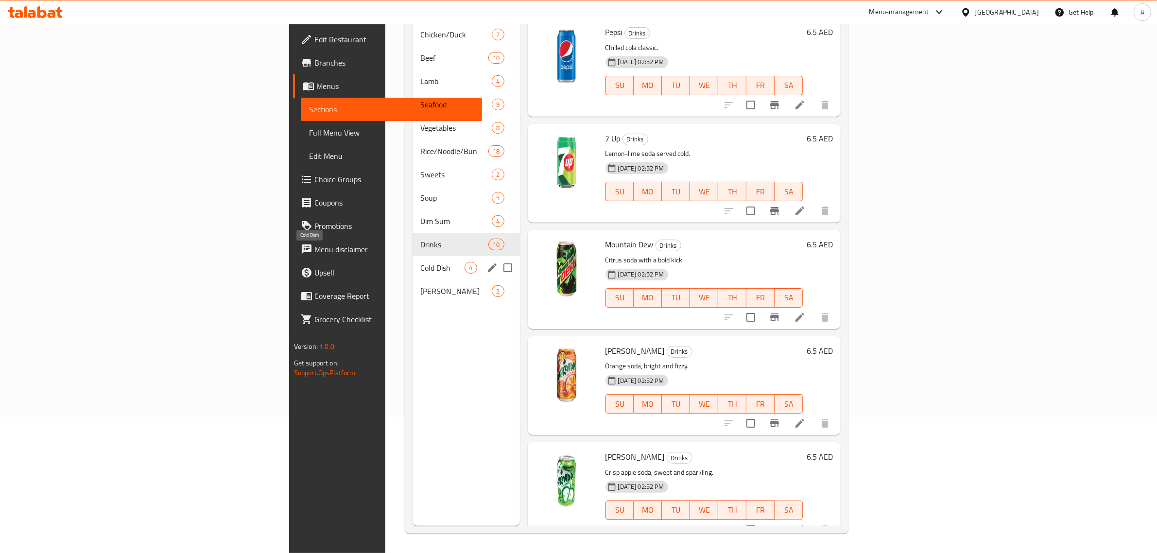
click at [420, 262] on span "Cold Dish" at bounding box center [442, 268] width 44 height 12
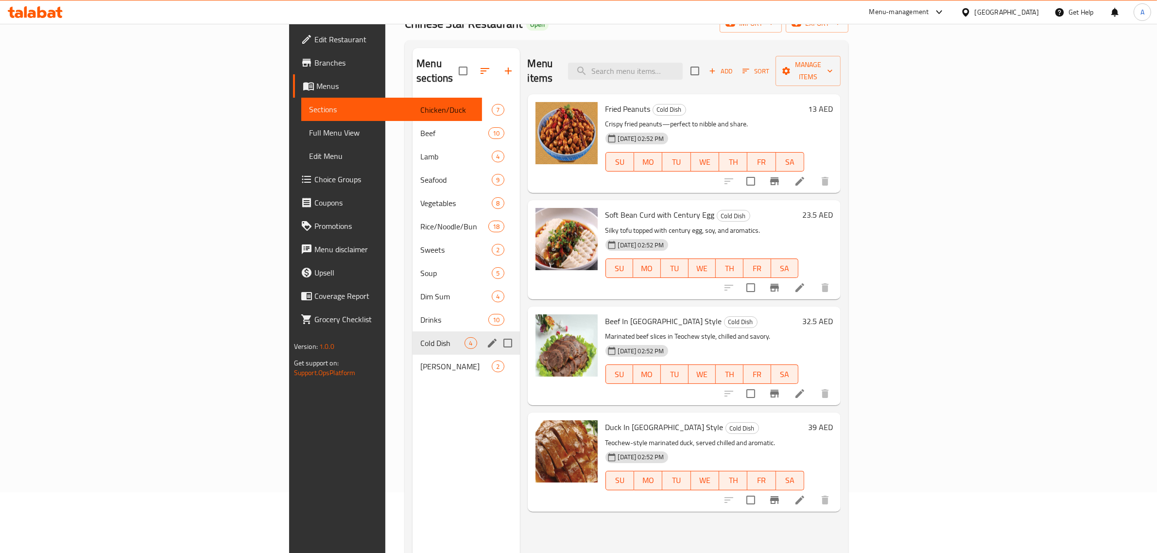
click at [420, 361] on span "Mala Tang" at bounding box center [455, 367] width 71 height 12
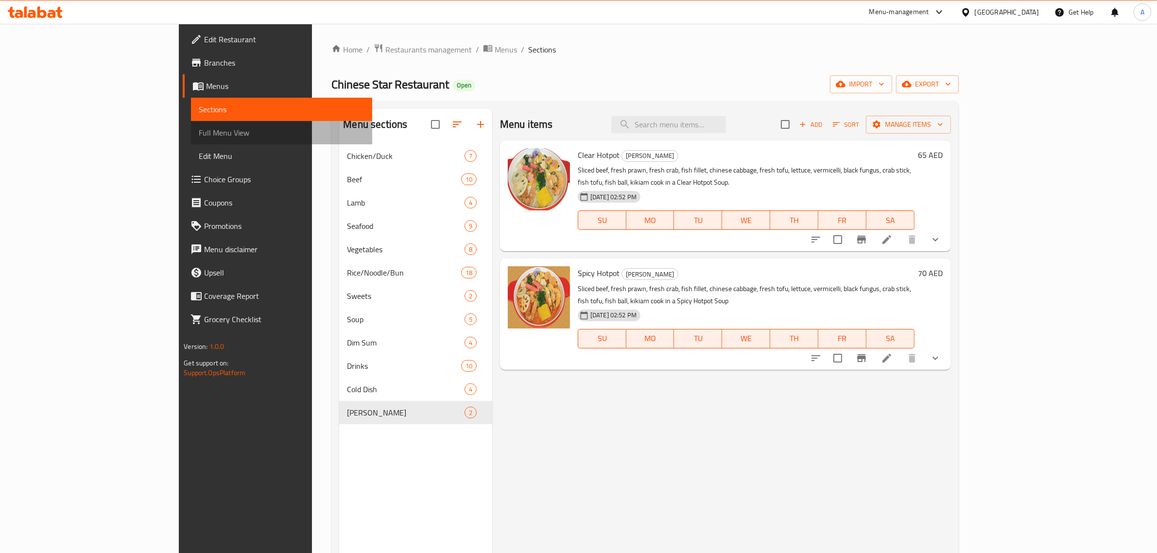
click at [199, 129] on span "Full Menu View" at bounding box center [282, 133] width 166 height 12
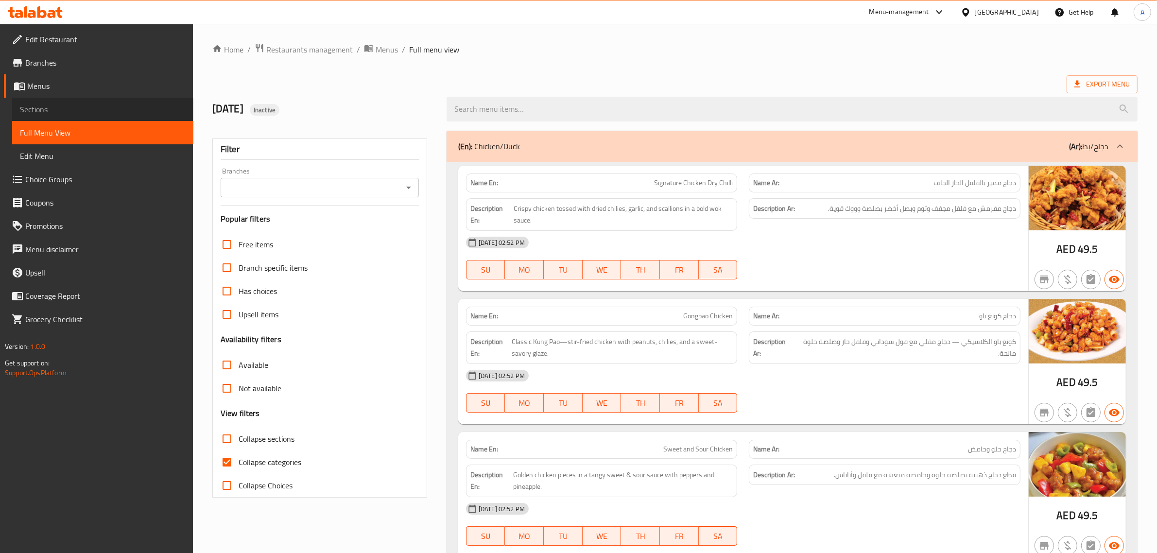
click at [43, 104] on span "Sections" at bounding box center [103, 110] width 166 height 12
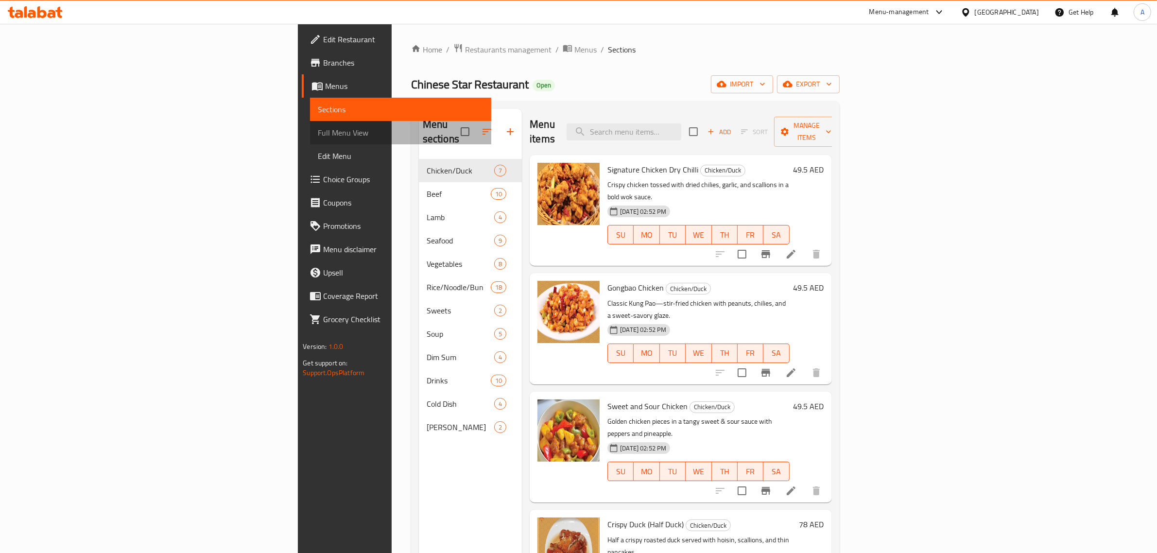
click at [318, 134] on span "Full Menu View" at bounding box center [401, 133] width 166 height 12
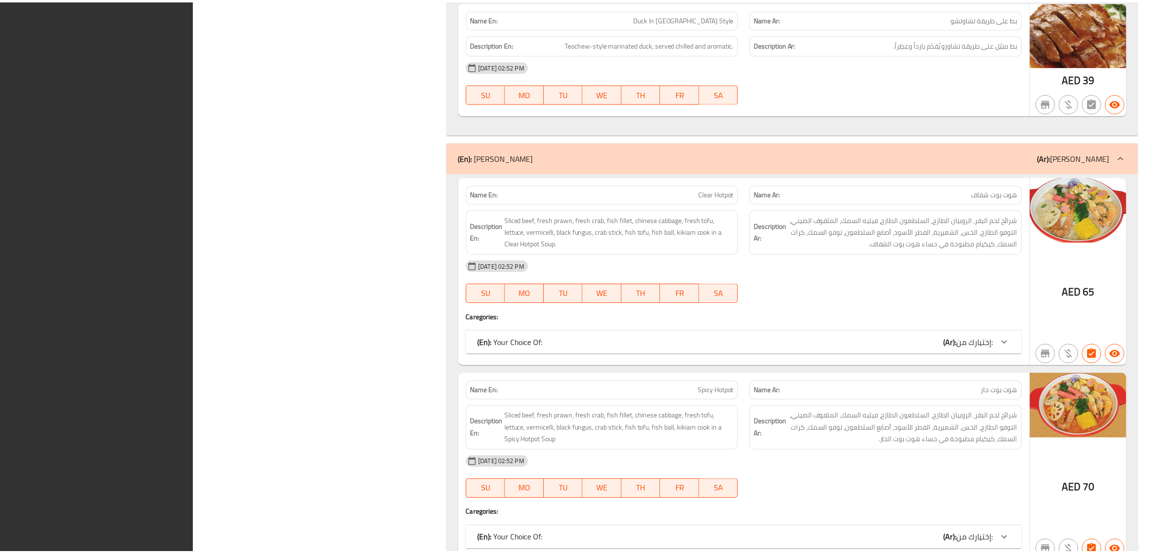
scroll to position [10997, 0]
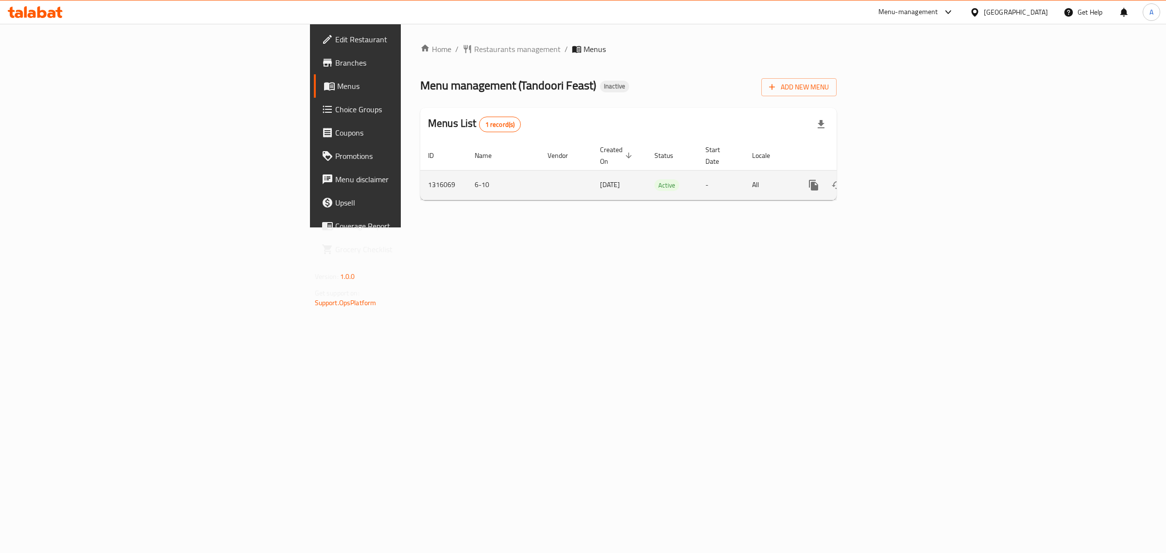
click at [890, 179] on icon "enhanced table" at bounding box center [884, 185] width 12 height 12
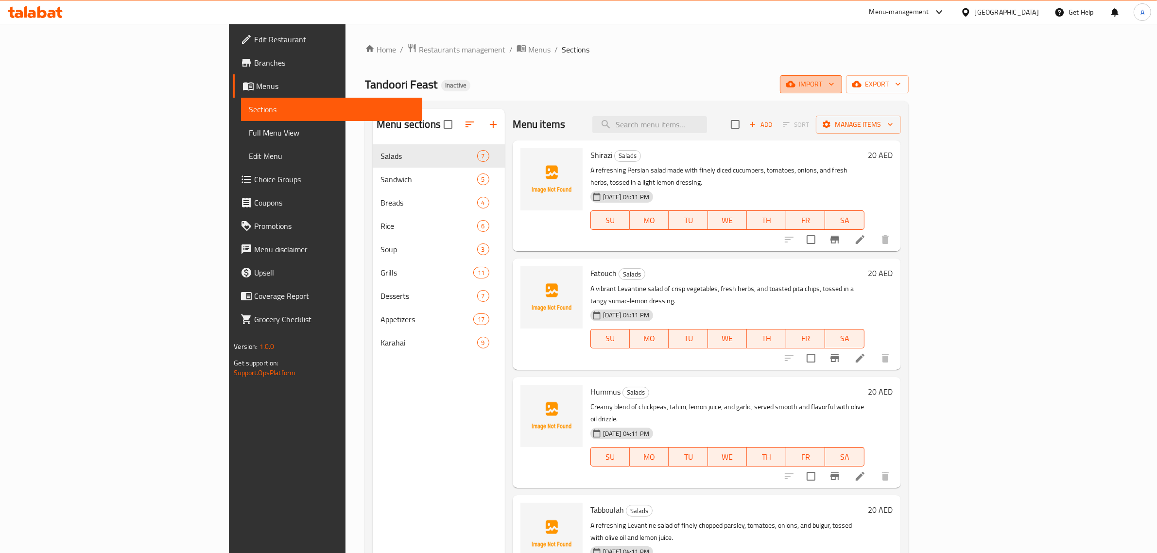
click at [842, 75] on button "import" at bounding box center [811, 84] width 62 height 18
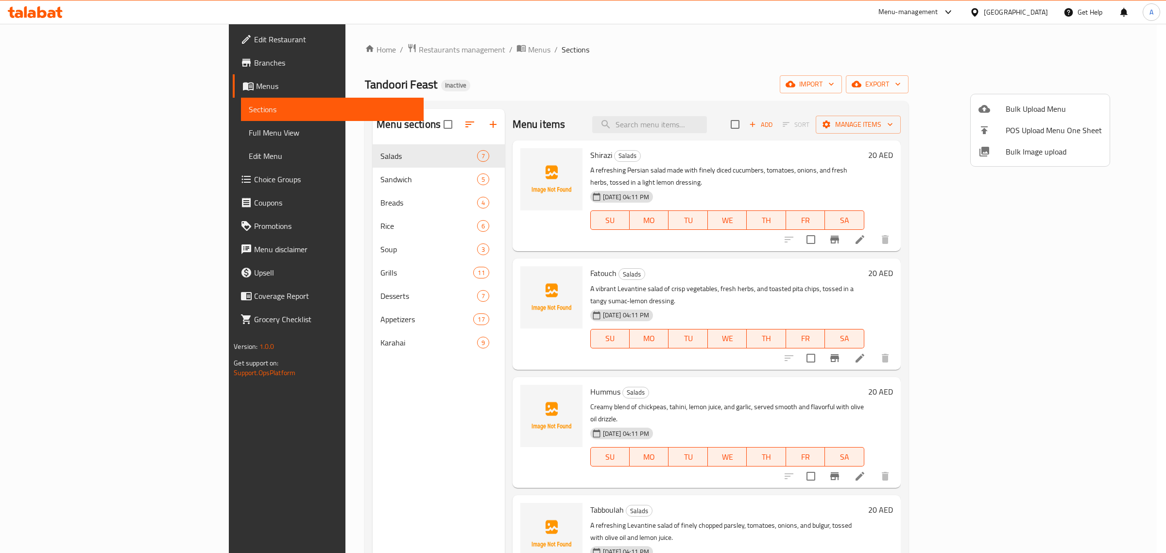
click at [1039, 155] on span "Bulk Image upload" at bounding box center [1054, 152] width 96 height 12
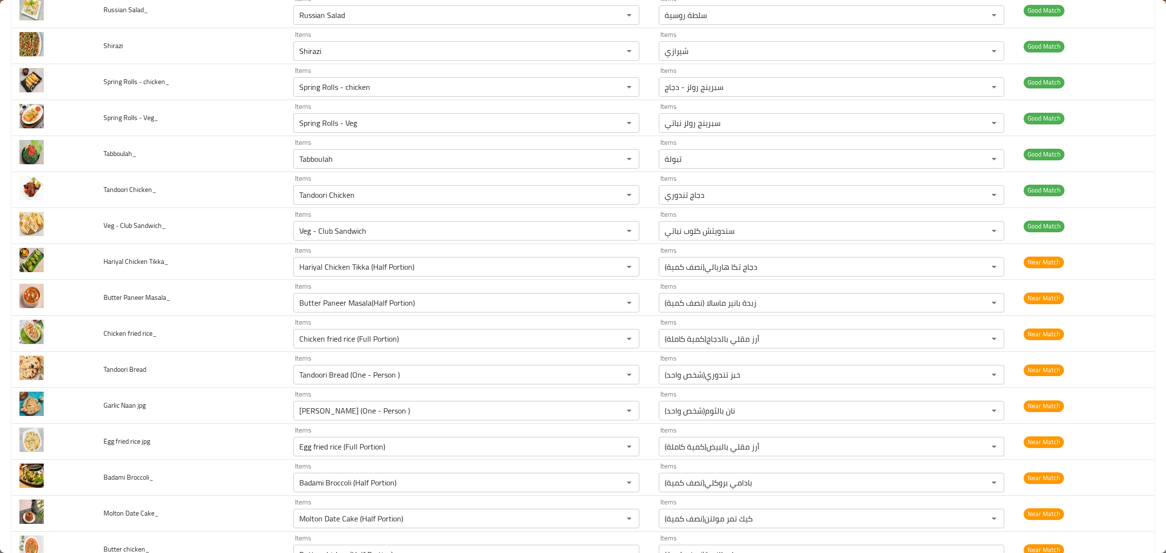
scroll to position [1277, 0]
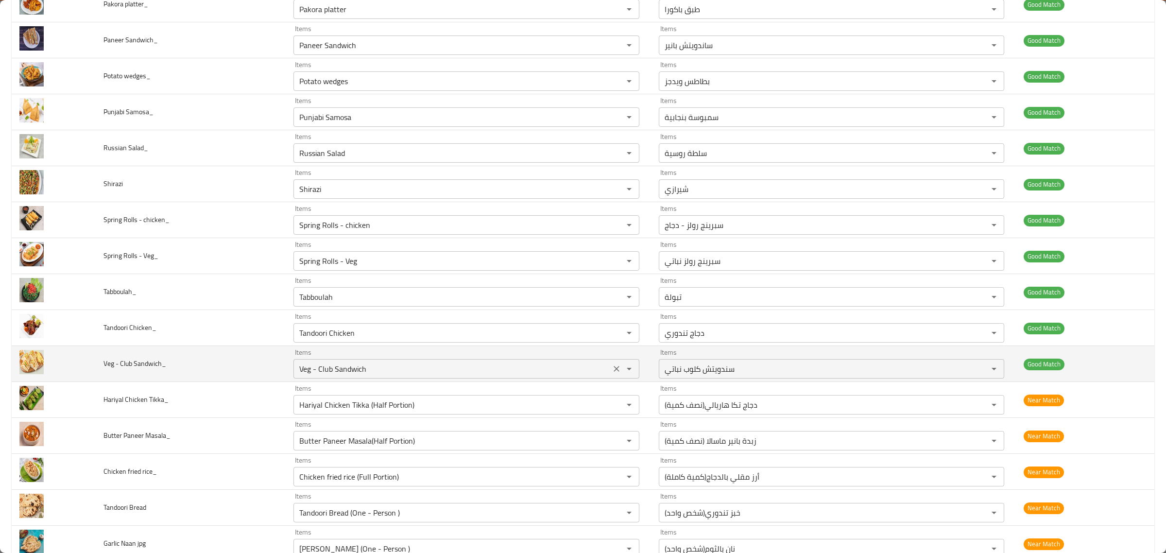
click at [552, 376] on Sandwich_ "Veg - Club Sandwich" at bounding box center [451, 369] width 311 height 14
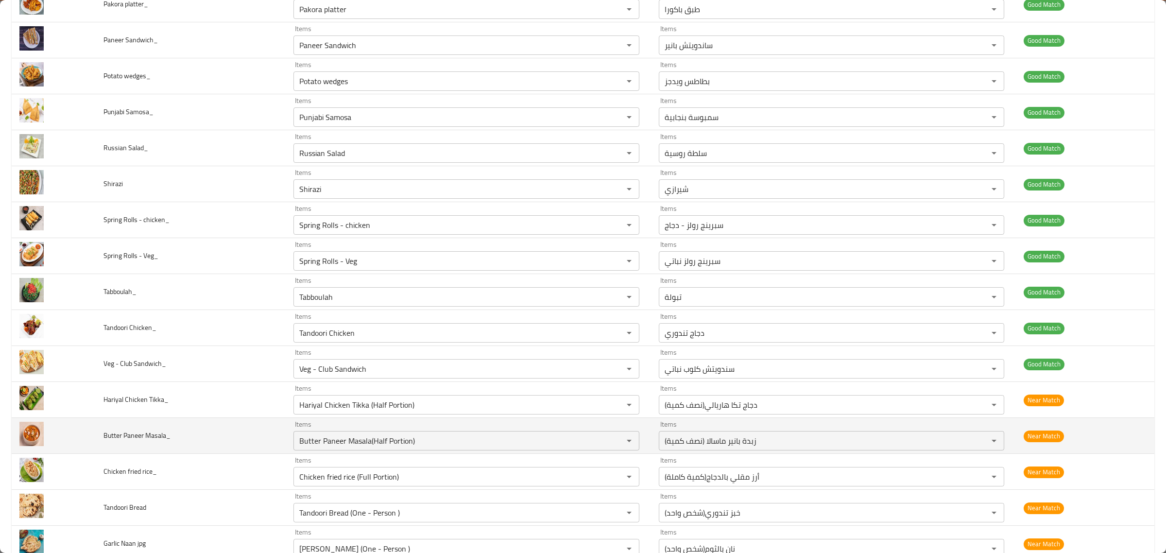
click at [552, 422] on td "Items Butter Paneer Masala(Half Portion) Items" at bounding box center [468, 436] width 365 height 36
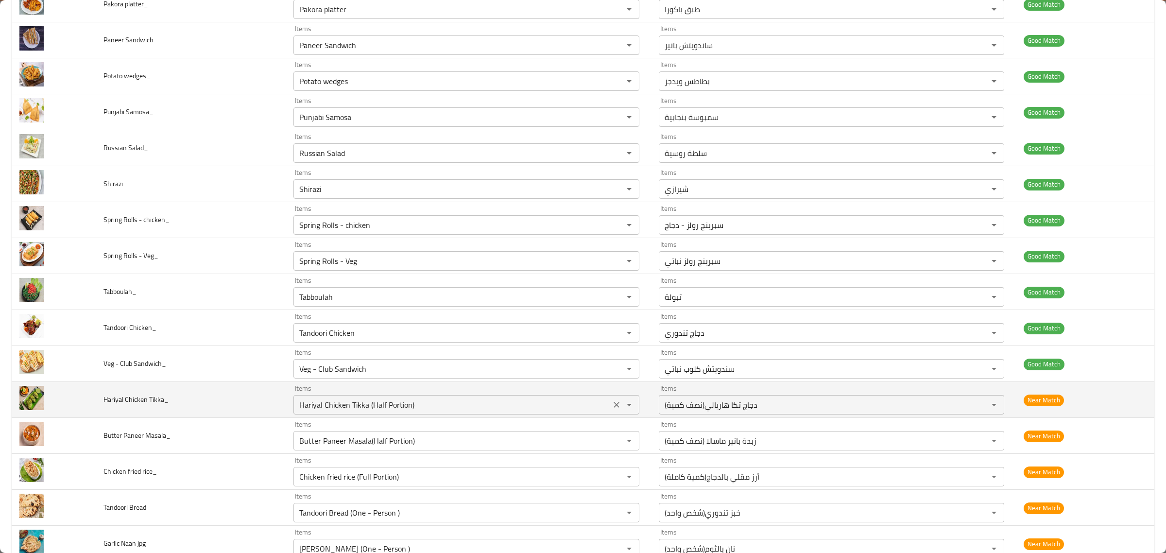
click at [555, 401] on div "Hariyal Chicken Tikka (Half Portion) Items" at bounding box center [465, 404] width 345 height 19
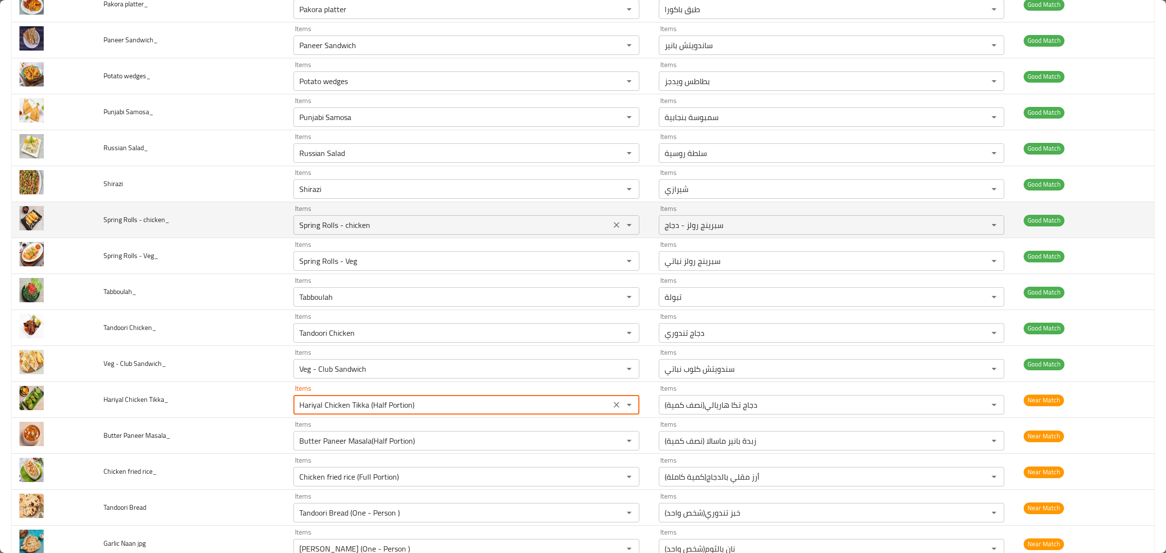
scroll to position [1338, 0]
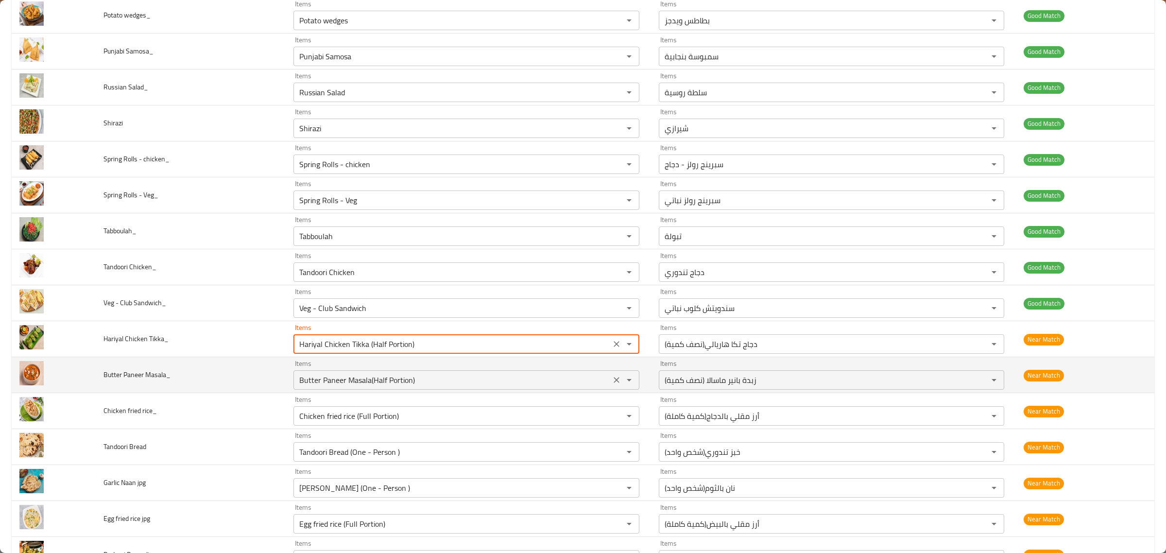
click at [453, 378] on Masala_ "Butter Paneer Masala(Half Portion)" at bounding box center [451, 380] width 311 height 14
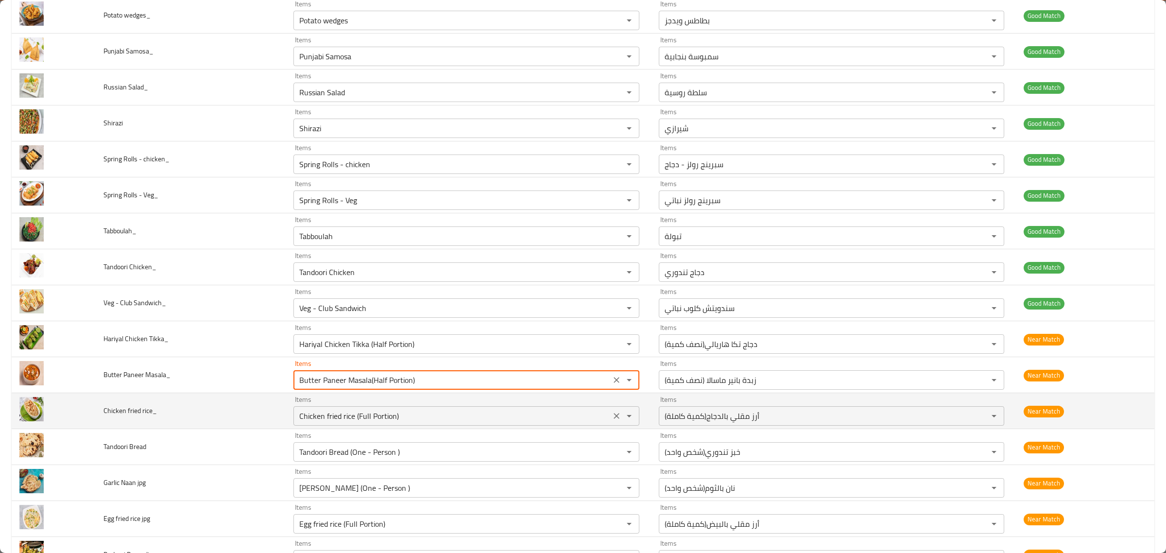
click at [450, 415] on rice_ "Chicken fried rice (Full Portion)" at bounding box center [451, 416] width 311 height 14
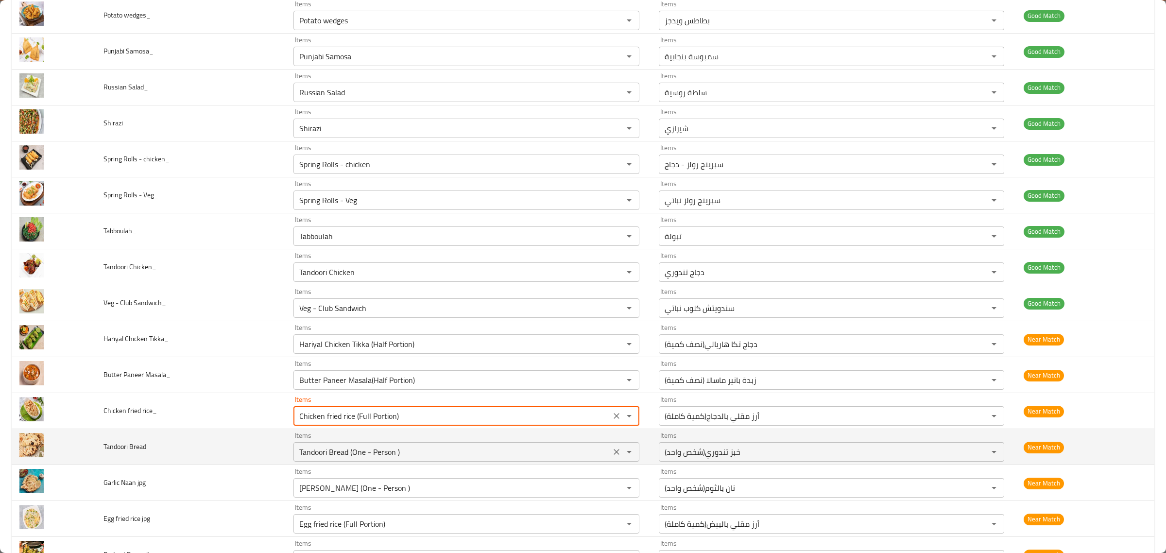
click at [470, 459] on Bread "Tandoori Bread (One - Person )" at bounding box center [451, 452] width 311 height 14
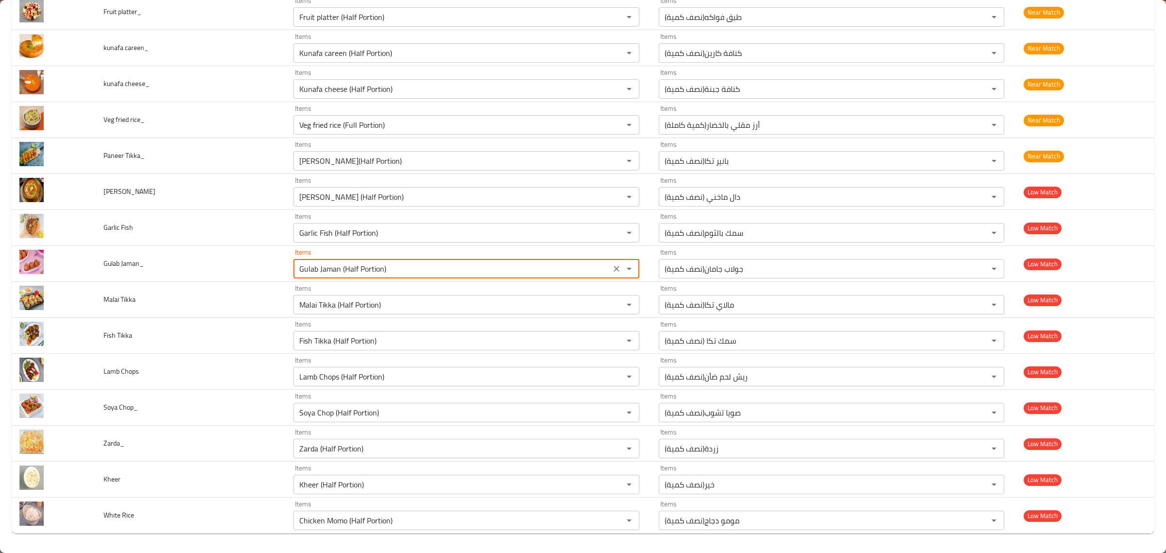
scroll to position [2067, 0]
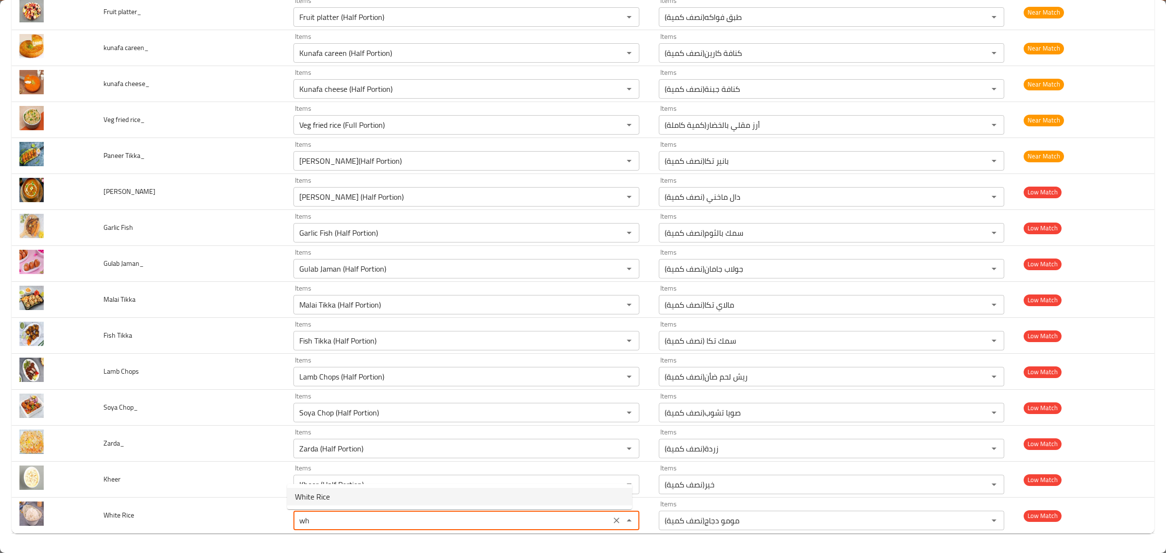
click at [333, 500] on Rice-option-0 "White Rice" at bounding box center [459, 496] width 345 height 17
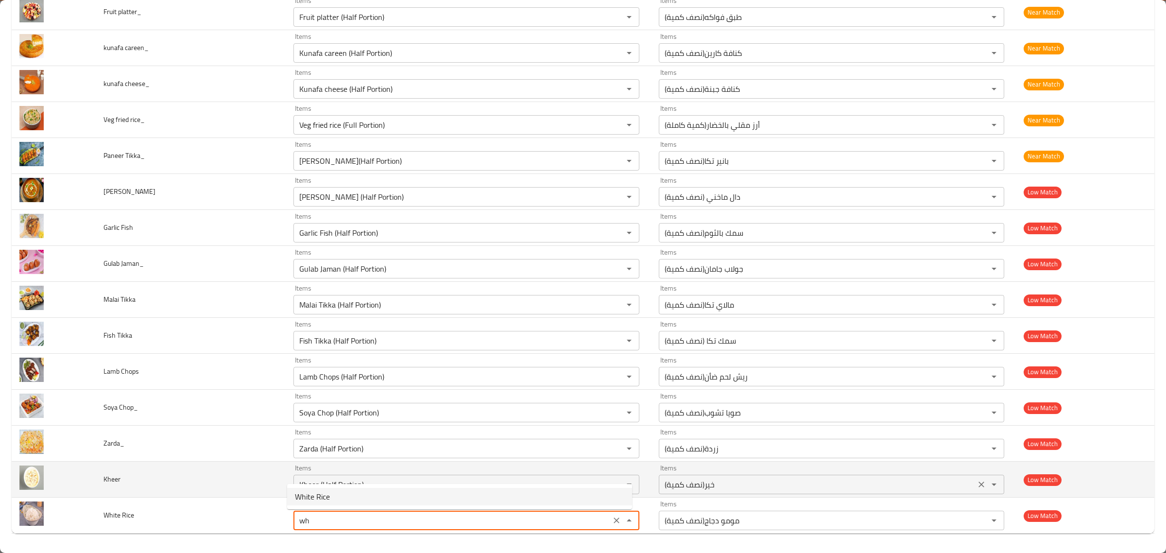
type Rice "White Rice"
type Rice-ar "الأرز الأبيض"
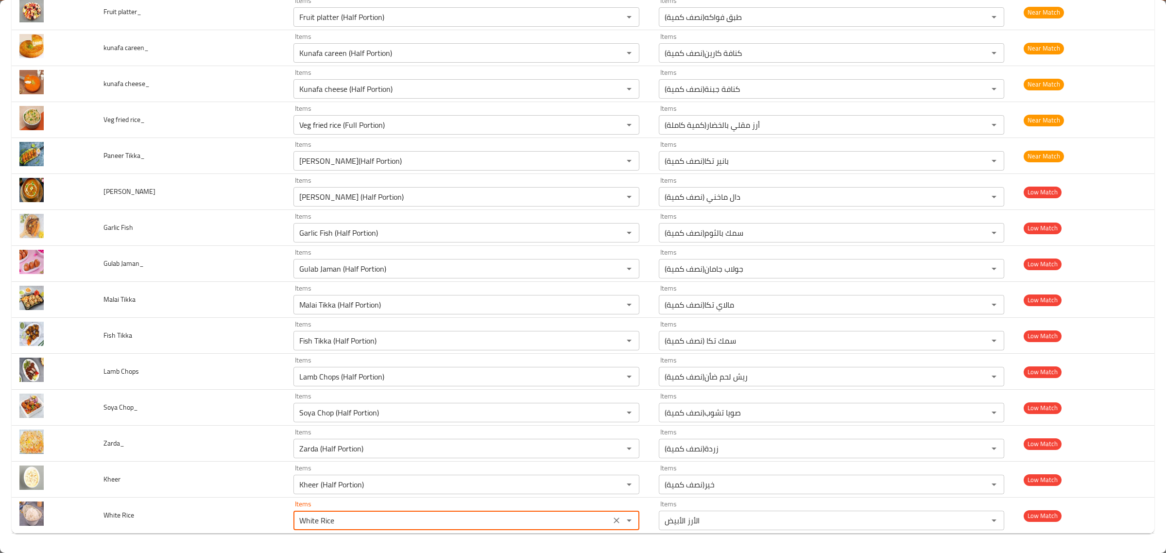
type Rice "White Rice"
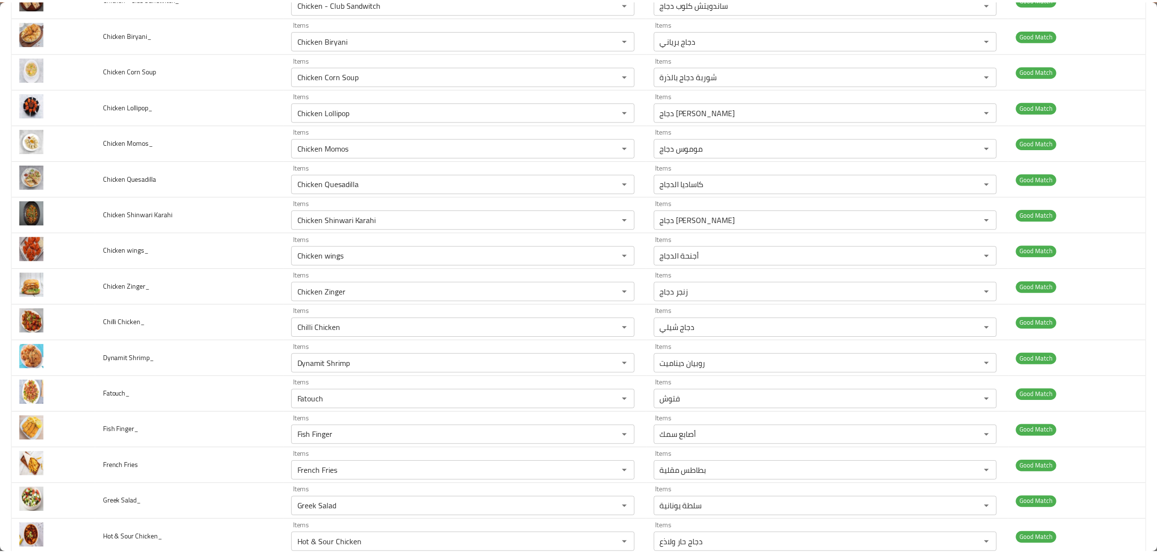
scroll to position [0, 0]
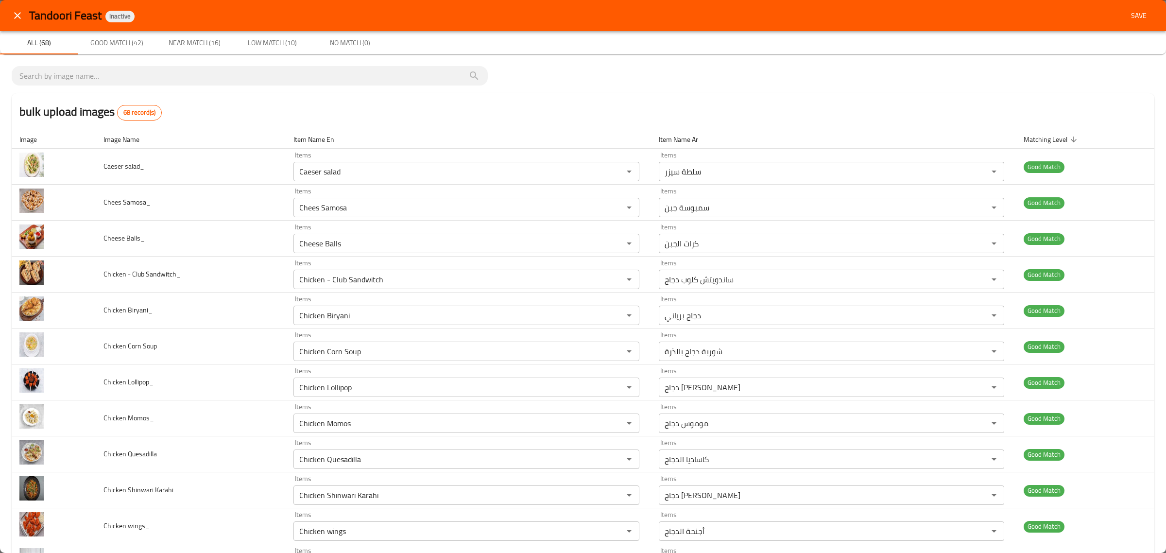
click at [1128, 10] on span "Save" at bounding box center [1138, 16] width 23 height 12
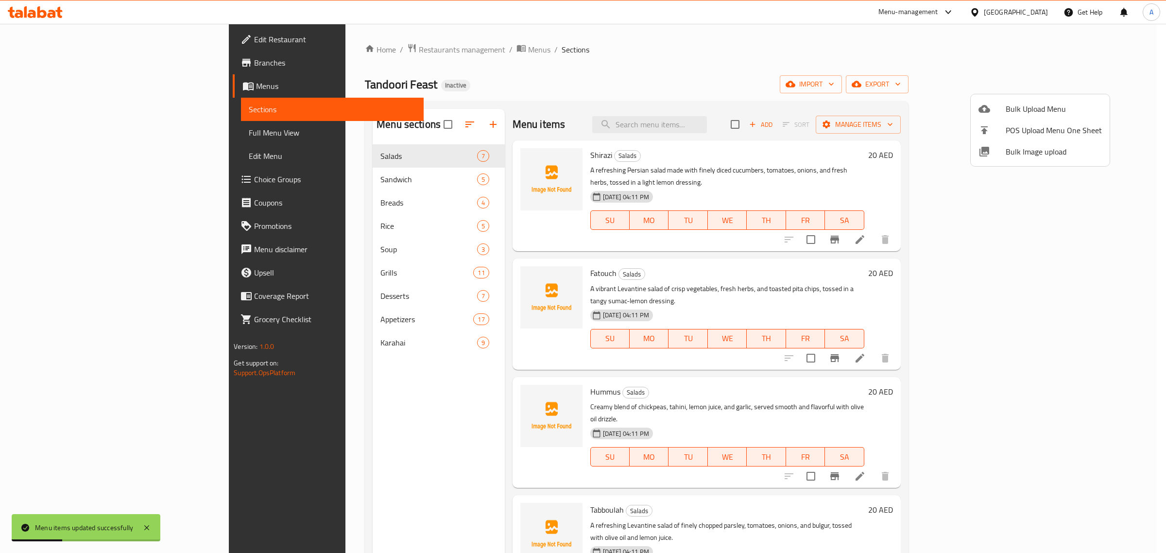
click at [321, 173] on div at bounding box center [583, 276] width 1166 height 553
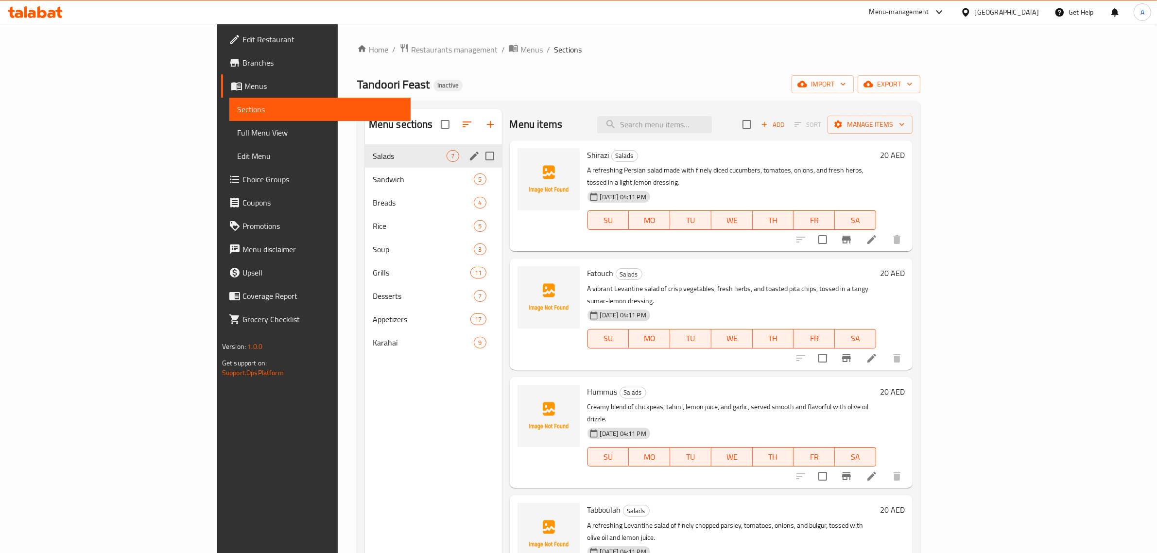
click at [365, 166] on div "Salads 7" at bounding box center [433, 155] width 137 height 23
click at [373, 177] on span "Sandwich" at bounding box center [410, 179] width 74 height 12
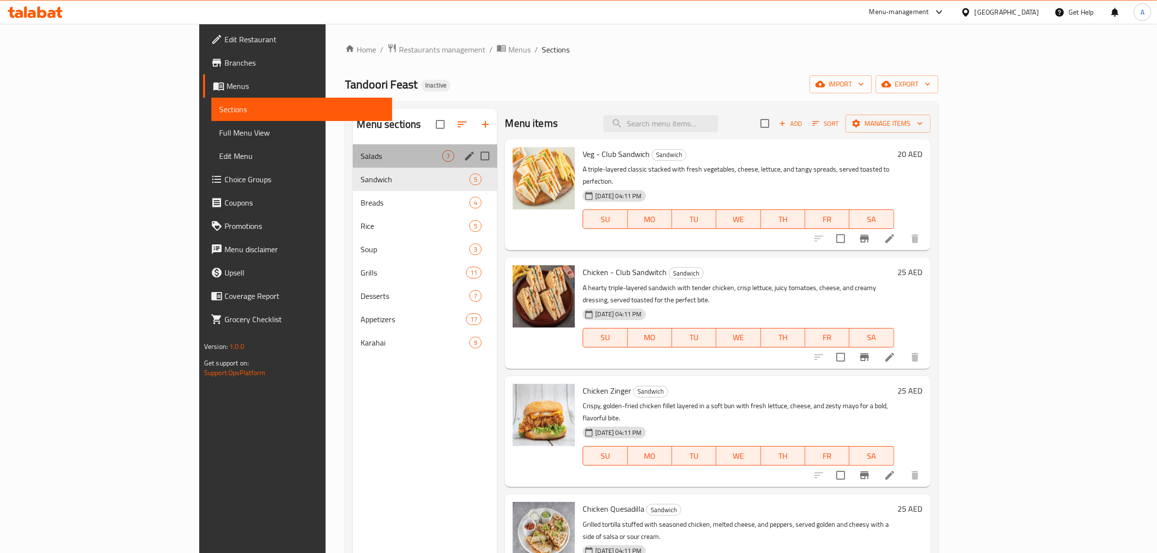
click at [353, 162] on div "Salads 7" at bounding box center [425, 155] width 144 height 23
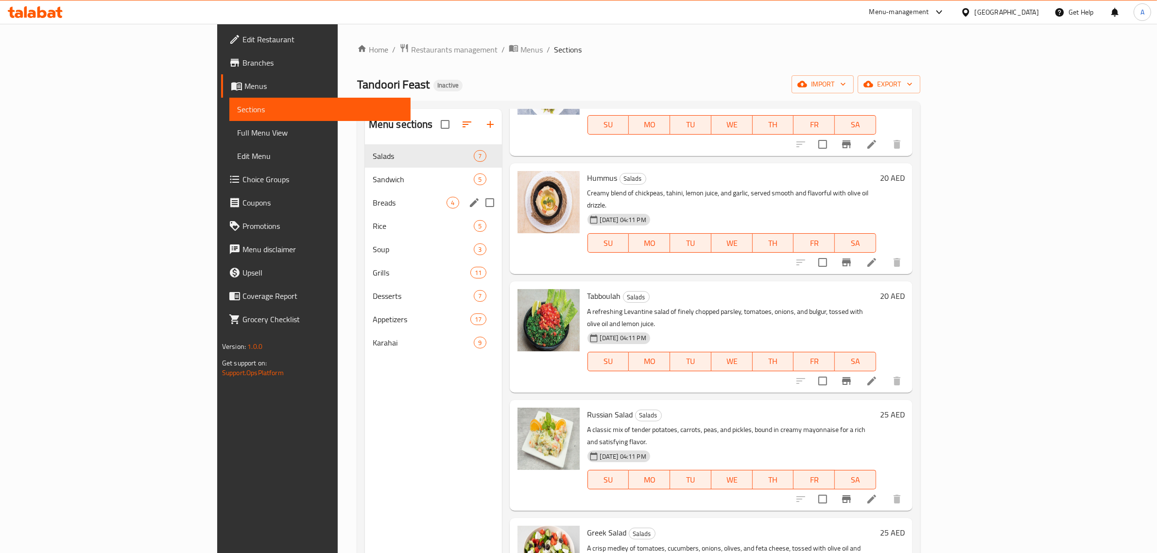
click at [373, 206] on span "Breads" at bounding box center [410, 203] width 74 height 12
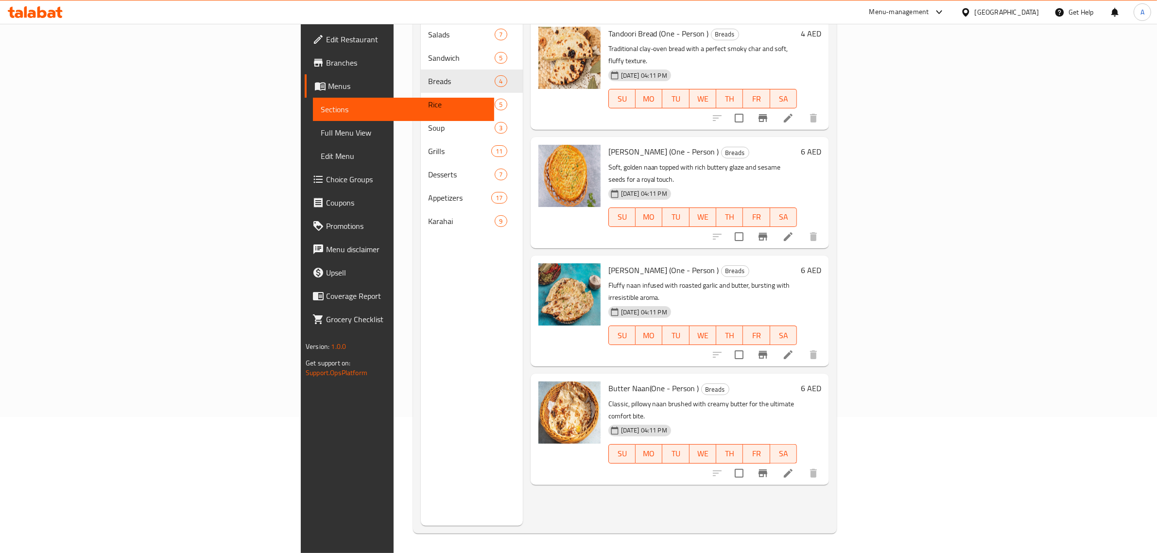
scroll to position [137, 0]
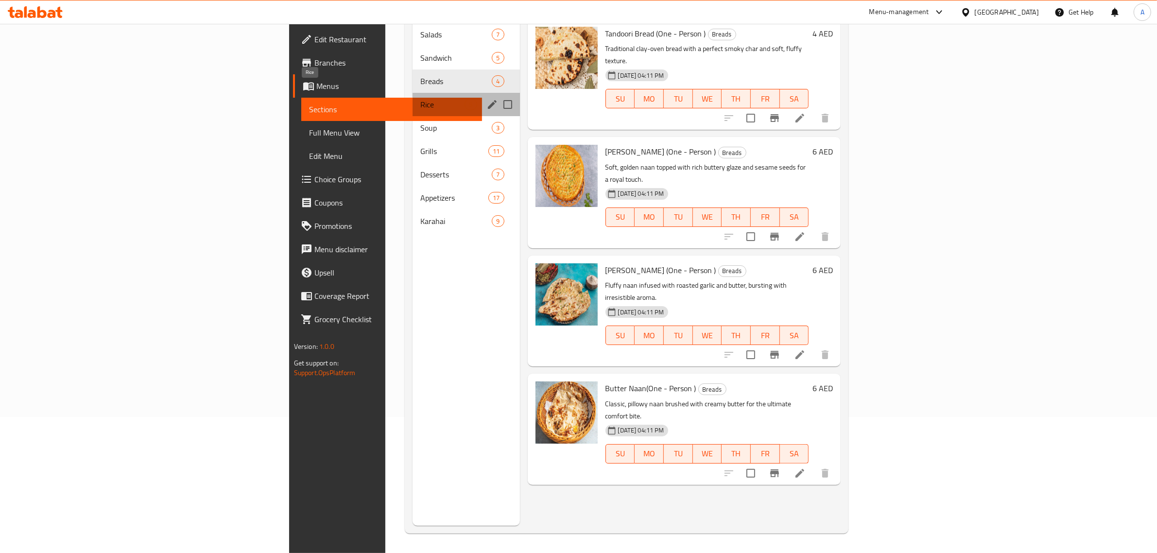
click at [420, 99] on span "Rice" at bounding box center [442, 105] width 44 height 12
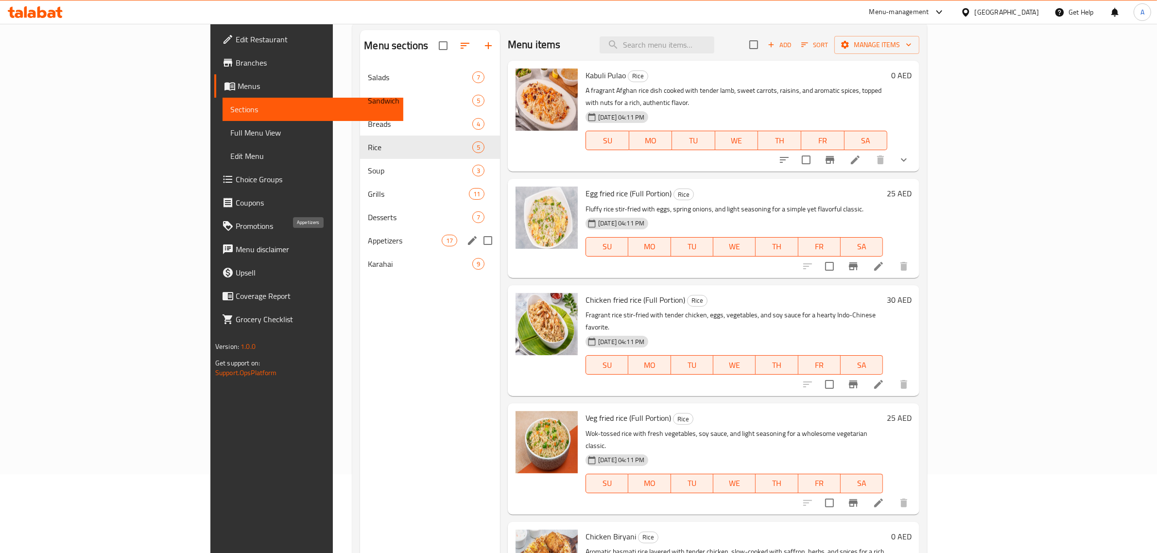
scroll to position [15, 0]
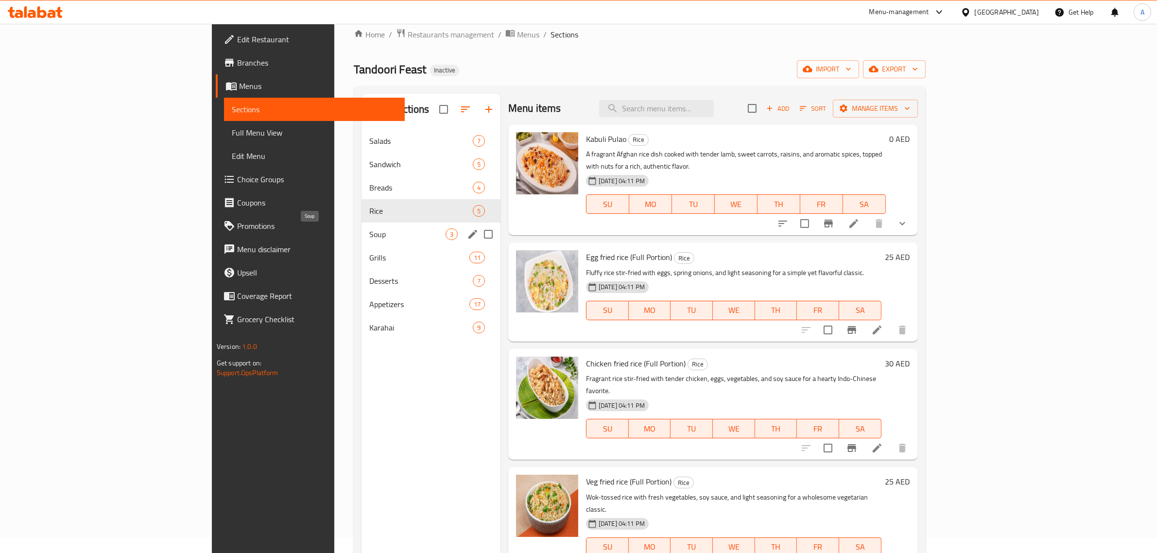
click at [369, 237] on span "Soup" at bounding box center [407, 234] width 76 height 12
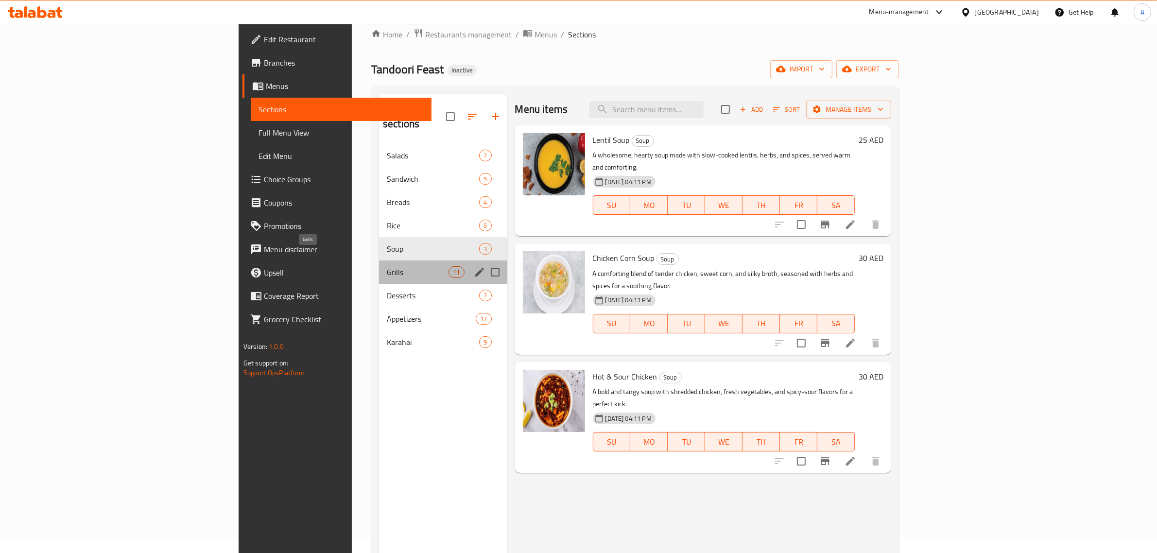
click at [387, 266] on span "Grills" at bounding box center [418, 272] width 62 height 12
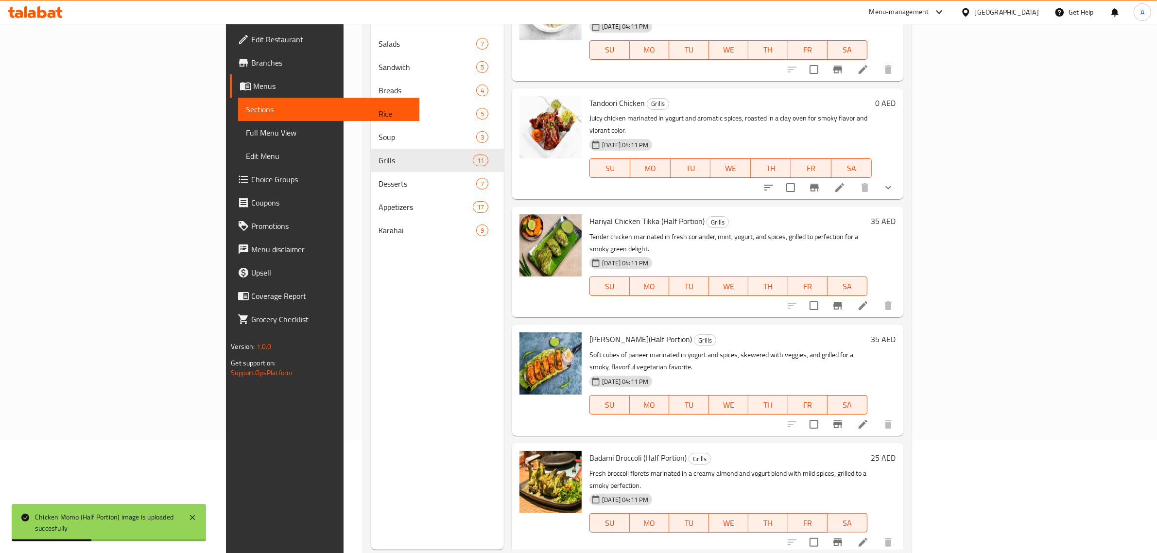
scroll to position [137, 0]
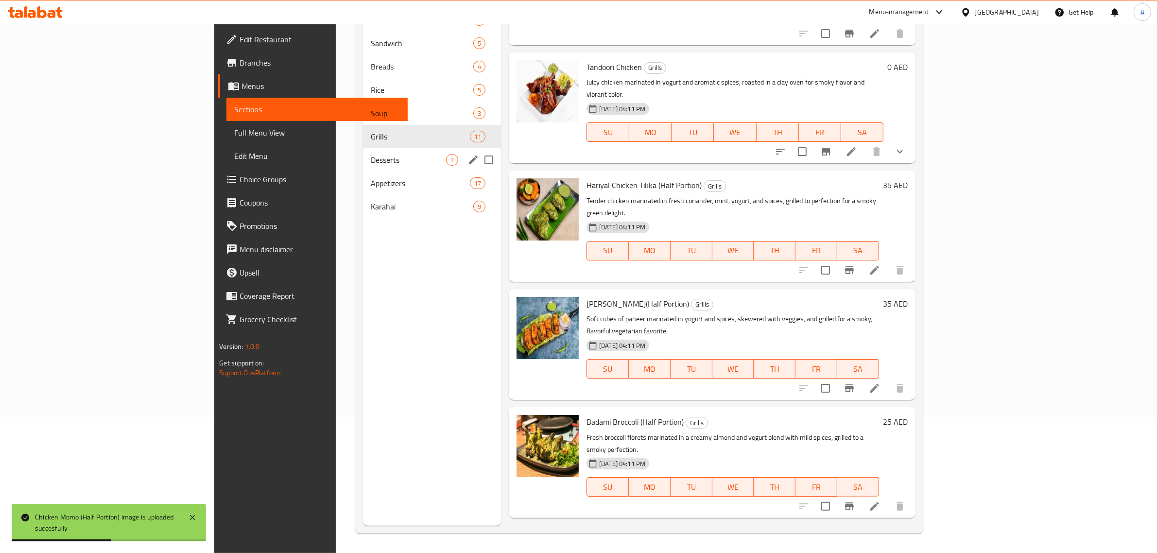
click at [371, 163] on span "Desserts" at bounding box center [408, 160] width 75 height 12
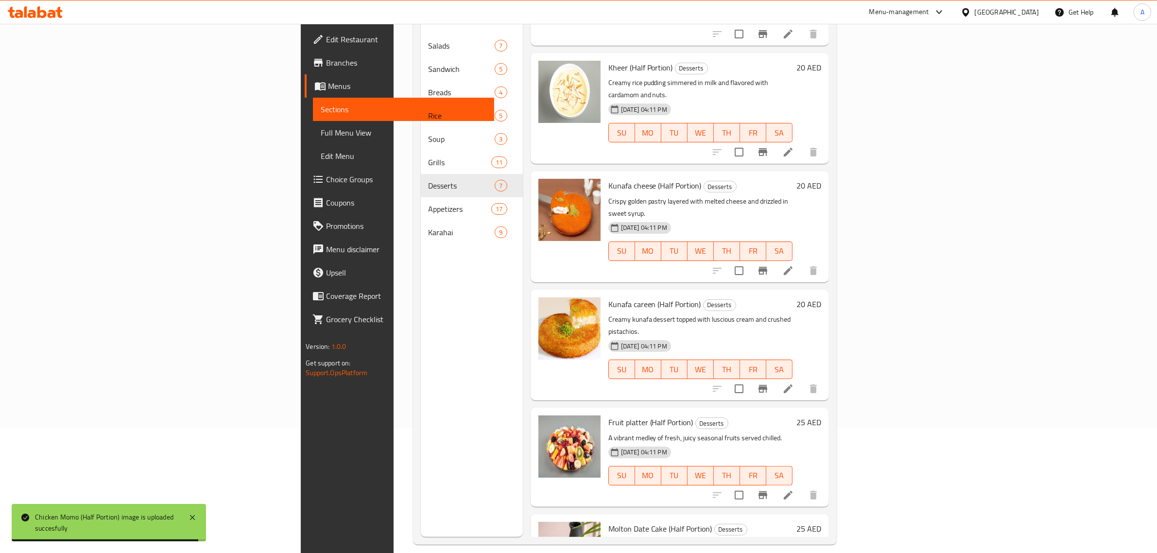
scroll to position [137, 0]
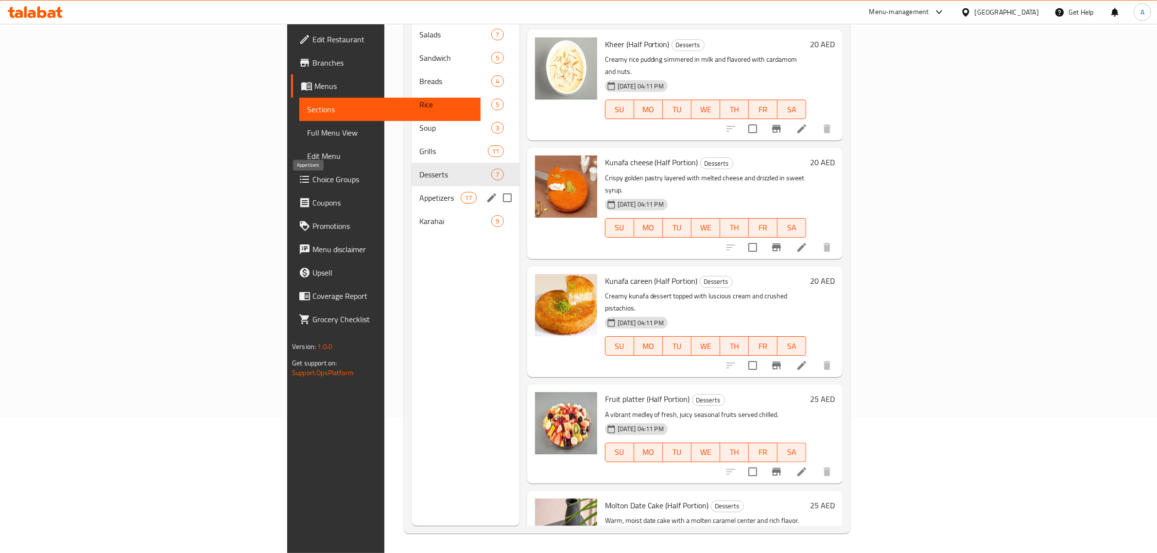
click at [419, 192] on span "Appetizers" at bounding box center [439, 198] width 41 height 12
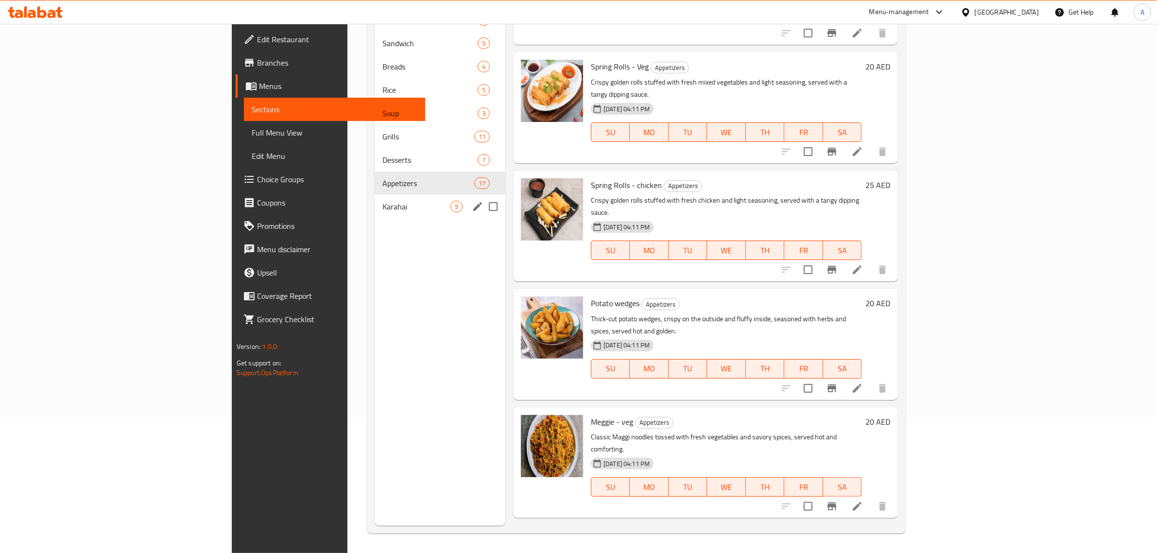
click at [382, 202] on span "Karahai" at bounding box center [416, 207] width 68 height 12
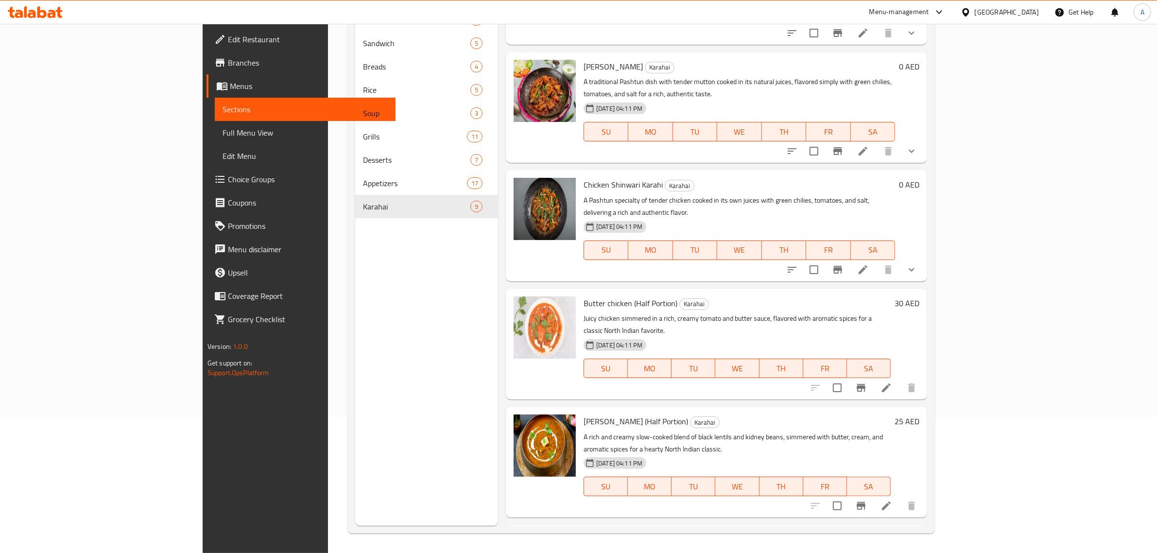
click at [223, 130] on span "Full Menu View" at bounding box center [306, 133] width 166 height 12
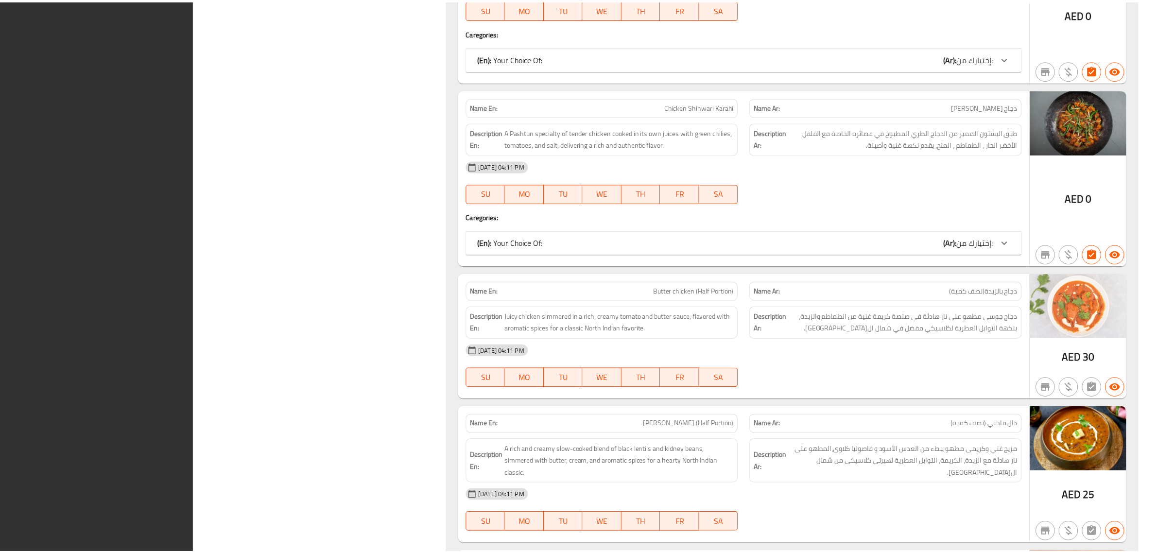
scroll to position [9743, 0]
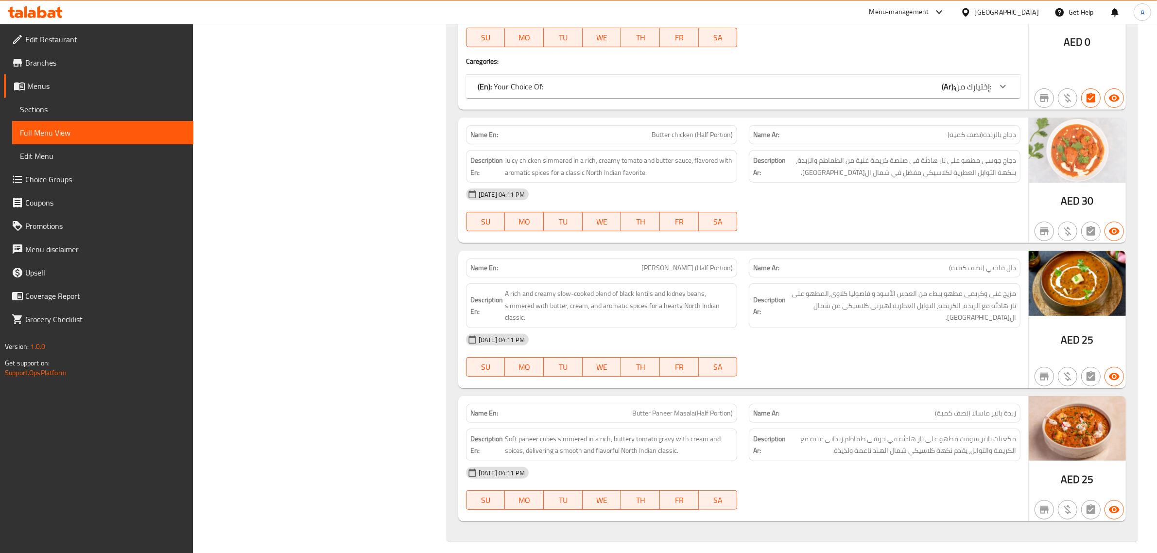
click at [59, 44] on span "Edit Restaurant" at bounding box center [105, 40] width 160 height 12
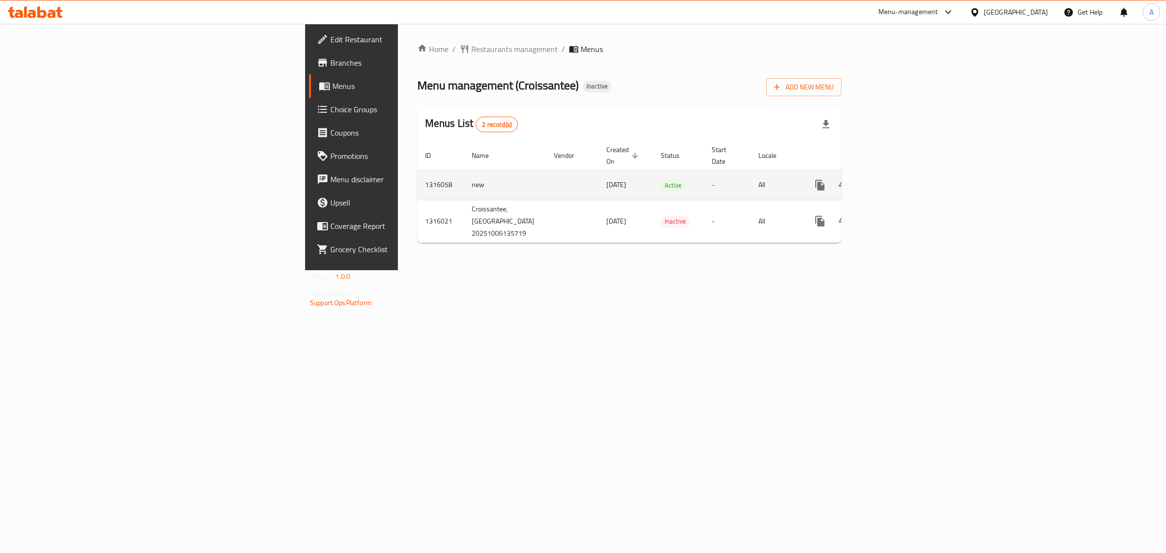
click at [902, 173] on link "enhanced table" at bounding box center [890, 184] width 23 height 23
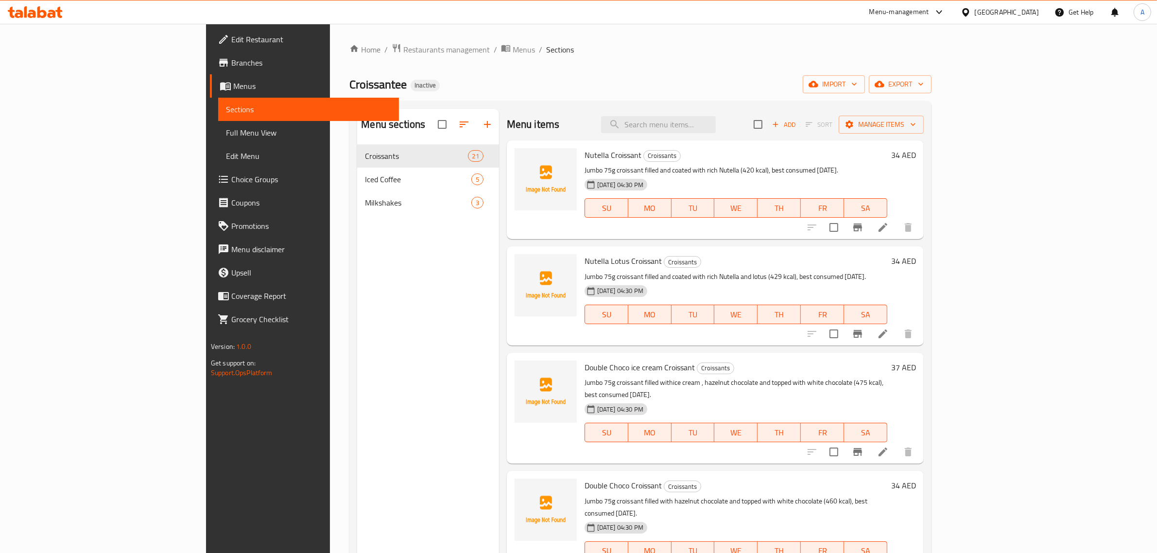
click at [802, 66] on div "Home / Restaurants management / Menus / Sections Croissantee Inactive import ex…" at bounding box center [640, 356] width 582 height 626
click at [857, 81] on span "import" at bounding box center [834, 84] width 47 height 12
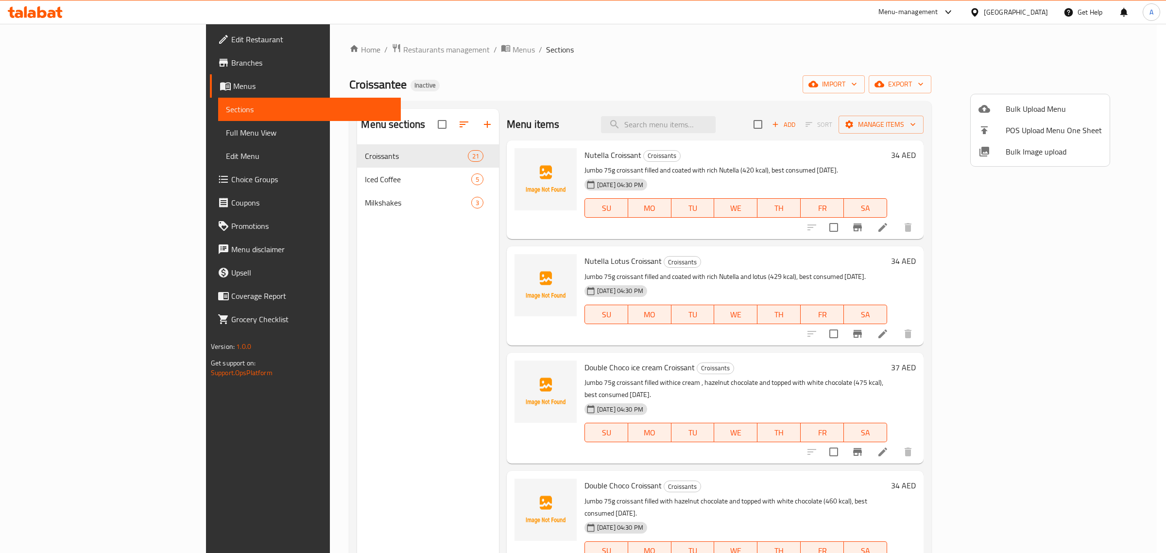
click at [1028, 157] on span "Bulk Image upload" at bounding box center [1054, 152] width 96 height 12
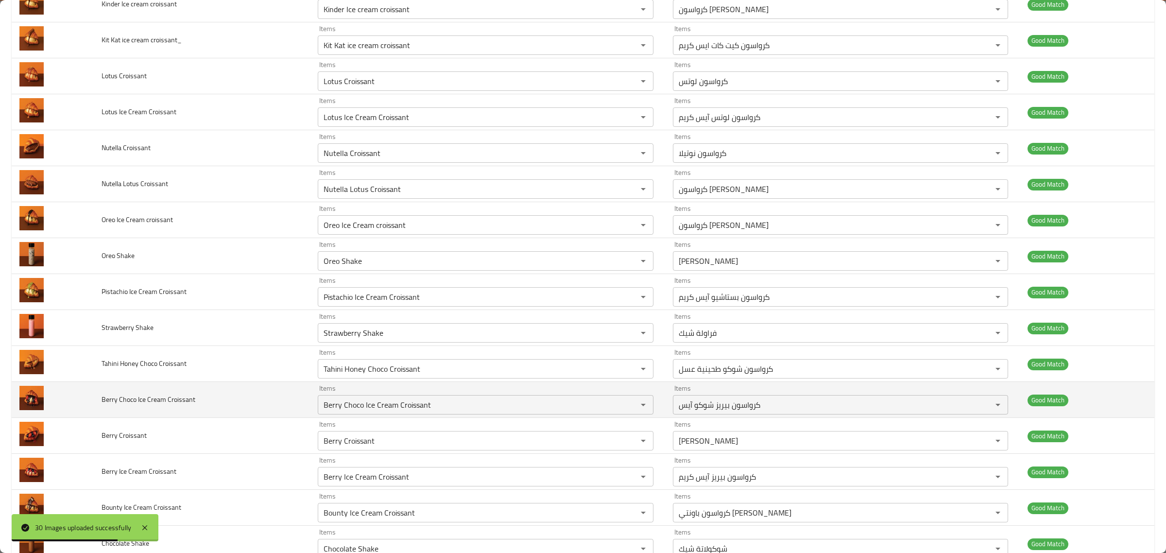
scroll to position [697, 0]
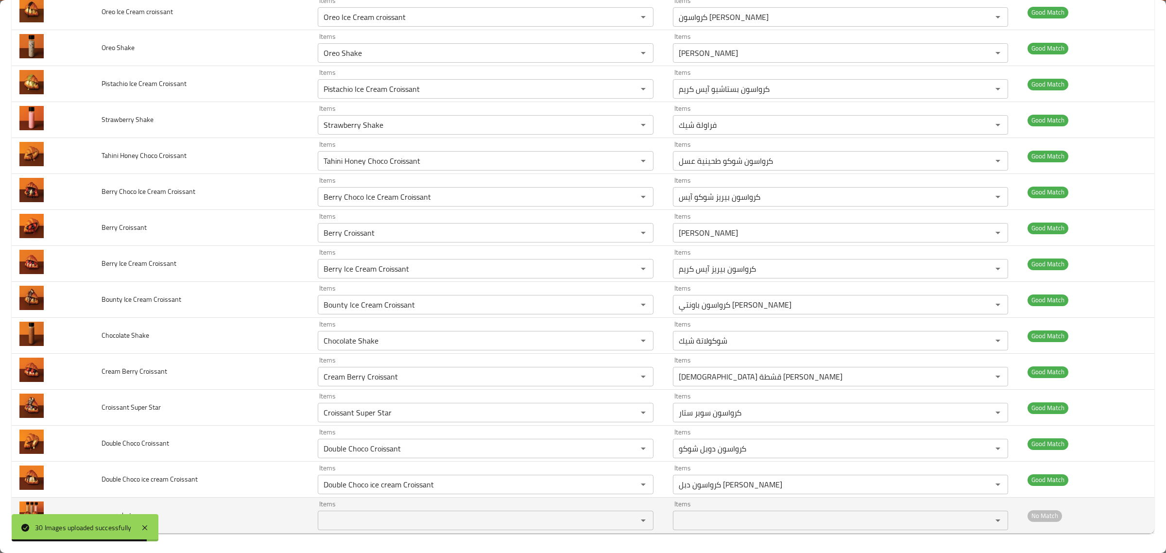
click at [396, 530] on td "Items Items" at bounding box center [487, 516] width 355 height 36
click at [397, 526] on photo "Items" at bounding box center [471, 521] width 301 height 14
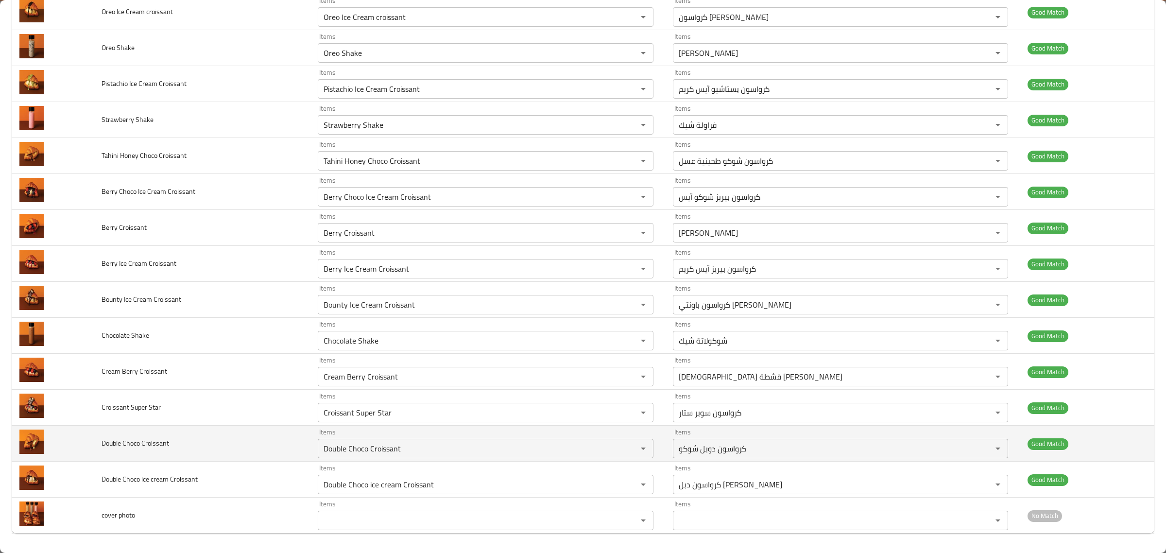
click at [171, 426] on td "Double Choco Croissant" at bounding box center [202, 444] width 217 height 36
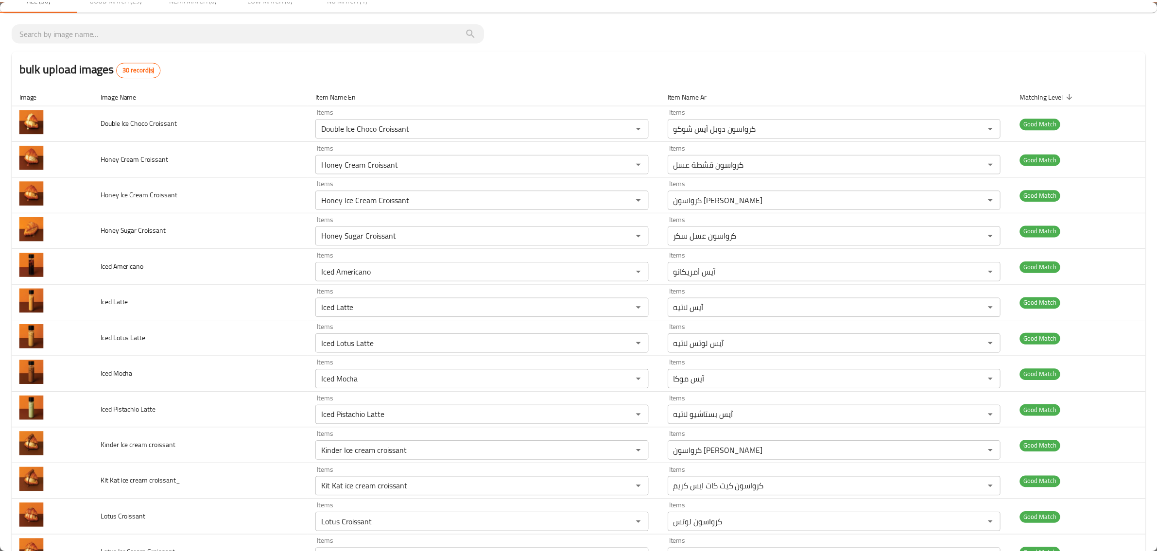
scroll to position [0, 0]
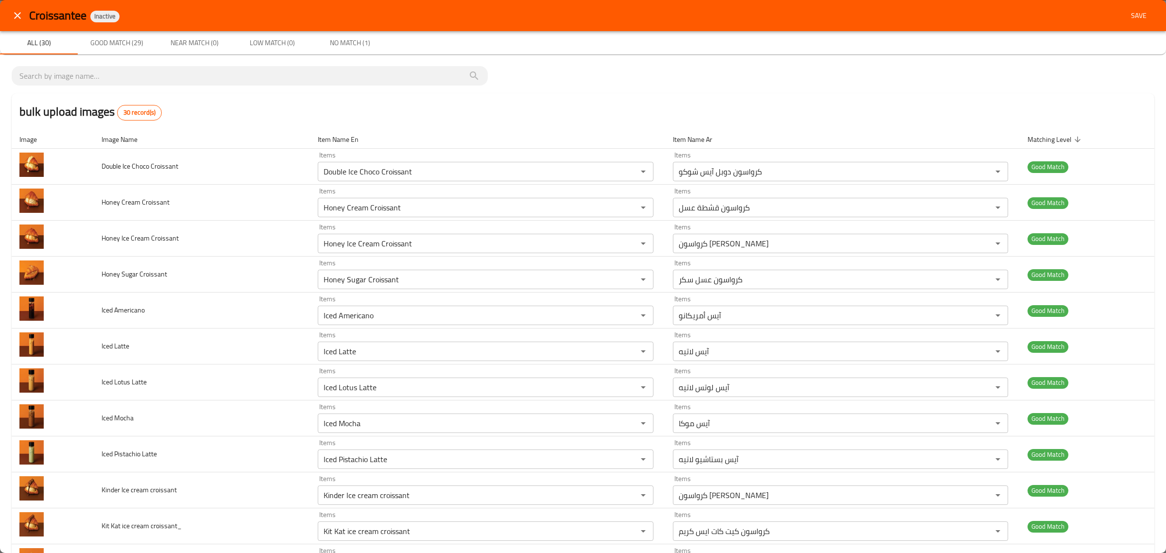
click at [1118, 2] on div "Croissantee Inactive Save" at bounding box center [583, 15] width 1166 height 31
click at [1127, 13] on span "Save" at bounding box center [1138, 16] width 23 height 12
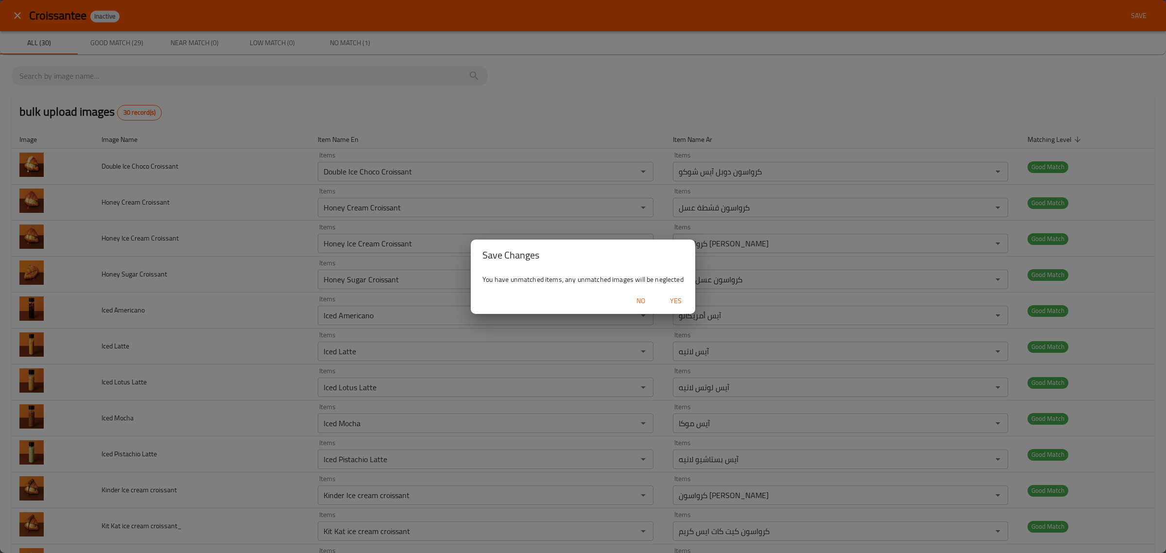
click at [678, 305] on span "Yes" at bounding box center [675, 301] width 23 height 12
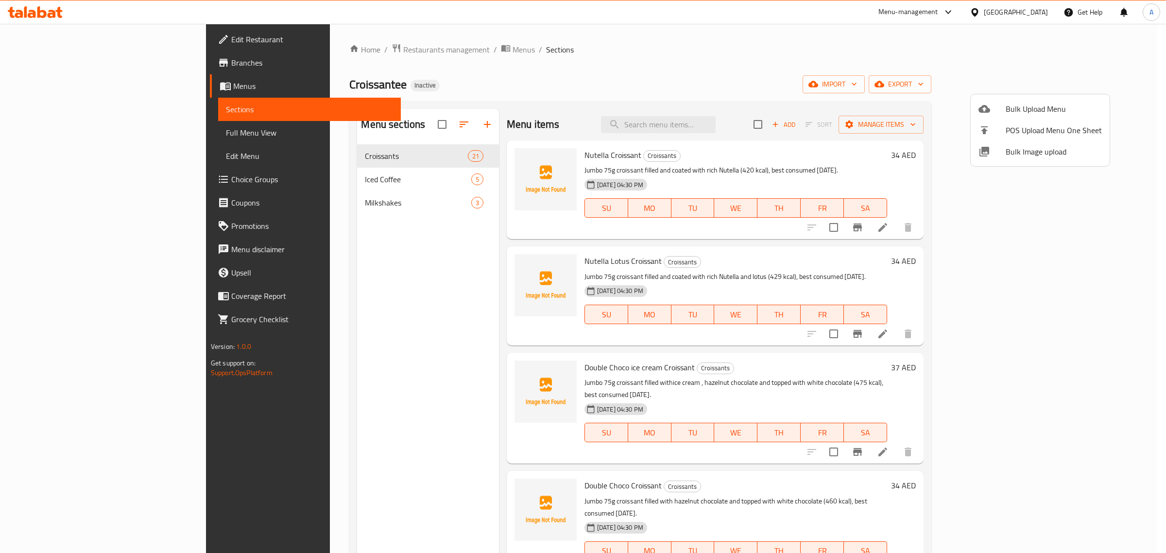
click at [373, 184] on div at bounding box center [583, 276] width 1166 height 553
click at [373, 184] on span "Iced Coffee" at bounding box center [418, 179] width 106 height 12
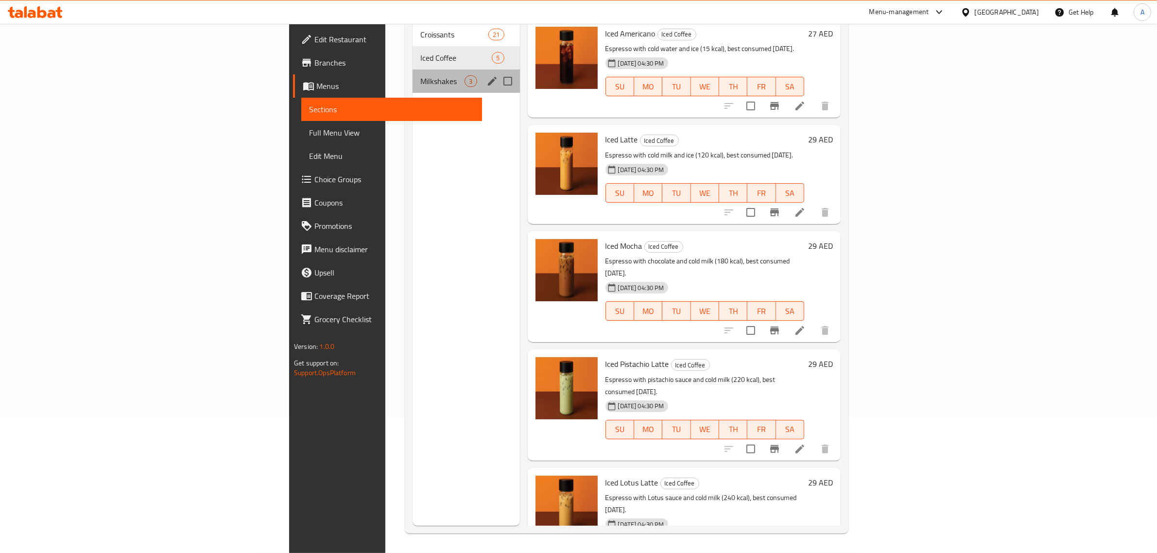
click at [413, 77] on div "Milkshakes 3" at bounding box center [466, 80] width 107 height 23
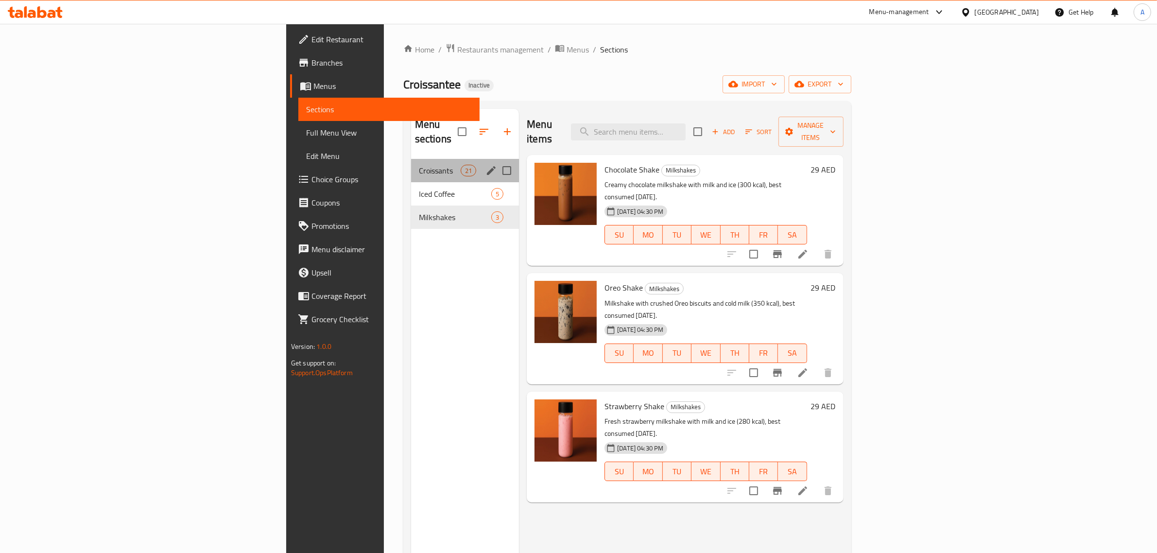
click at [419, 165] on span "Croissants" at bounding box center [440, 171] width 42 height 12
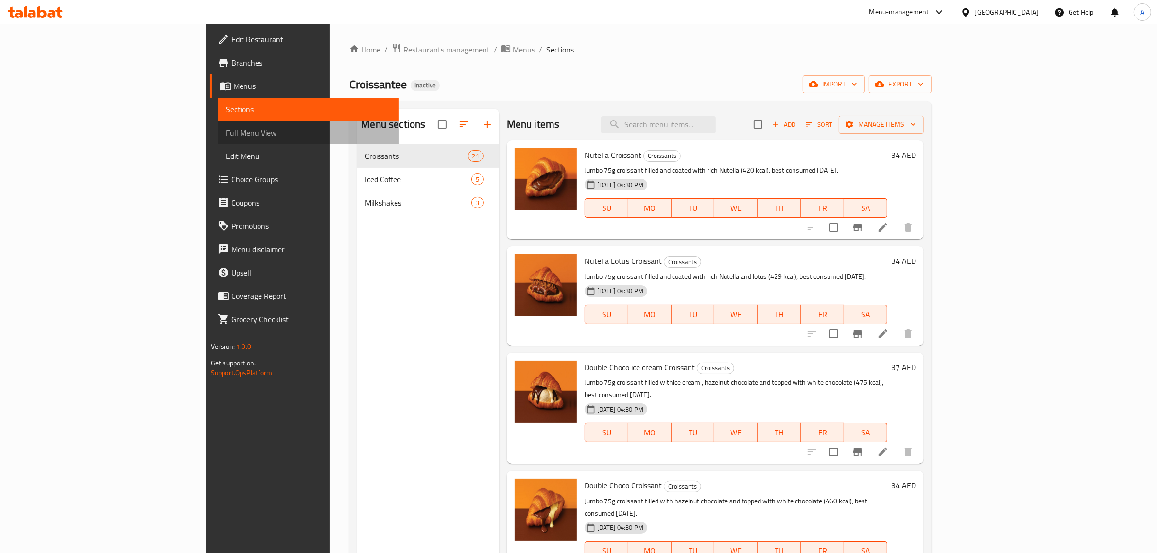
click at [226, 130] on span "Full Menu View" at bounding box center [309, 133] width 166 height 12
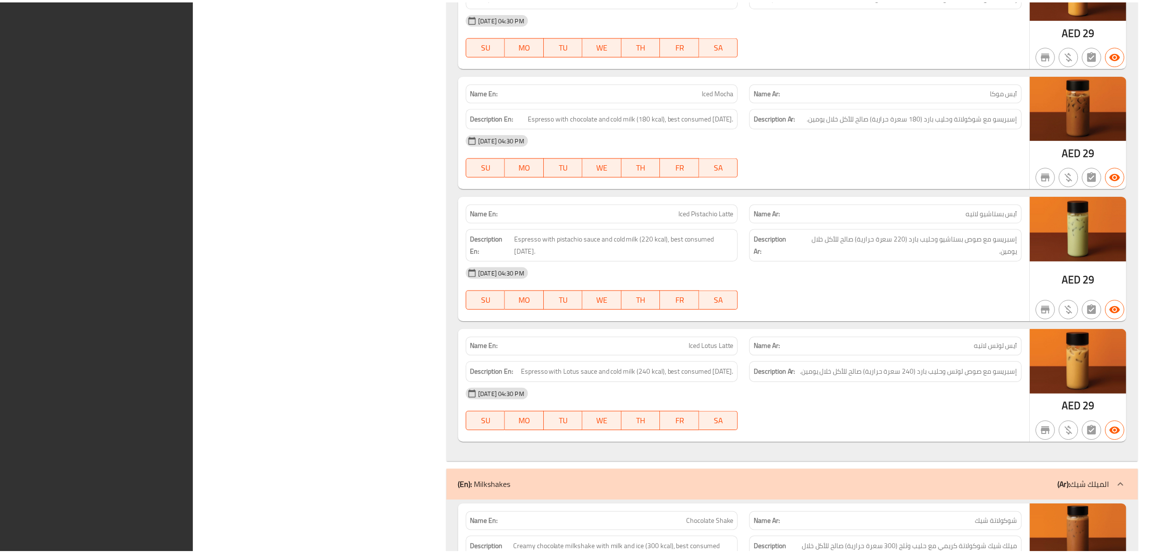
scroll to position [3602, 0]
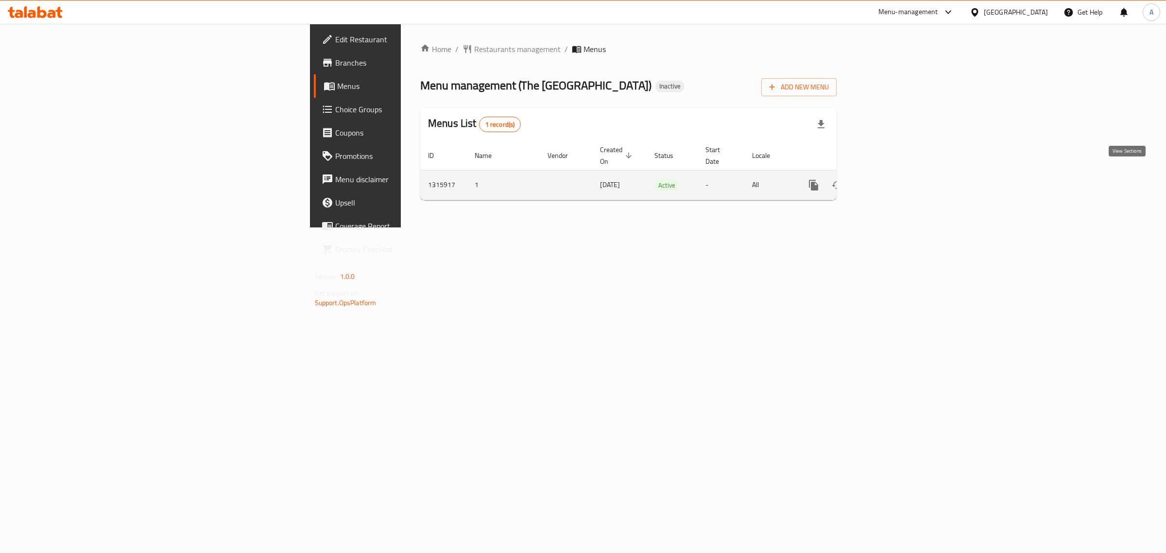
click at [896, 173] on link "enhanced table" at bounding box center [883, 184] width 23 height 23
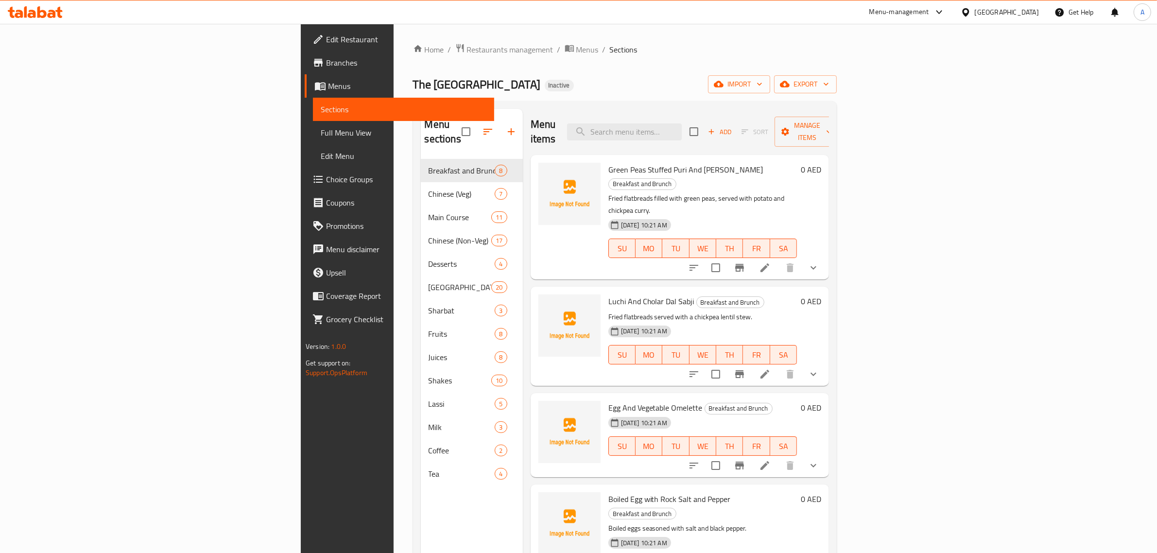
click at [646, 39] on div "Home / Restaurants management / Menus / Sections The Kolkata Junction Inactive …" at bounding box center [625, 356] width 463 height 665
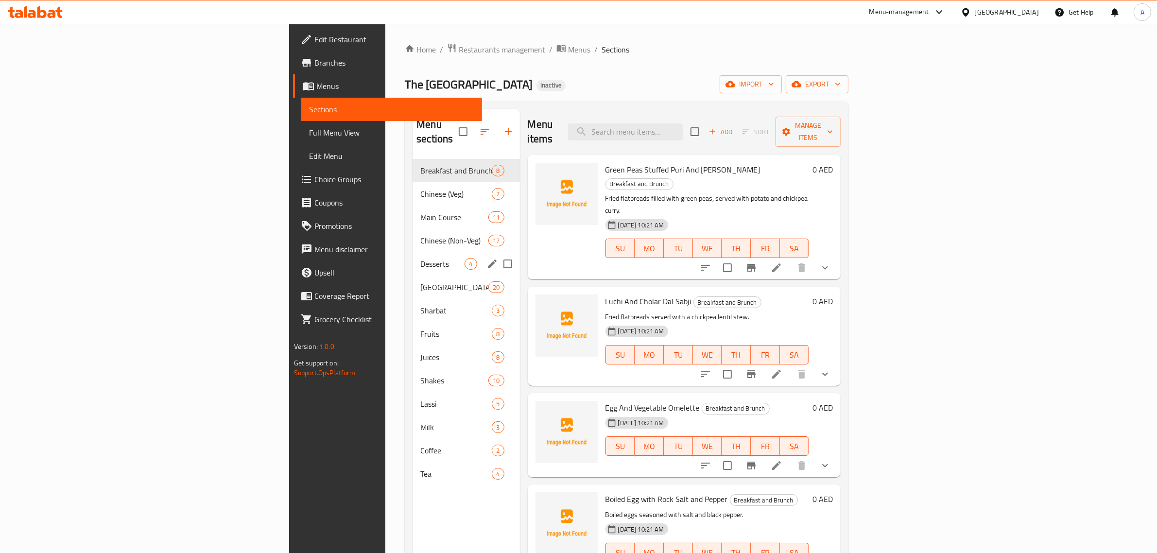
click at [413, 258] on div "Desserts 4" at bounding box center [466, 263] width 107 height 23
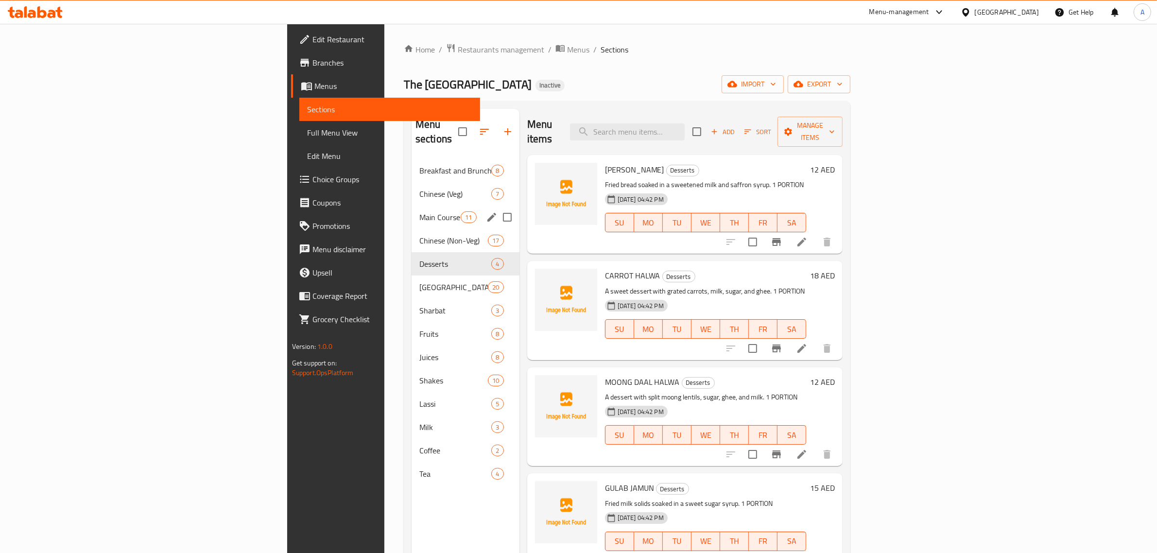
click at [412, 206] on div "Main Course 11" at bounding box center [466, 217] width 108 height 23
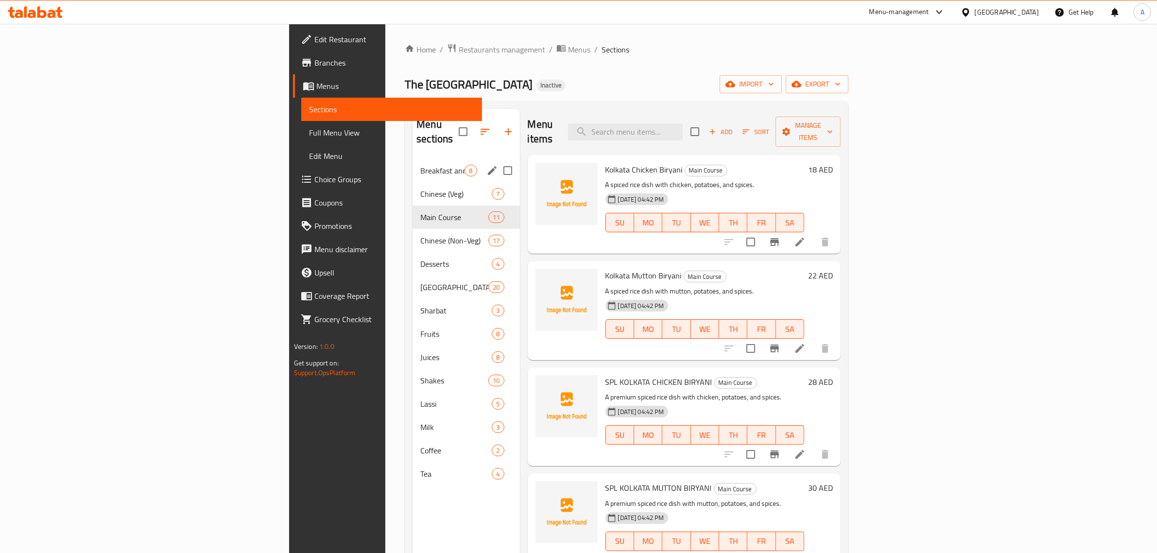
click at [420, 165] on span "Breakfast and Brunch" at bounding box center [442, 171] width 44 height 12
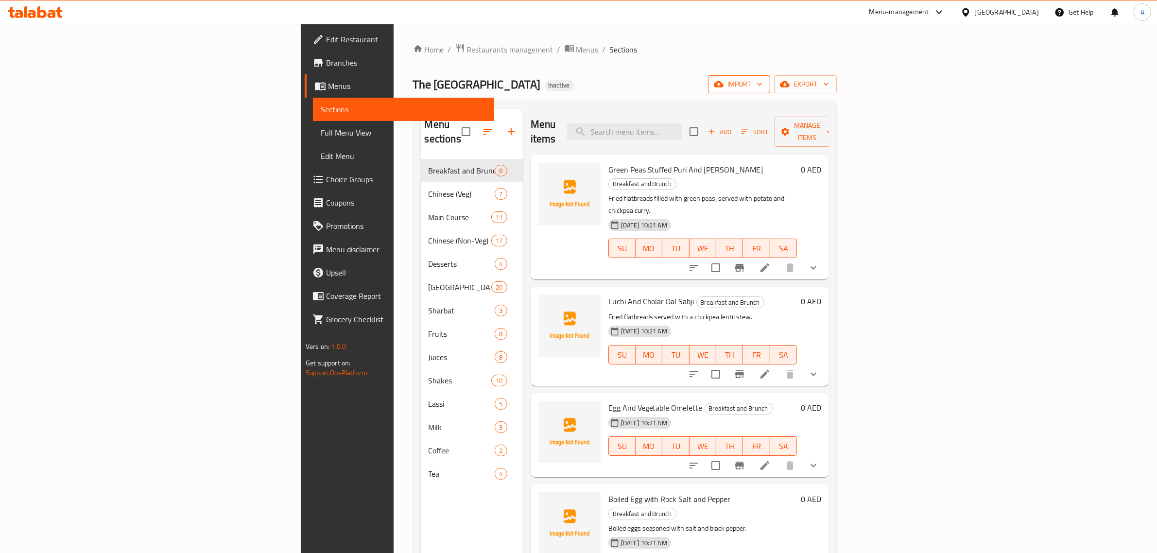
click at [770, 93] on button "import" at bounding box center [739, 84] width 62 height 18
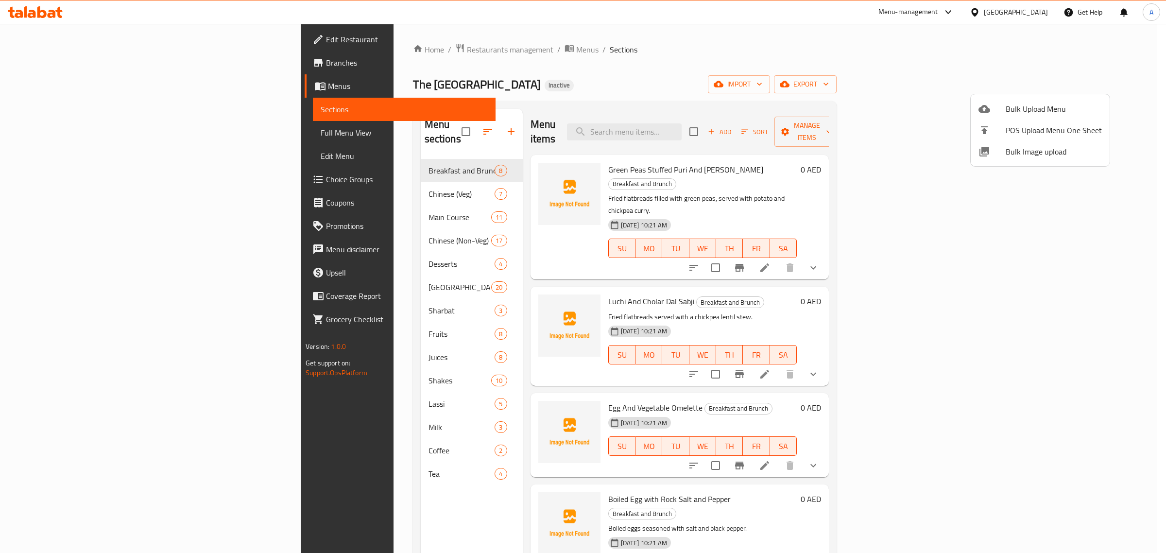
click at [1039, 158] on li "Bulk Image upload" at bounding box center [1040, 151] width 139 height 21
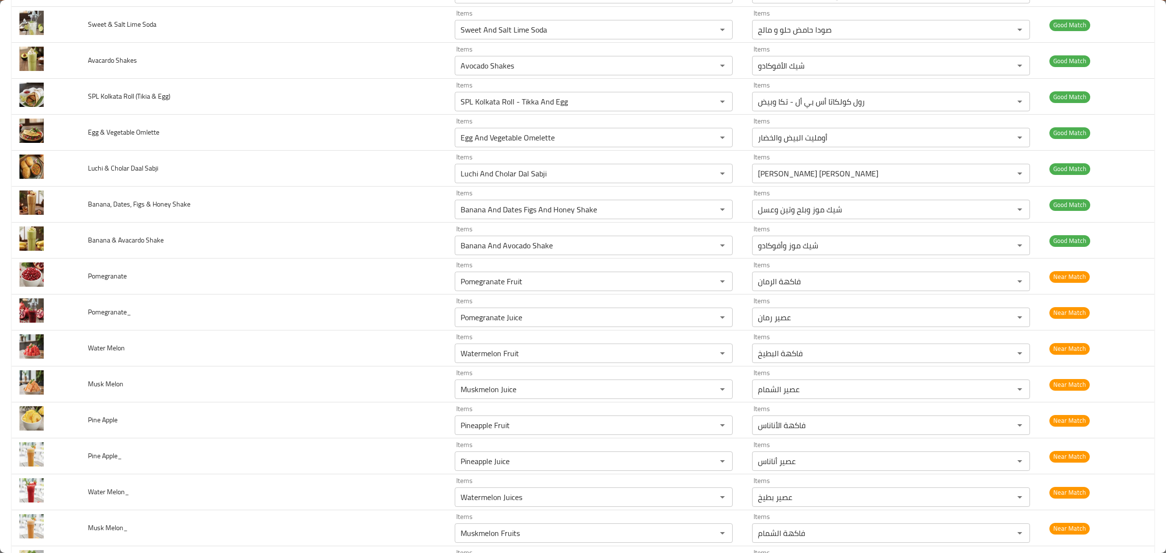
scroll to position [3341, 0]
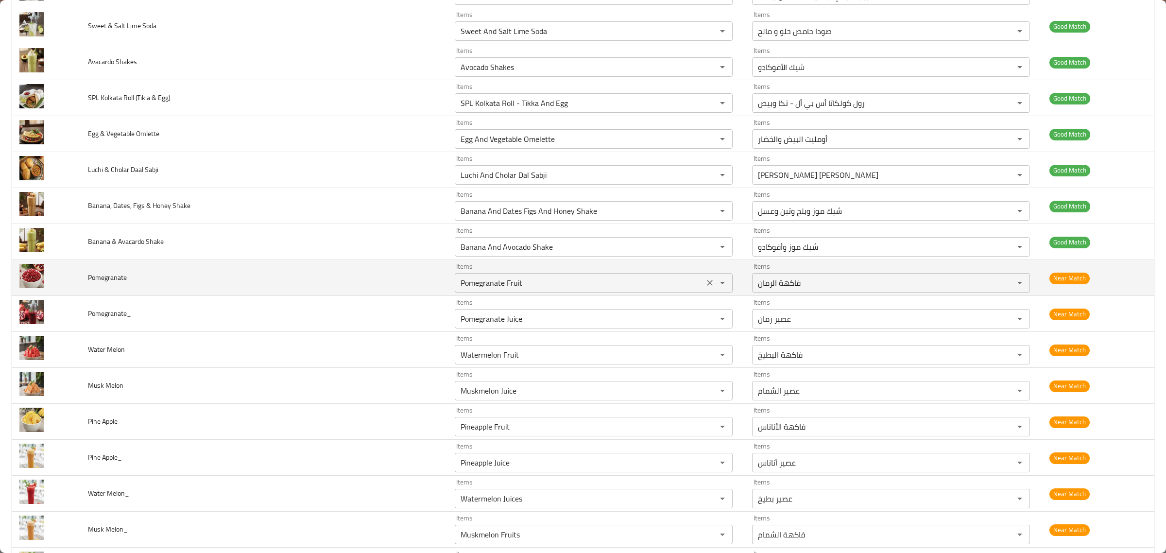
click at [604, 290] on input "Pomegranate Fruit" at bounding box center [579, 283] width 243 height 14
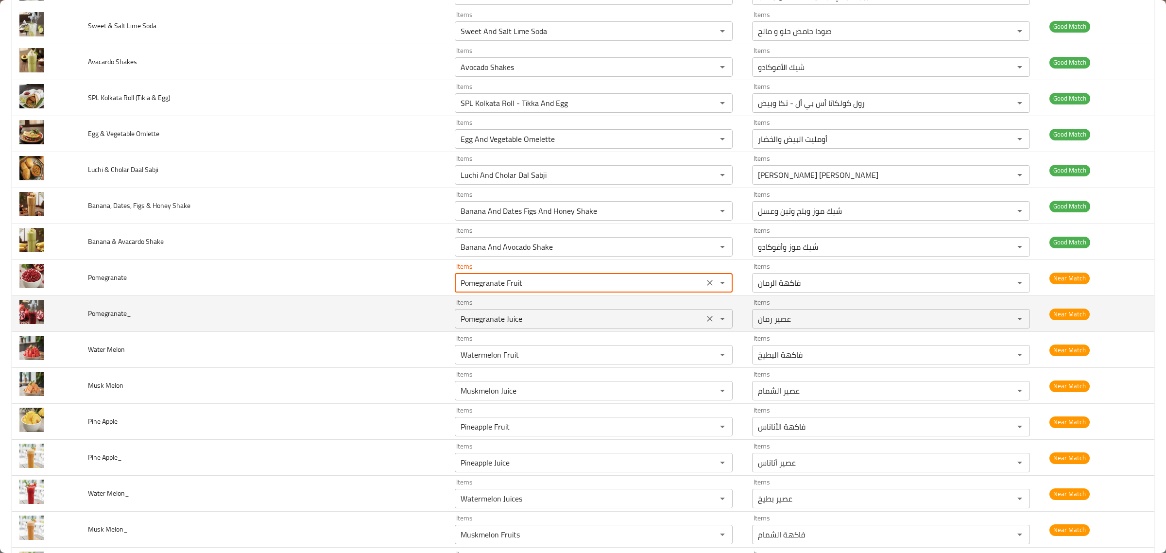
click at [604, 318] on div "Items Pomegranate Juice Items" at bounding box center [594, 314] width 278 height 30
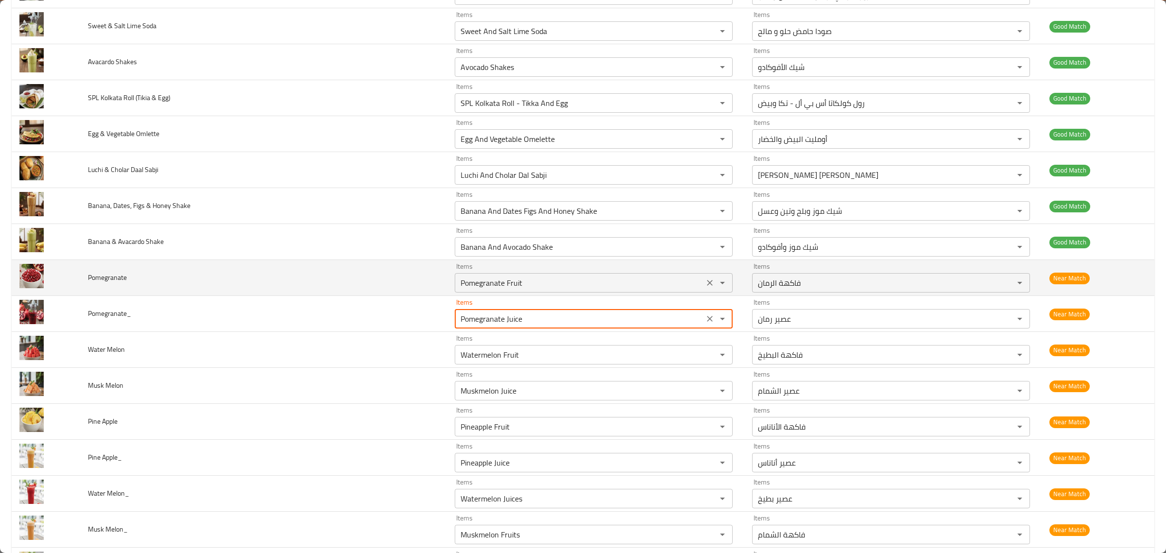
click at [602, 290] on input "Pomegranate Fruit" at bounding box center [579, 283] width 243 height 14
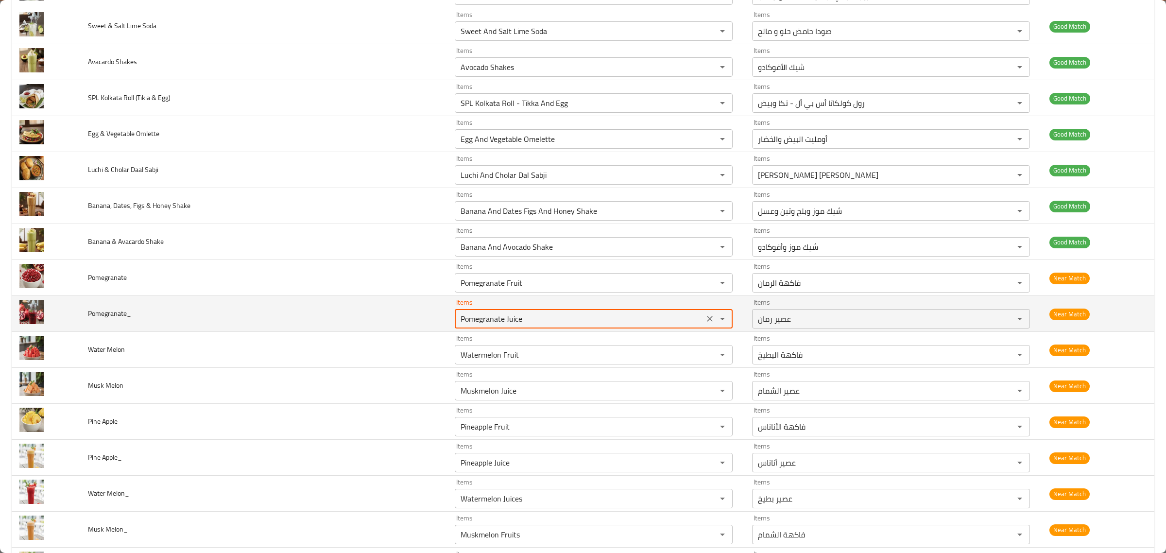
click at [602, 326] on input "Pomegranate Juice" at bounding box center [579, 319] width 243 height 14
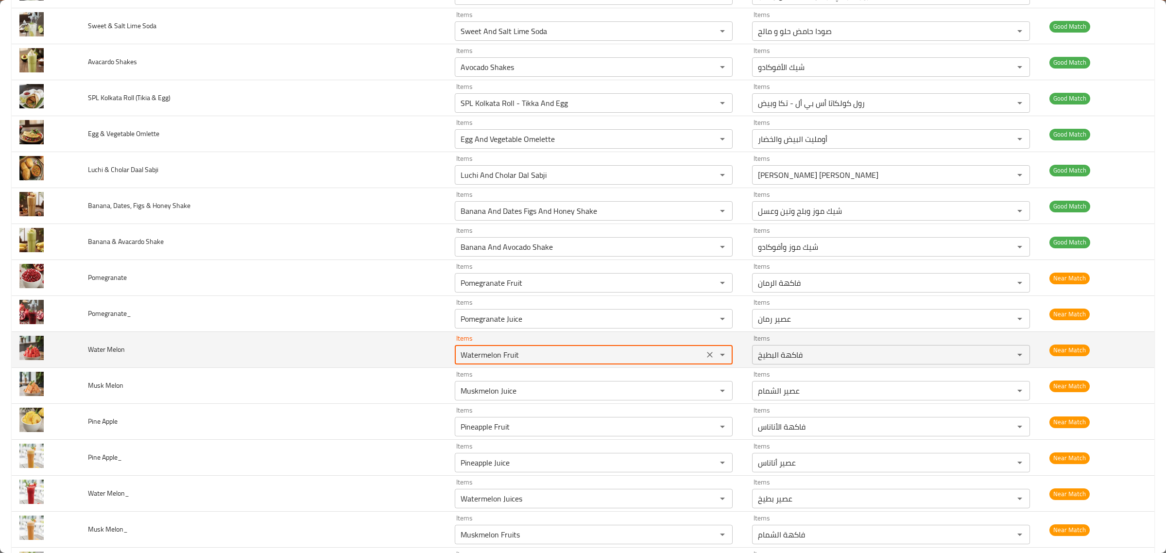
click at [604, 362] on Melon "Watermelon Fruit" at bounding box center [579, 355] width 243 height 14
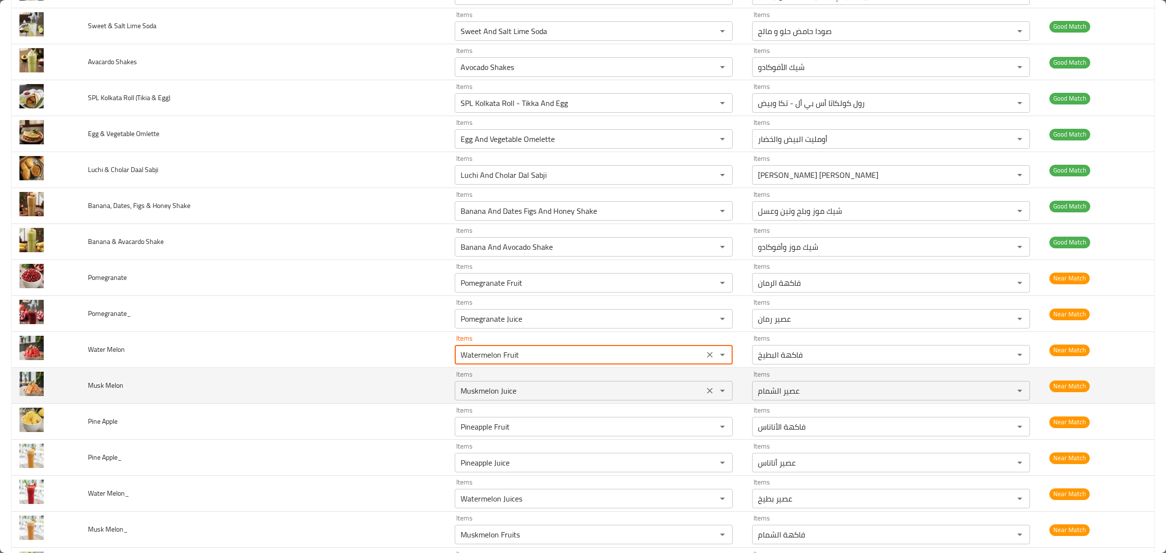
click at [616, 400] on div "Muskmelon Juice Items" at bounding box center [594, 390] width 278 height 19
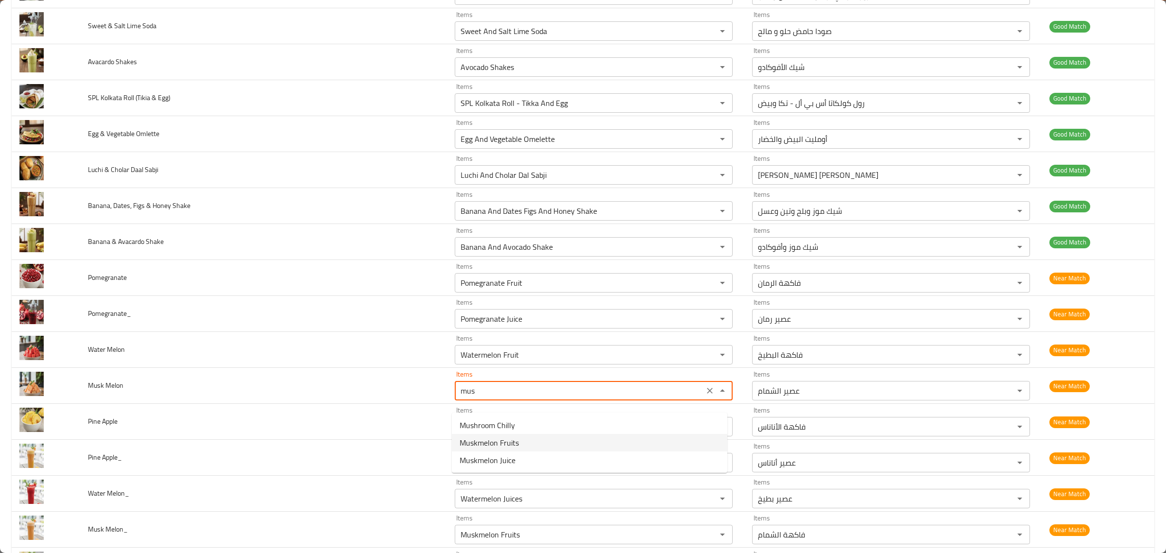
click at [531, 441] on Melon-option-1 "Muskmelon Fruits" at bounding box center [590, 442] width 276 height 17
type Melon "Muskmelon Fruits"
type Melon-ar "فاكهة الشمام"
type Melon "Muskmelon Fruits"
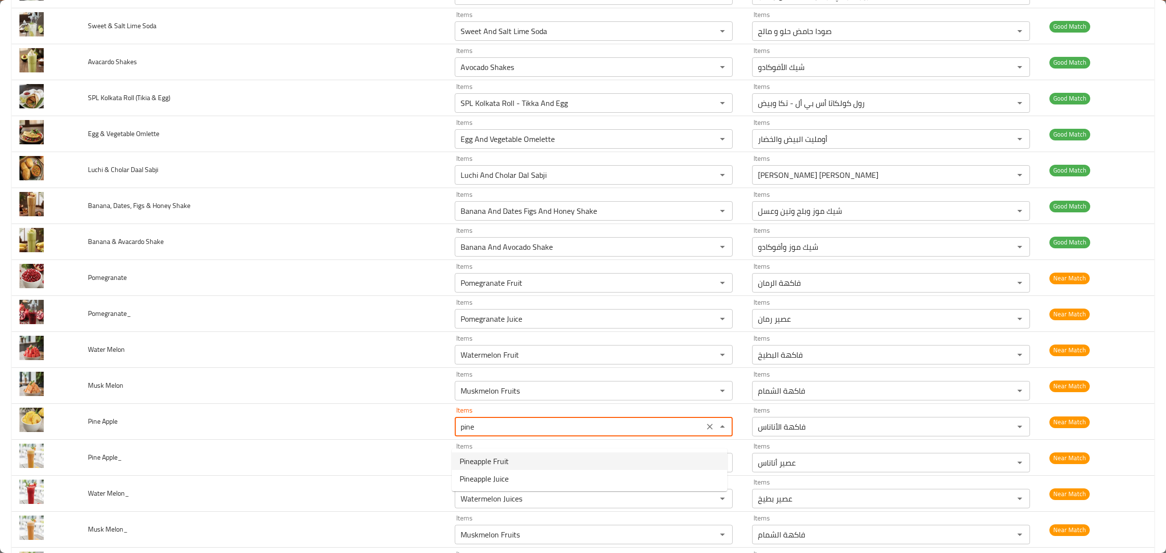
click at [518, 462] on Apple-option-0 "Pineapple Fruit" at bounding box center [590, 460] width 276 height 17
type Apple "Pineapple Fruit"
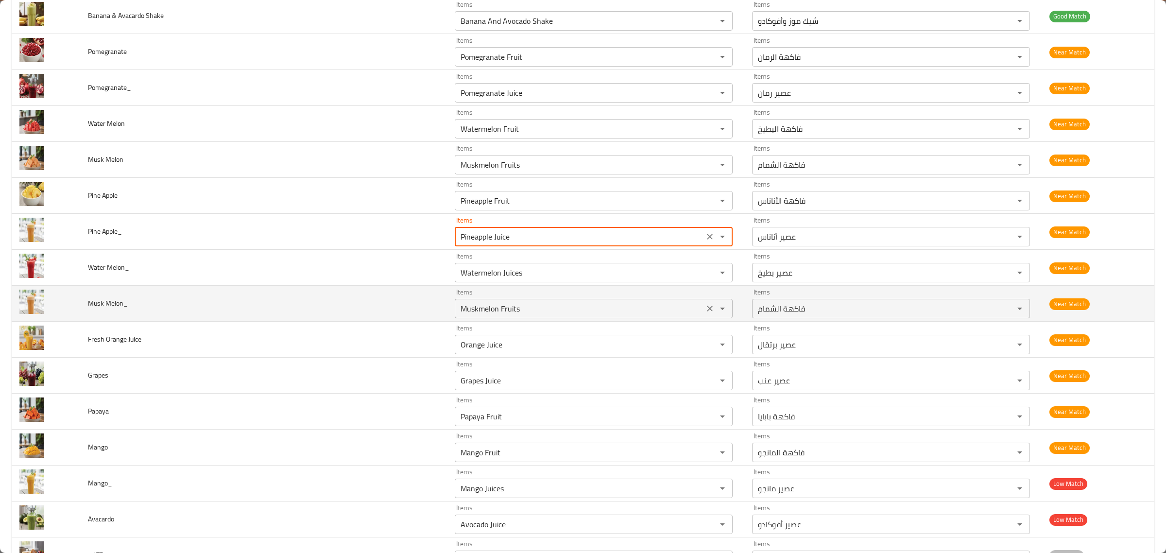
scroll to position [3584, 0]
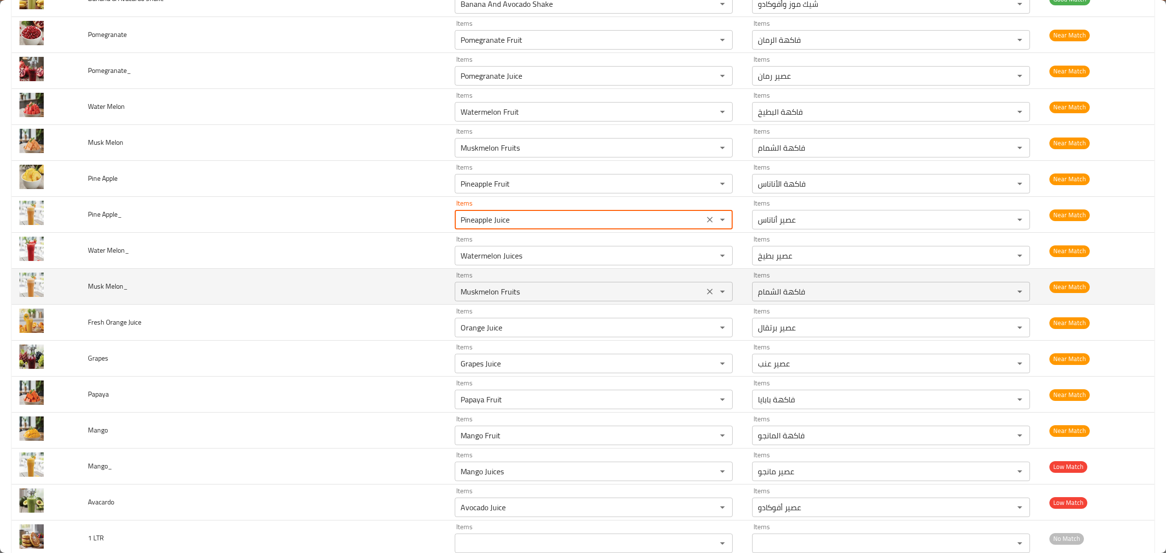
click at [582, 301] on div "Muskmelon Fruits Items" at bounding box center [594, 291] width 278 height 19
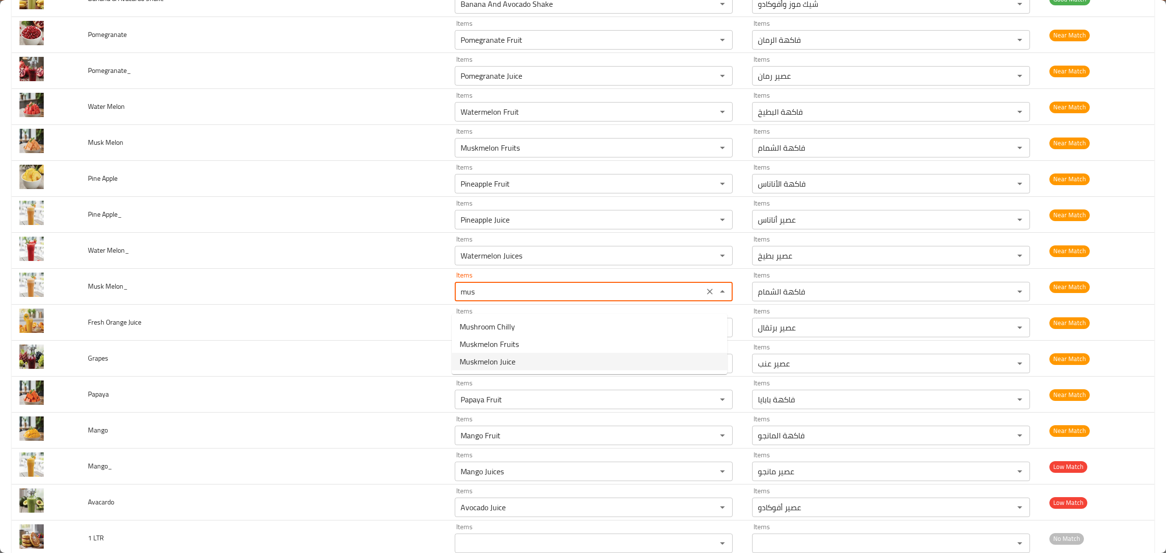
click at [521, 363] on Melon_-option-2 "Muskmelon Juice" at bounding box center [590, 361] width 276 height 17
type Melon_ "Muskmelon Juice"
type Melon_-ar "عصير الشمام"
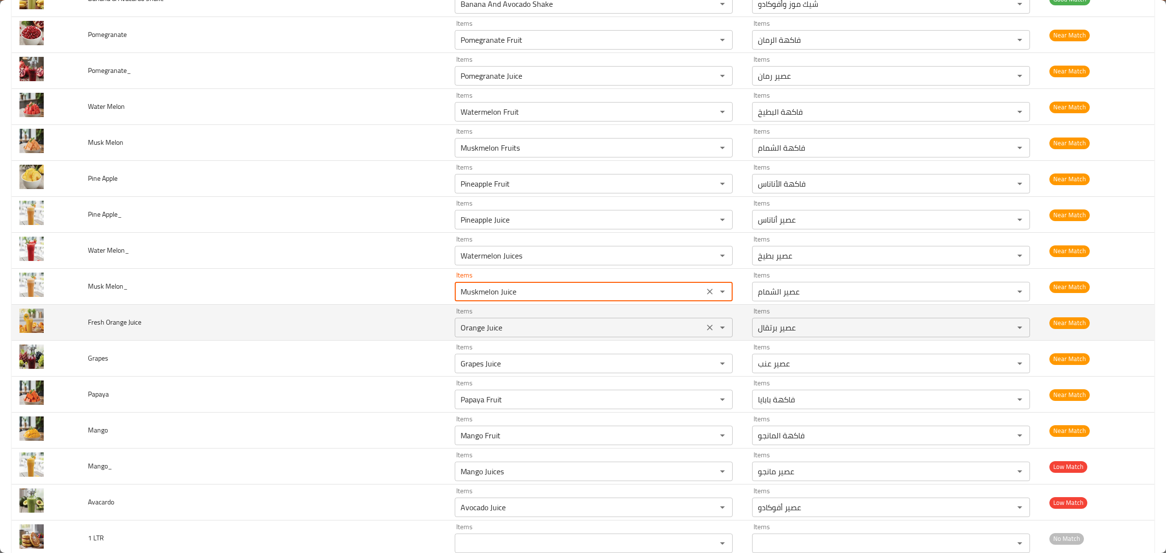
click at [559, 323] on div "Items Orange Juice Items" at bounding box center [594, 323] width 278 height 30
type Melon_ "Muskmelon Juice"
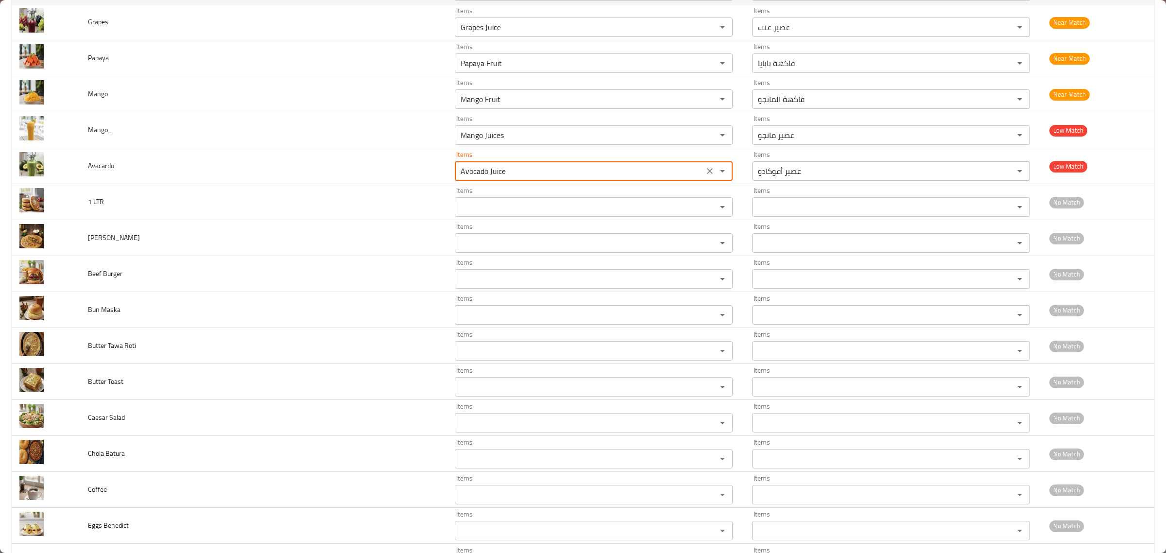
scroll to position [3920, 0]
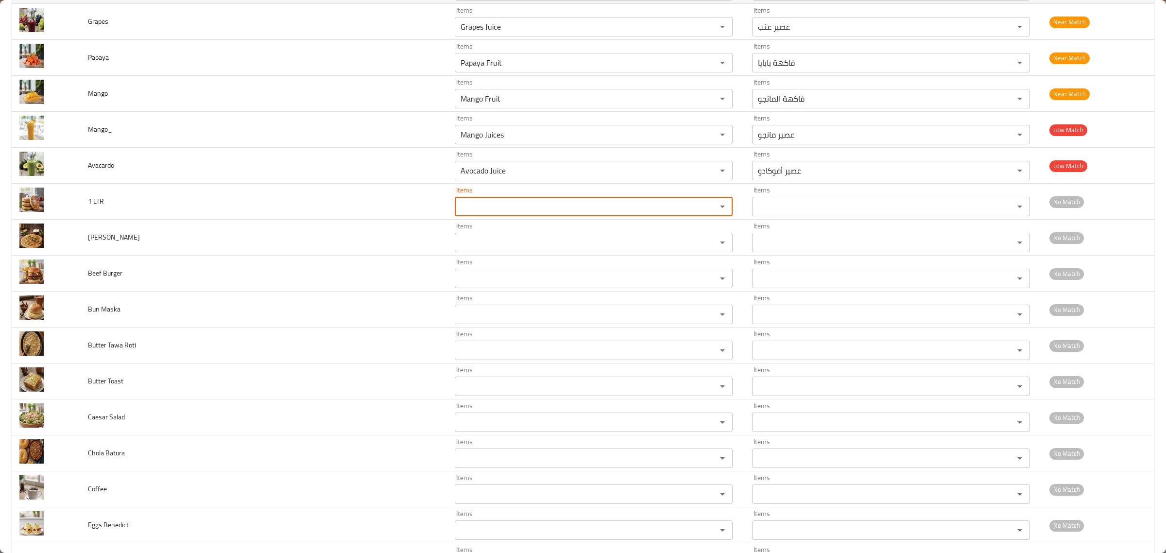
type LTR "1"
type LTR "l"
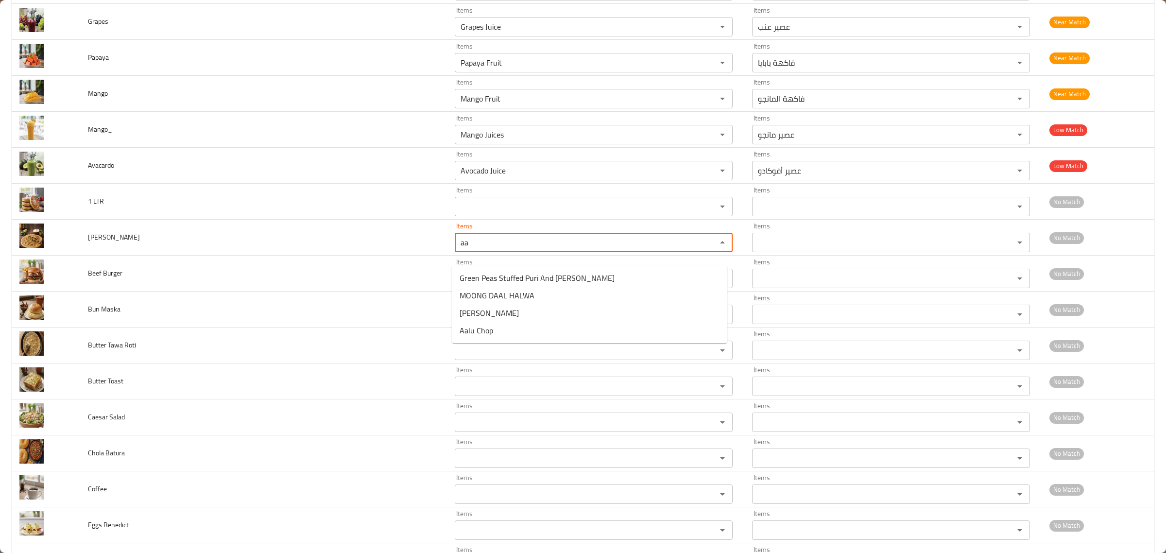
type Paratha "a"
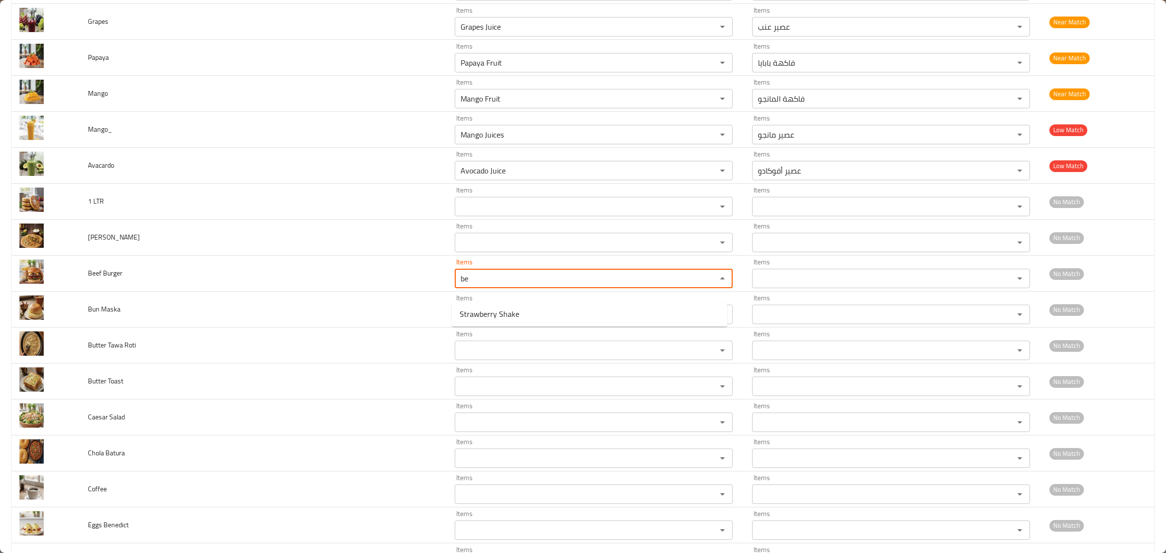
type Burger "b"
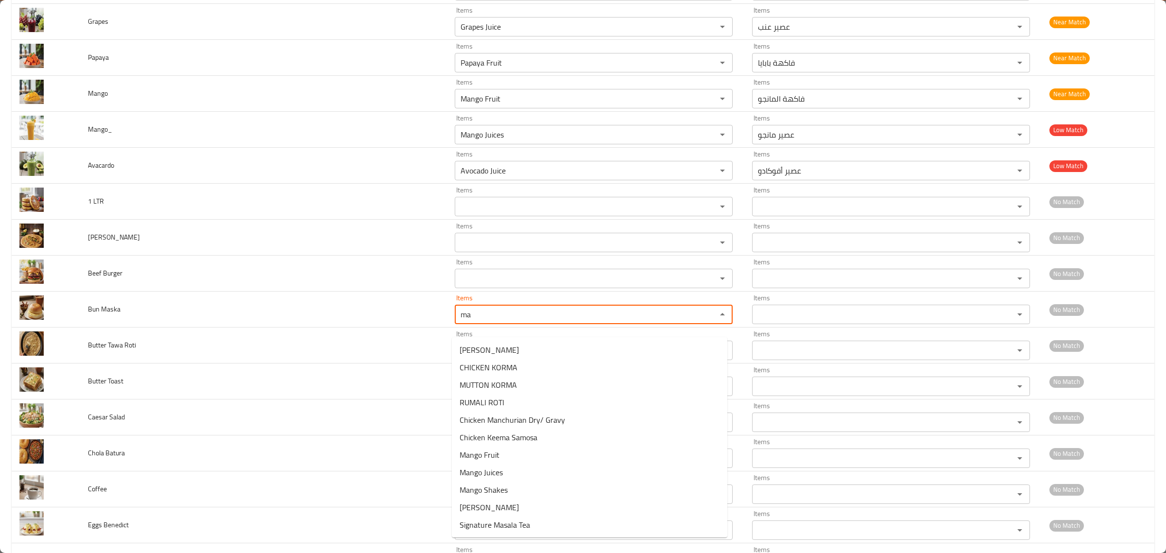
type Maska "m"
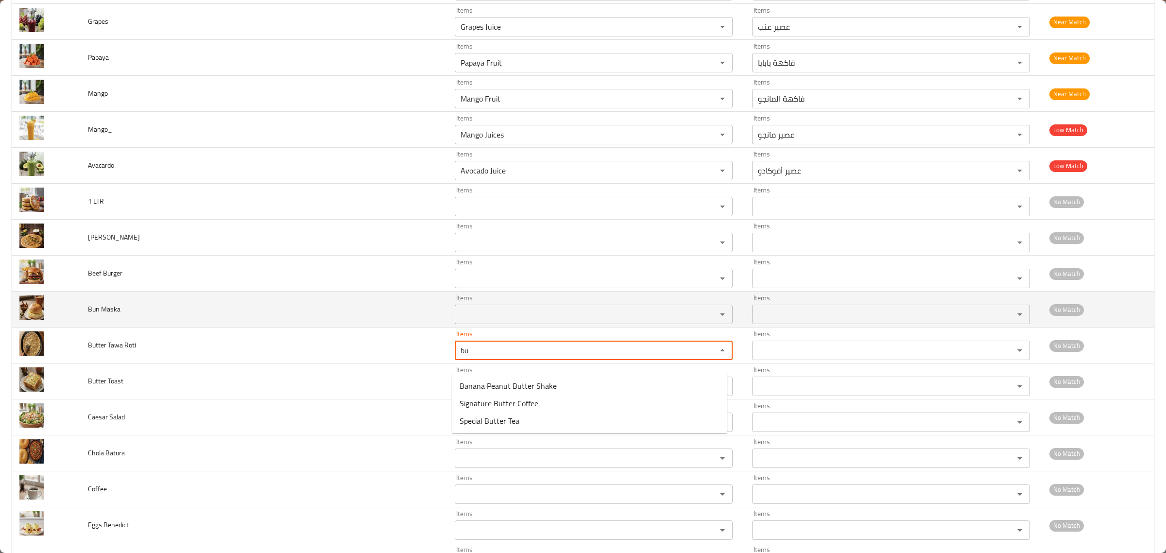
type Roti "b"
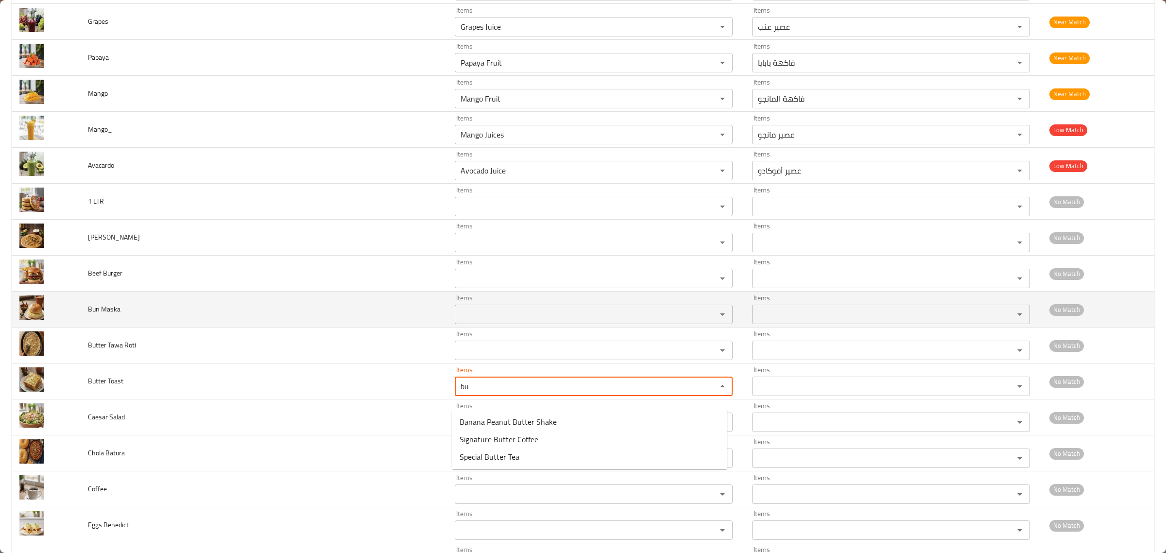
type Toast "b"
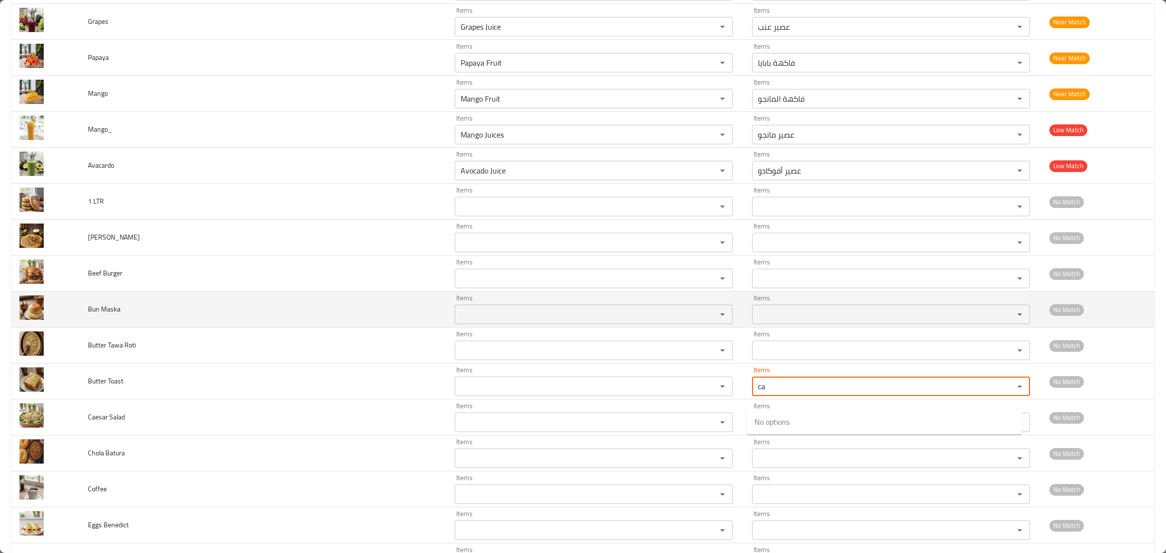
type Toast-ar "ca"
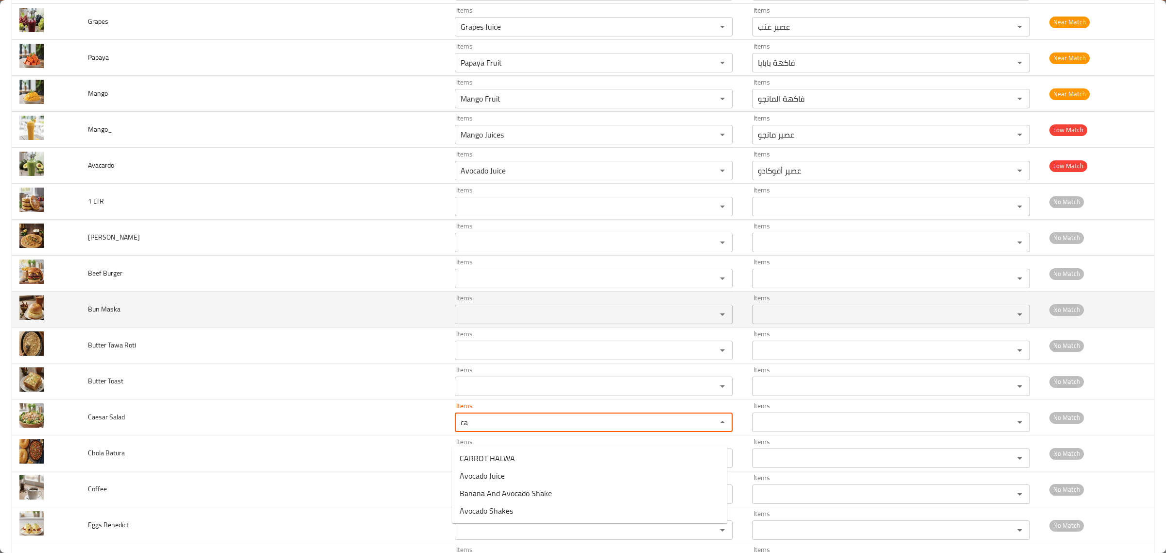
type Salad "c"
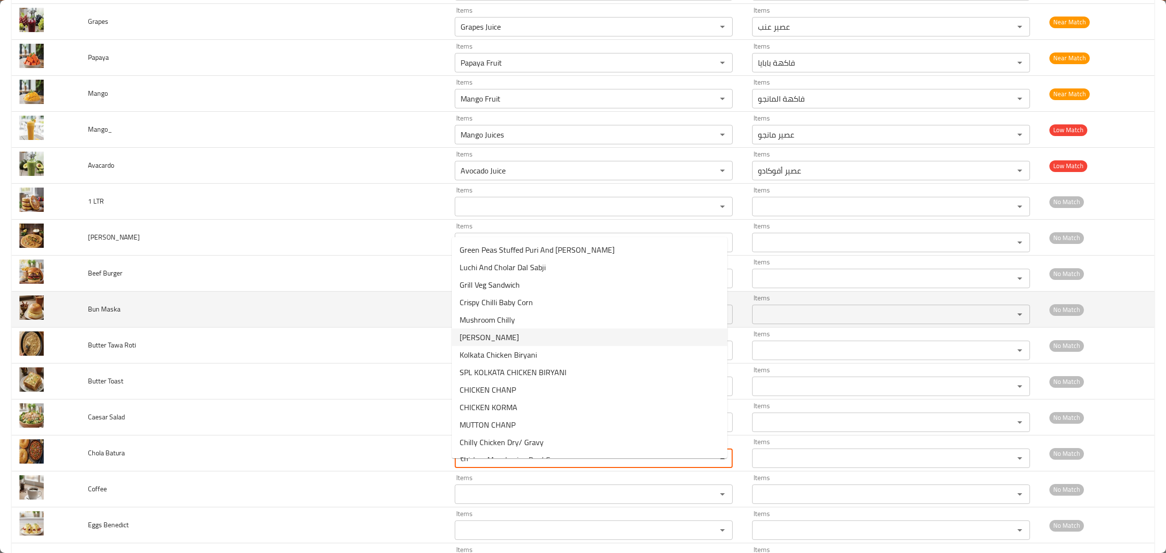
type Batura "c"
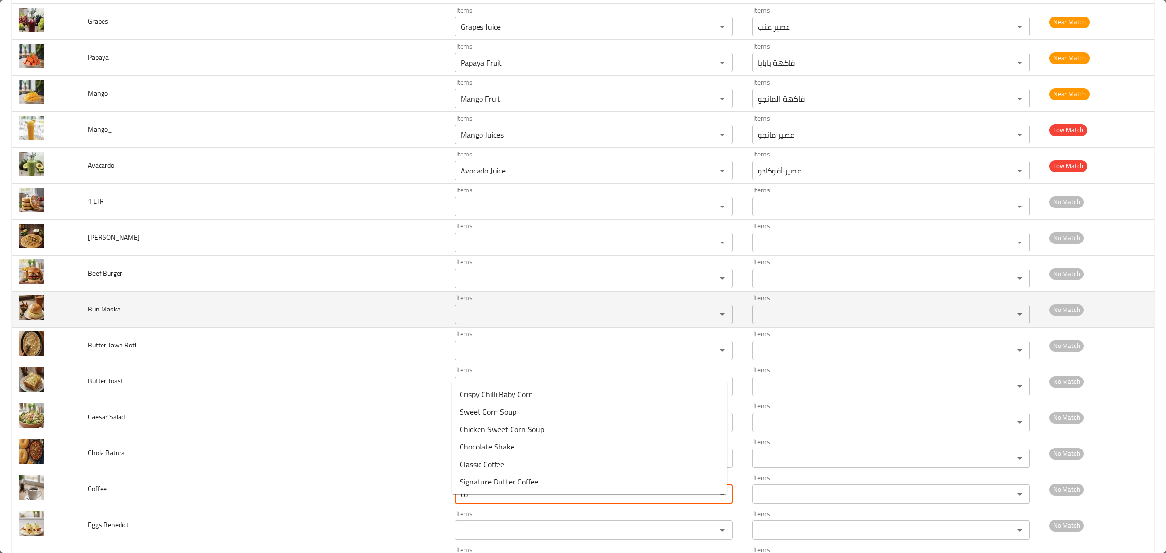
type input "c"
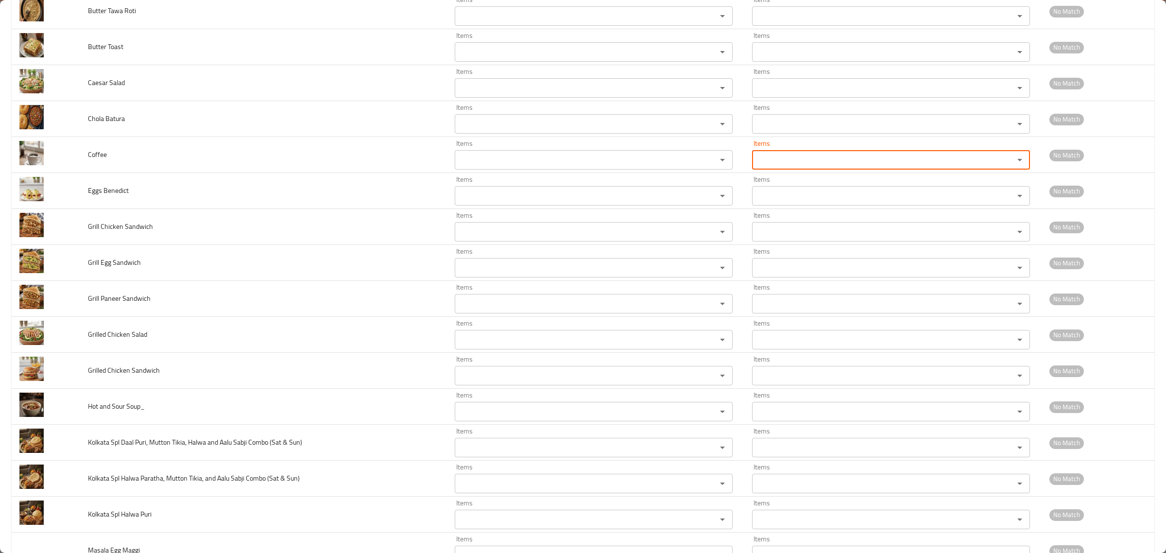
scroll to position [4255, 0]
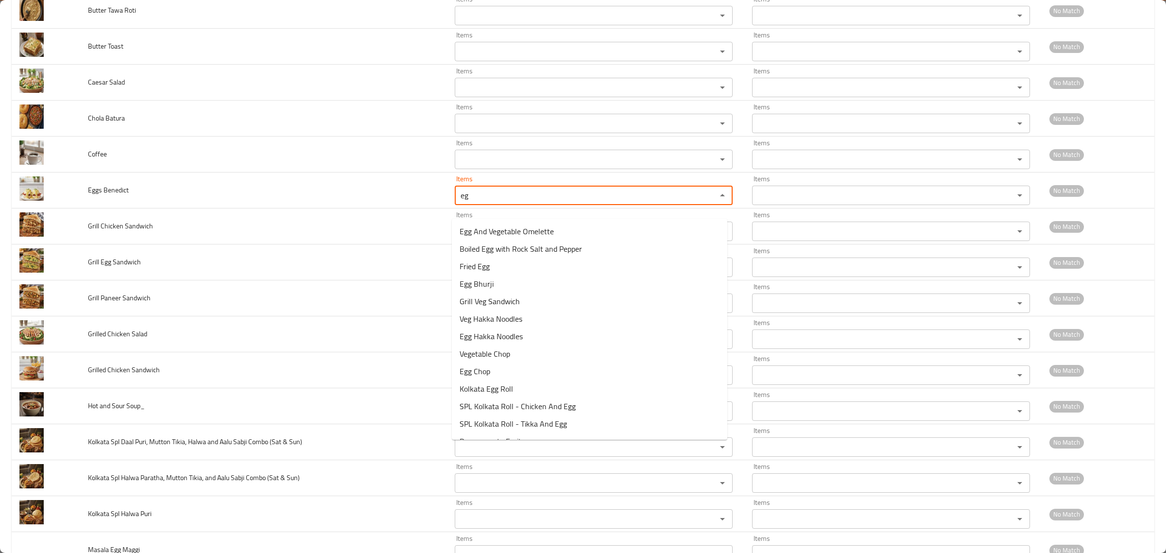
type Benedict "e"
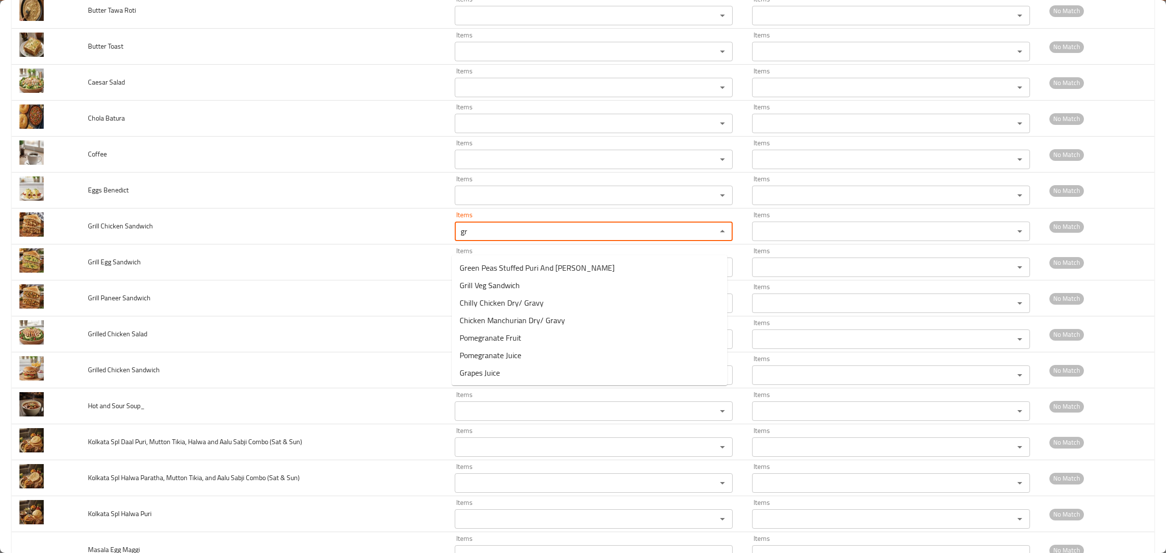
type Sandwich "g"
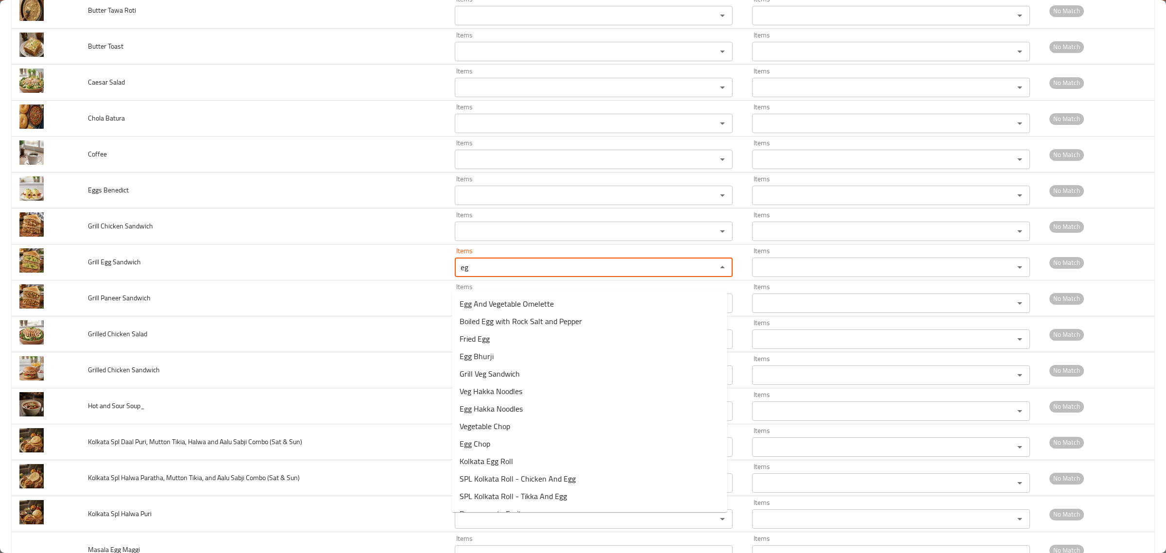
type Sandwich "e"
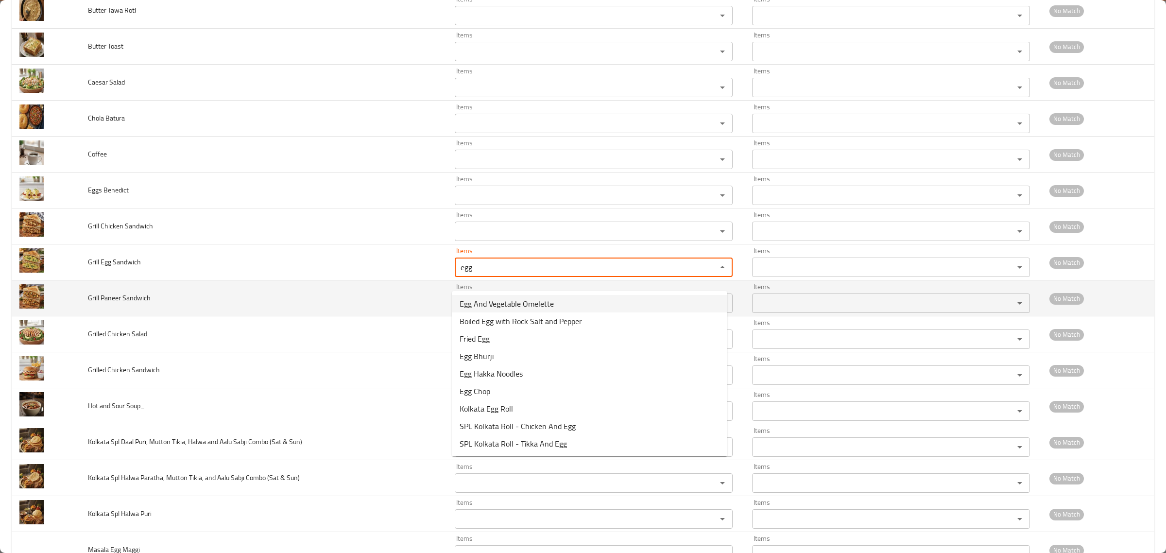
type Sandwich "egg"
click at [370, 311] on td "Grill Paneer Sandwich" at bounding box center [263, 298] width 367 height 36
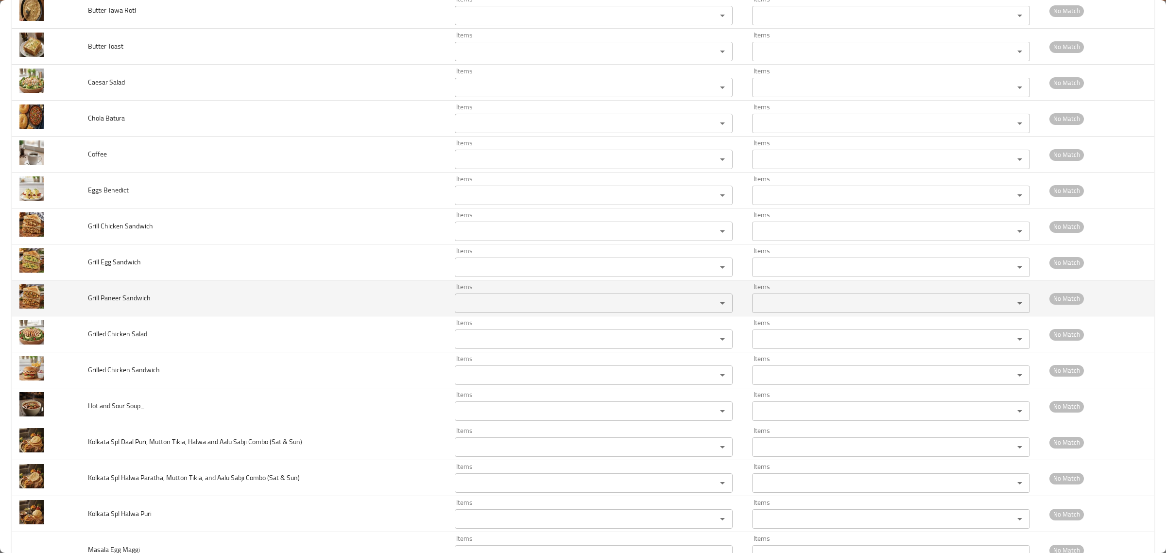
click at [471, 307] on div "Items" at bounding box center [594, 302] width 278 height 19
type Sandwich "p"
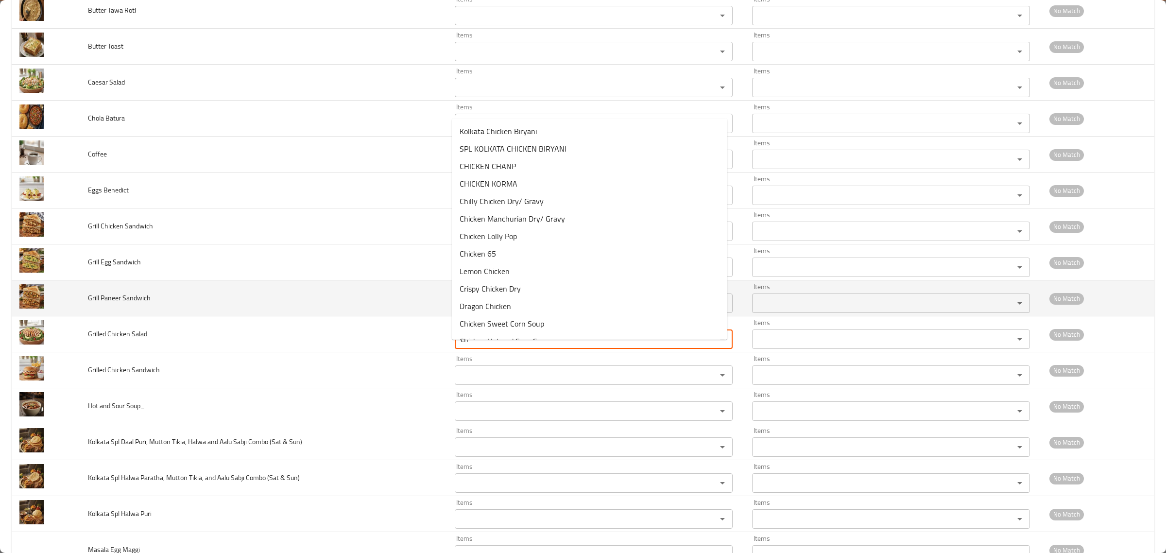
type Salad "c"
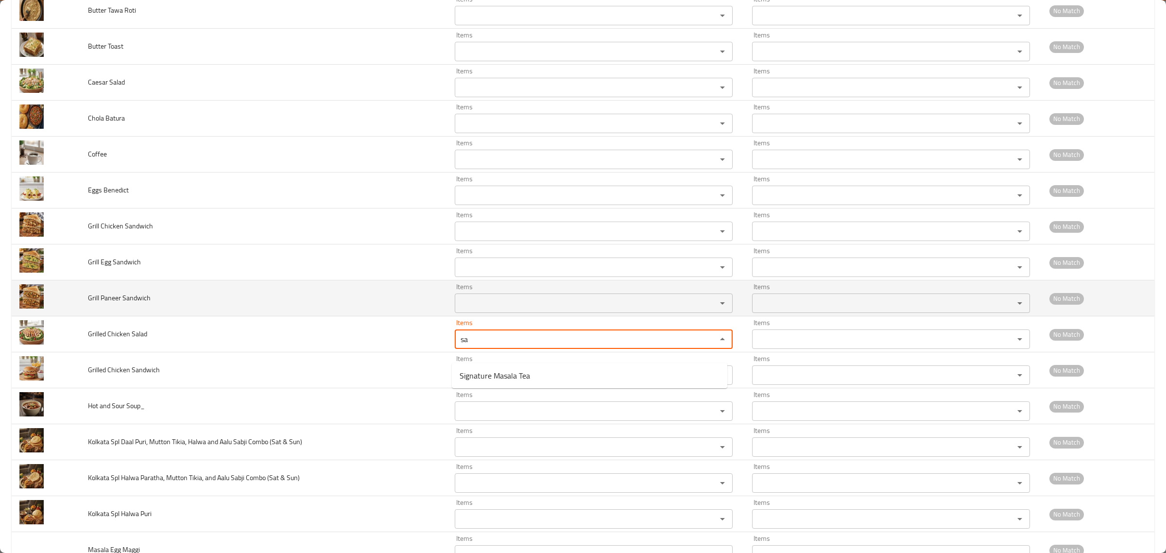
type Salad "s"
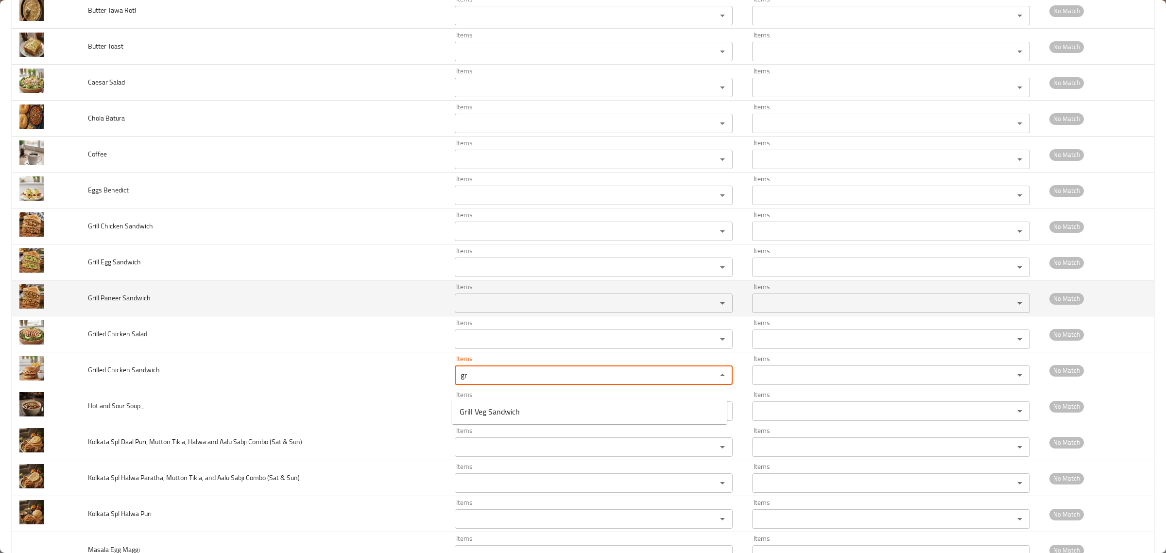
type Sandwich "g"
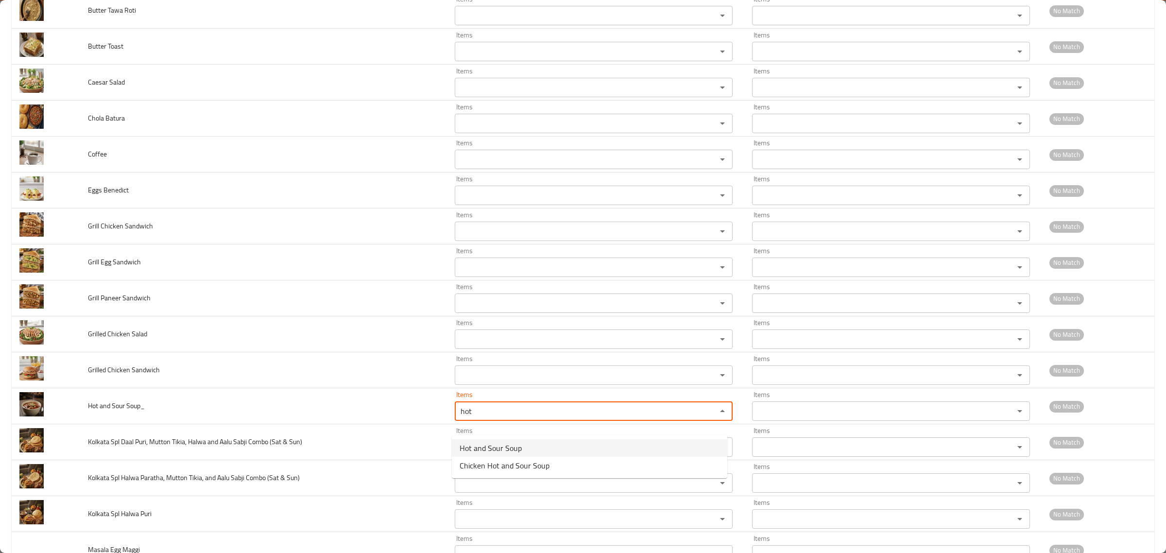
click at [482, 451] on span "Hot and Sour Soup" at bounding box center [491, 448] width 62 height 12
type Soup_ "Hot and Sour Soup"
type Soup_-ar "شوربه حار وحامض"
type Soup_ "Hot and Sour Soup"
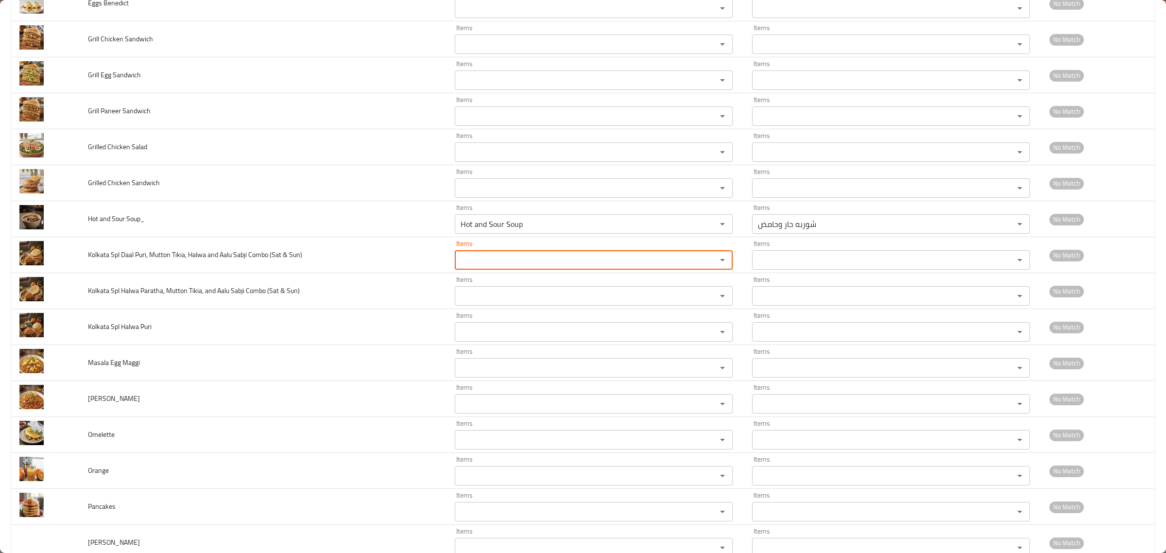
scroll to position [4443, 0]
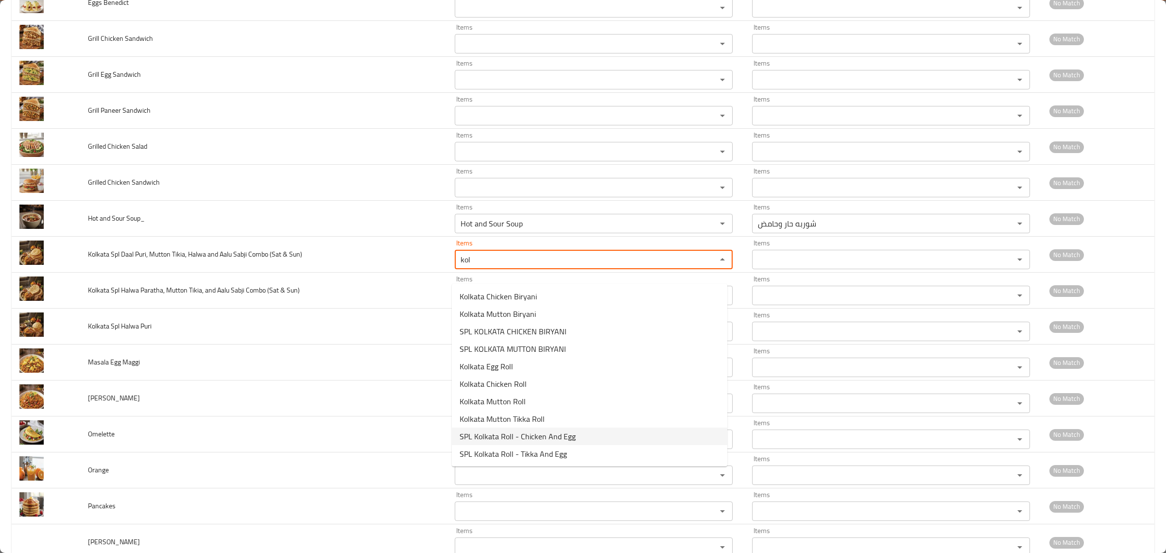
type Sun\) "kol"
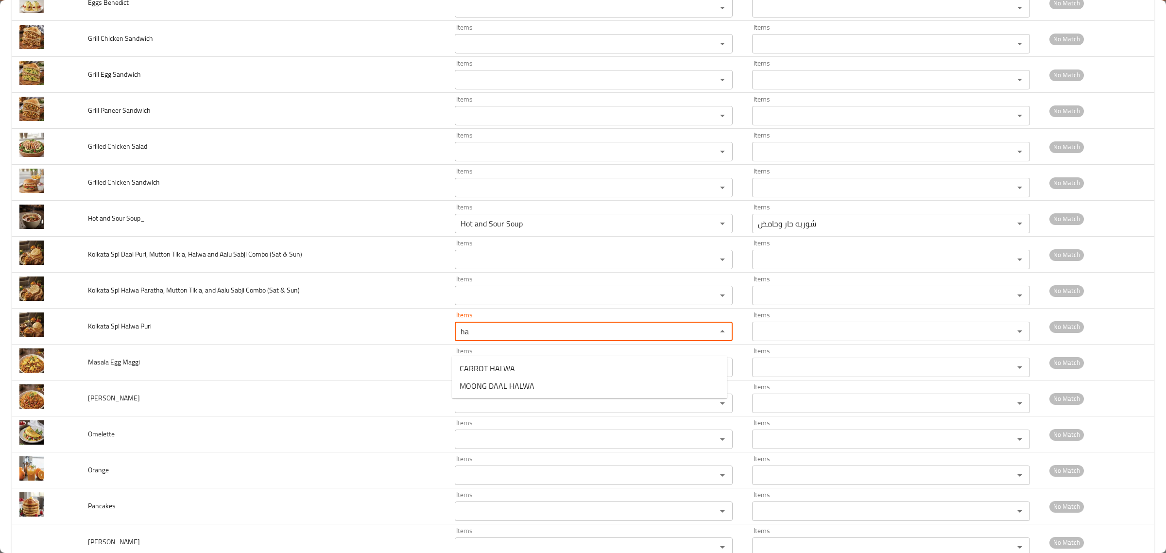
type Puri "h"
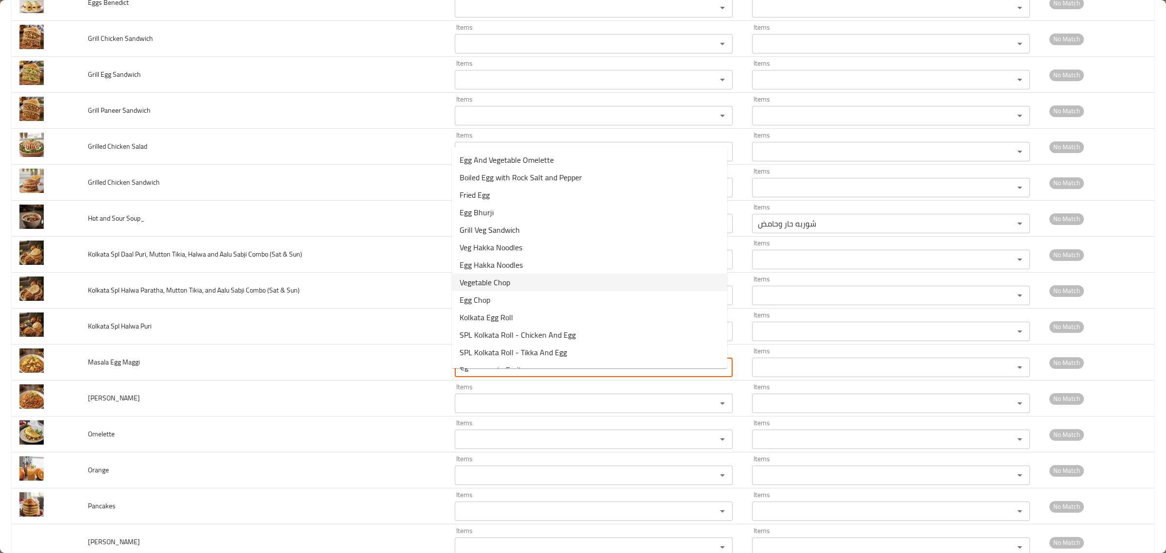
type Maggi "e"
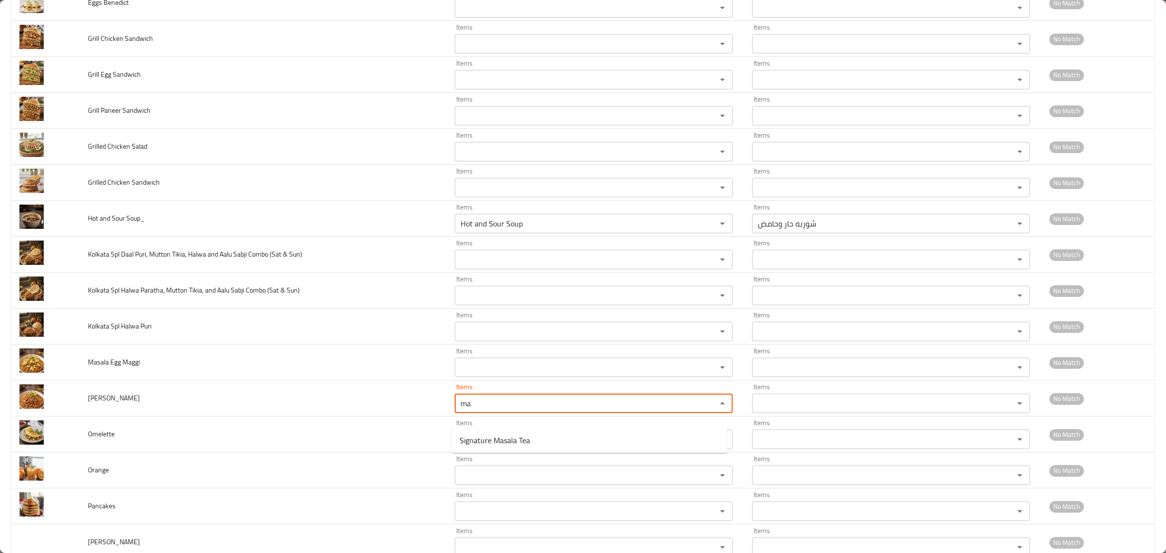
type Maggi "m"
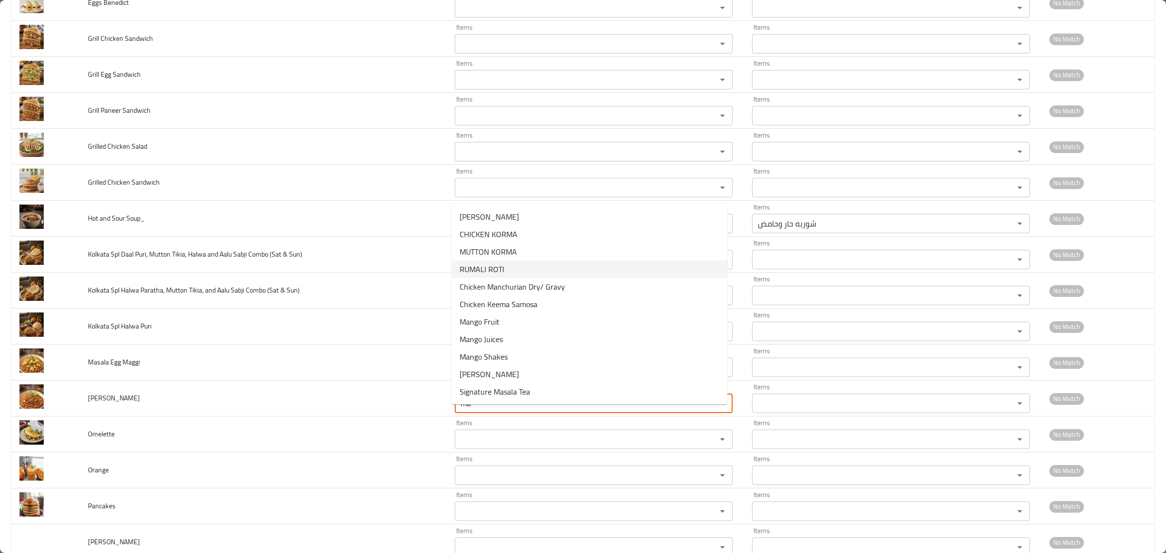
type Maggi "m"
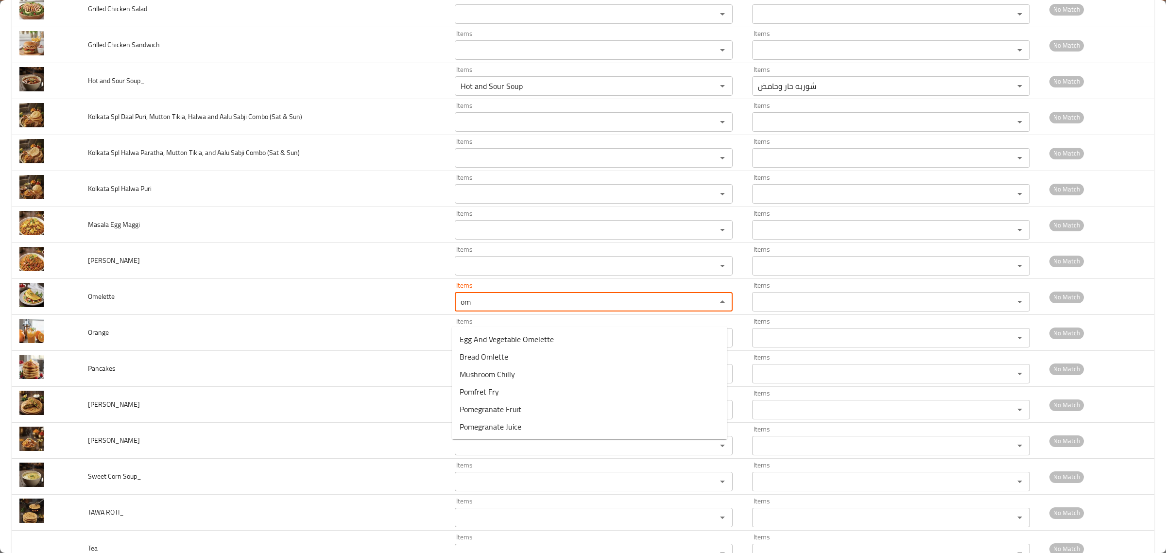
scroll to position [4627, 0]
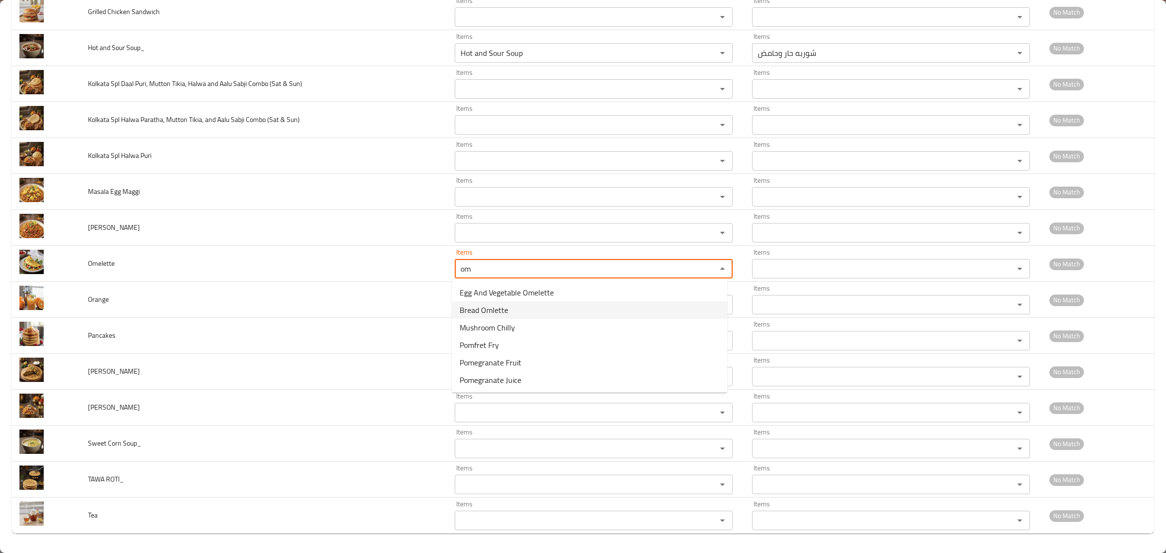
click at [517, 304] on li "Bread Omlette" at bounding box center [590, 309] width 276 height 17
type input "Bread Omlette"
type input "أومليت خبز"
type input "Bread Omlette"
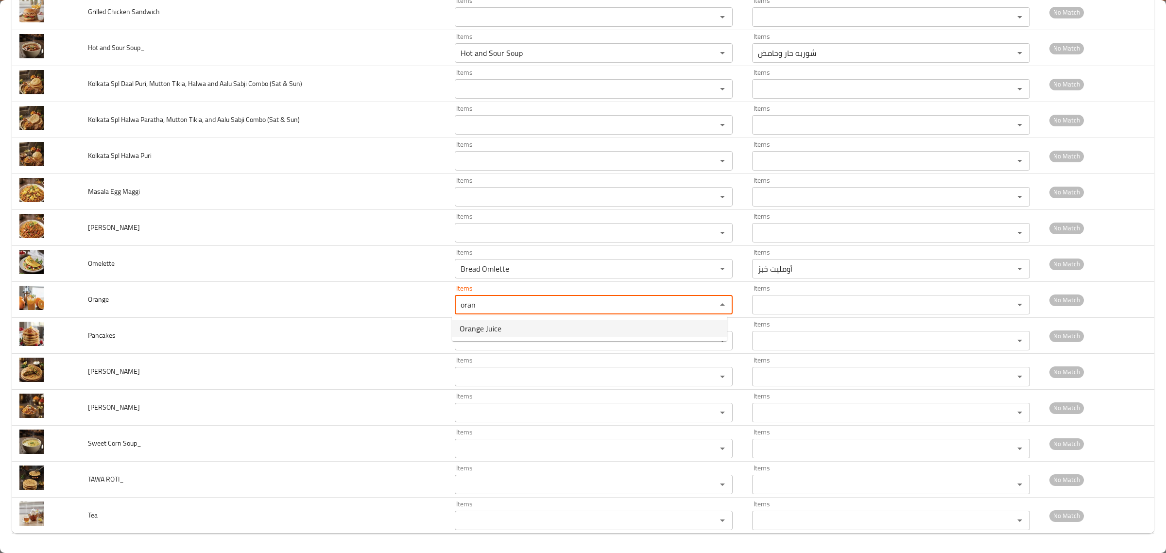
click at [513, 323] on li "Orange Juice" at bounding box center [590, 328] width 276 height 17
type input "Orange Juice"
type input "عصير برتقال"
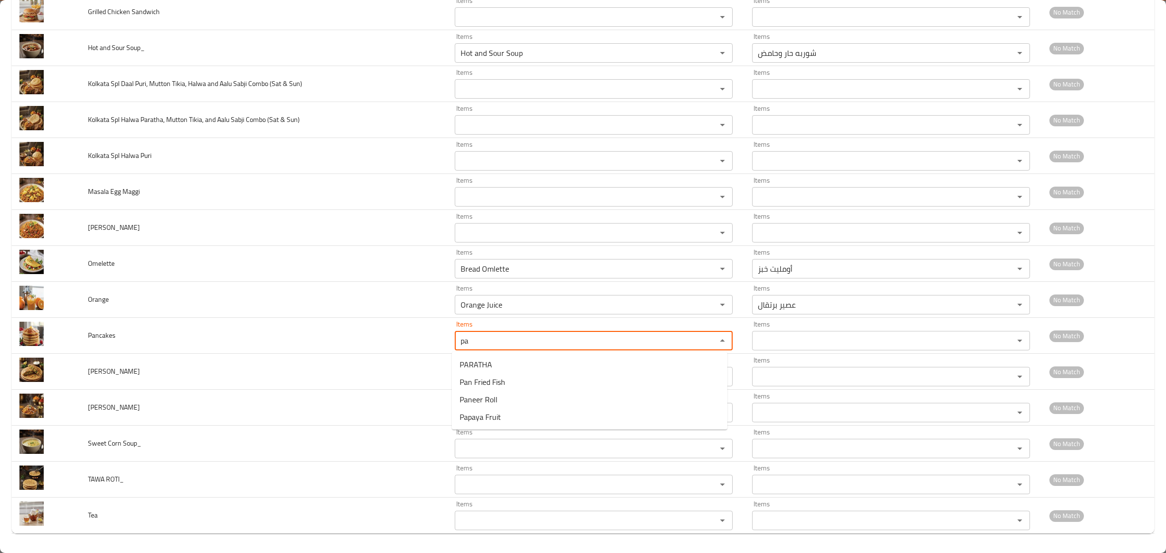
type input "pan"
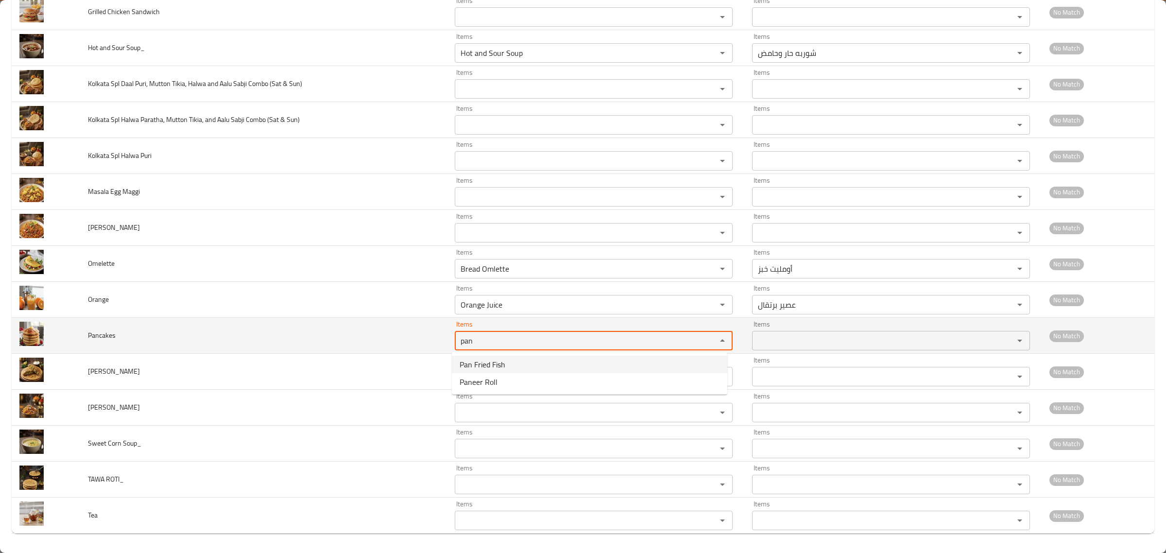
click at [672, 334] on input "pan" at bounding box center [579, 341] width 243 height 14
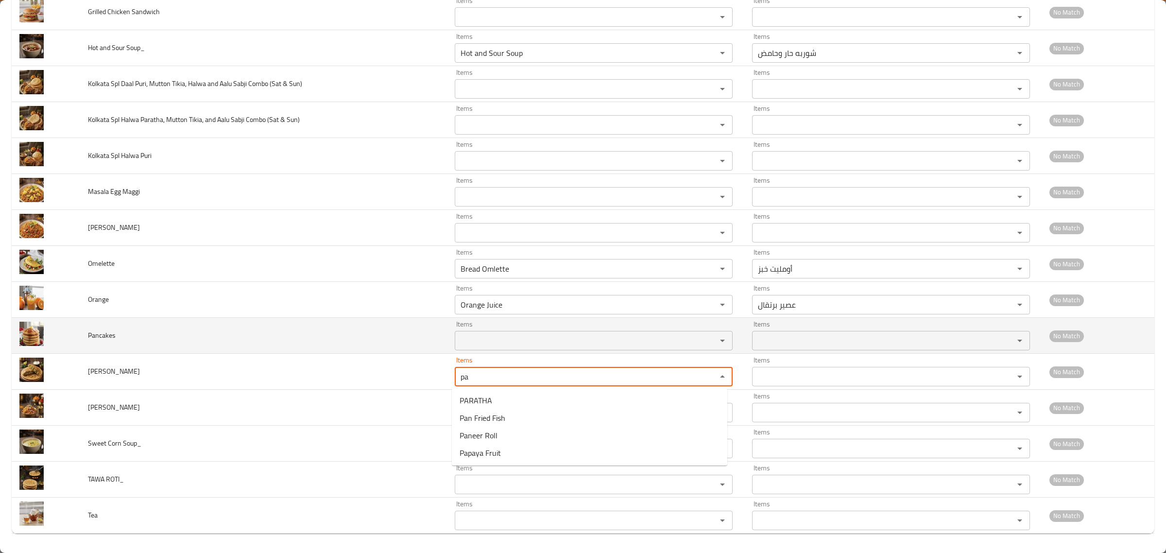
type Paratha "p"
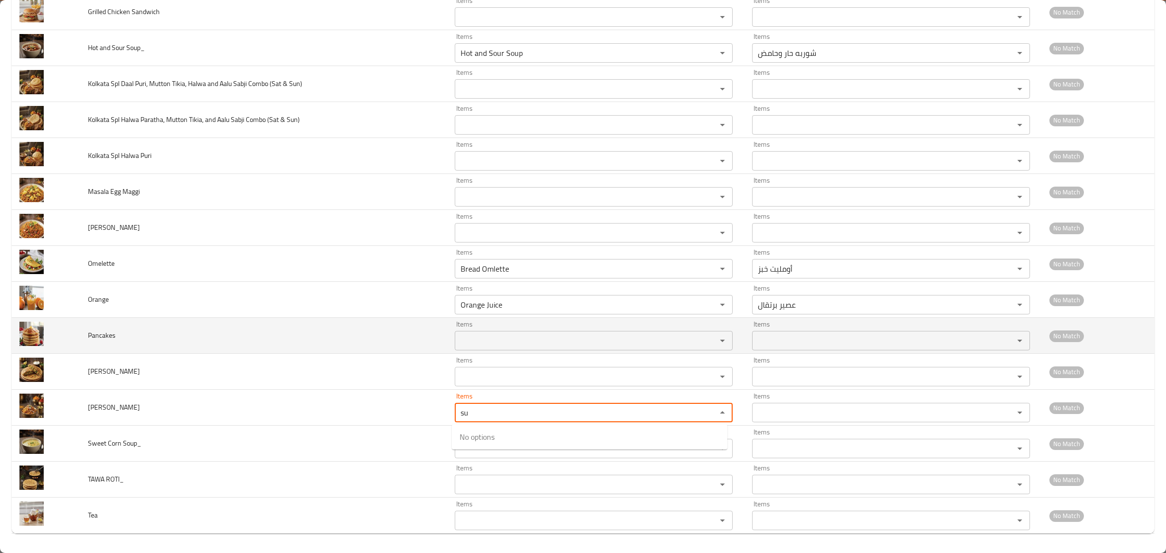
type Halwa "s"
type Halwa "g"
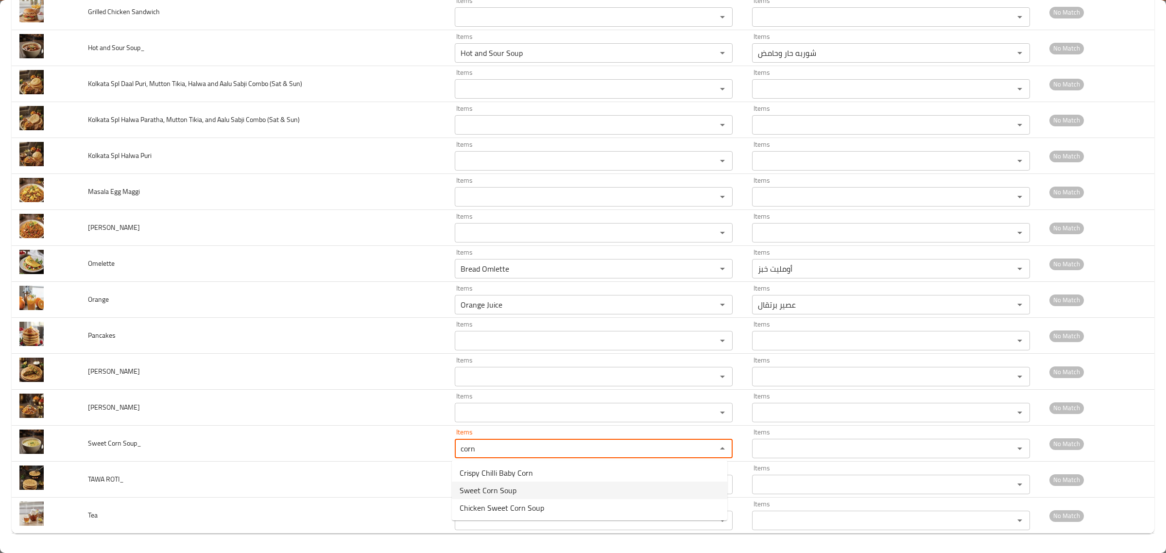
click at [554, 485] on Soup_-option-1 "Sweet Corn Soup" at bounding box center [590, 490] width 276 height 17
type Soup_ "Sweet Corn Soup"
type Soup_-ar "شوربه الذرة الحلوة"
type Soup_ "Sweet Corn Soup"
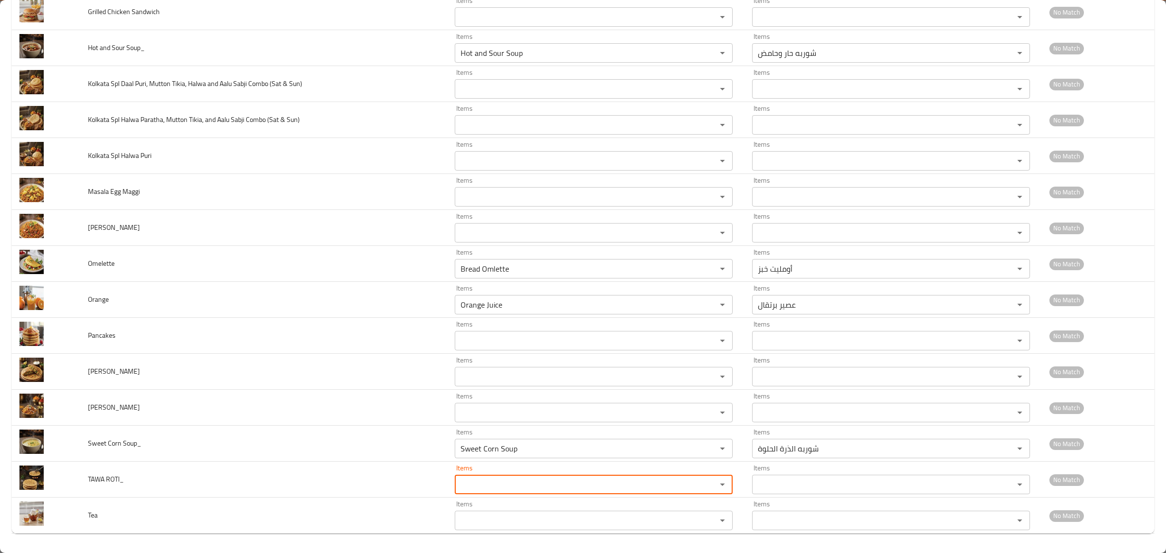
type ROTI_ "r"
click at [537, 508] on ROTI_-option-0 "TAWA ROTI" at bounding box center [590, 508] width 276 height 17
type ROTI_ "TAWA ROTI"
type ROTI_-ar "تاوا روتي"
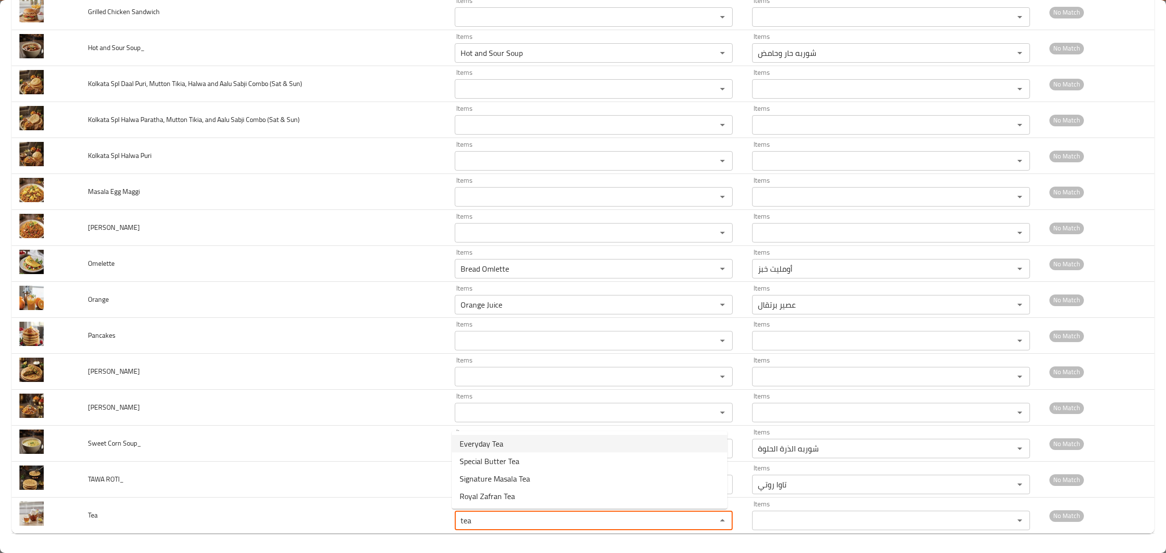
click at [547, 440] on li "Everyday Tea" at bounding box center [590, 443] width 276 height 17
type input "Everyday Tea"
type input "شاي ايفري داي"
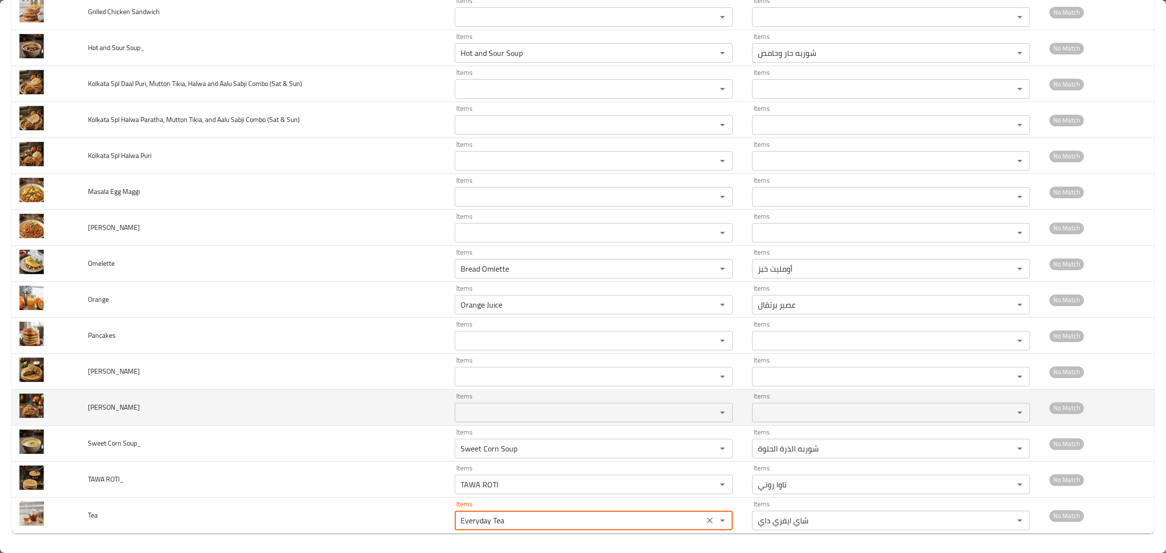
type input "Everyday Tea"
click at [119, 412] on span "[PERSON_NAME]" at bounding box center [114, 407] width 52 height 13
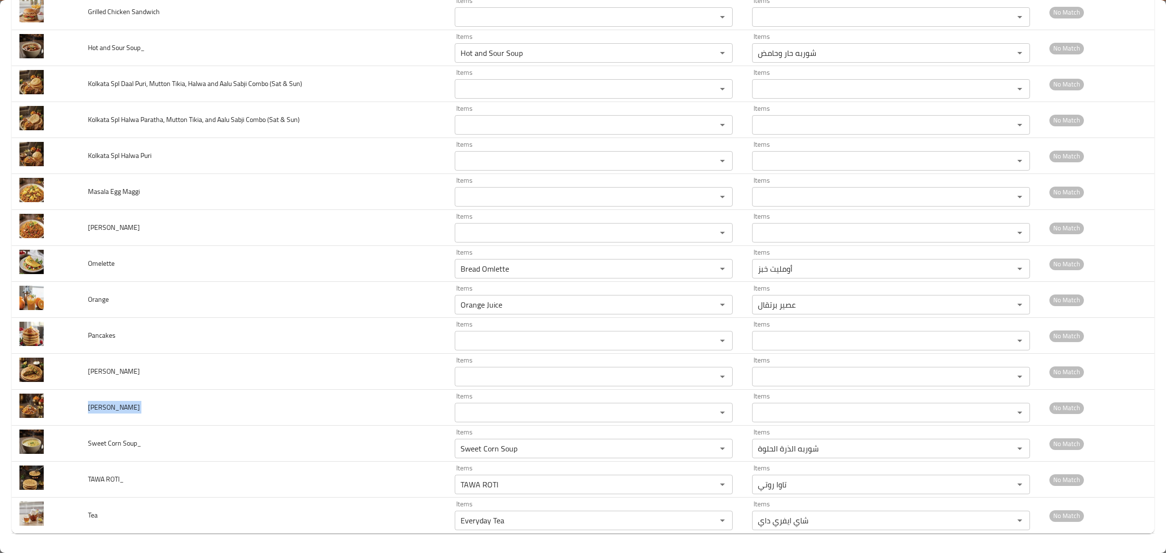
copy span "[PERSON_NAME]"
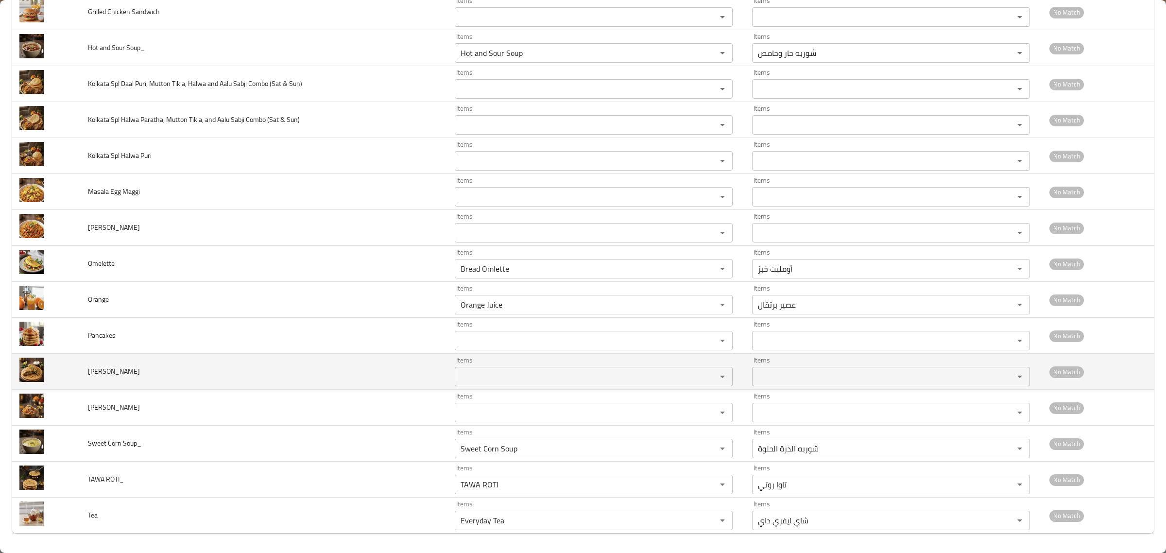
click at [117, 372] on span "[PERSON_NAME]" at bounding box center [114, 371] width 52 height 13
click at [118, 372] on span "[PERSON_NAME]" at bounding box center [114, 371] width 52 height 13
click at [113, 375] on span "[PERSON_NAME]" at bounding box center [114, 371] width 52 height 13
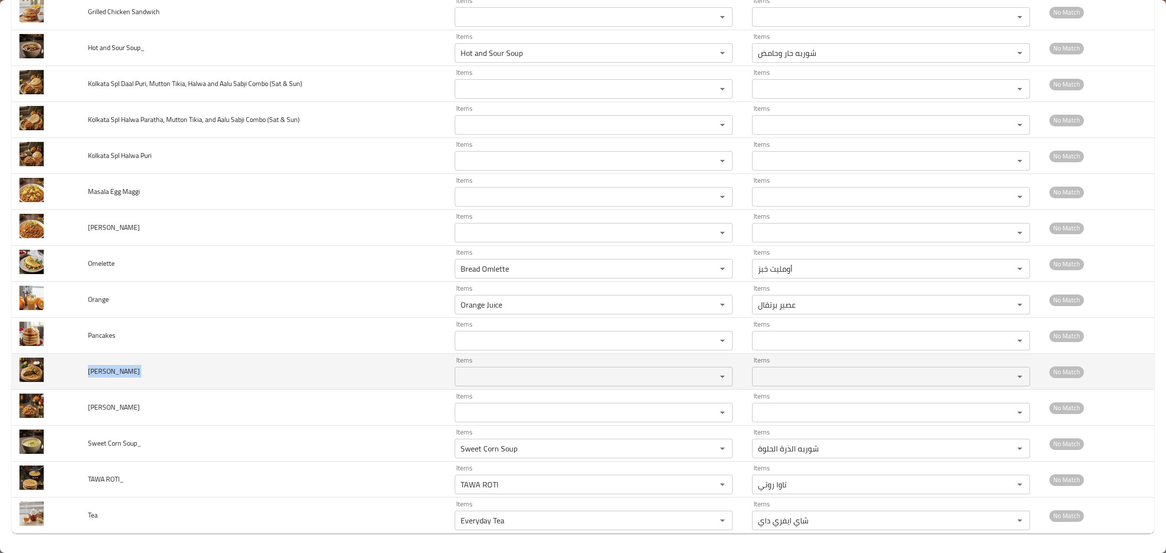
click at [113, 375] on span "[PERSON_NAME]" at bounding box center [114, 371] width 52 height 13
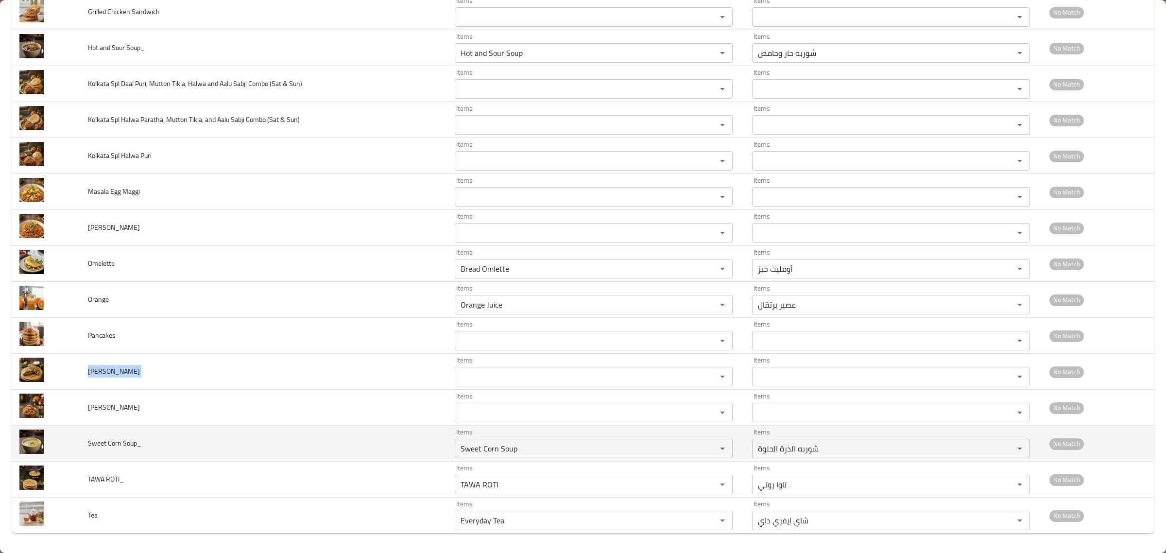
copy span "[PERSON_NAME]"
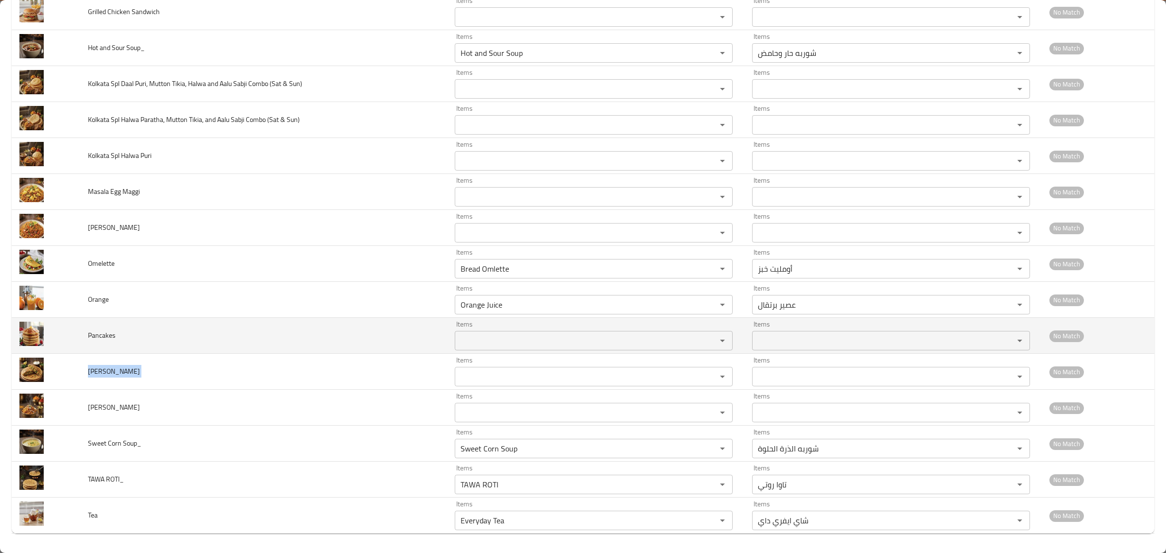
click at [105, 335] on span "Pancakes" at bounding box center [102, 335] width 28 height 13
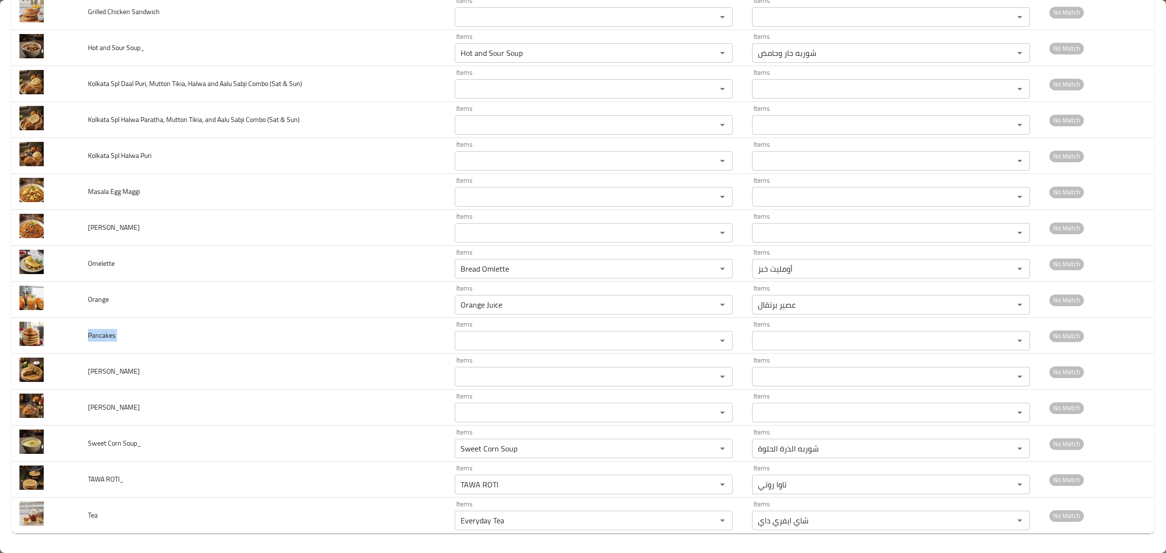
copy span "Pancakes"
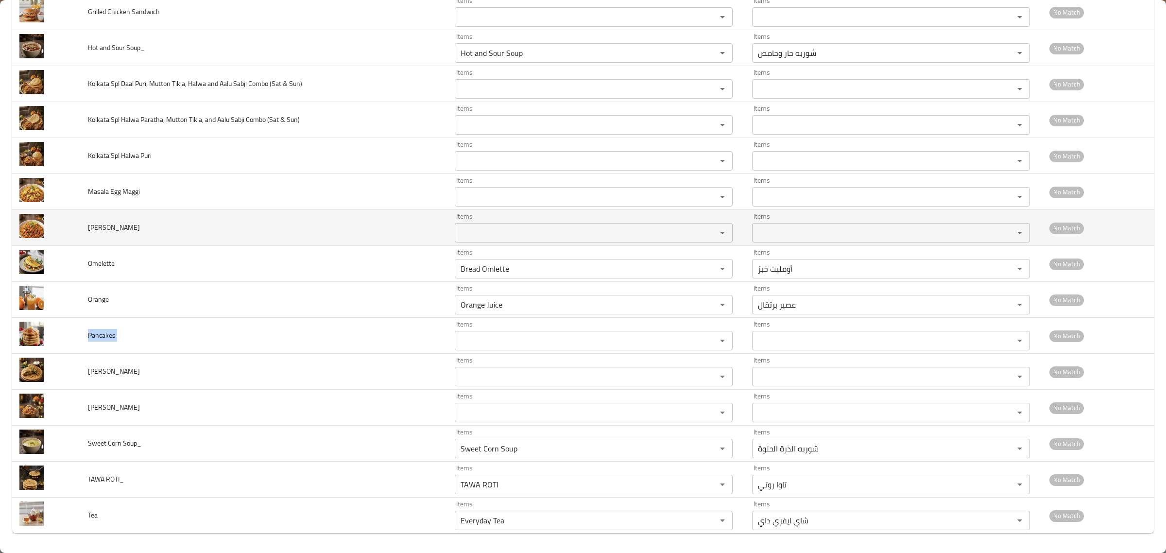
click at [120, 224] on span "[PERSON_NAME]" at bounding box center [114, 227] width 52 height 13
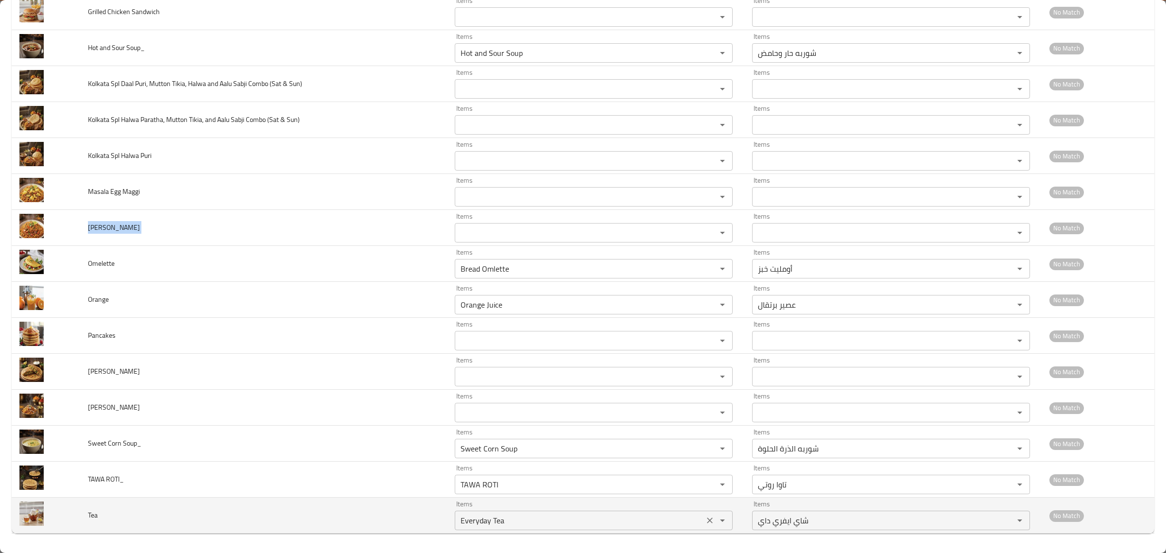
copy span "[PERSON_NAME]"
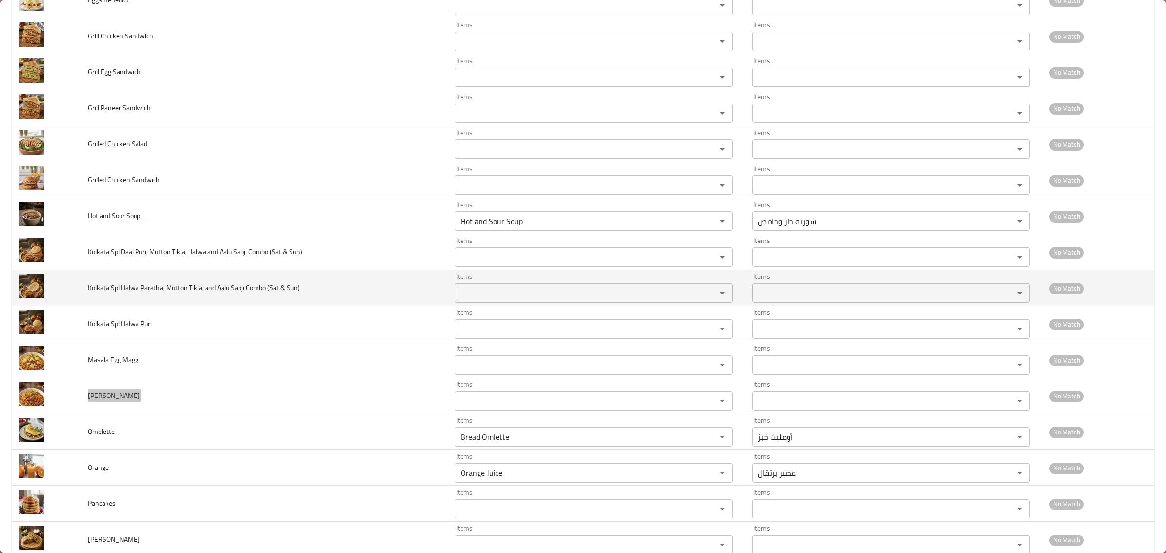
scroll to position [4445, 0]
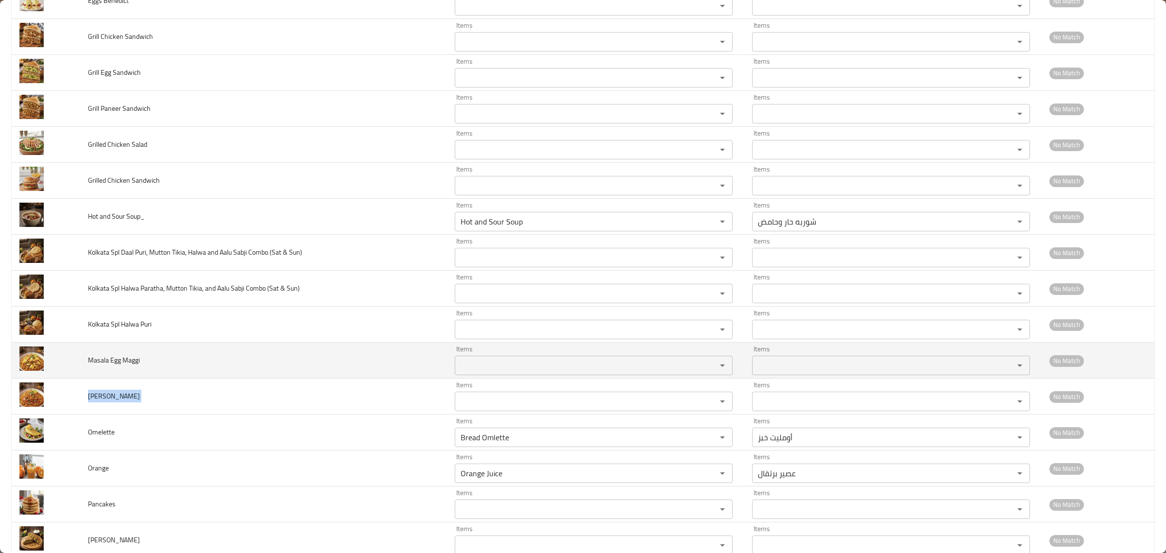
click at [124, 379] on td "Masala Egg Maggi" at bounding box center [263, 361] width 367 height 36
click at [125, 379] on td "Masala Egg Maggi" at bounding box center [263, 361] width 367 height 36
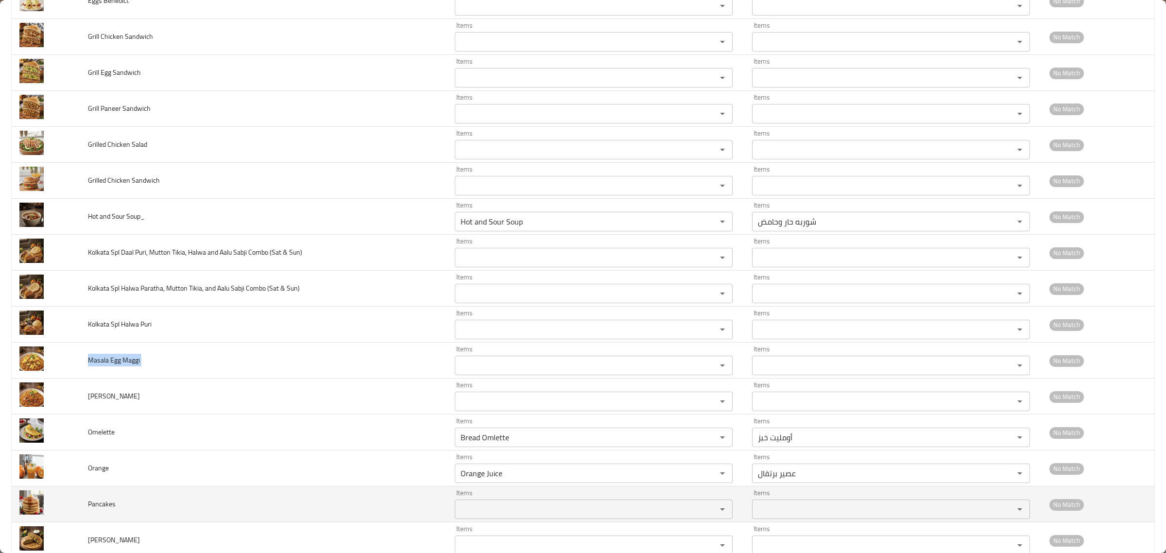
copy span "Masala Egg Maggi"
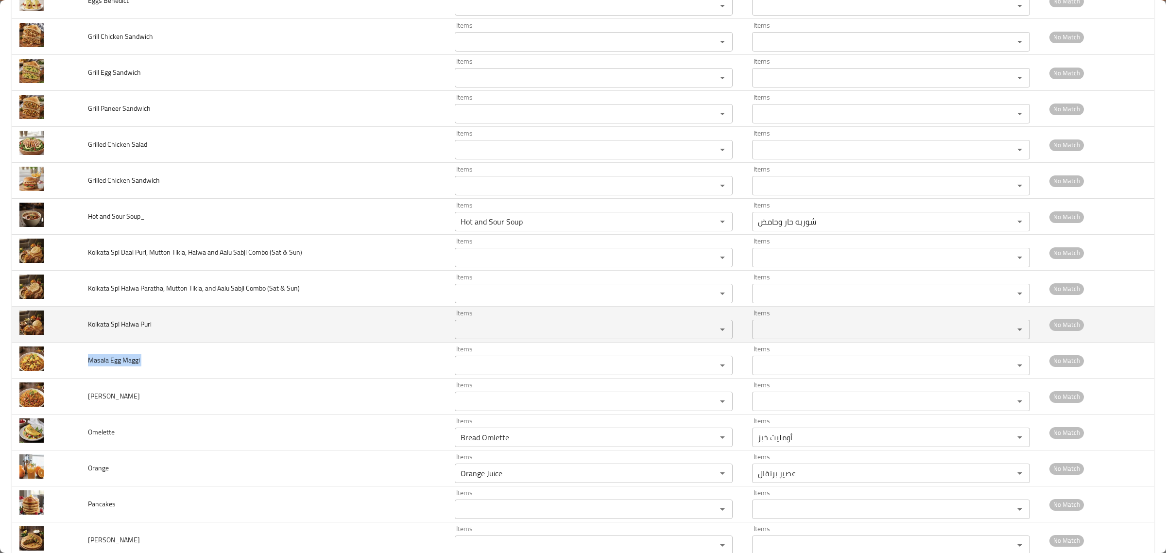
click at [125, 327] on td "Kolkata Spl Halwa Puri" at bounding box center [263, 325] width 367 height 36
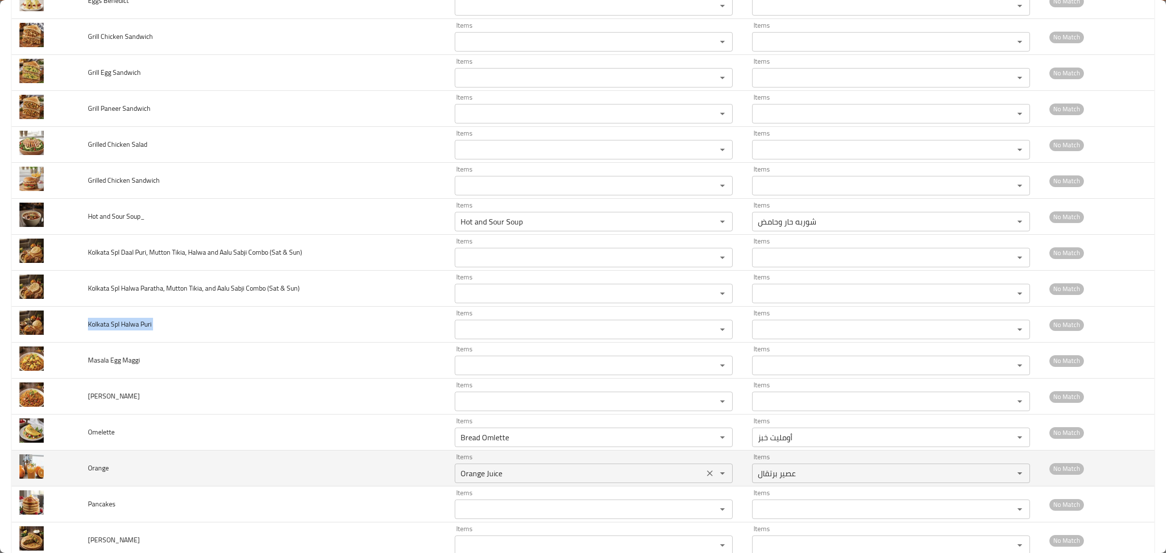
copy span "Kolkata Spl Halwa Puri"
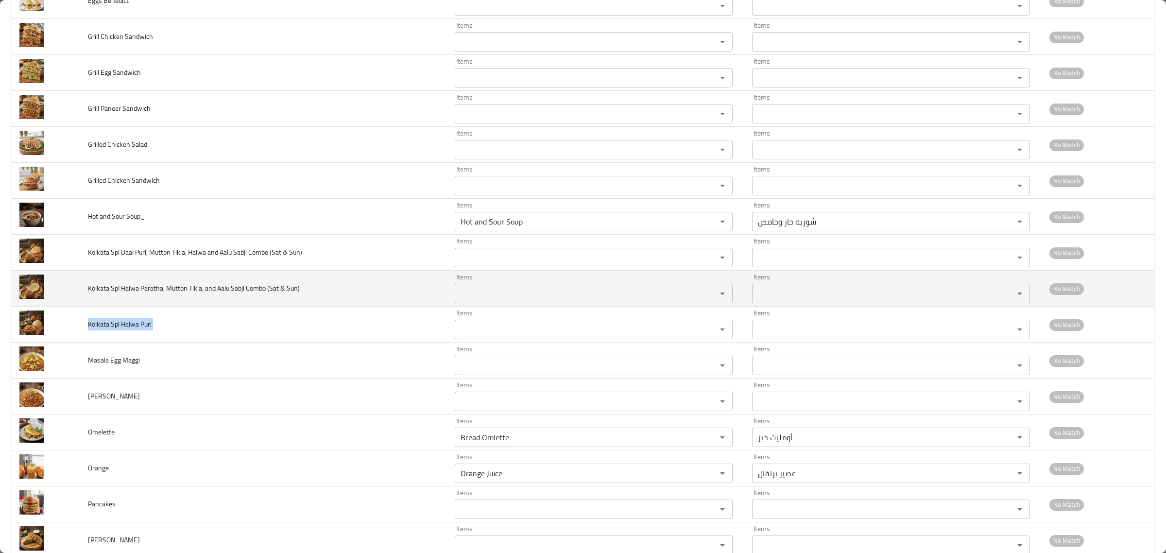
click at [166, 294] on span "Kolkata Spl Halwa Paratha, Mutton Tikia, and Aalu Sabji Combo (Sat & Sun)" at bounding box center [194, 288] width 212 height 13
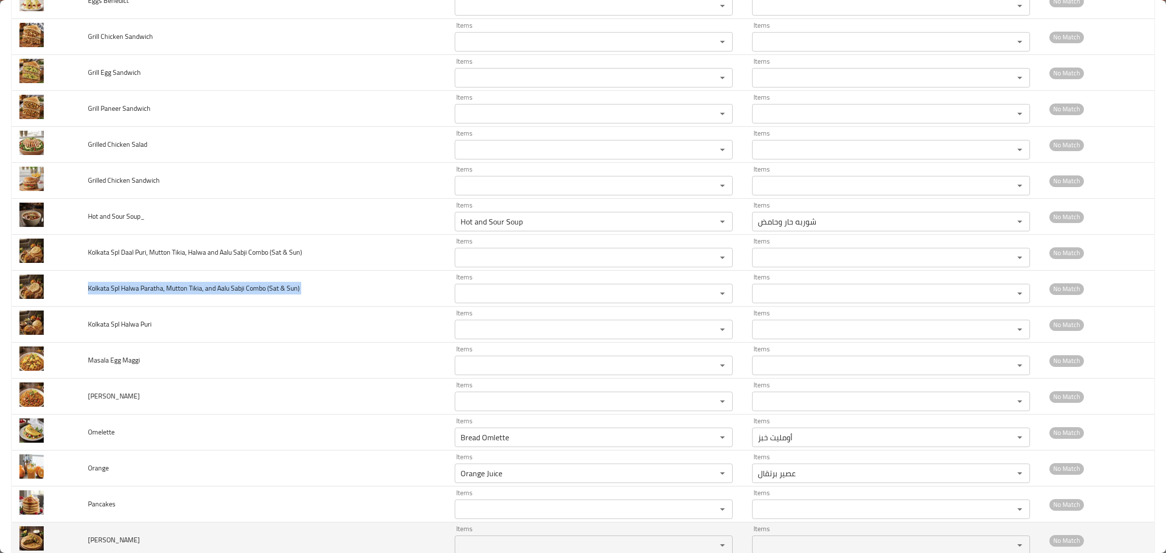
copy span "Kolkata Spl Halwa Paratha, Mutton Tikia, and Aalu Sabji Combo (Sat & Sun)"
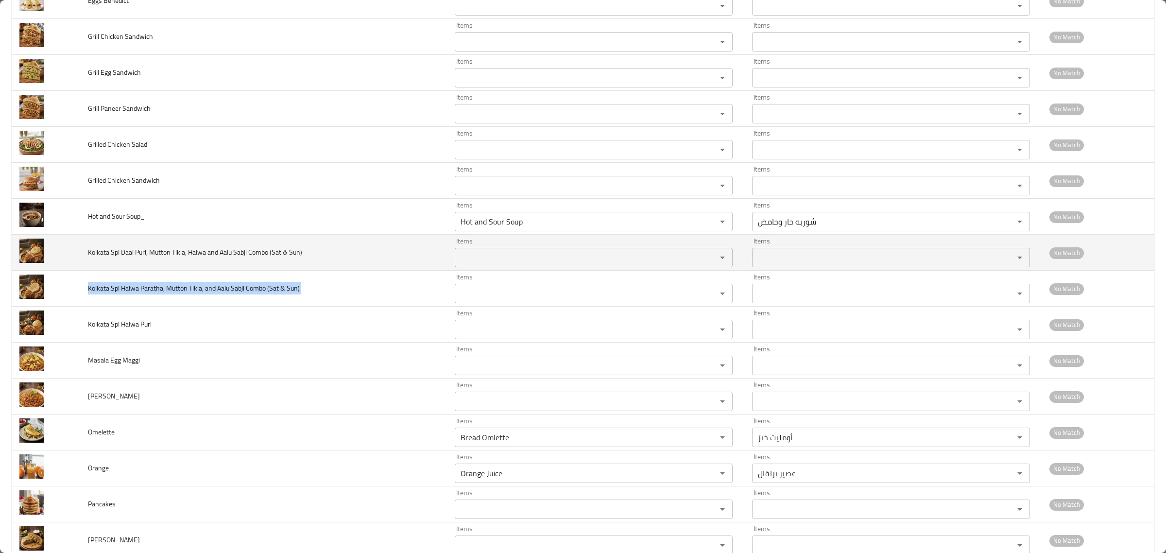
click at [161, 259] on span "Kolkata Spl Daal Puri, Mutton Tikia, Halwa and Aalu Sabji Combo (Sat & Sun)" at bounding box center [195, 252] width 214 height 13
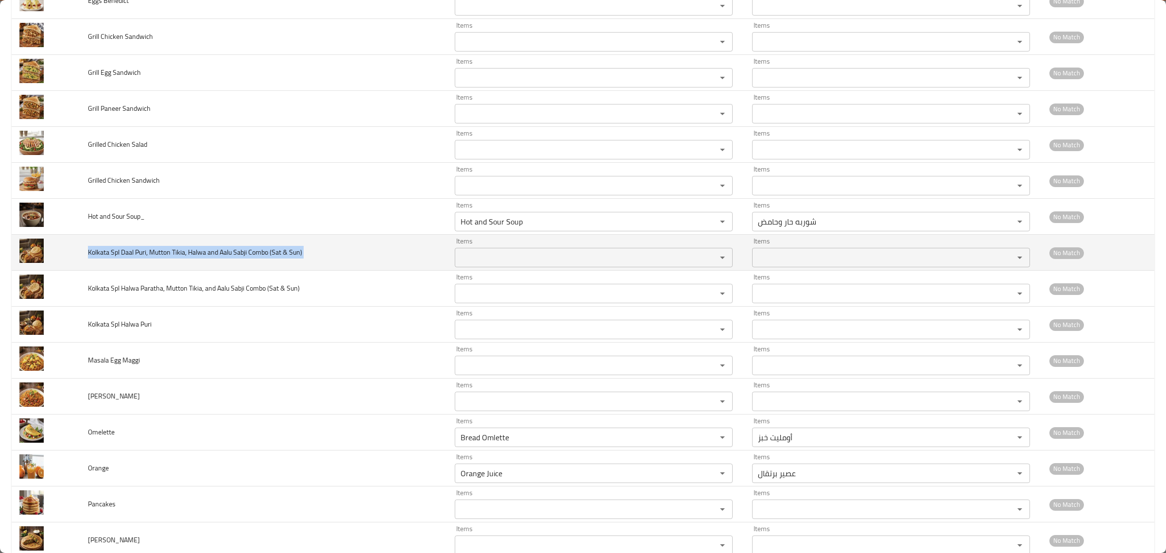
click at [161, 259] on span "Kolkata Spl Daal Puri, Mutton Tikia, Halwa and Aalu Sabji Combo (Sat & Sun)" at bounding box center [195, 252] width 214 height 13
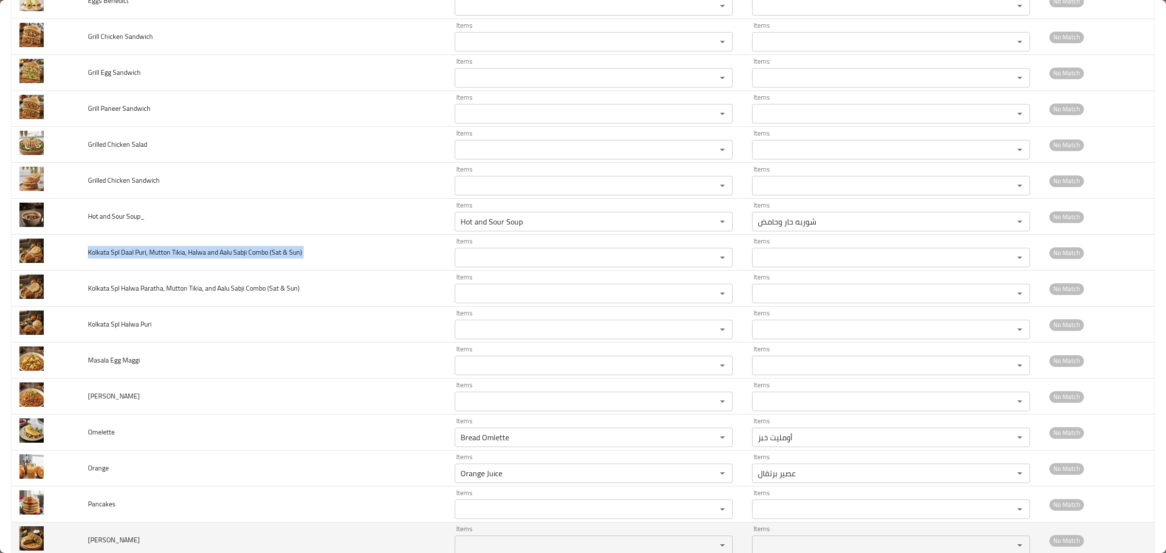
copy span "Kolkata Spl Daal Puri, Mutton Tikia, Halwa and Aalu Sabji Combo (Sat & Sun)"
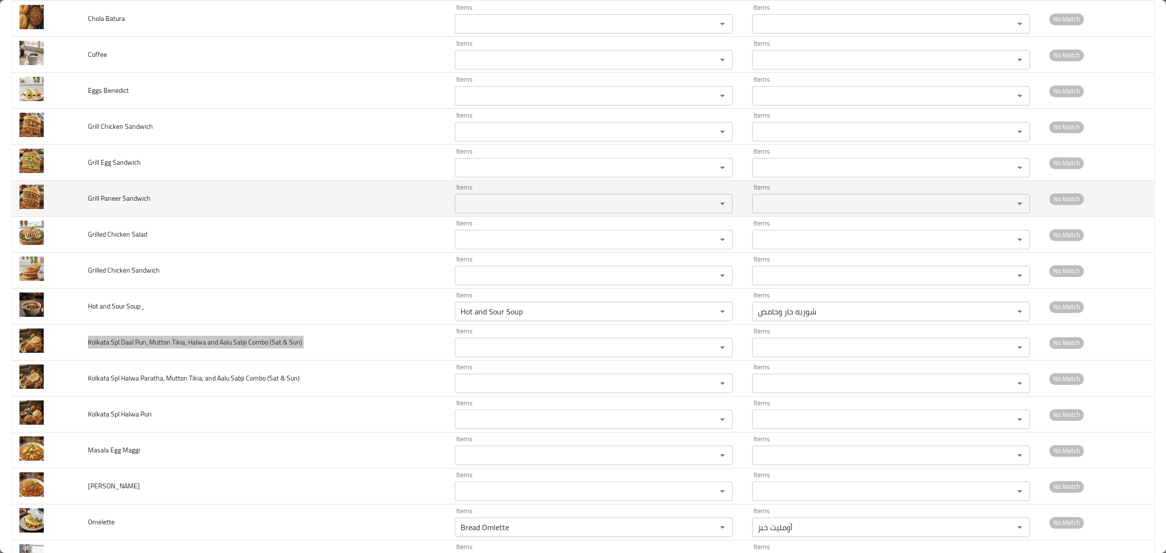
scroll to position [4323, 0]
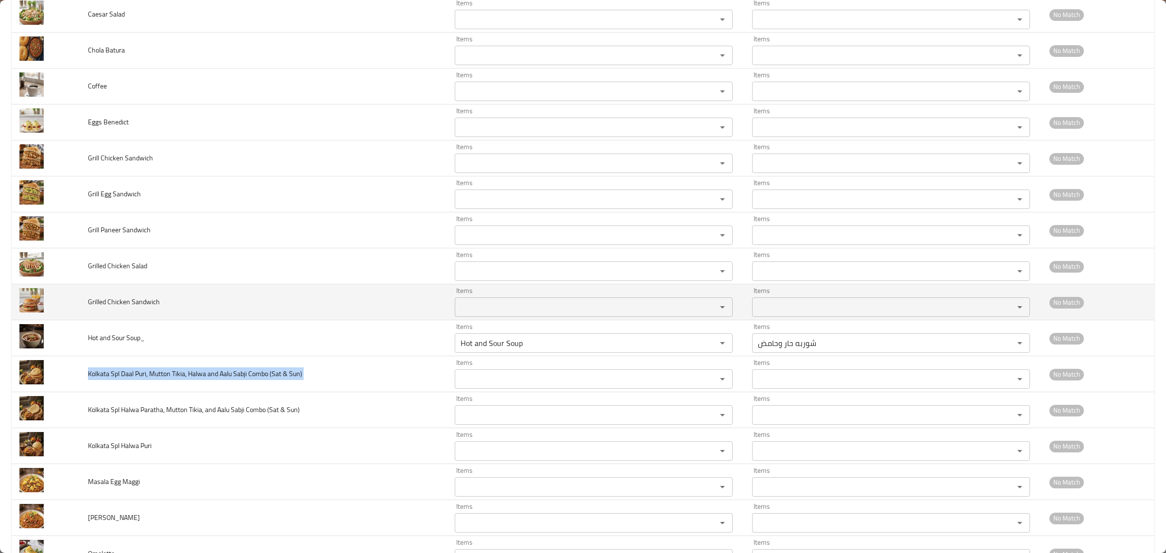
click at [120, 308] on span "Grilled Chicken Sandwich" at bounding box center [124, 301] width 72 height 13
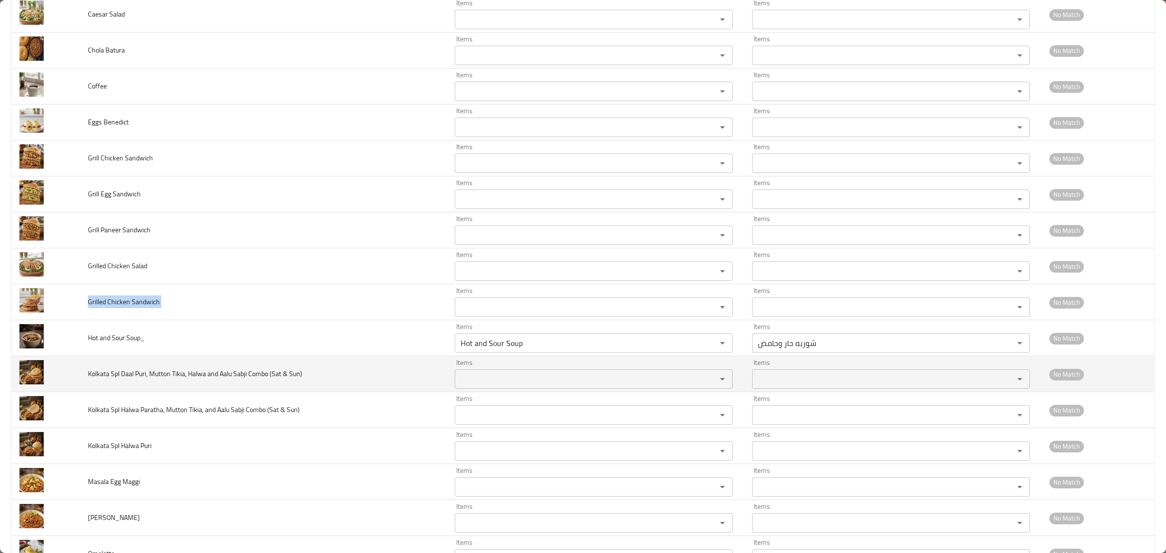
copy span "Grilled Chicken Sandwich"
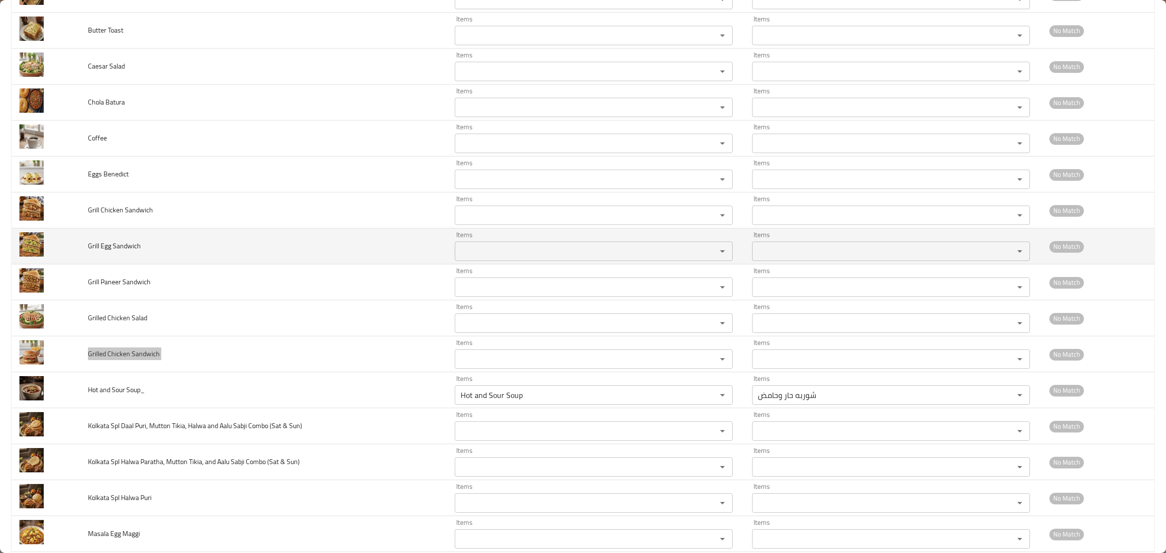
scroll to position [4202, 0]
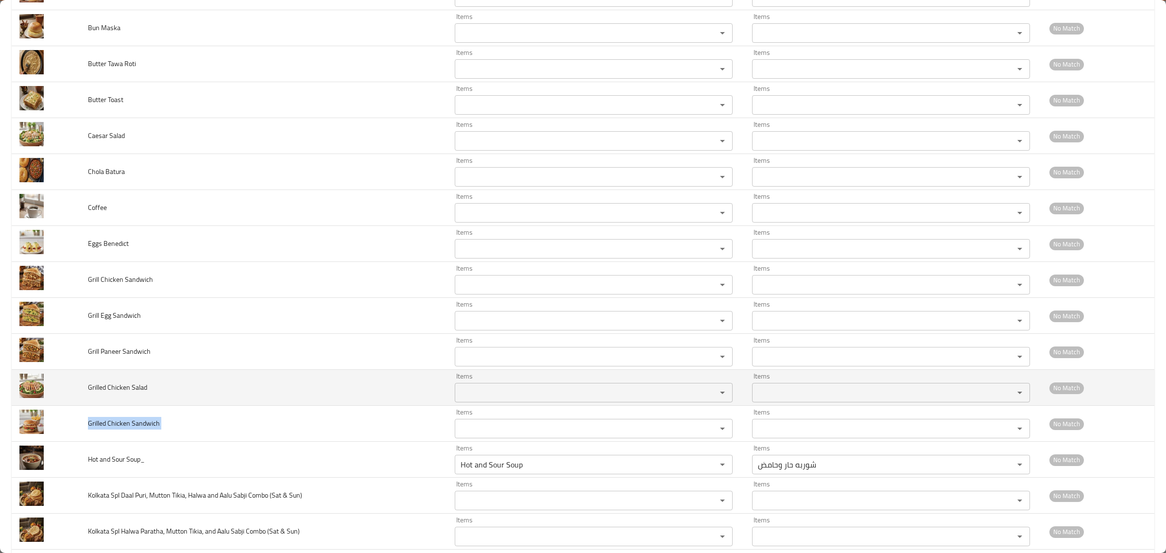
click at [118, 387] on td "Grilled Chicken Salad" at bounding box center [263, 388] width 367 height 36
click at [118, 394] on span "Grilled Chicken Salad" at bounding box center [117, 387] width 59 height 13
click at [119, 394] on span "Grilled Chicken Salad" at bounding box center [117, 387] width 59 height 13
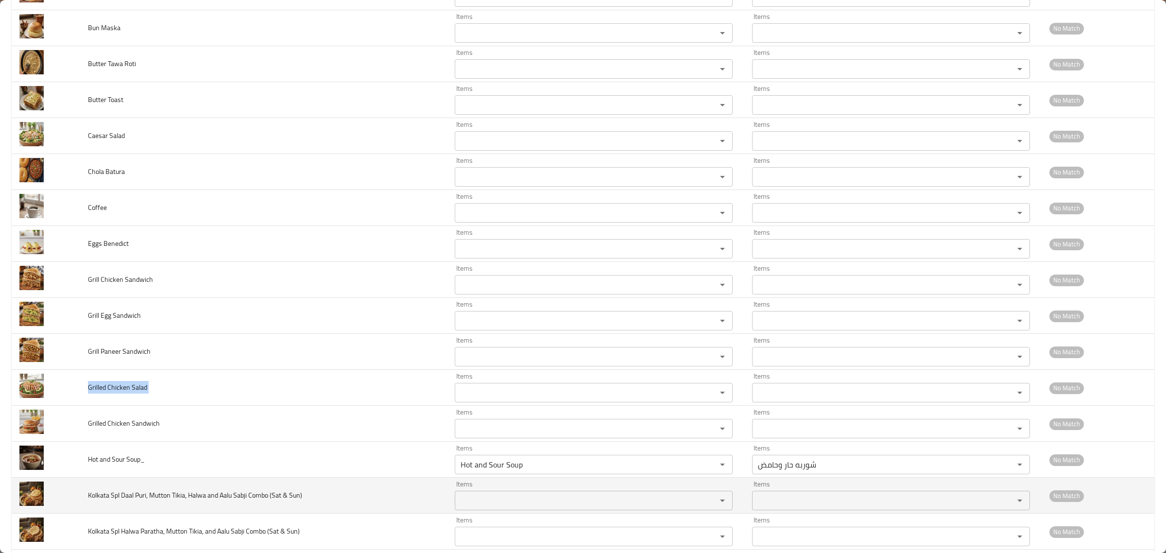
copy span "Grilled Chicken Salad"
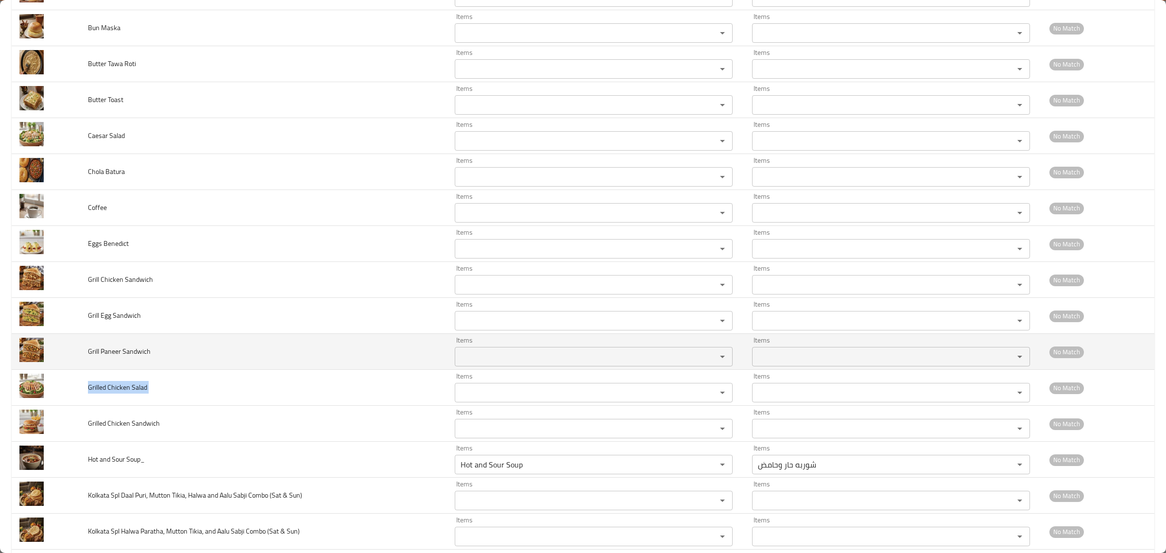
click at [118, 358] on span "Grill Paneer Sandwich" at bounding box center [119, 351] width 63 height 13
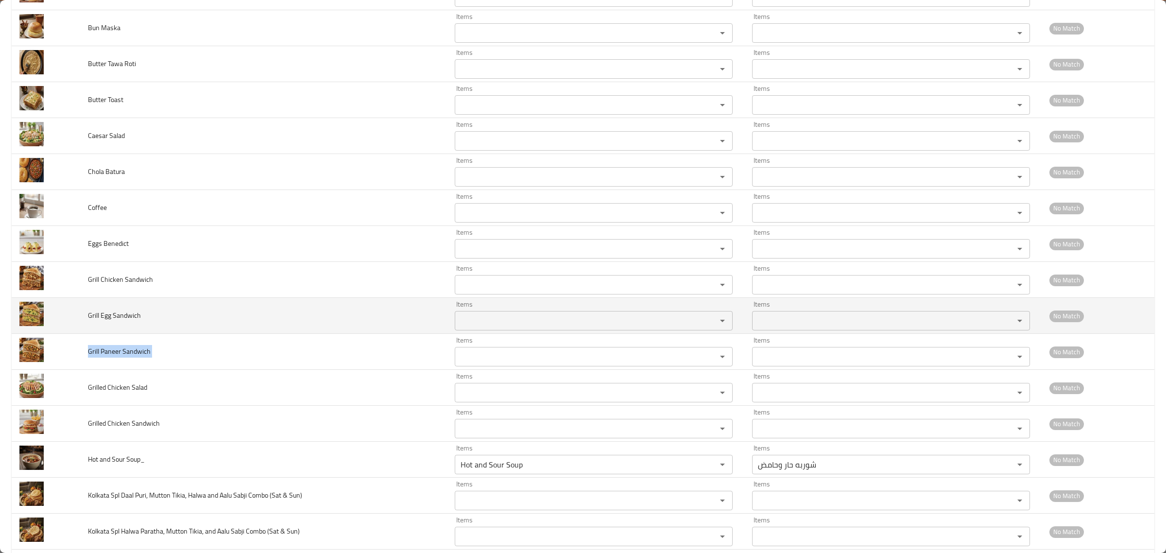
click at [109, 322] on span "Grill Egg Sandwich" at bounding box center [114, 315] width 53 height 13
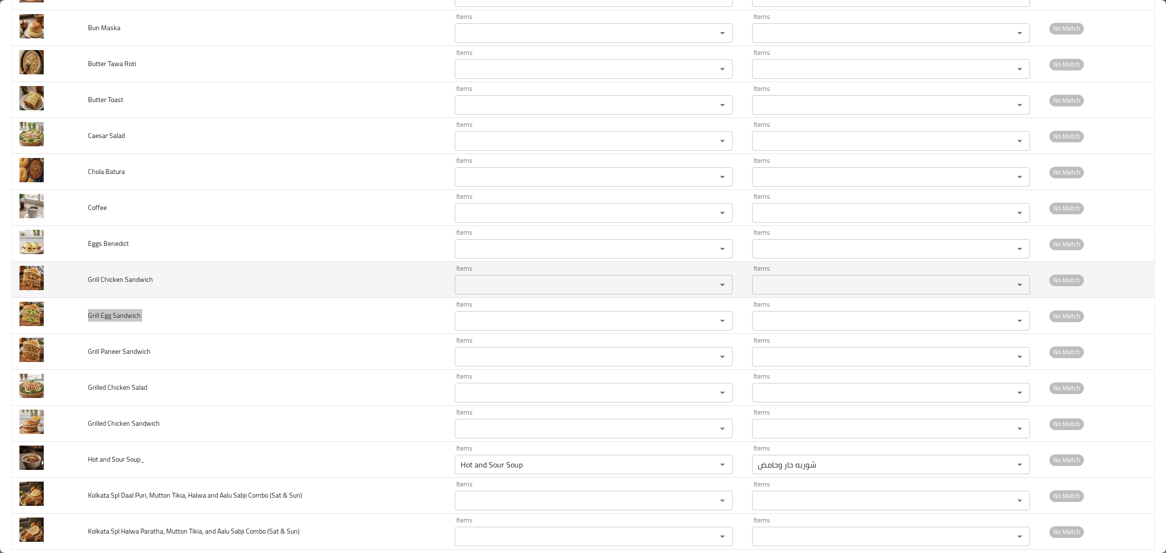
scroll to position [4141, 0]
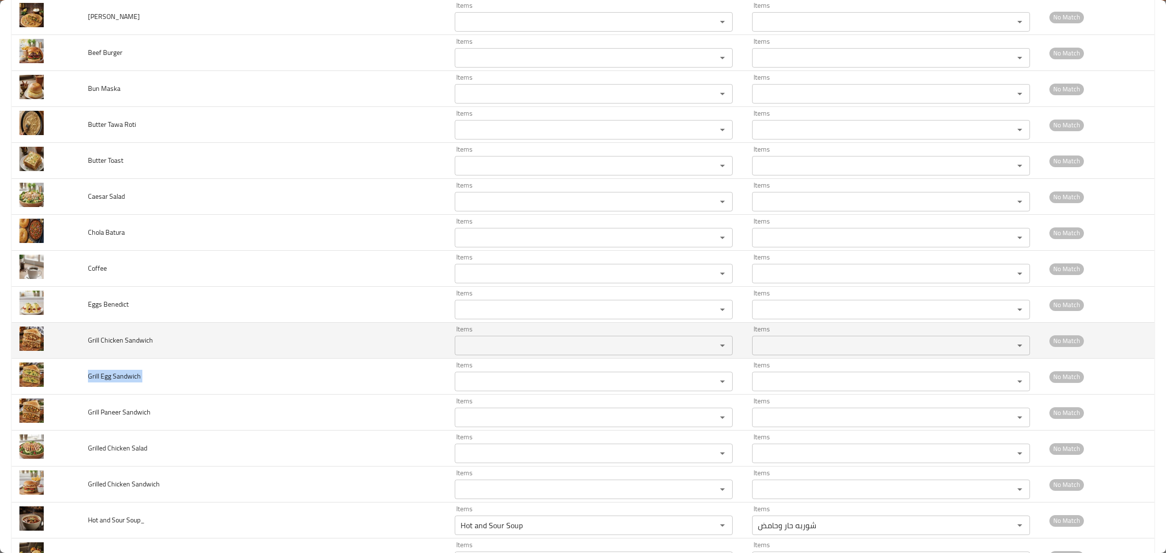
click at [126, 346] on span "Grill Chicken Sandwich" at bounding box center [120, 340] width 65 height 13
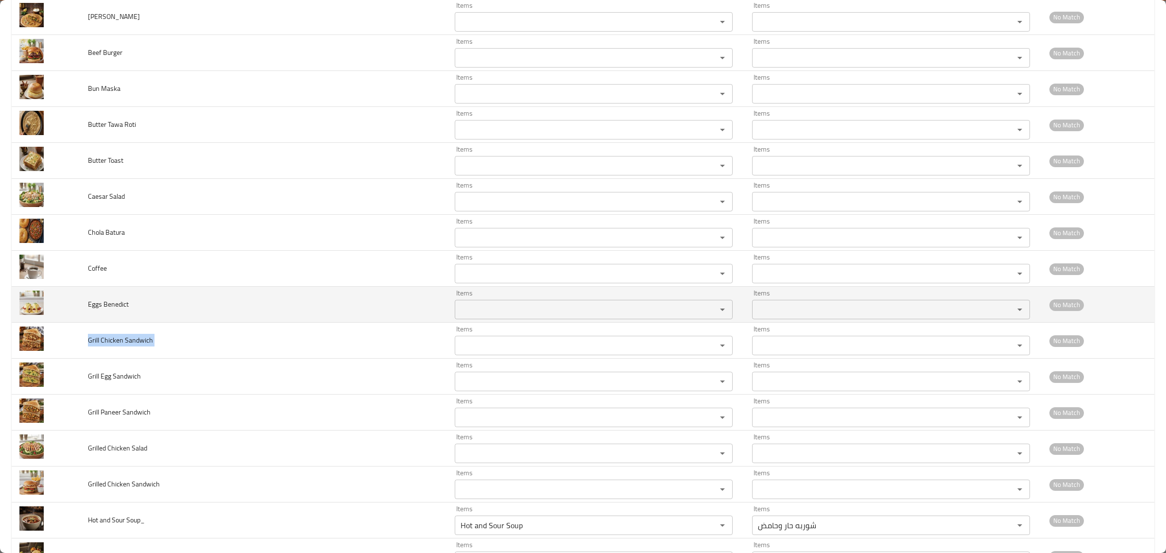
click at [92, 311] on span "Eggs Benedict" at bounding box center [108, 304] width 41 height 13
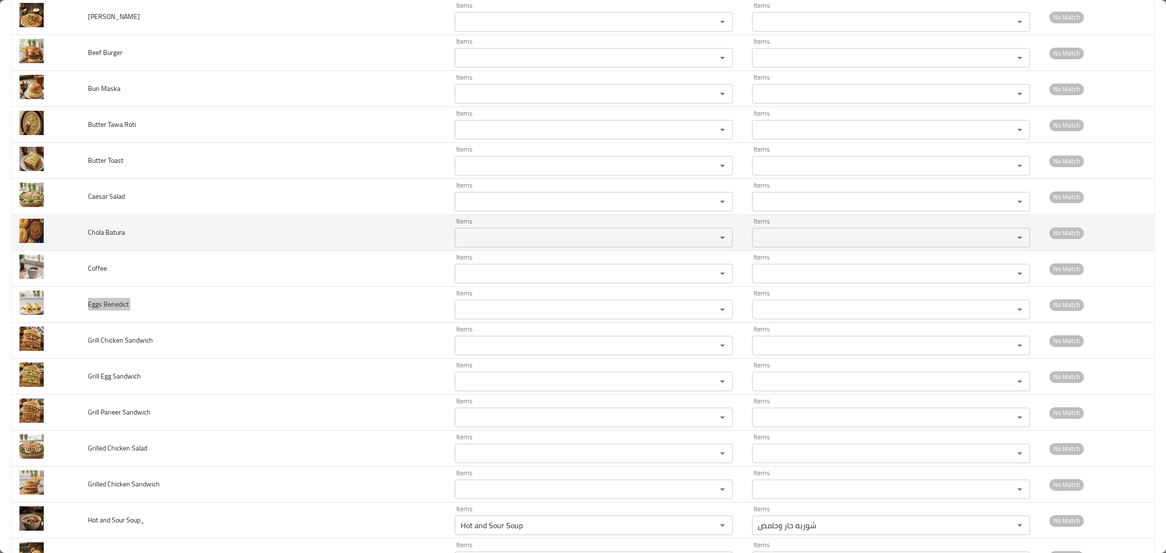
scroll to position [4080, 0]
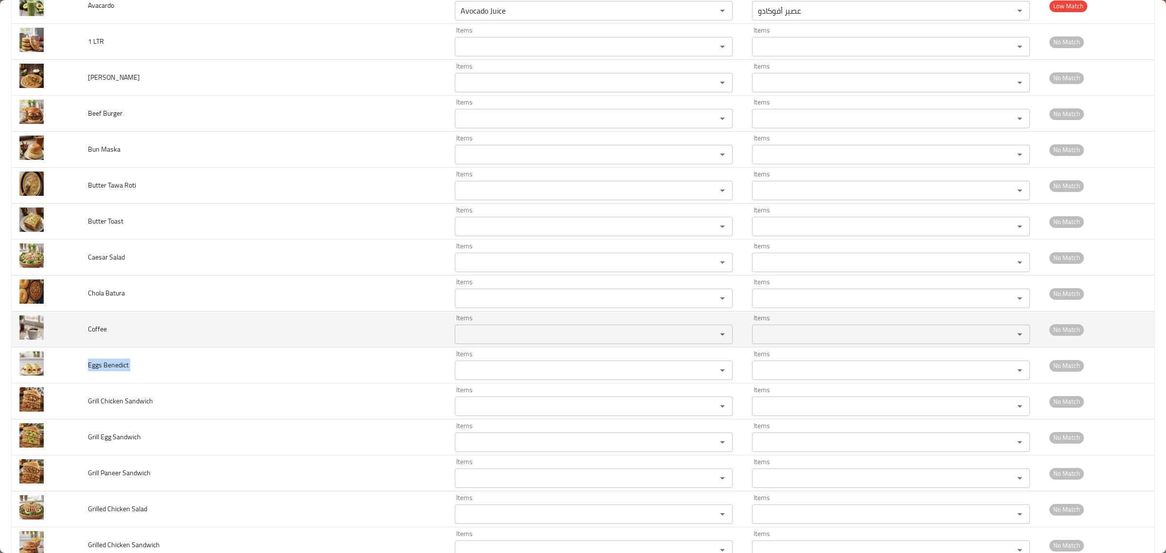
click at [110, 343] on td "Coffee" at bounding box center [263, 329] width 367 height 36
click at [90, 335] on span "Coffee" at bounding box center [97, 329] width 19 height 13
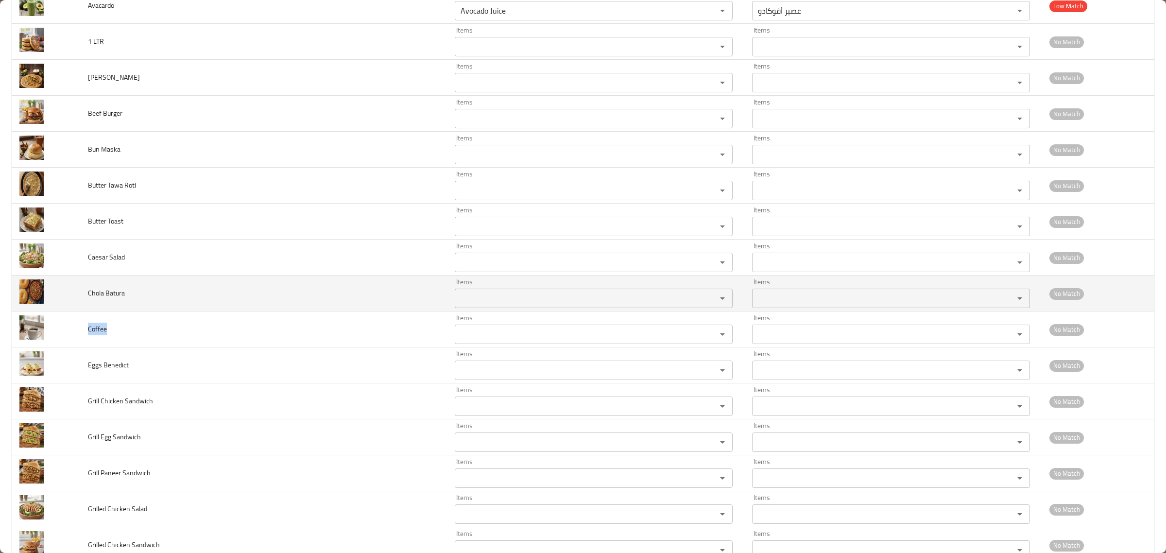
drag, startPoint x: 98, startPoint y: 318, endPoint x: 104, endPoint y: 309, distance: 11.2
click at [99, 311] on td "Chola Batura" at bounding box center [263, 294] width 367 height 36
click at [105, 299] on span "Chola Batura" at bounding box center [106, 293] width 37 height 13
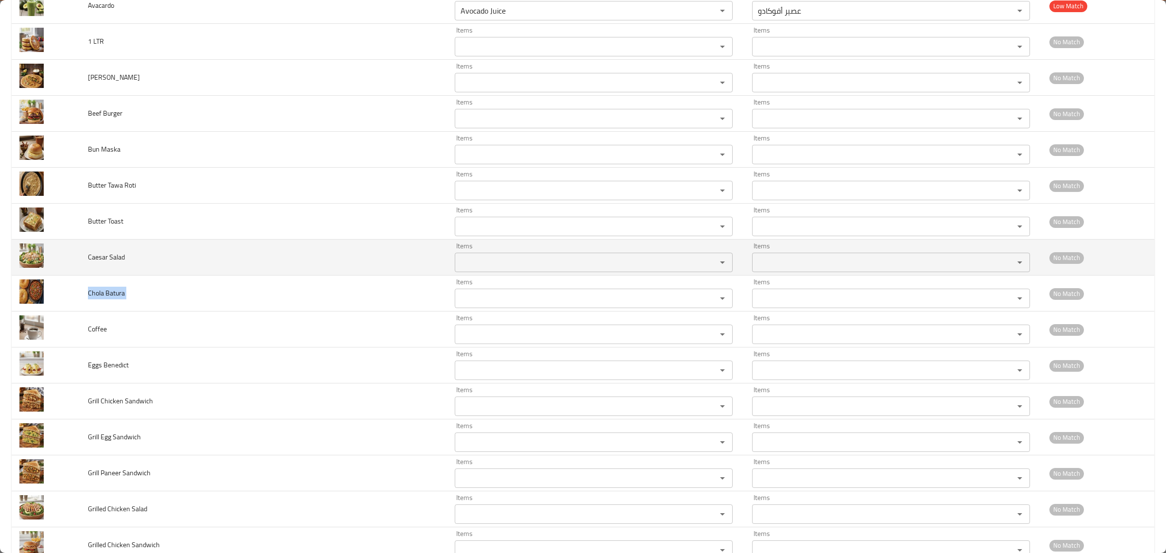
click at [93, 263] on span "Caesar Salad" at bounding box center [106, 257] width 37 height 13
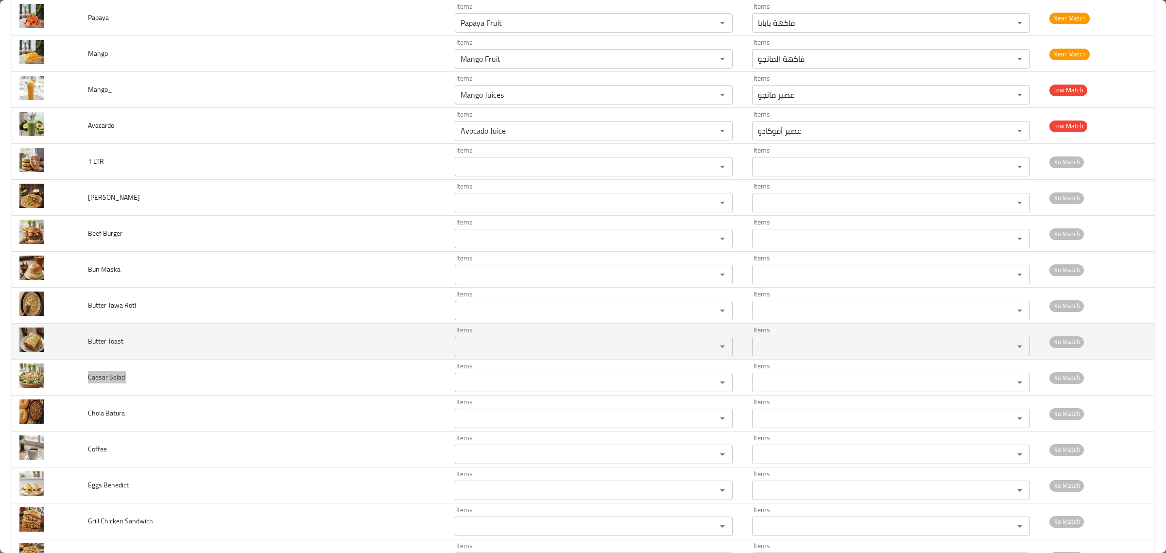
scroll to position [3959, 0]
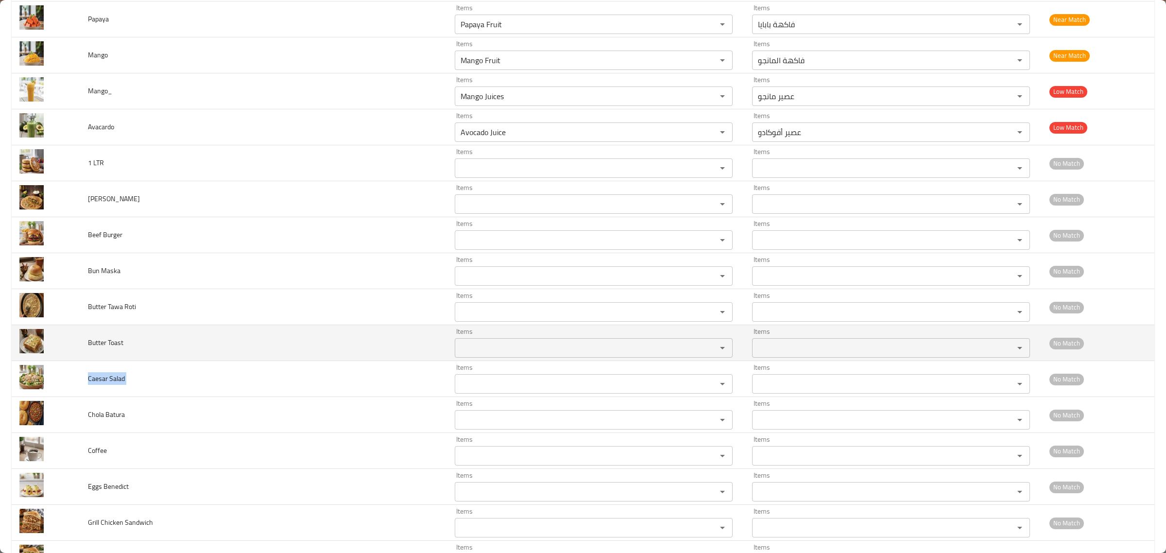
click at [105, 349] on span "Butter Toast" at bounding box center [105, 342] width 35 height 13
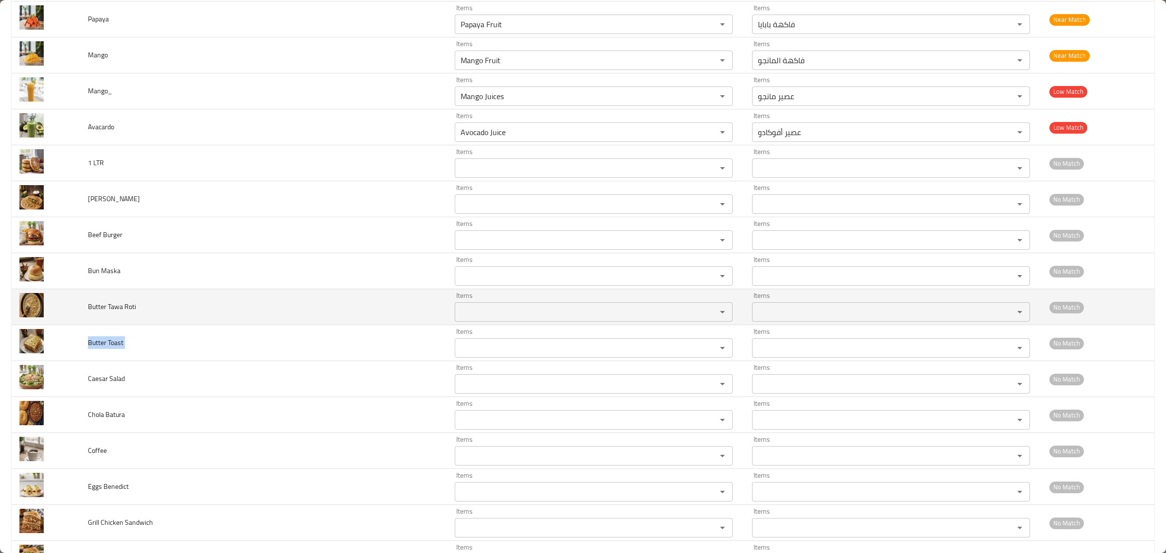
click at [109, 313] on span "Butter Tawa Roti" at bounding box center [112, 306] width 48 height 13
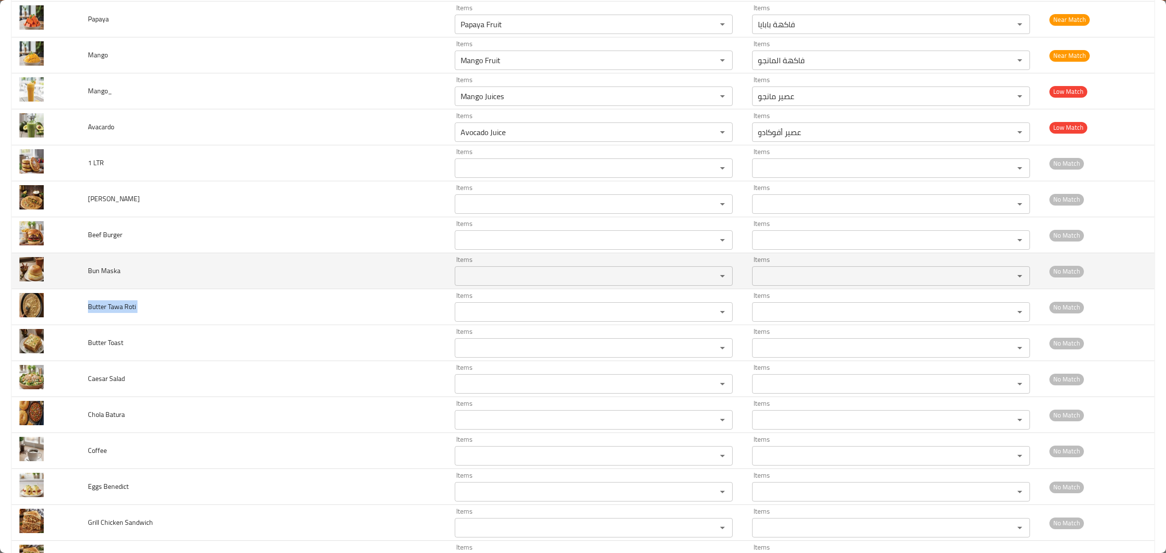
click at [106, 277] on span "Bun Maska" at bounding box center [104, 270] width 33 height 13
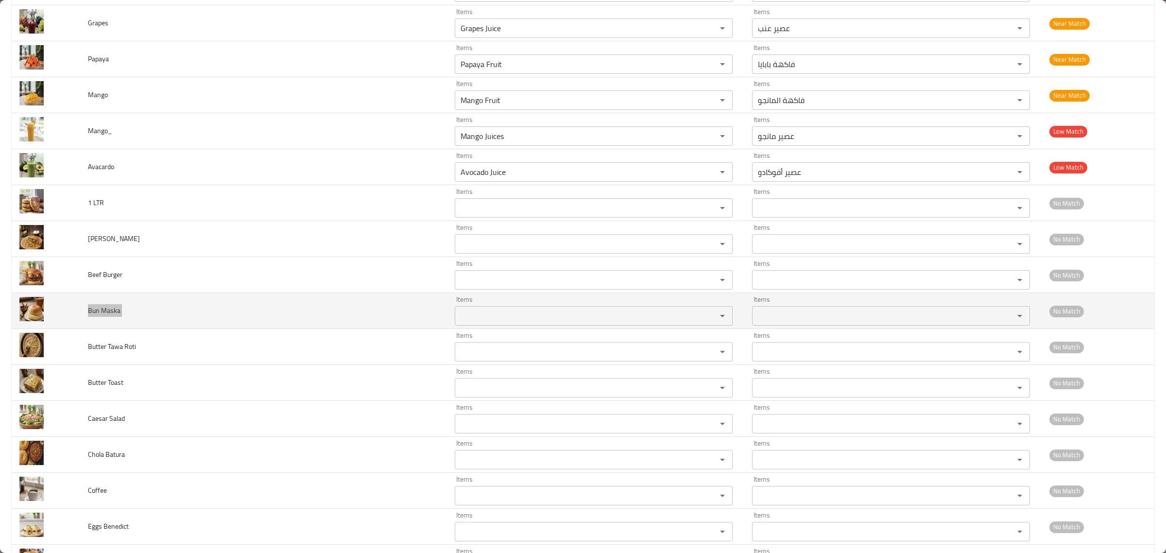
scroll to position [3898, 0]
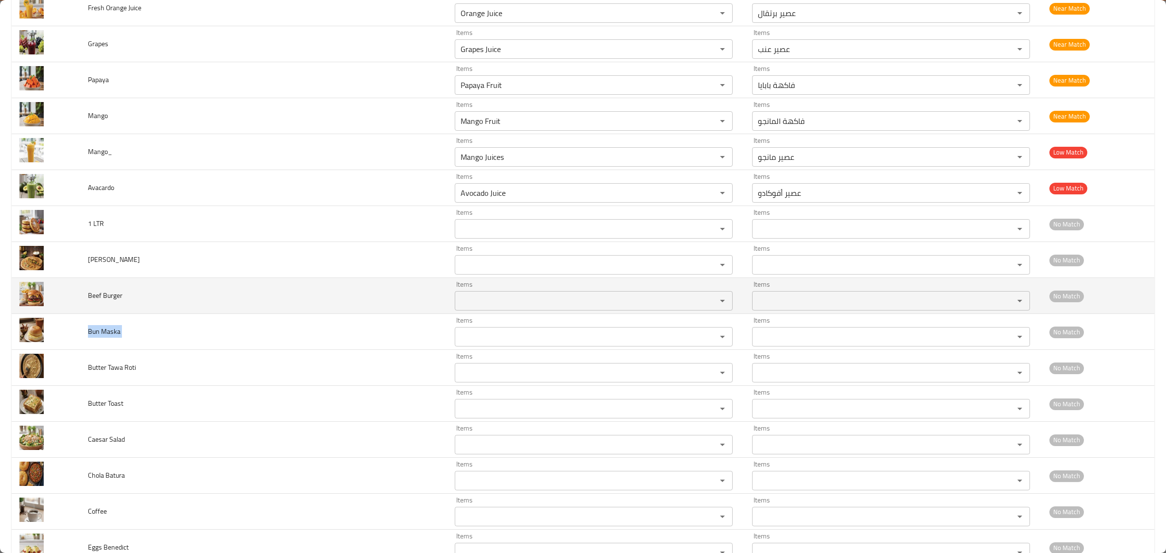
click at [103, 302] on span "Beef Burger" at bounding box center [105, 295] width 35 height 13
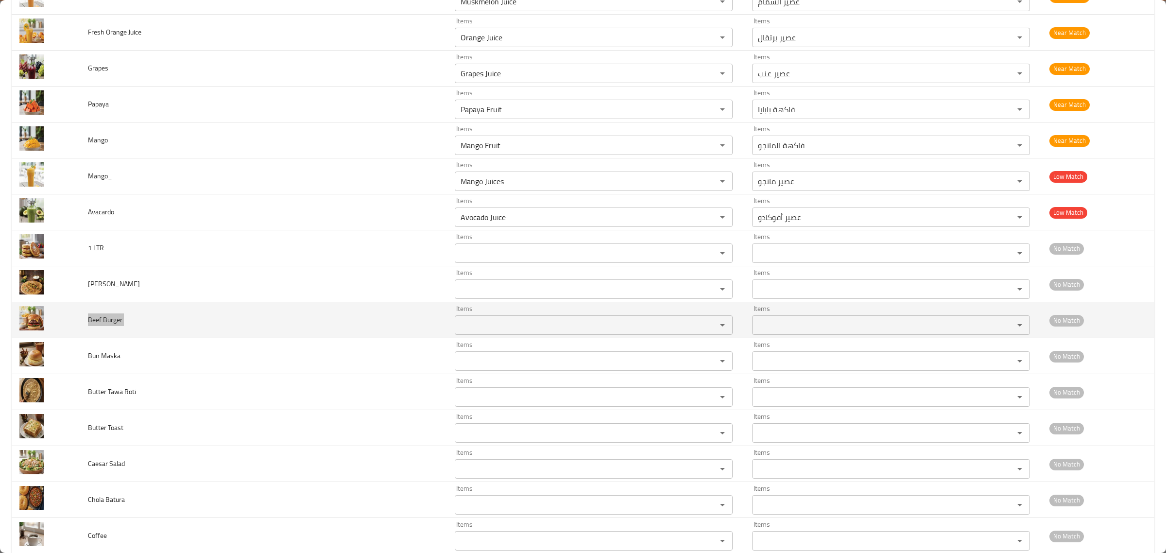
scroll to position [3837, 0]
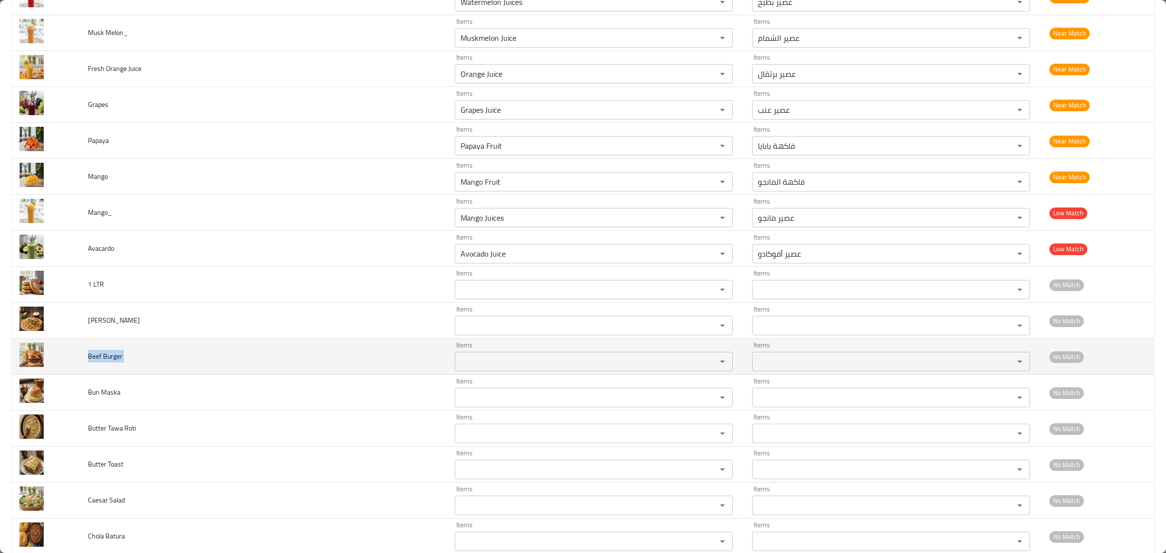
click at [110, 362] on span "Beef Burger" at bounding box center [105, 356] width 35 height 13
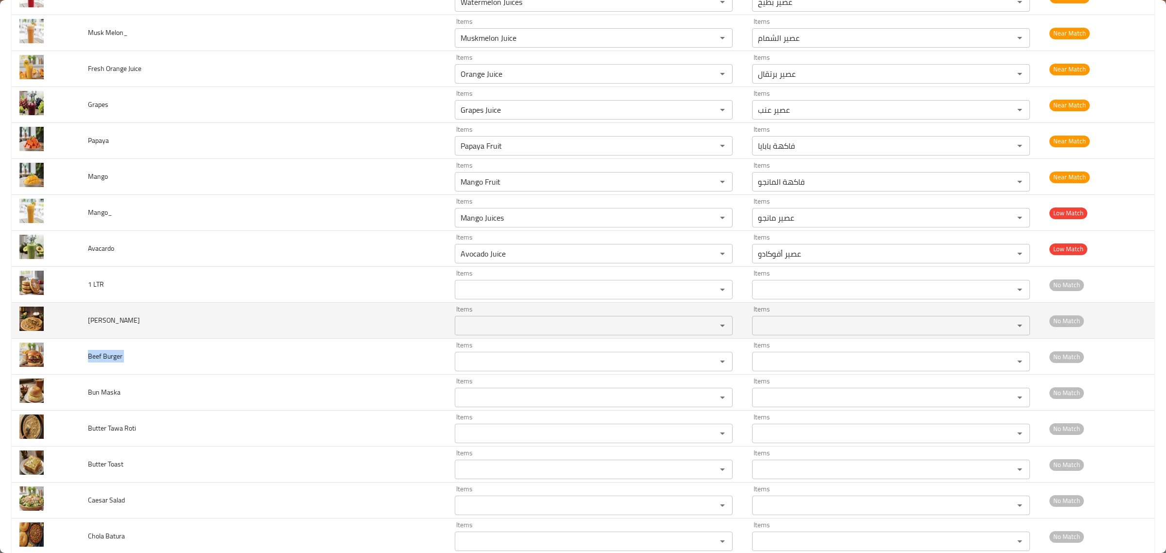
click at [103, 326] on span "[PERSON_NAME]" at bounding box center [114, 320] width 52 height 13
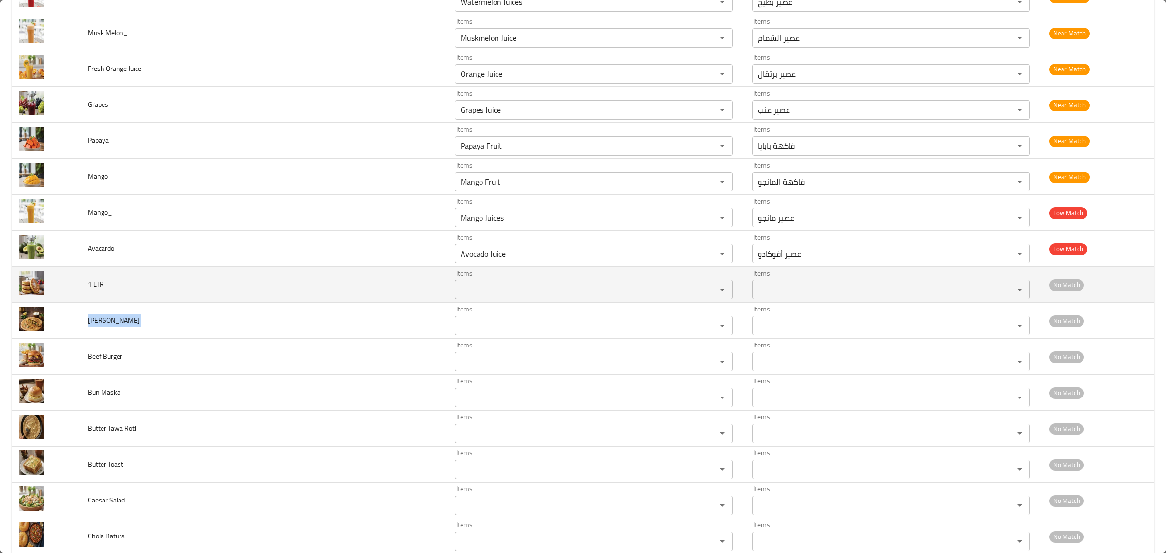
click at [86, 295] on td "1 LTR" at bounding box center [263, 285] width 367 height 36
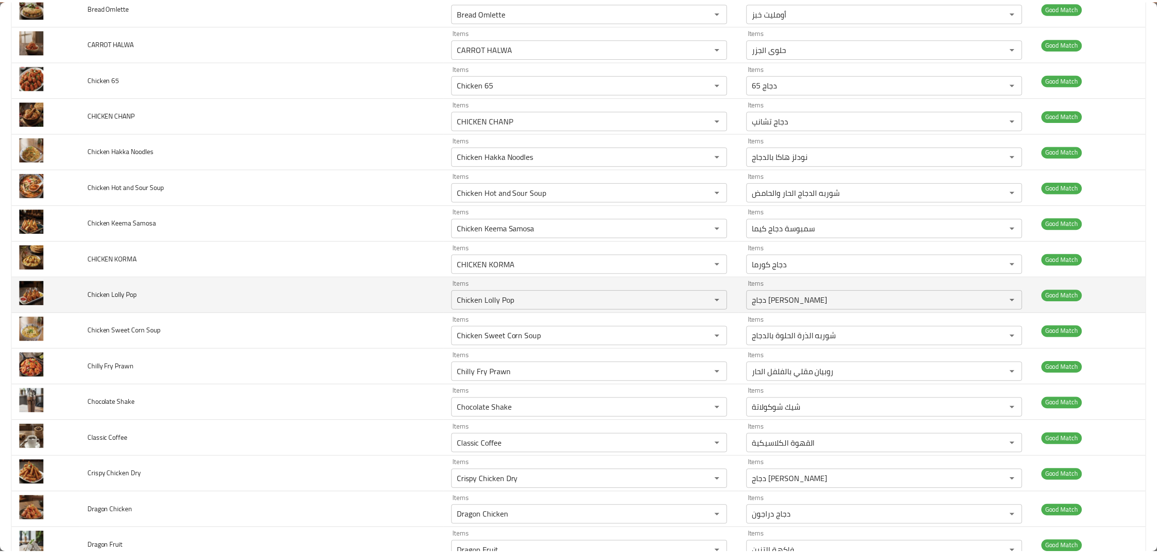
scroll to position [0, 0]
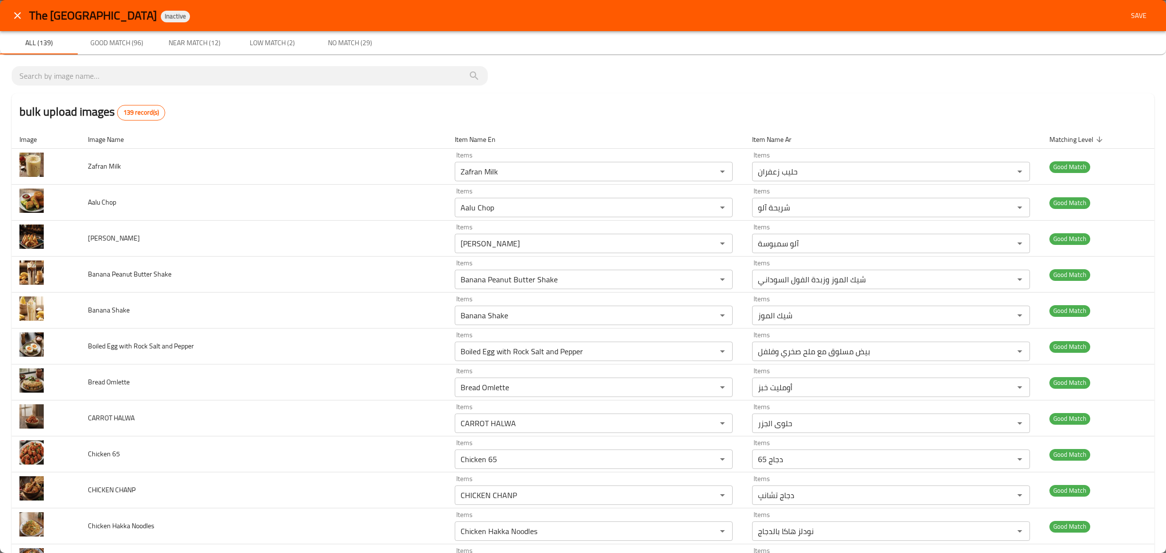
click at [1122, 27] on div "The Kolkata Junction Inactive Save" at bounding box center [583, 15] width 1166 height 31
click at [1123, 22] on button "Save" at bounding box center [1138, 16] width 31 height 18
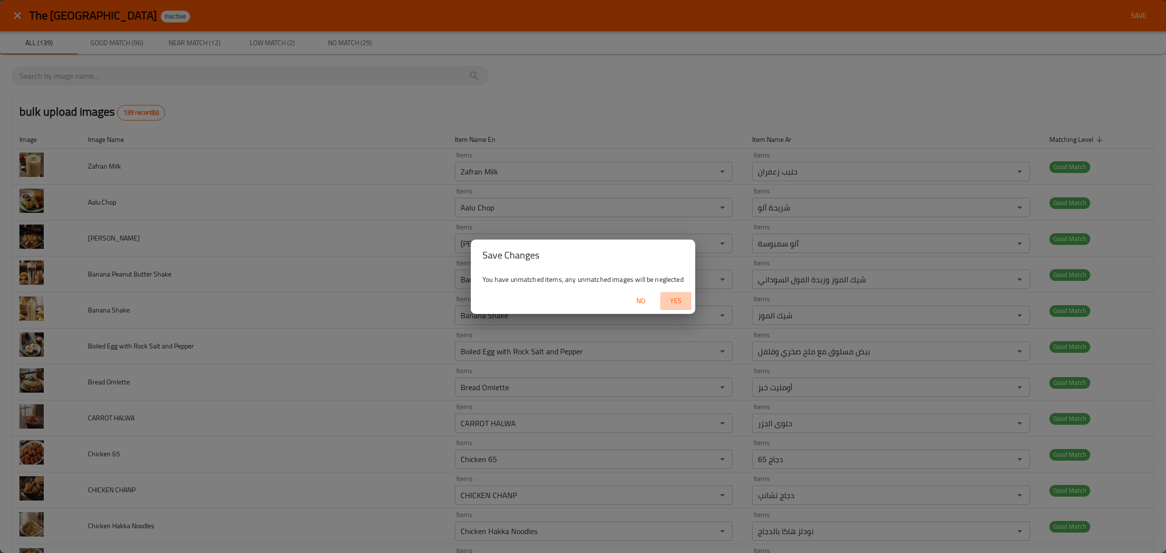
click at [669, 300] on span "Yes" at bounding box center [675, 301] width 23 height 12
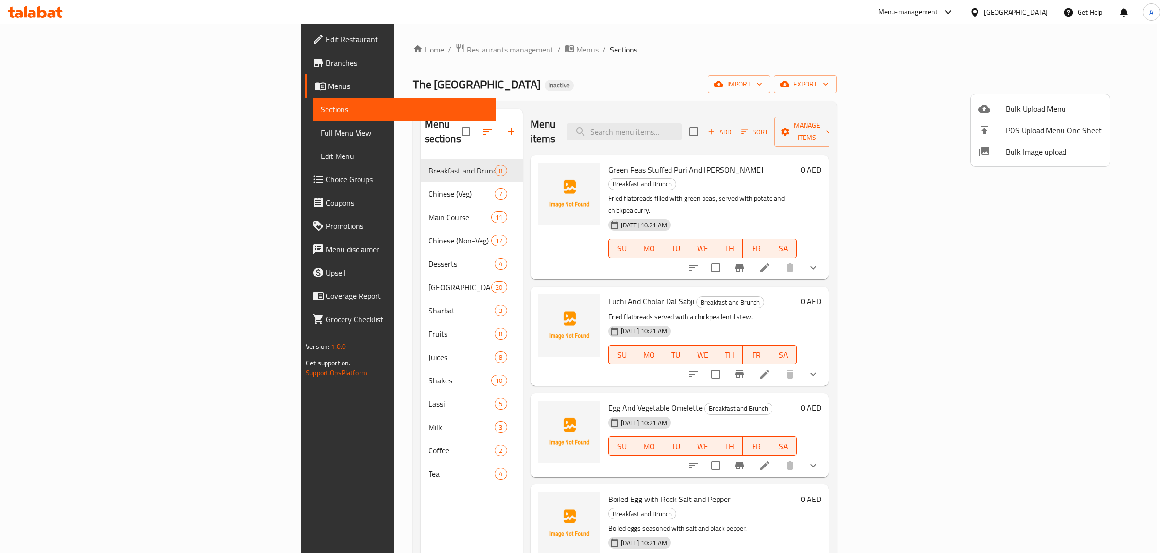
click at [347, 184] on div at bounding box center [583, 276] width 1166 height 553
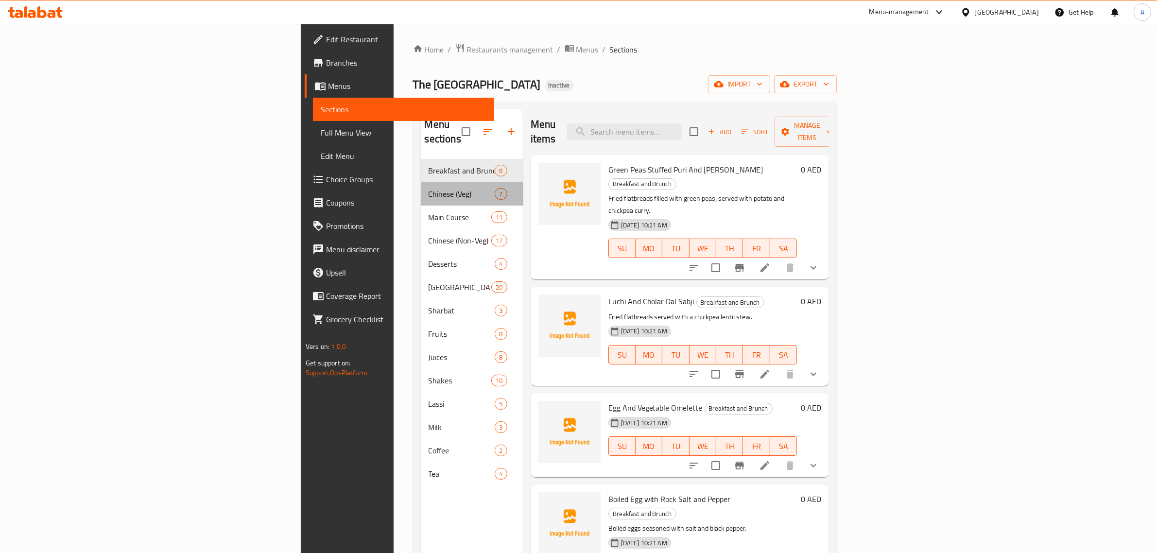
click at [429, 188] on span "Chinese (Veg)" at bounding box center [462, 194] width 67 height 12
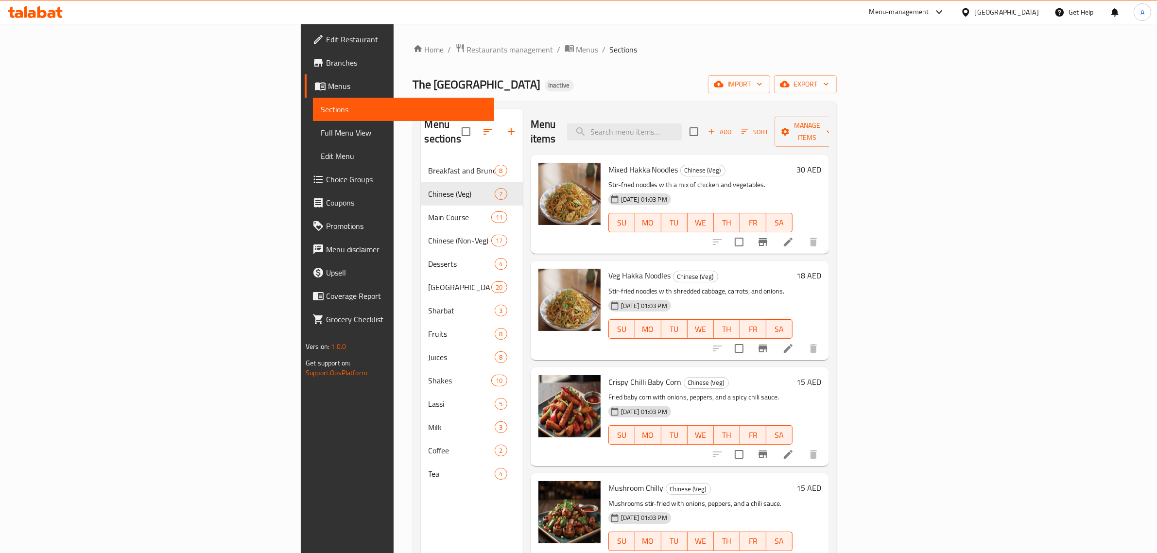
click at [421, 155] on nav "Breakfast and Brunch 8 Chinese (Veg) 7 Main Course 11 Chinese (Non-Veg) 17 Dess…" at bounding box center [472, 322] width 102 height 334
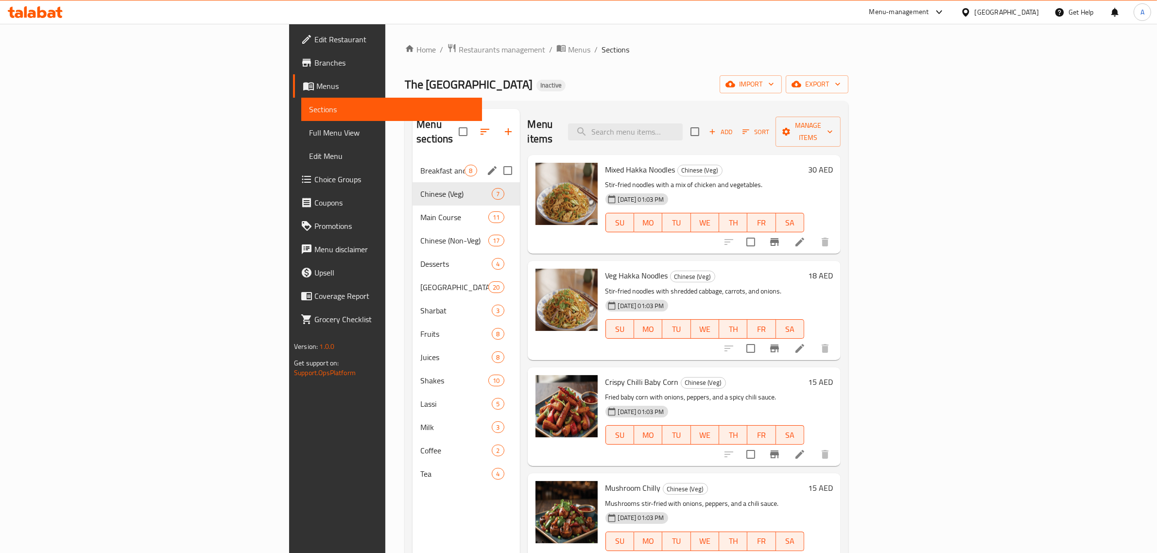
click at [413, 159] on div "Breakfast and Brunch 8" at bounding box center [466, 170] width 107 height 23
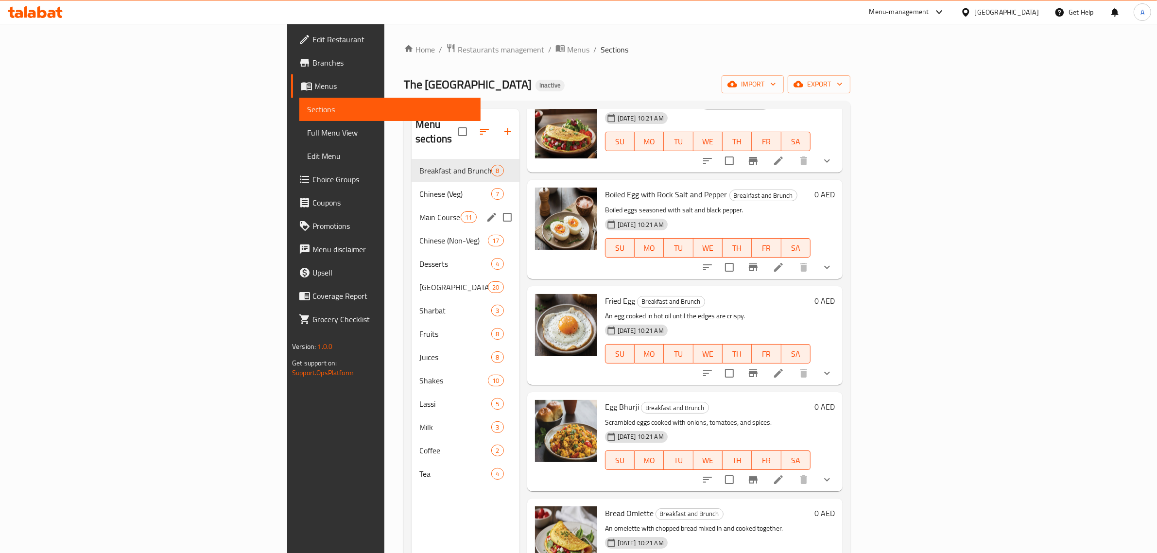
click at [419, 211] on span "Main Course" at bounding box center [439, 217] width 41 height 12
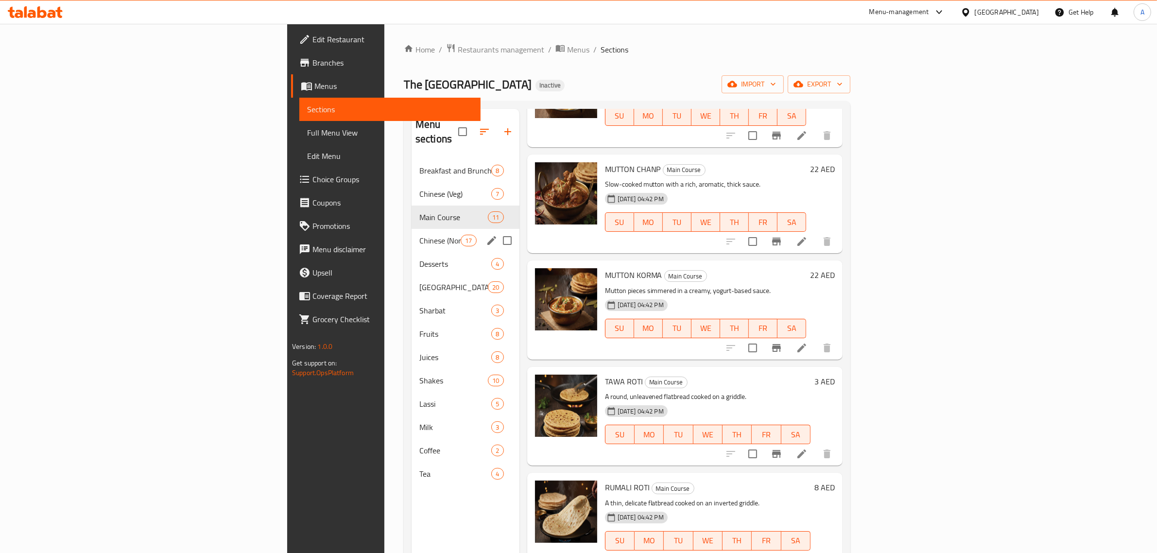
click at [419, 235] on span "Chinese (Non-Veg)" at bounding box center [439, 241] width 41 height 12
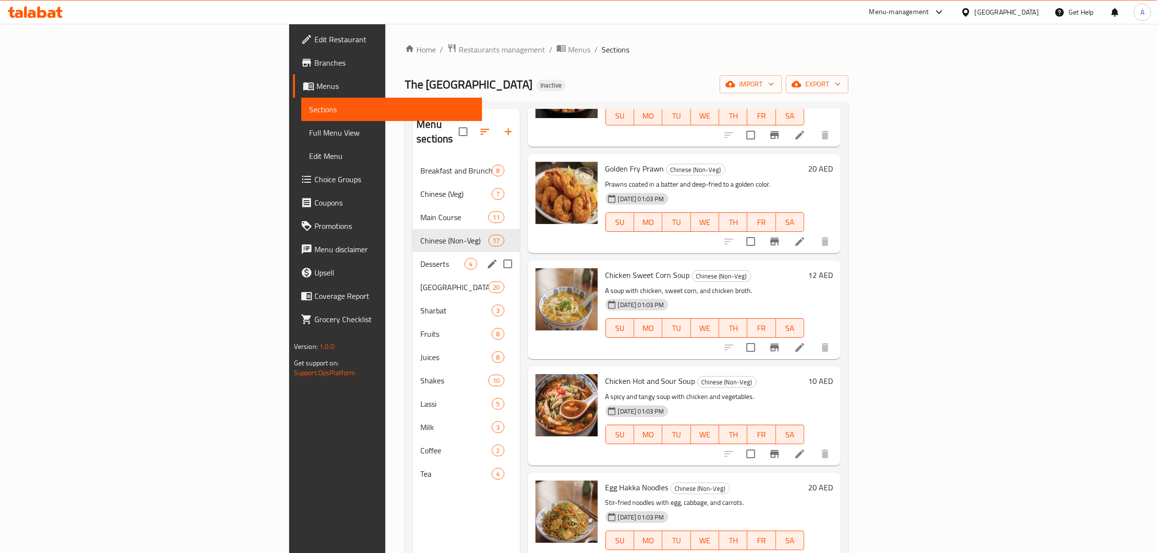
click at [420, 258] on span "Desserts" at bounding box center [442, 264] width 44 height 12
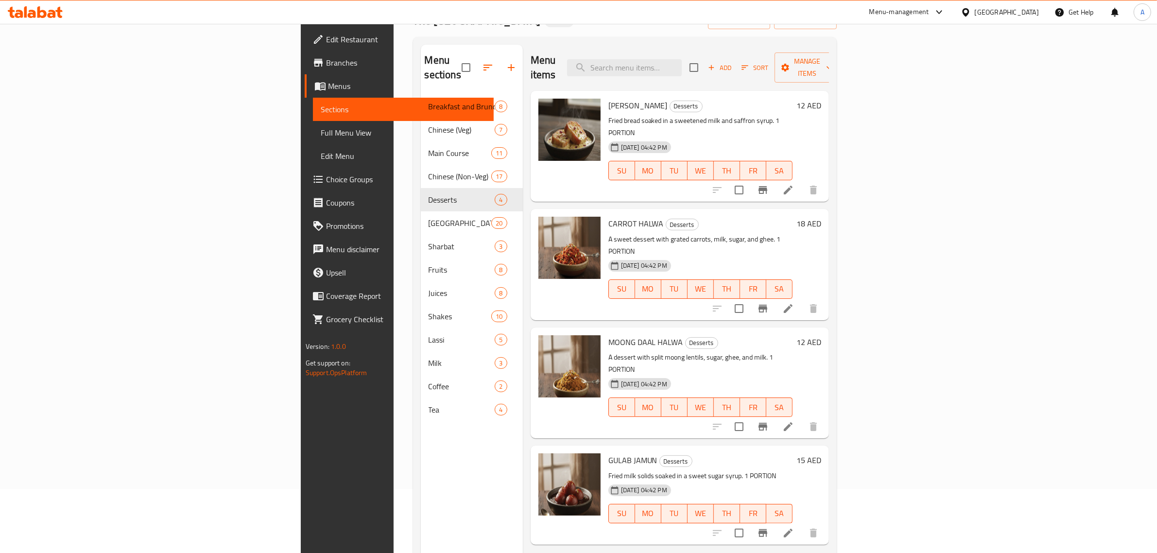
scroll to position [137, 0]
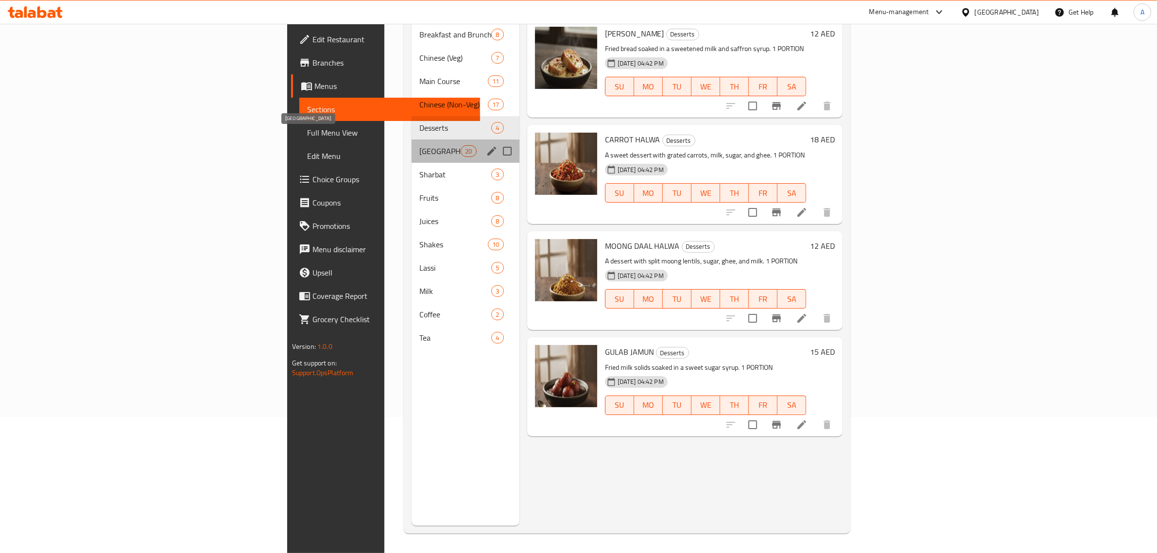
click at [419, 145] on span "[GEOGRAPHIC_DATA]" at bounding box center [439, 151] width 41 height 12
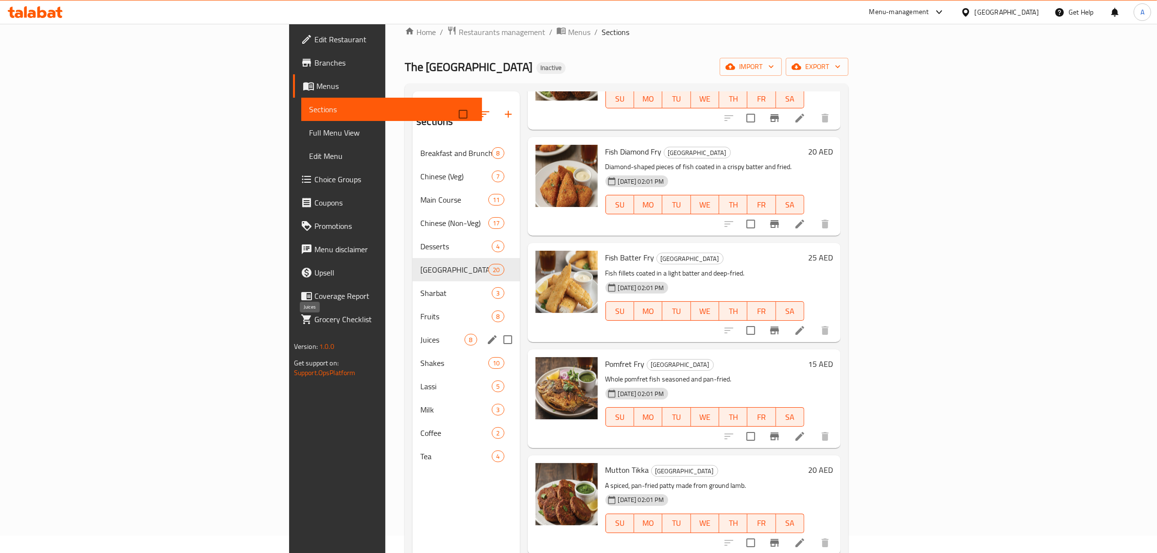
scroll to position [15, 0]
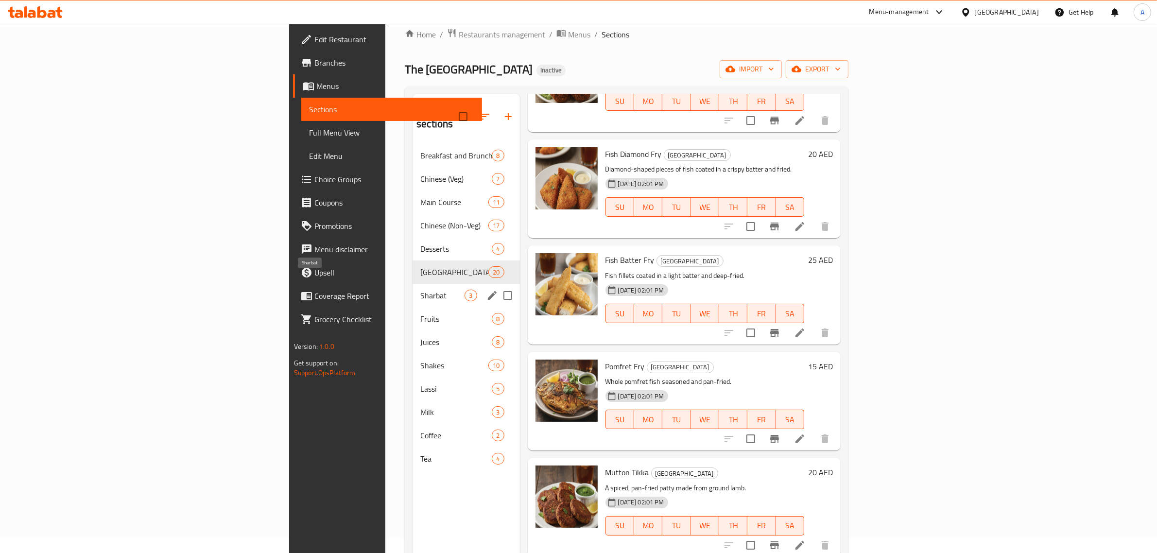
click at [420, 290] on span "Sharbat" at bounding box center [442, 296] width 44 height 12
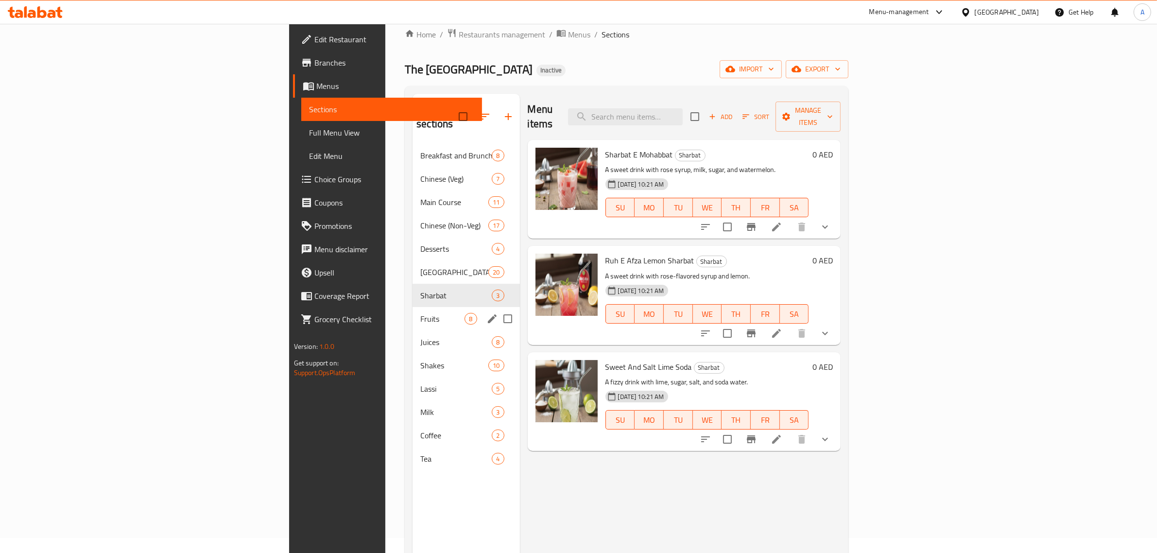
click at [413, 312] on div "Fruits 8" at bounding box center [466, 318] width 107 height 23
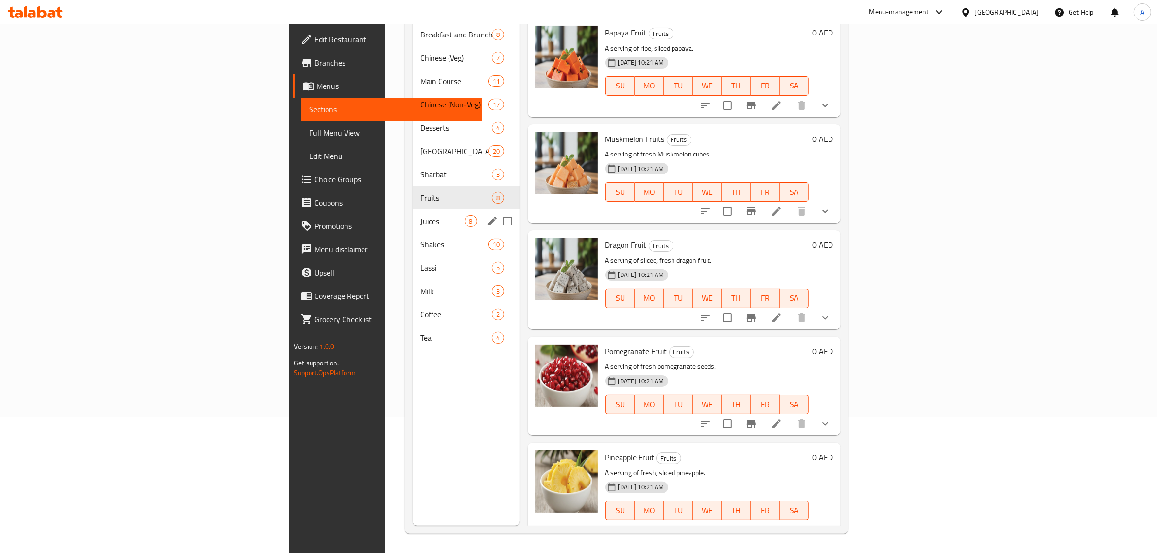
click at [413, 209] on div "Juices 8" at bounding box center [466, 220] width 107 height 23
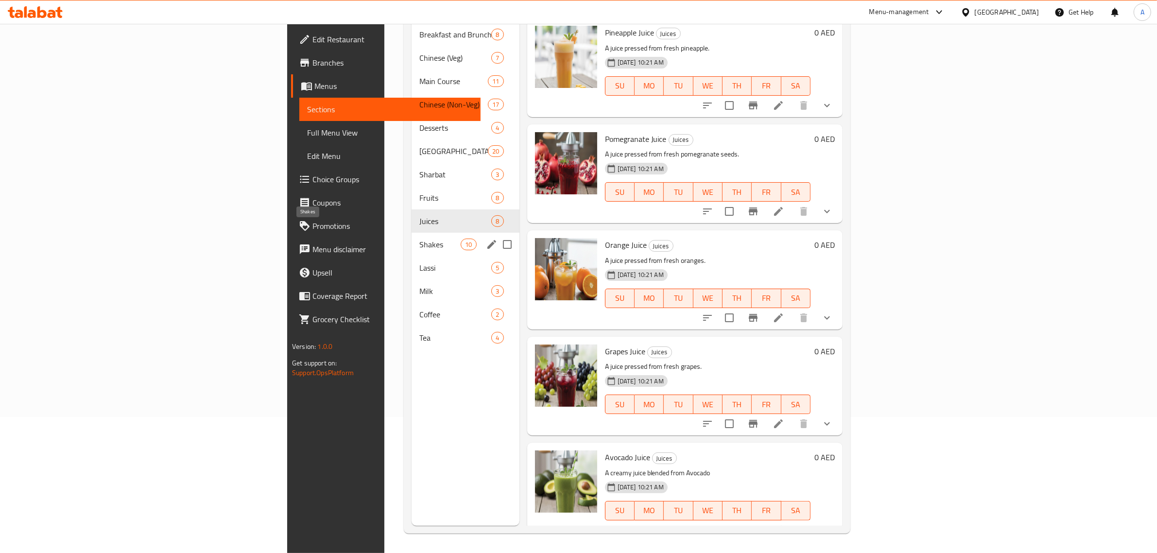
click at [419, 239] on span "Shakes" at bounding box center [439, 245] width 41 height 12
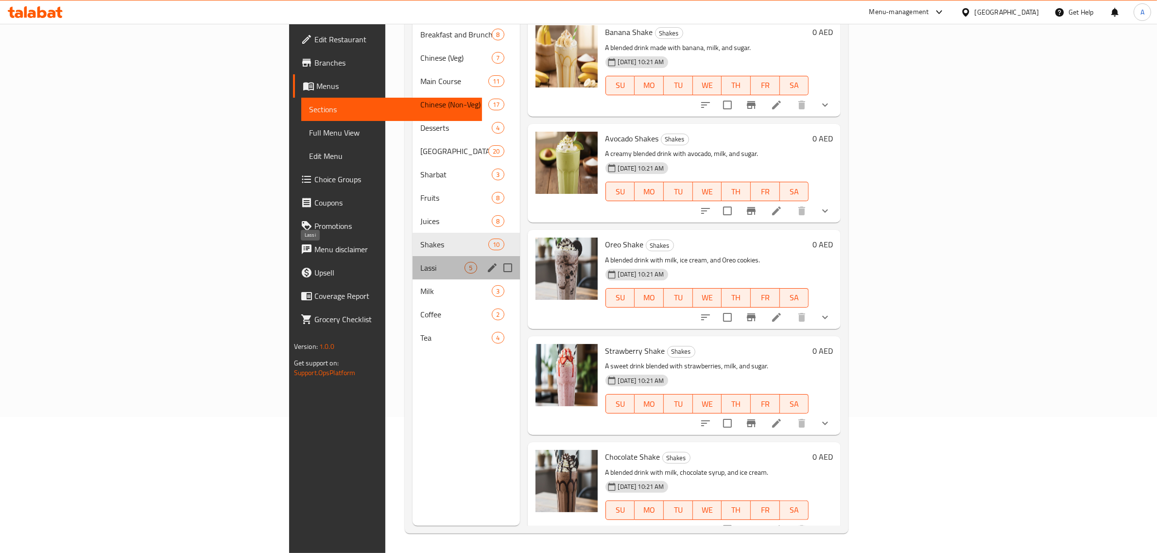
click at [420, 262] on span "Lassi" at bounding box center [442, 268] width 44 height 12
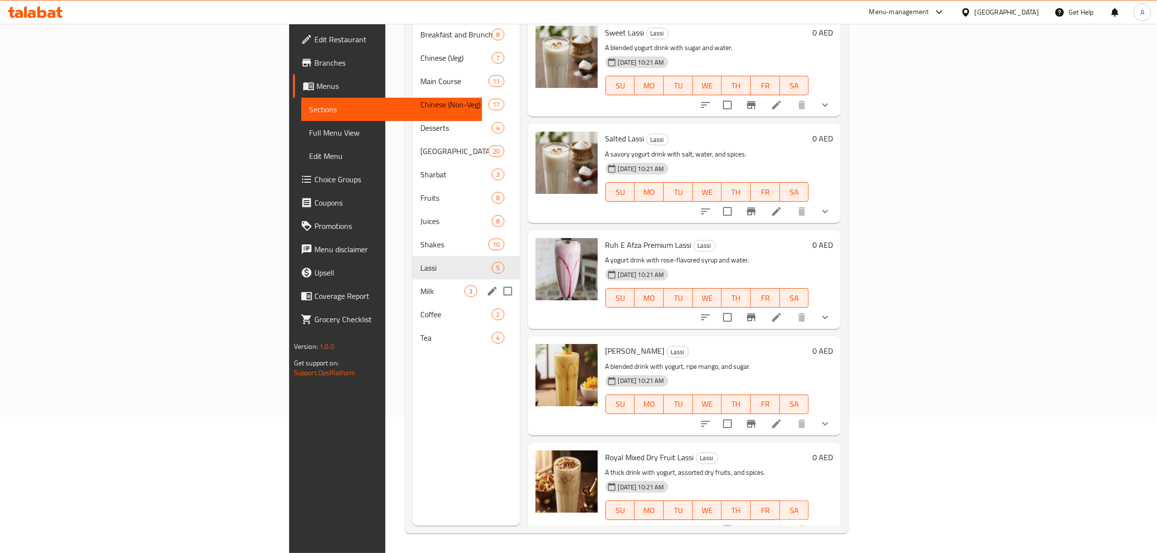
click at [420, 285] on span "Milk" at bounding box center [442, 291] width 44 height 12
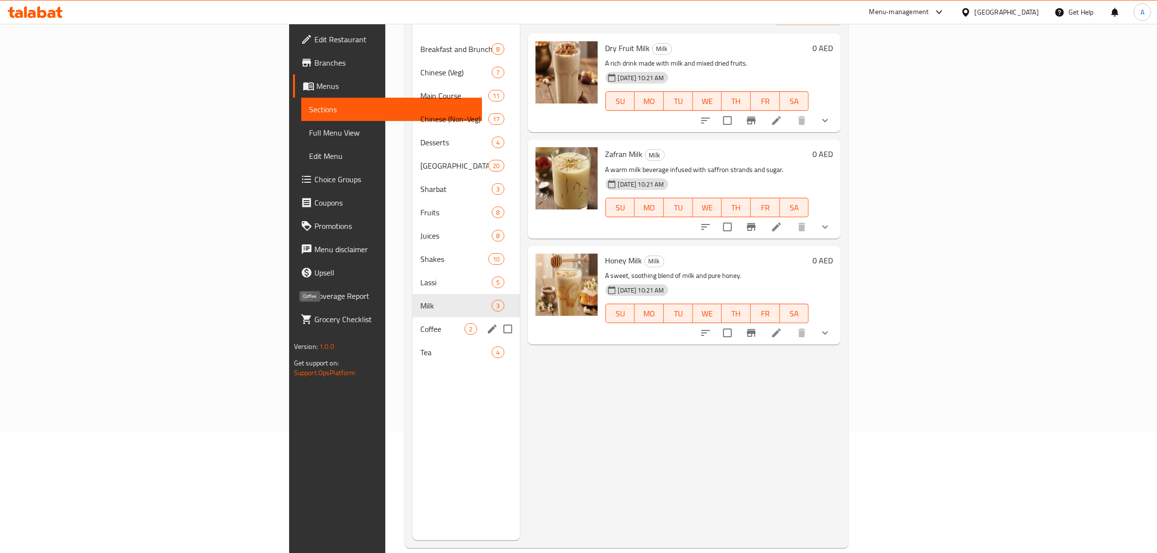
click at [420, 323] on span "Coffee" at bounding box center [442, 329] width 44 height 12
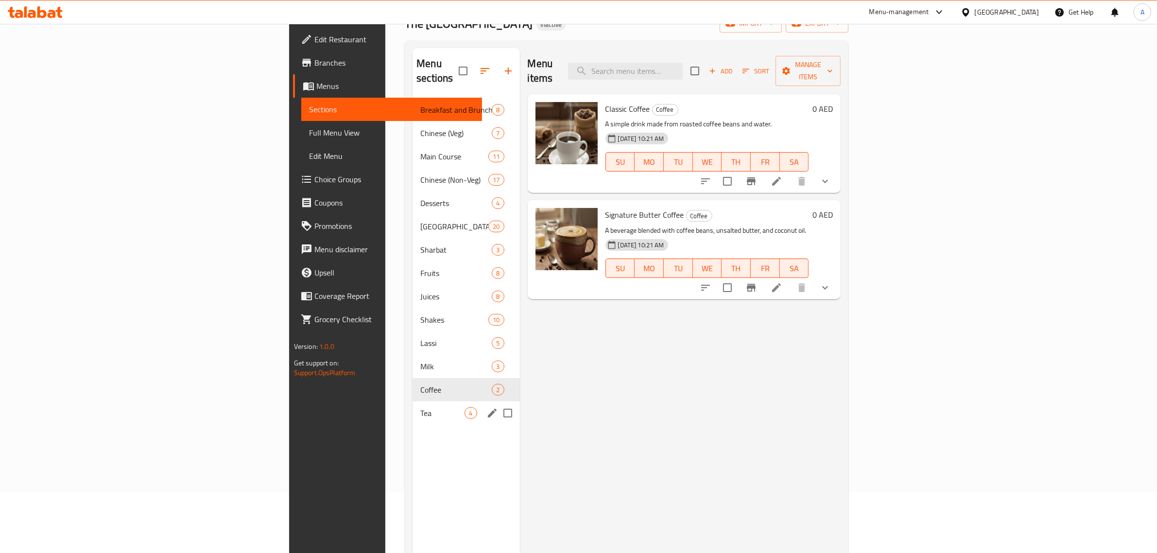
click at [413, 405] on div "Tea 4" at bounding box center [466, 412] width 107 height 23
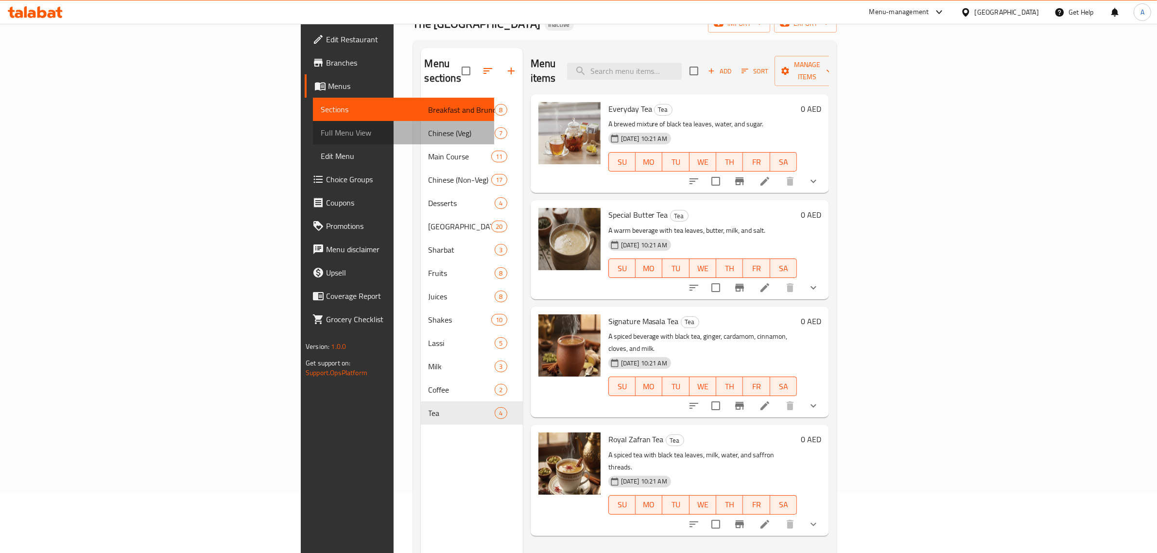
click at [321, 128] on span "Full Menu View" at bounding box center [404, 133] width 166 height 12
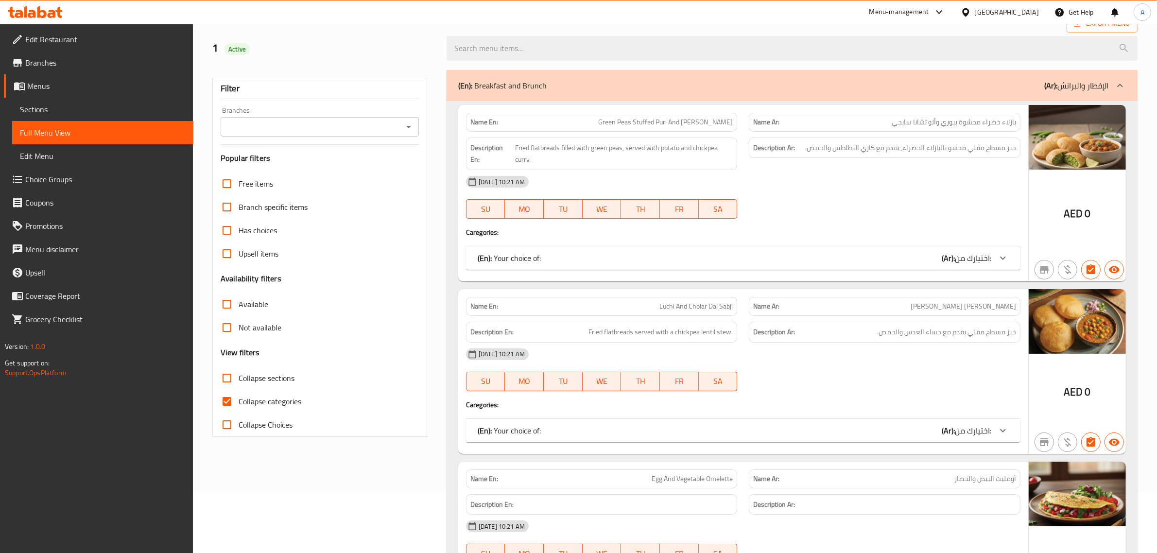
click at [57, 110] on span "Sections" at bounding box center [103, 110] width 166 height 12
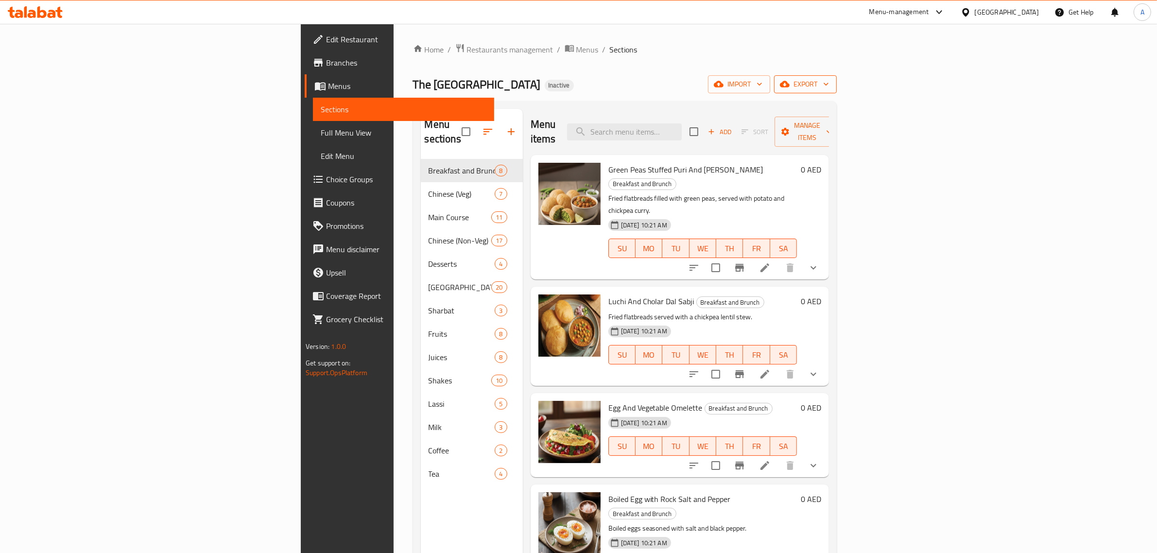
click at [829, 80] on span "export" at bounding box center [805, 84] width 47 height 12
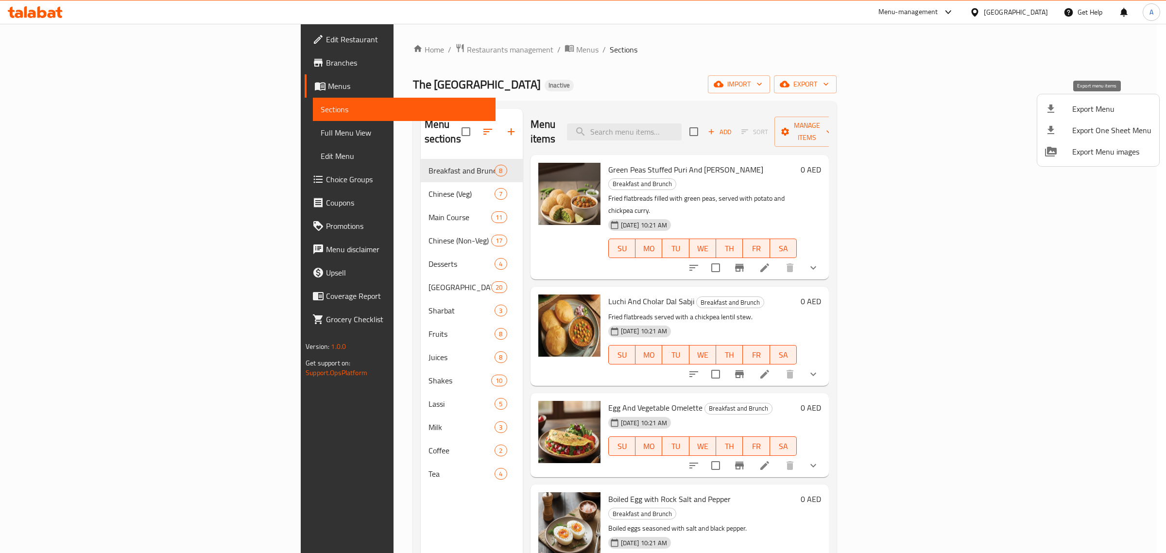
click at [1079, 112] on span "Export Menu" at bounding box center [1111, 109] width 79 height 12
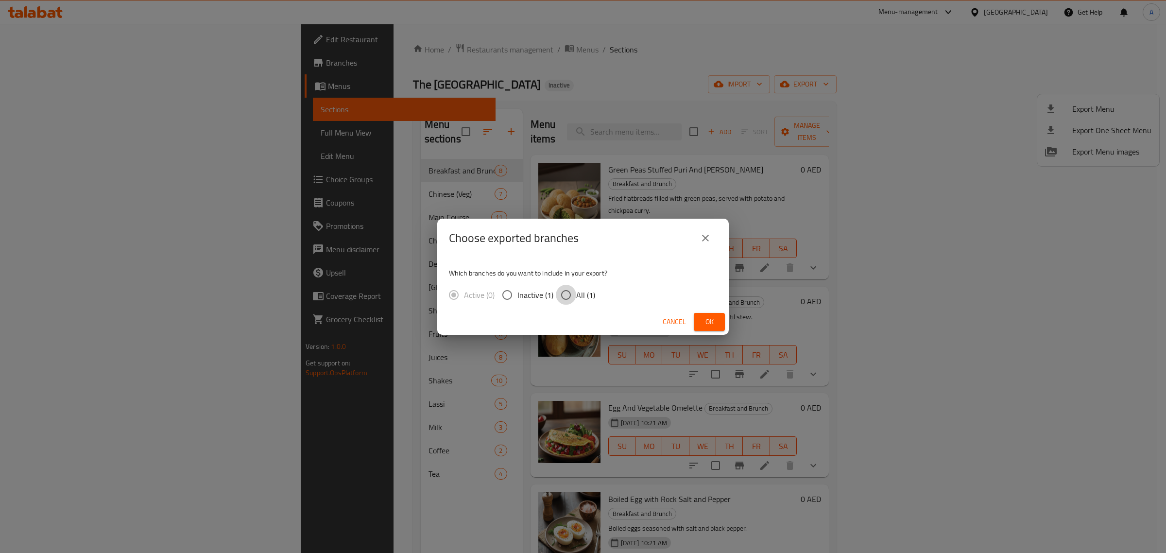
click at [559, 294] on input "All (1)" at bounding box center [566, 295] width 20 height 20
radio input "true"
click at [719, 322] on button "Ok" at bounding box center [709, 322] width 31 height 18
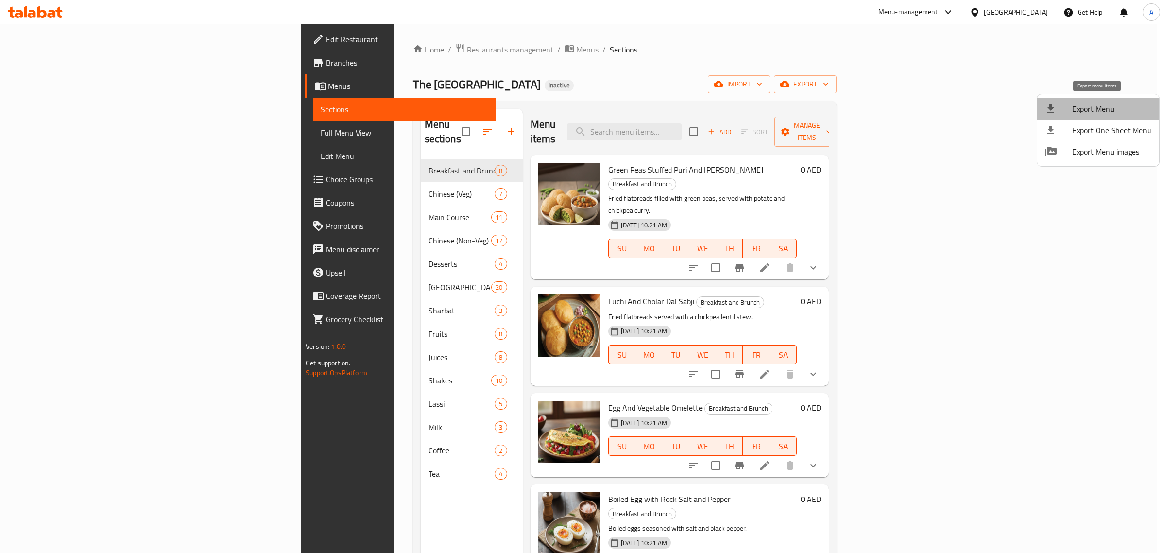
click at [1107, 107] on span "Export Menu" at bounding box center [1111, 109] width 79 height 12
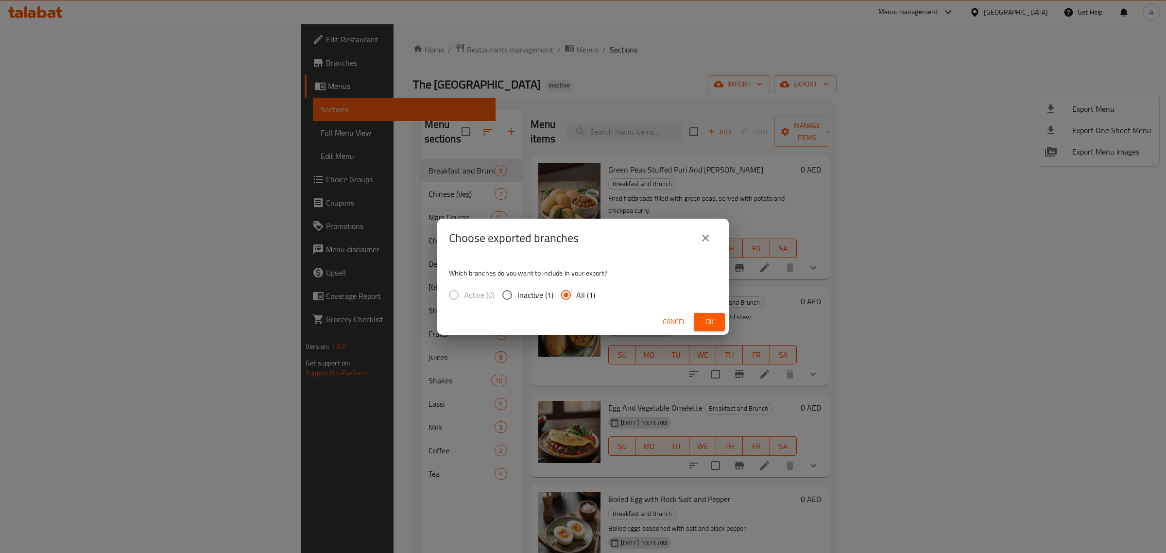
click at [491, 89] on div "Choose exported branches Which branches do you want to include in your export? …" at bounding box center [583, 276] width 1166 height 553
